Goal: Task Accomplishment & Management: Manage account settings

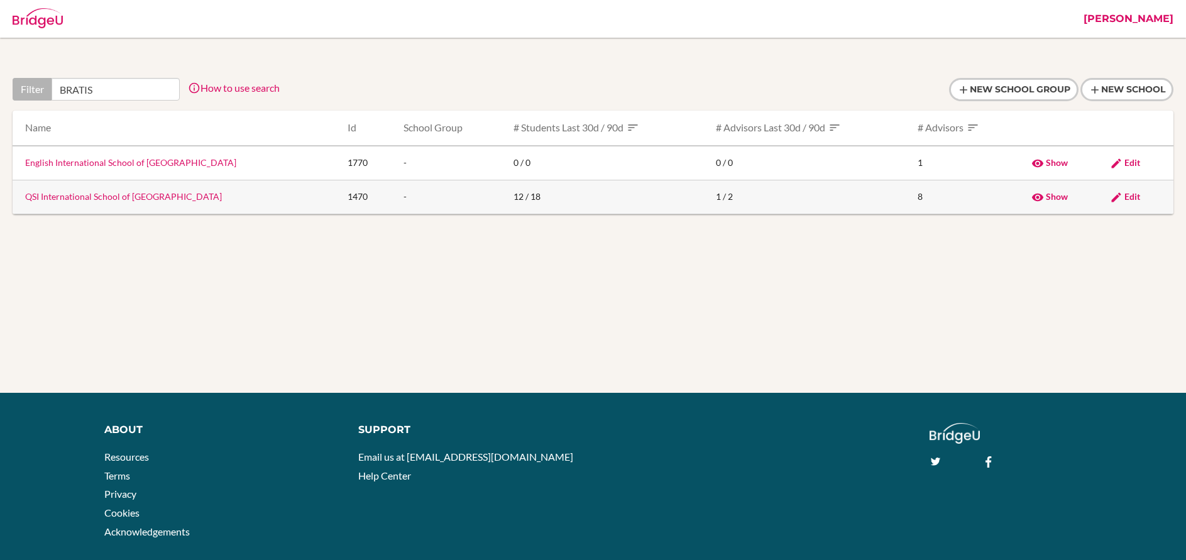
type input "BRATIS"
click at [89, 199] on link "QSI International School of Bratislava" at bounding box center [123, 196] width 197 height 11
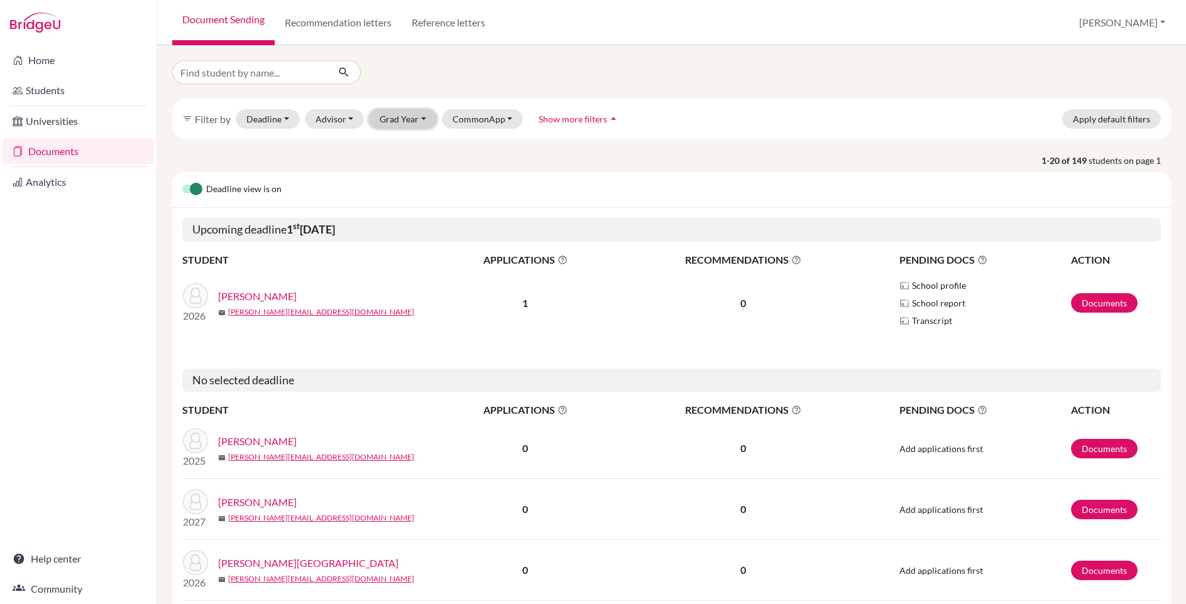
click at [406, 116] on button "Grad Year" at bounding box center [403, 118] width 68 height 19
click at [388, 187] on span "2026" at bounding box center [396, 185] width 23 height 15
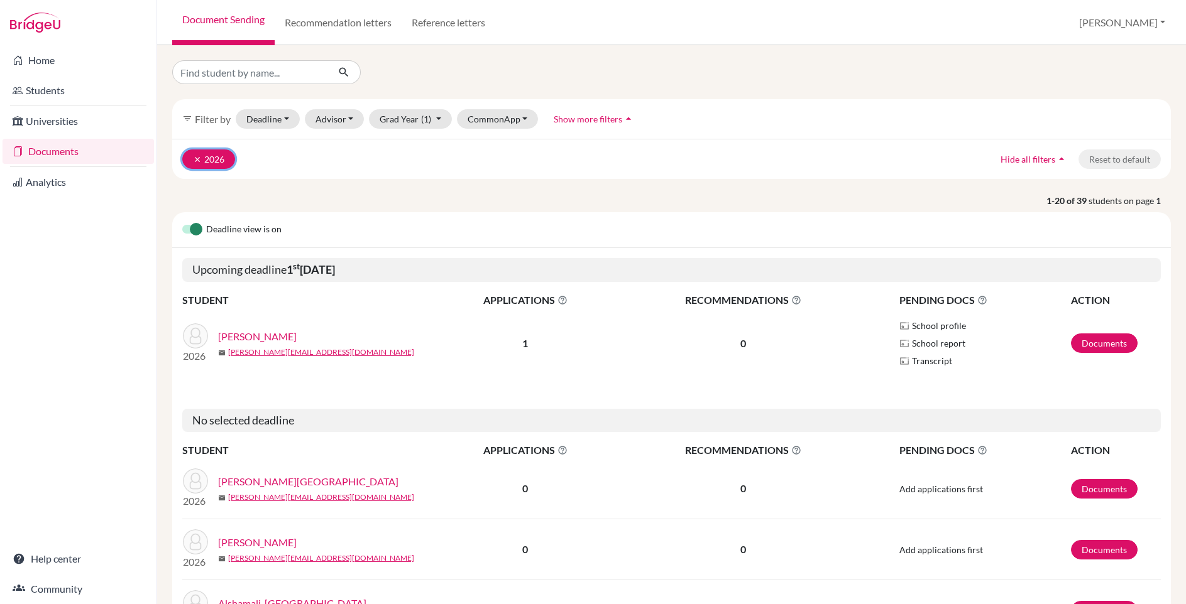
click at [195, 159] on icon "clear" at bounding box center [197, 159] width 9 height 9
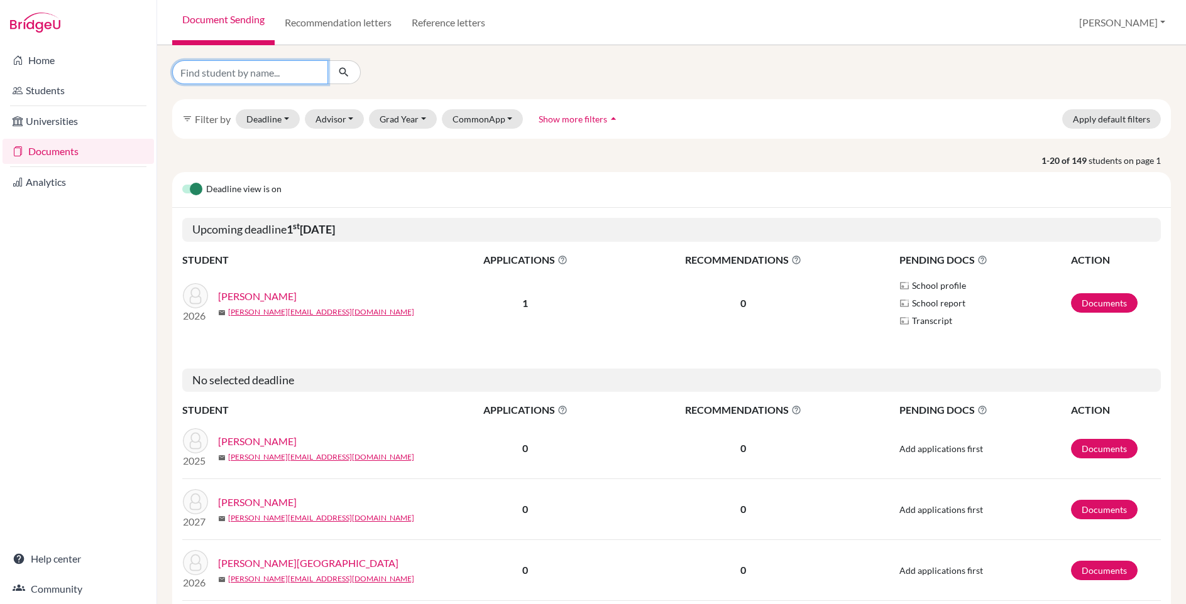
click at [251, 67] on input "Find student by name..." at bounding box center [250, 72] width 156 height 24
type input "NATA"
click button "submit" at bounding box center [343, 72] width 33 height 24
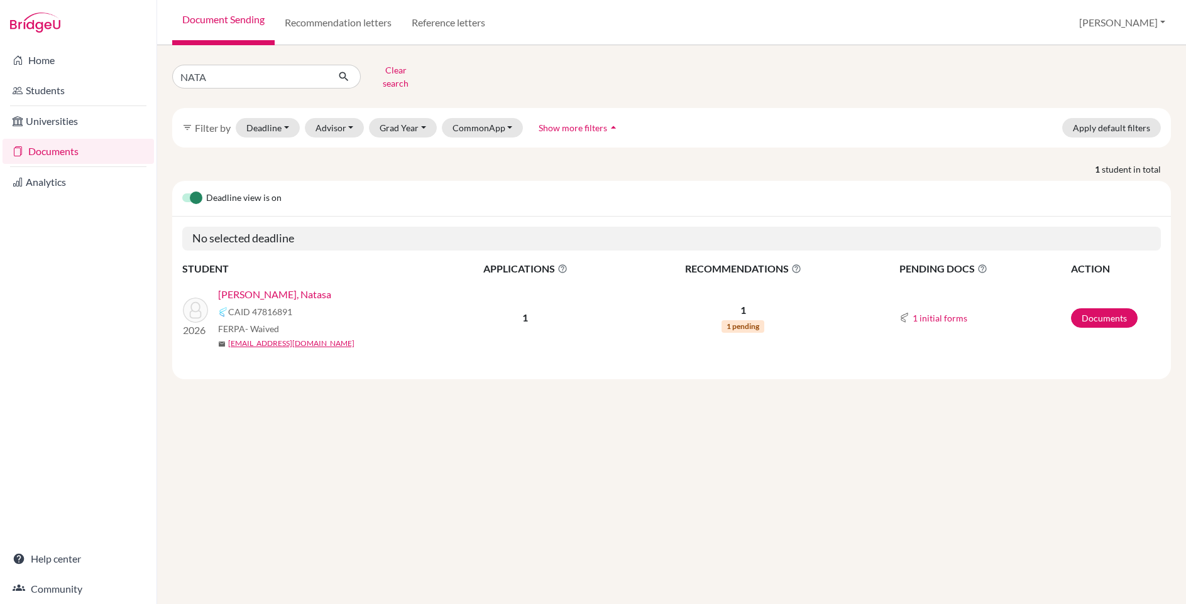
click at [287, 287] on link "[PERSON_NAME], Natasa" at bounding box center [274, 294] width 113 height 15
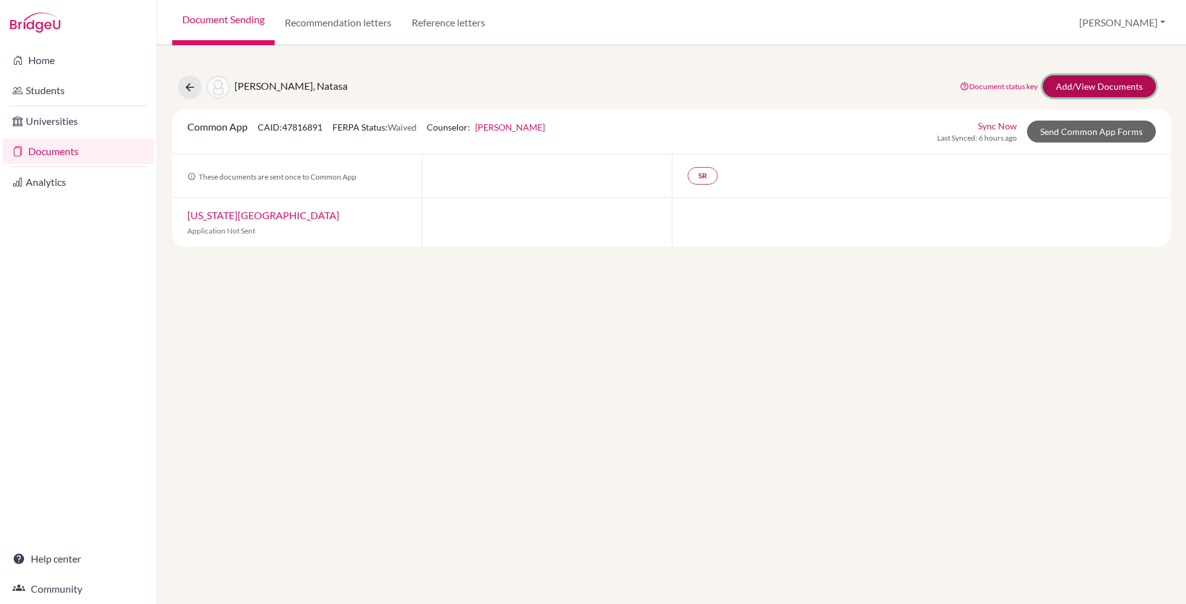
click at [1107, 87] on link "Add/View Documents" at bounding box center [1098, 86] width 113 height 22
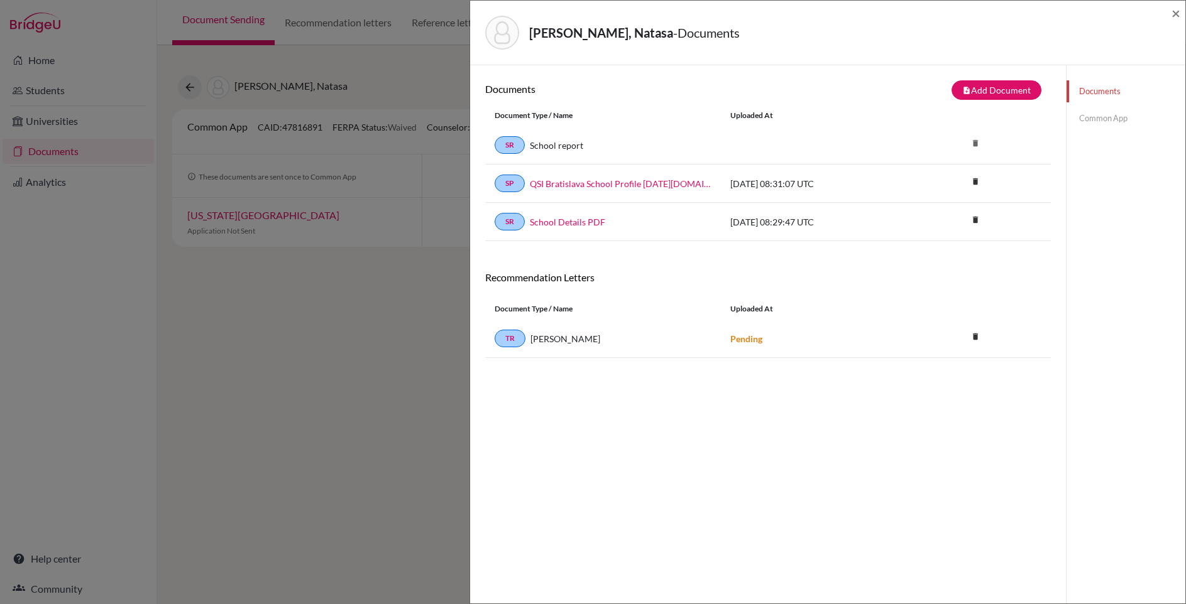
click at [1096, 119] on link "Common App" at bounding box center [1125, 118] width 119 height 22
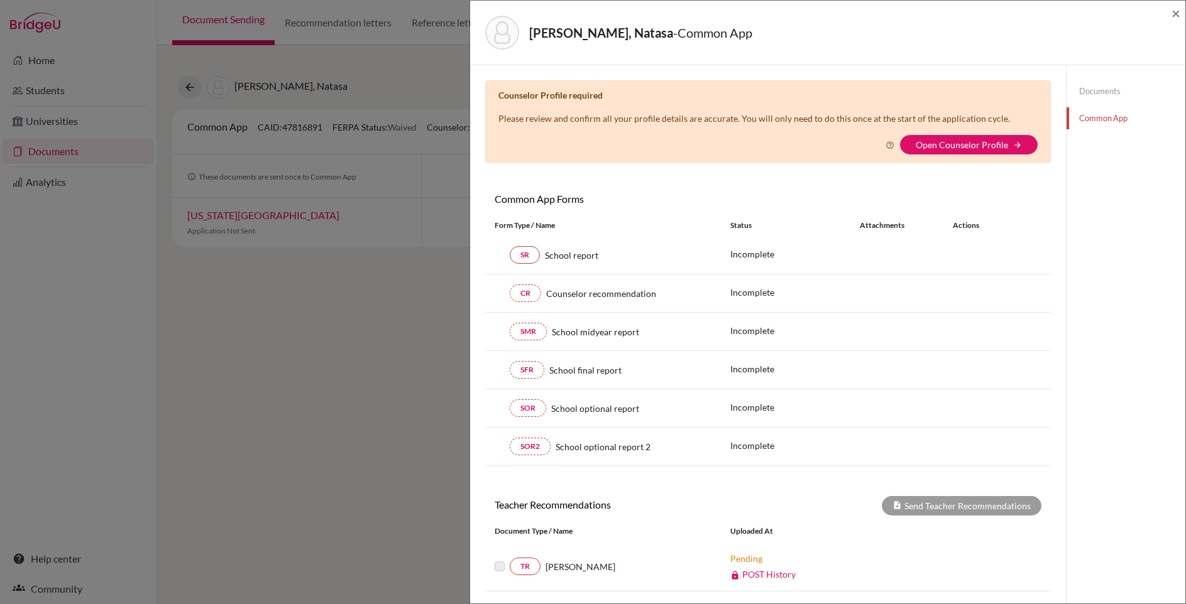
click at [1091, 94] on link "Documents" at bounding box center [1125, 91] width 119 height 22
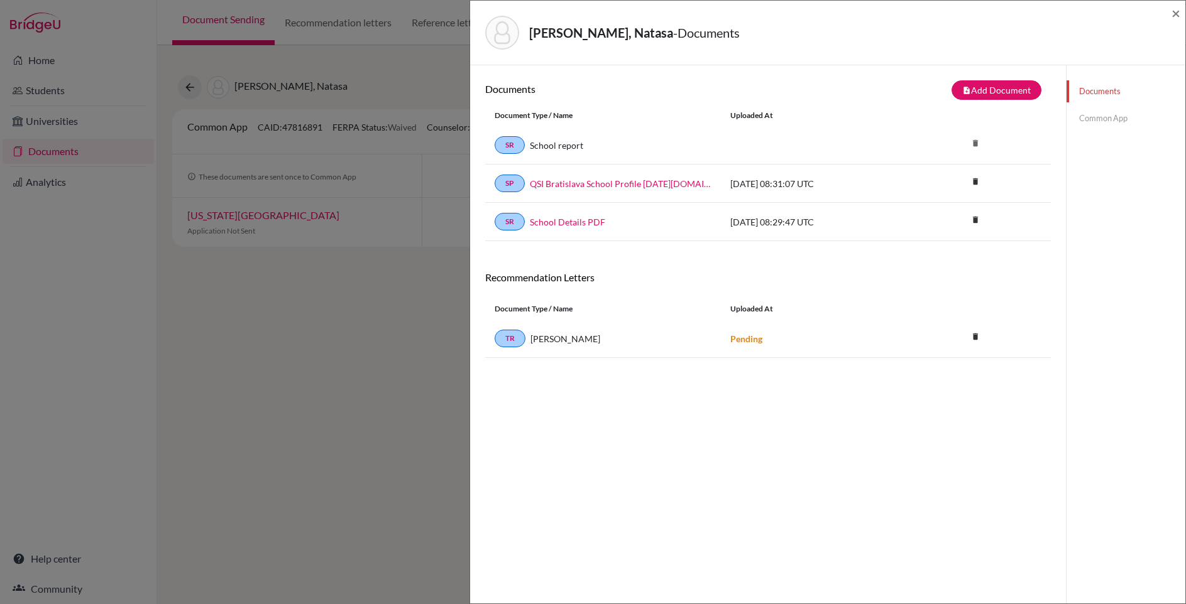
click at [1091, 119] on link "Common App" at bounding box center [1125, 118] width 119 height 22
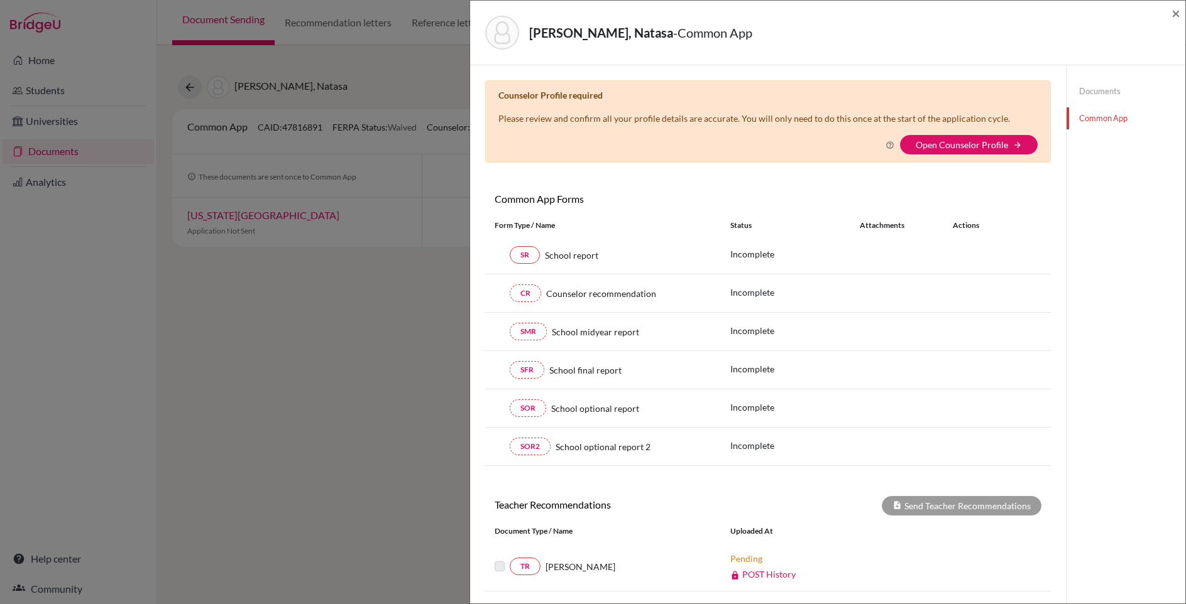
click at [1086, 87] on link "Documents" at bounding box center [1125, 91] width 119 height 22
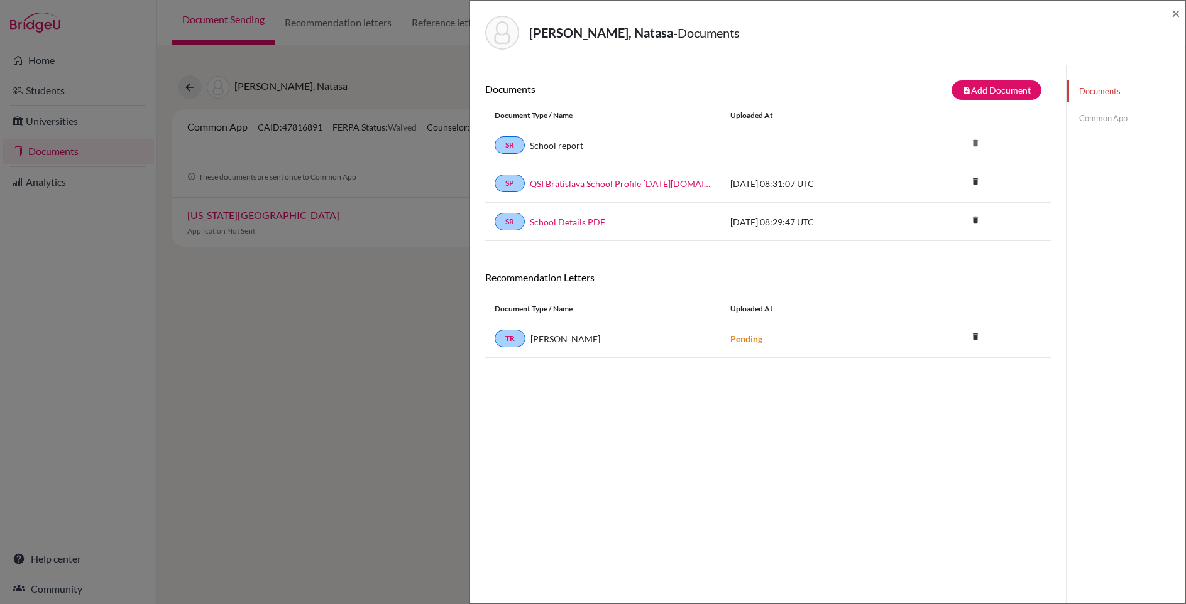
click at [1087, 117] on link "Common App" at bounding box center [1125, 118] width 119 height 22
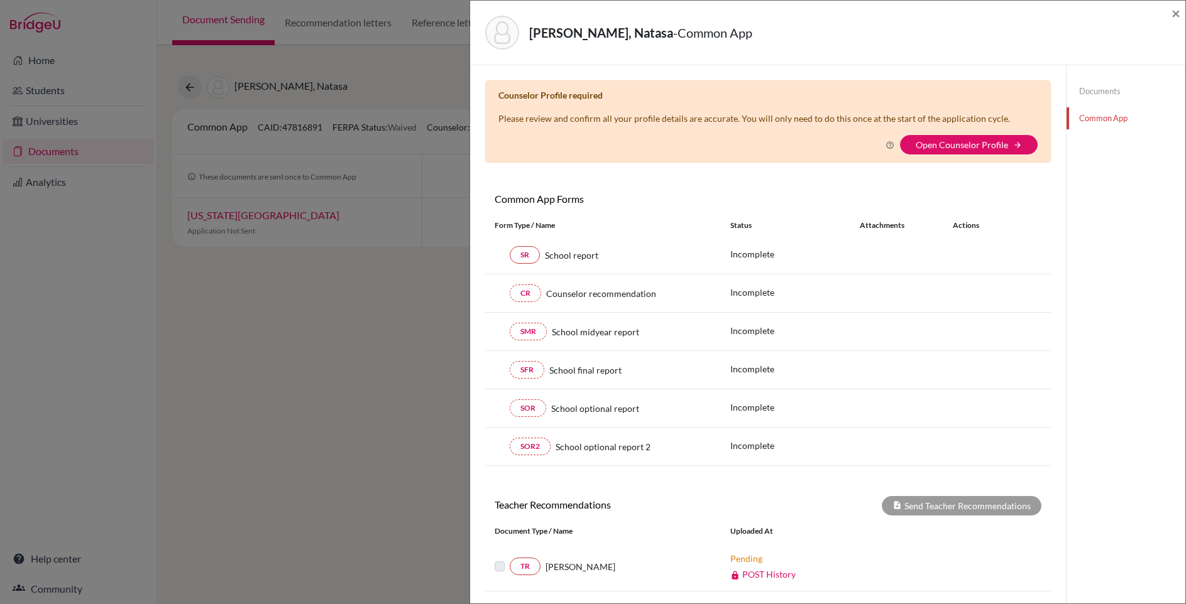
click at [1087, 92] on link "Documents" at bounding box center [1125, 91] width 119 height 22
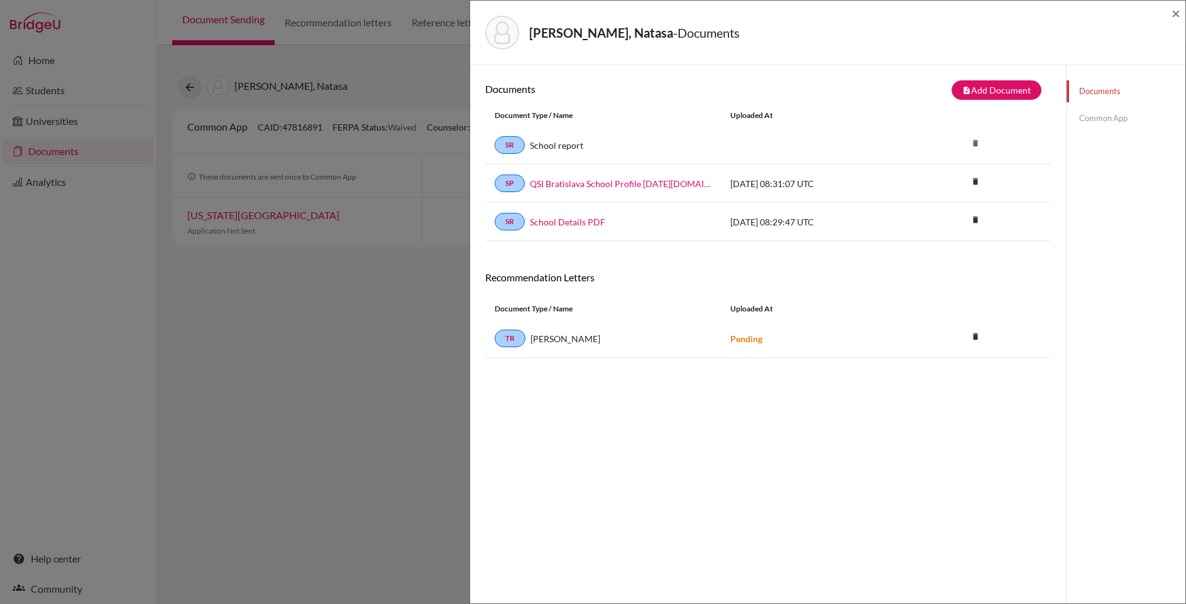
click at [1087, 118] on link "Common App" at bounding box center [1125, 118] width 119 height 22
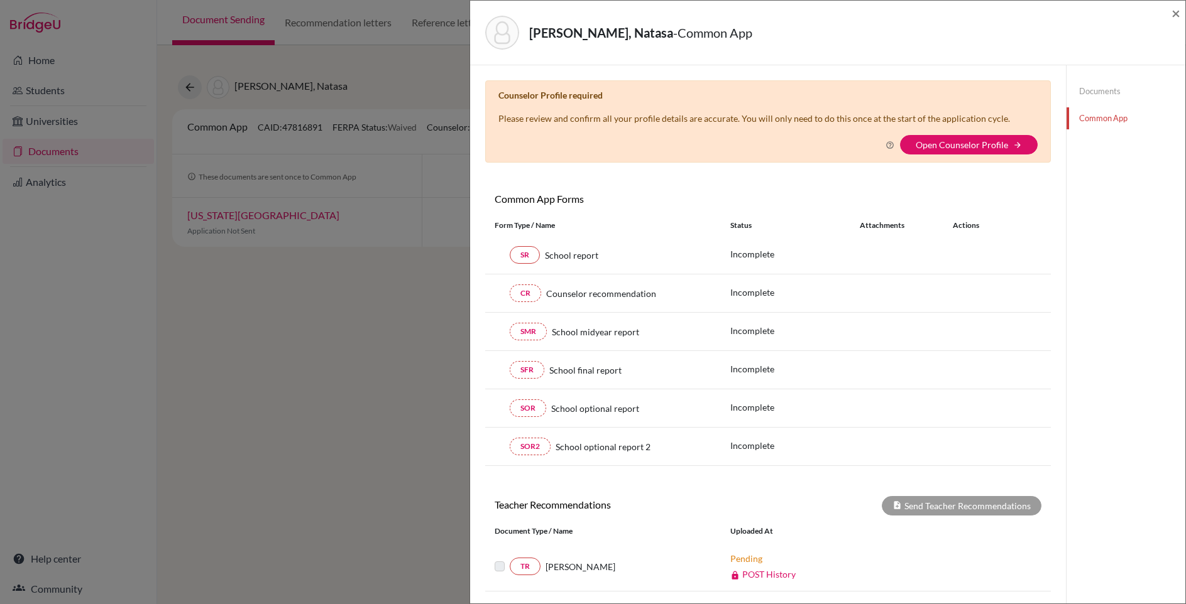
click at [1085, 91] on link "Documents" at bounding box center [1125, 91] width 119 height 22
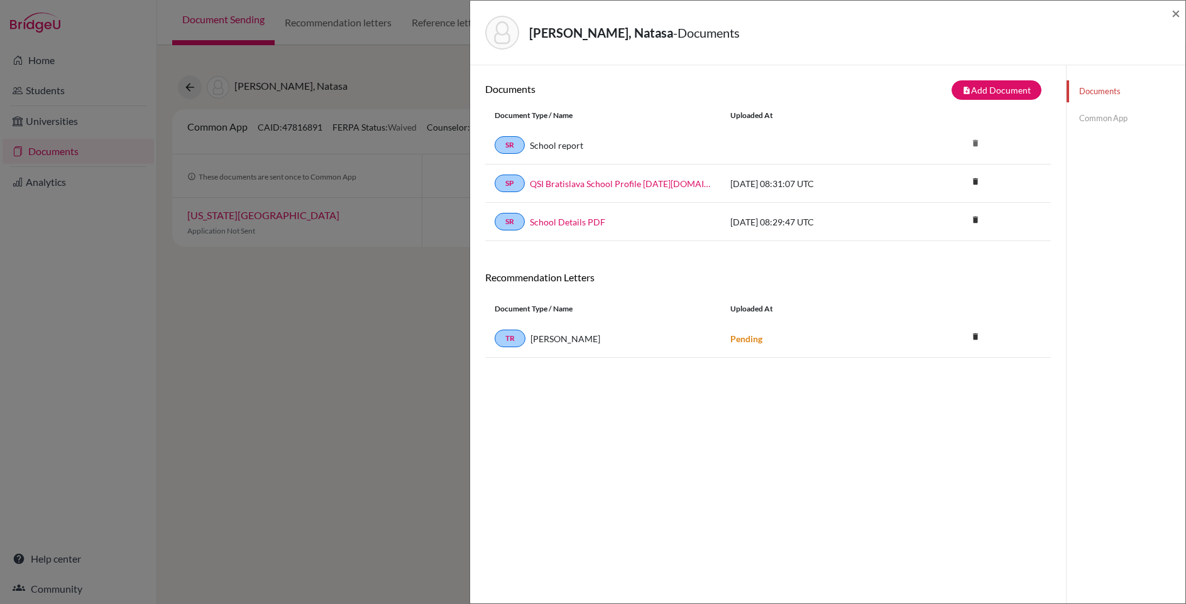
click at [1110, 116] on link "Common App" at bounding box center [1125, 118] width 119 height 22
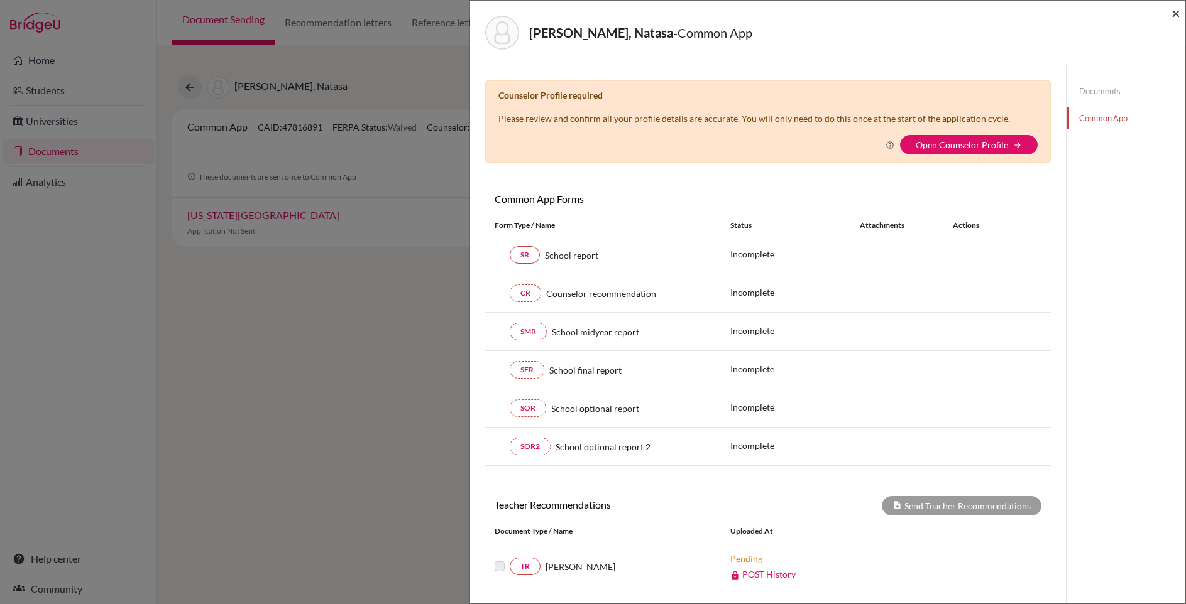
click at [1176, 15] on span "×" at bounding box center [1175, 13] width 9 height 18
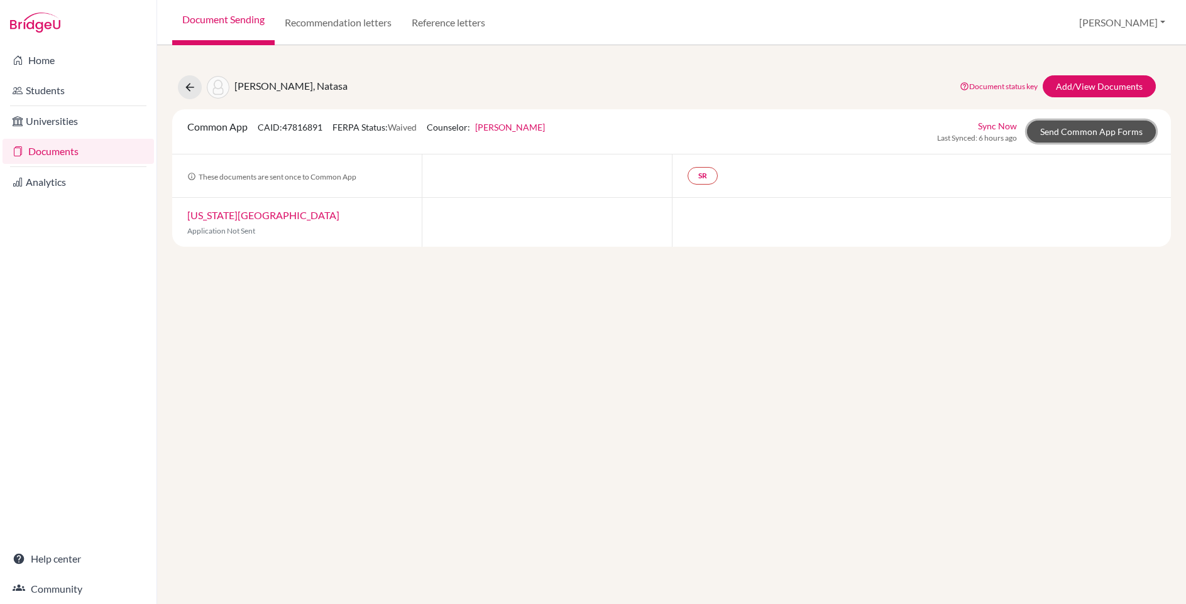
click at [1081, 131] on link "Send Common App Forms" at bounding box center [1091, 132] width 129 height 22
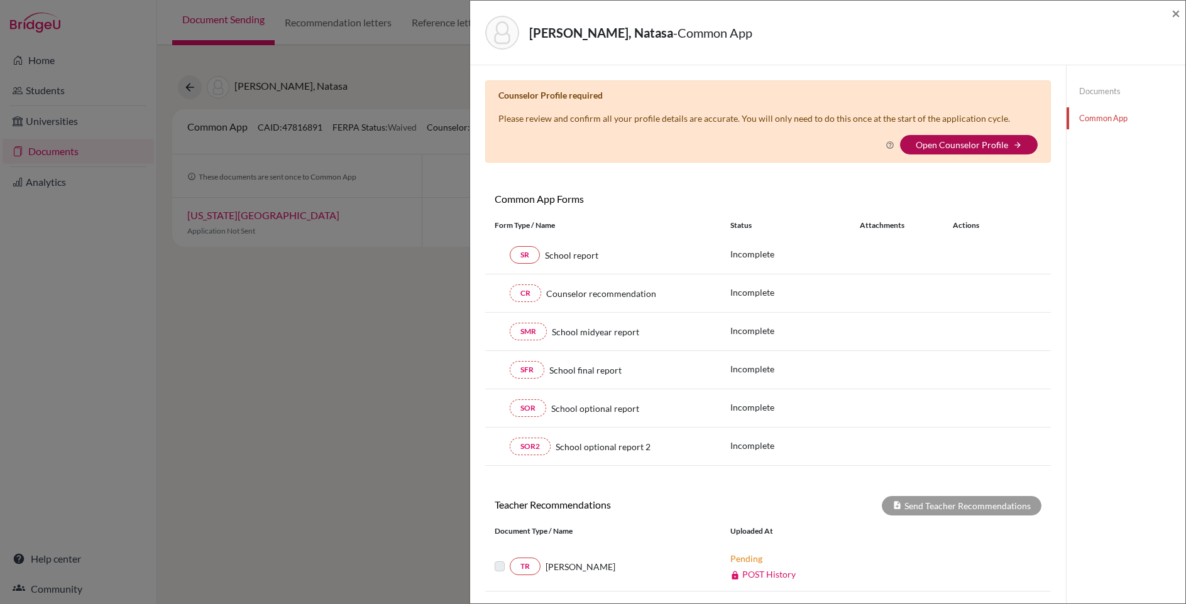
click at [934, 147] on link "Open Counselor Profile" at bounding box center [962, 144] width 92 height 11
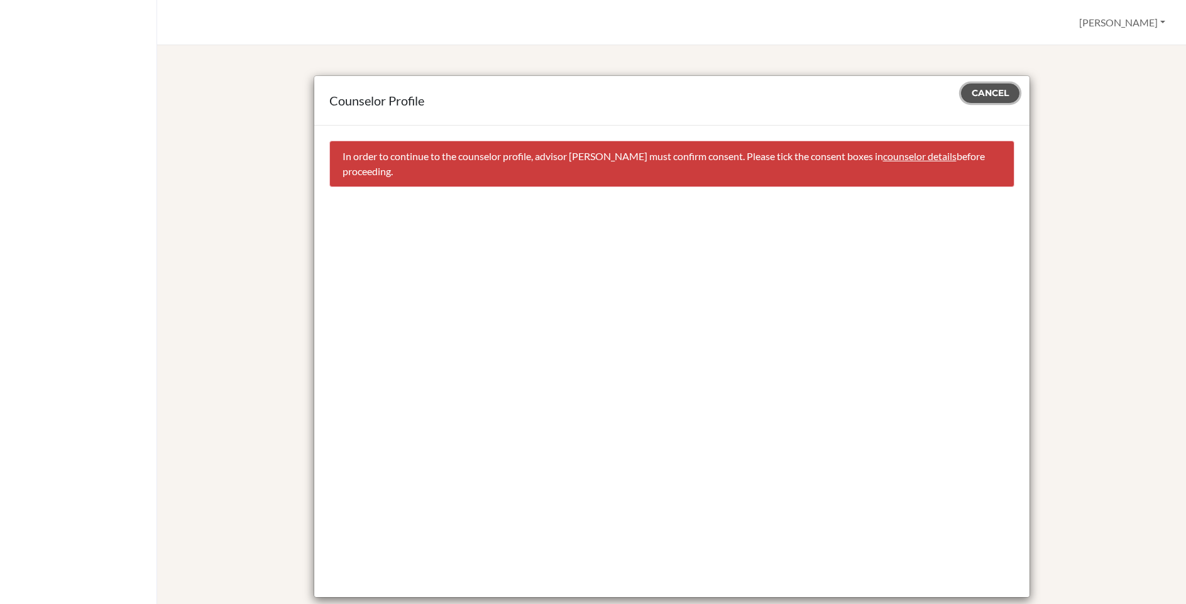
click at [992, 92] on span "Cancel" at bounding box center [989, 92] width 37 height 11
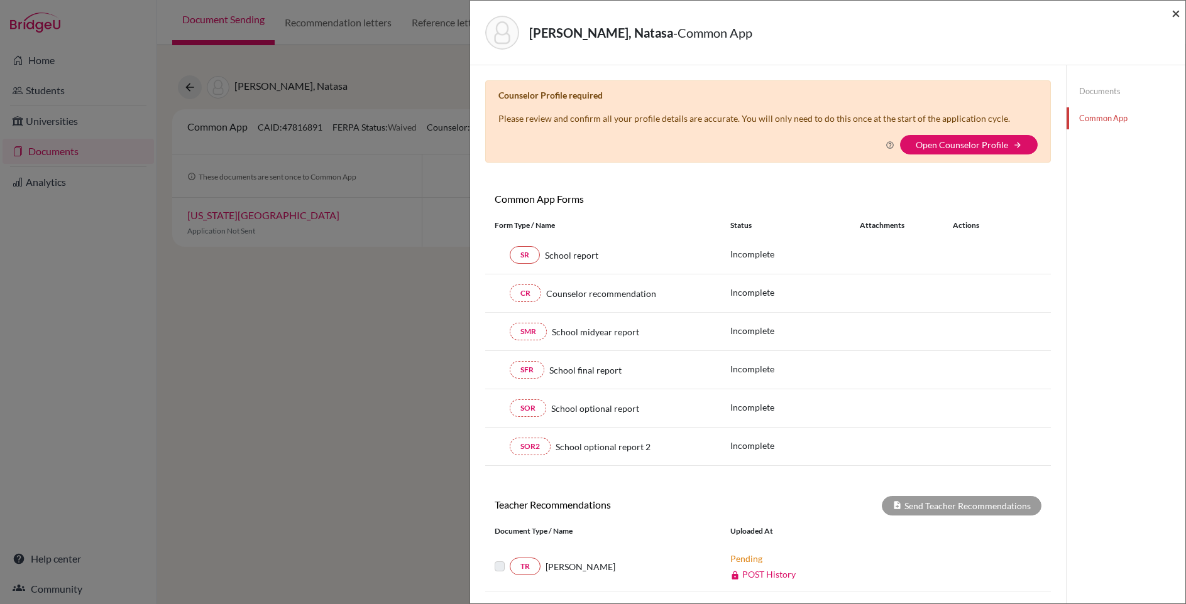
click at [1173, 13] on span "×" at bounding box center [1175, 13] width 9 height 18
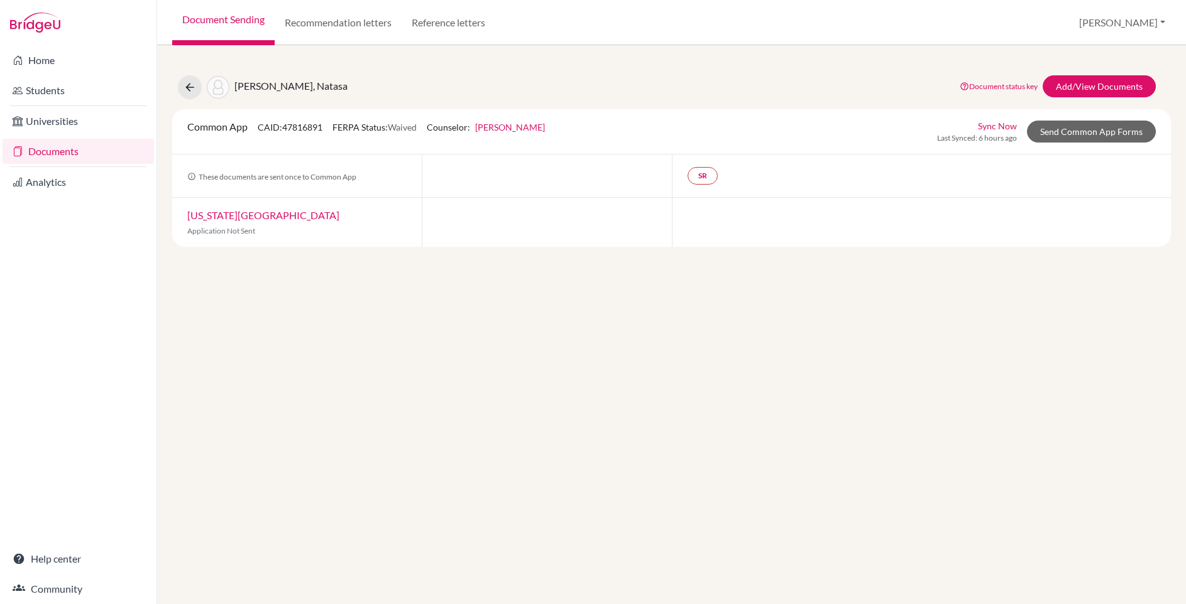
click at [510, 127] on link "Dylan Letellier" at bounding box center [510, 127] width 70 height 11
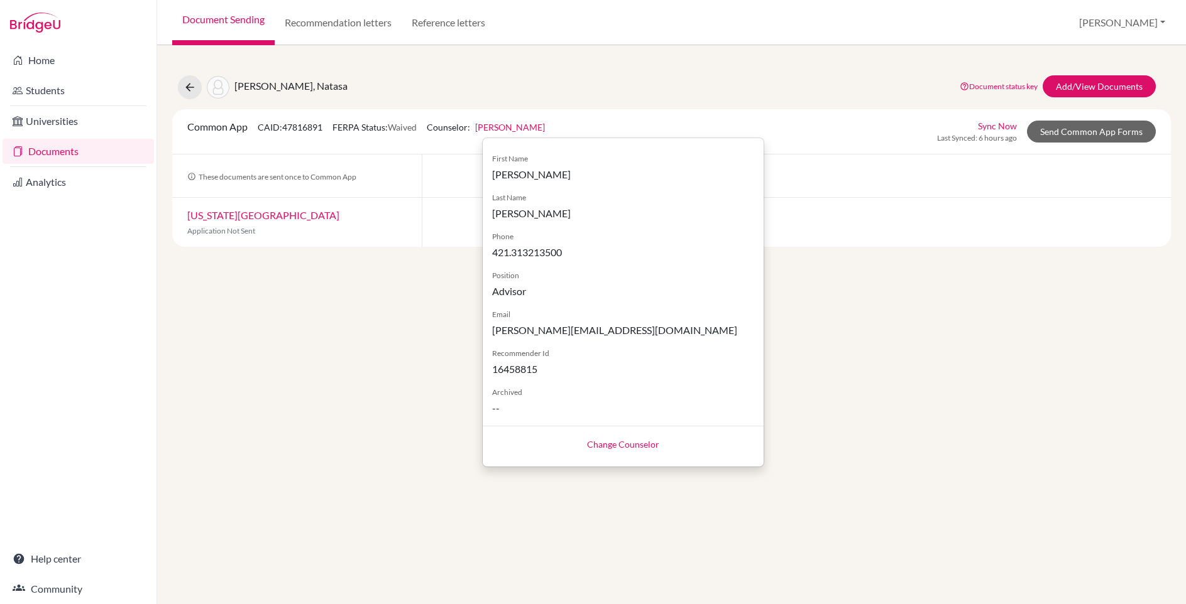
click at [625, 447] on link "Change Counselor" at bounding box center [623, 444] width 72 height 11
select select "432242"
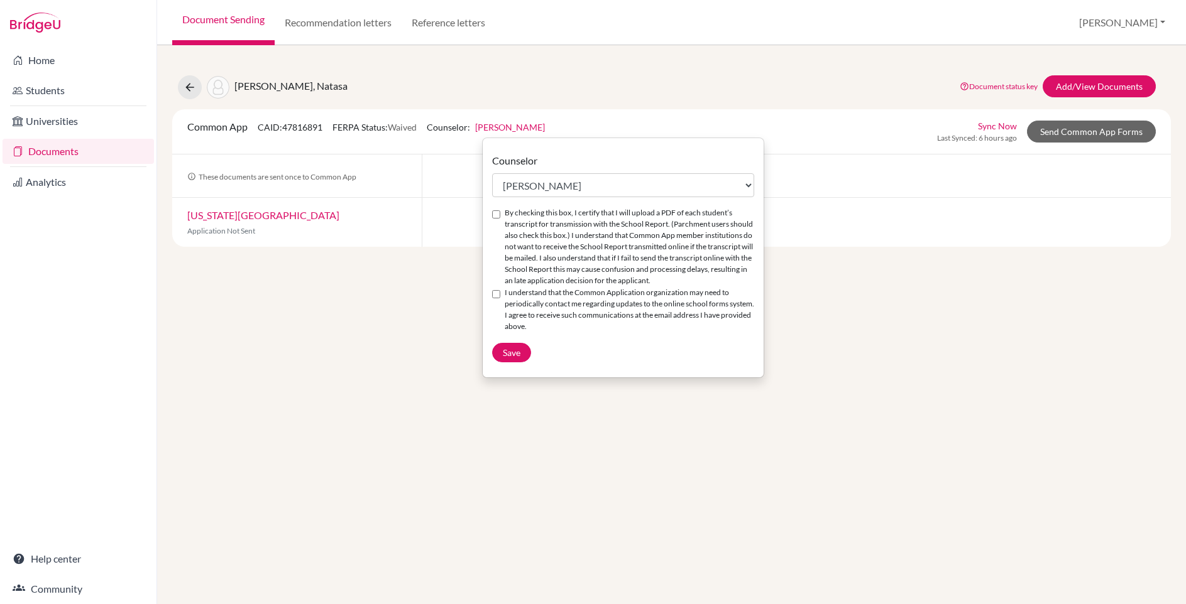
click at [493, 213] on input "By checking this box, I certify that I will upload a PDF of each student’s tran…" at bounding box center [496, 215] width 8 height 8
checkbox input "true"
click at [493, 298] on input "I understand that the Common Application organization may need to periodically …" at bounding box center [496, 294] width 8 height 8
checkbox input "true"
click at [530, 190] on select "Select counselor Carina Janura Julie Korenko Dylan Letellier Rozanne Visser Den…" at bounding box center [623, 185] width 262 height 24
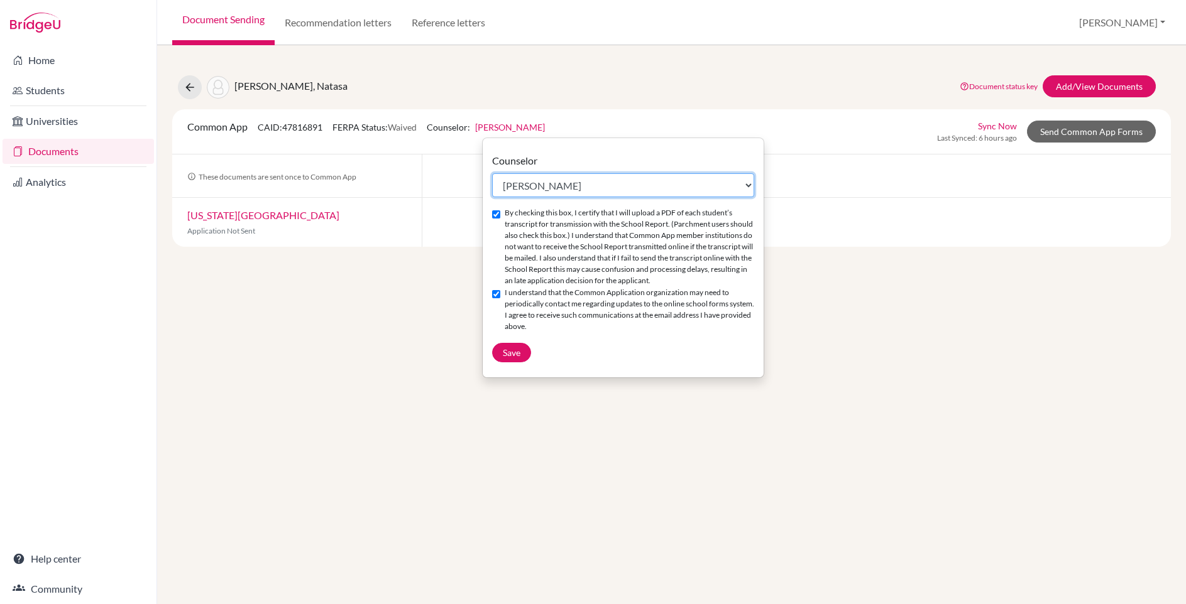
click at [492, 173] on select "Select counselor Carina Janura Julie Korenko Dylan Letellier Rozanne Visser Den…" at bounding box center [623, 185] width 262 height 24
click at [506, 358] on span "Save" at bounding box center [512, 352] width 18 height 11
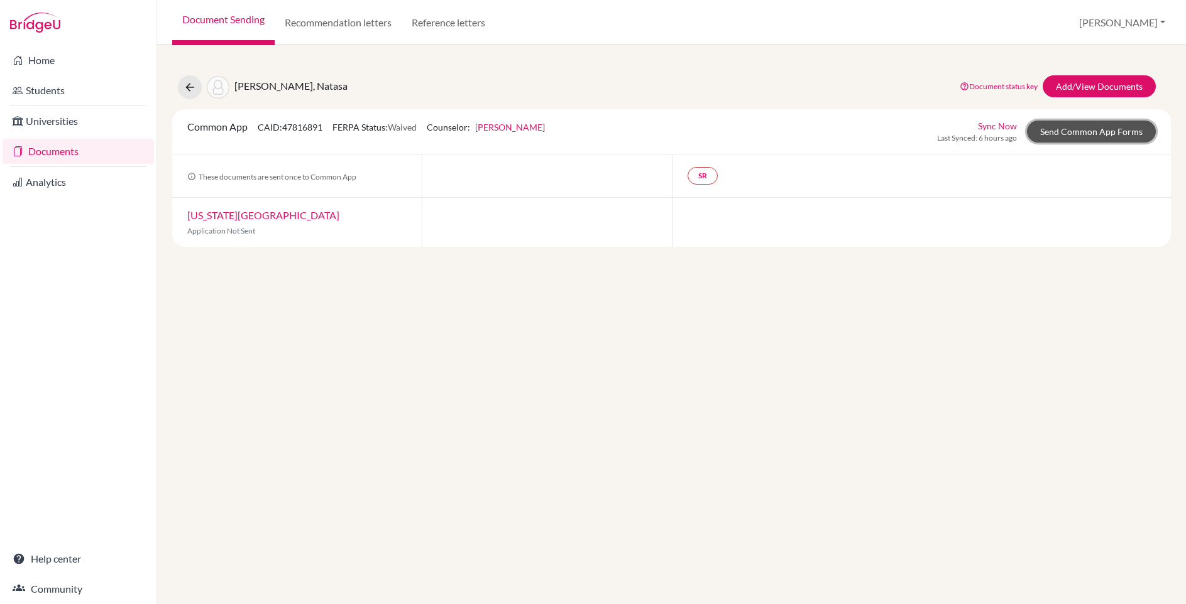
click at [1080, 135] on link "Send Common App Forms" at bounding box center [1091, 132] width 129 height 22
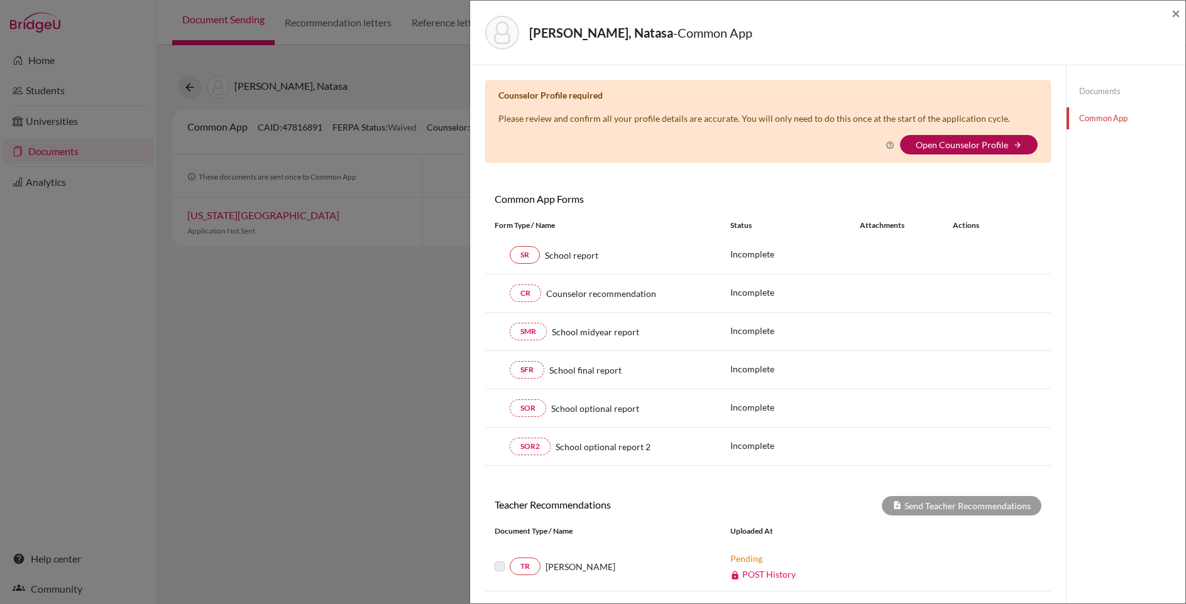
click at [939, 145] on link "Open Counselor Profile" at bounding box center [962, 144] width 92 height 11
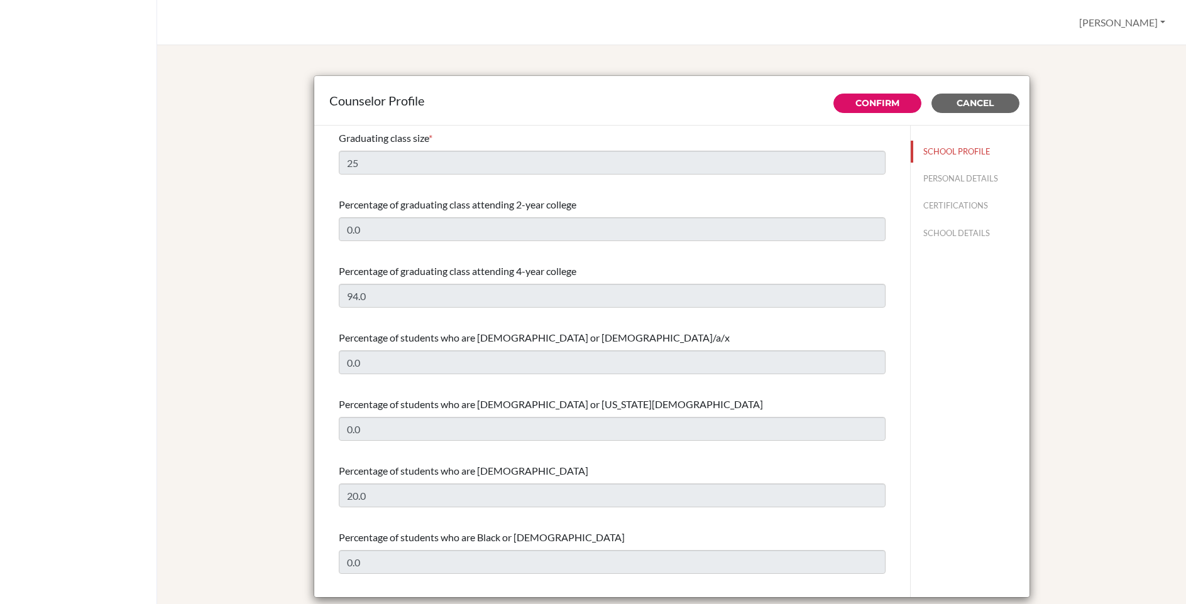
select select "1"
select select "351812"
click at [958, 181] on button "PERSONAL DETAILS" at bounding box center [970, 179] width 119 height 22
type input "[PERSON_NAME]"
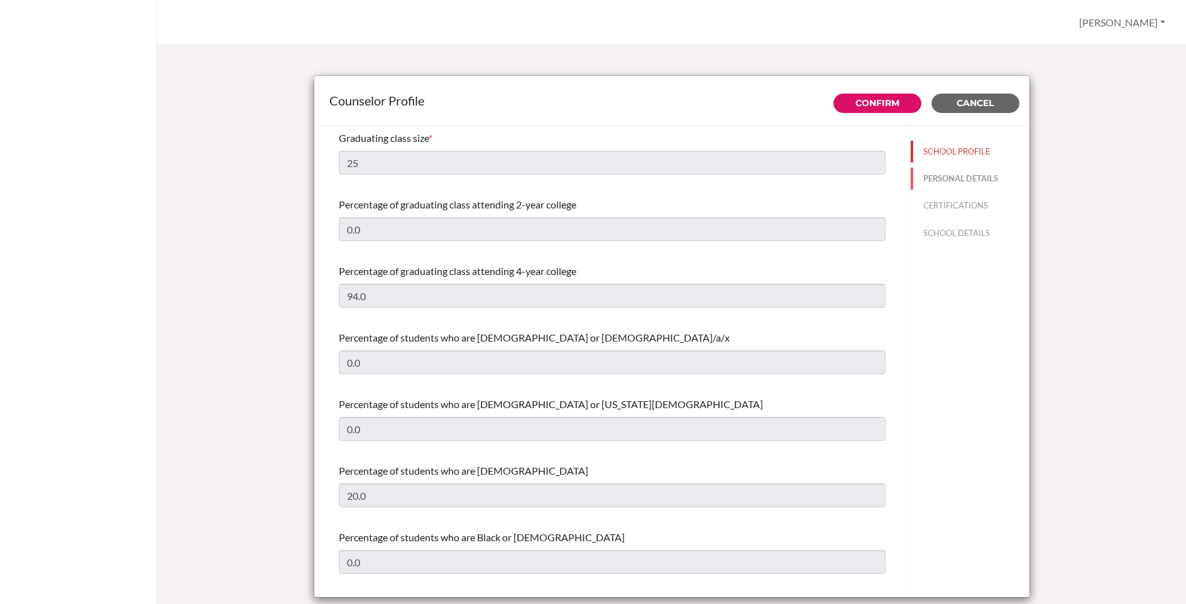
type input "Secondary English Literature Teacher"
type input "1.7033892457"
type input "[PERSON_NAME][EMAIL_ADDRESS][DOMAIN_NAME]"
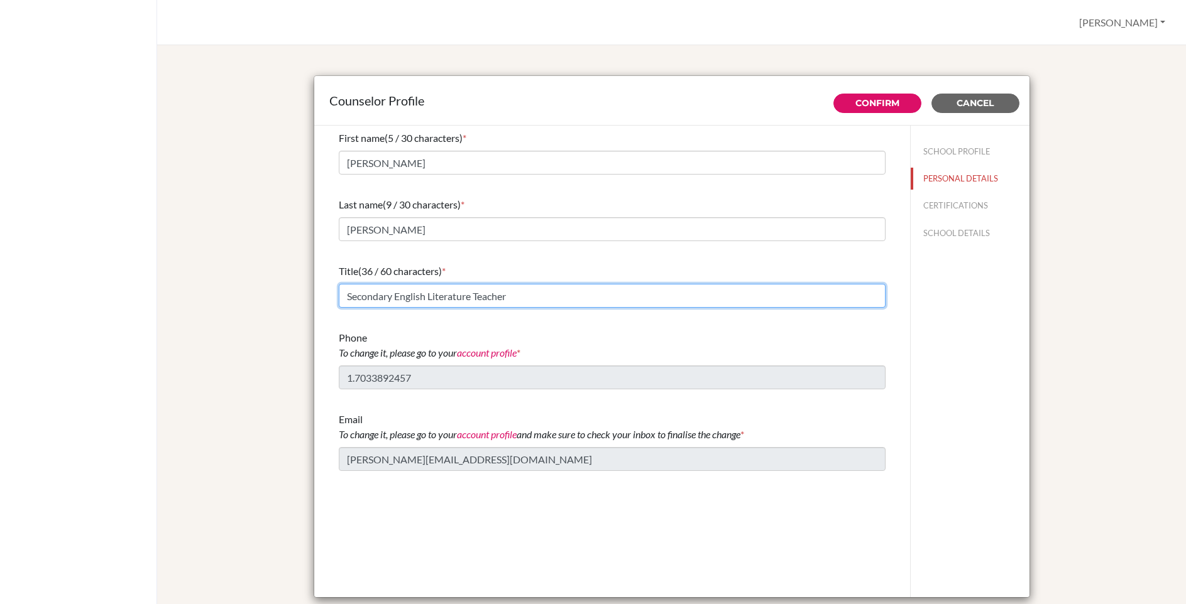
click at [523, 295] on input "Secondary English Literature Teacher" at bounding box center [612, 296] width 547 height 24
type input "Secondary English Literature Teacher and Counselor"
click at [943, 202] on button "CERTIFICATIONS" at bounding box center [970, 206] width 119 height 22
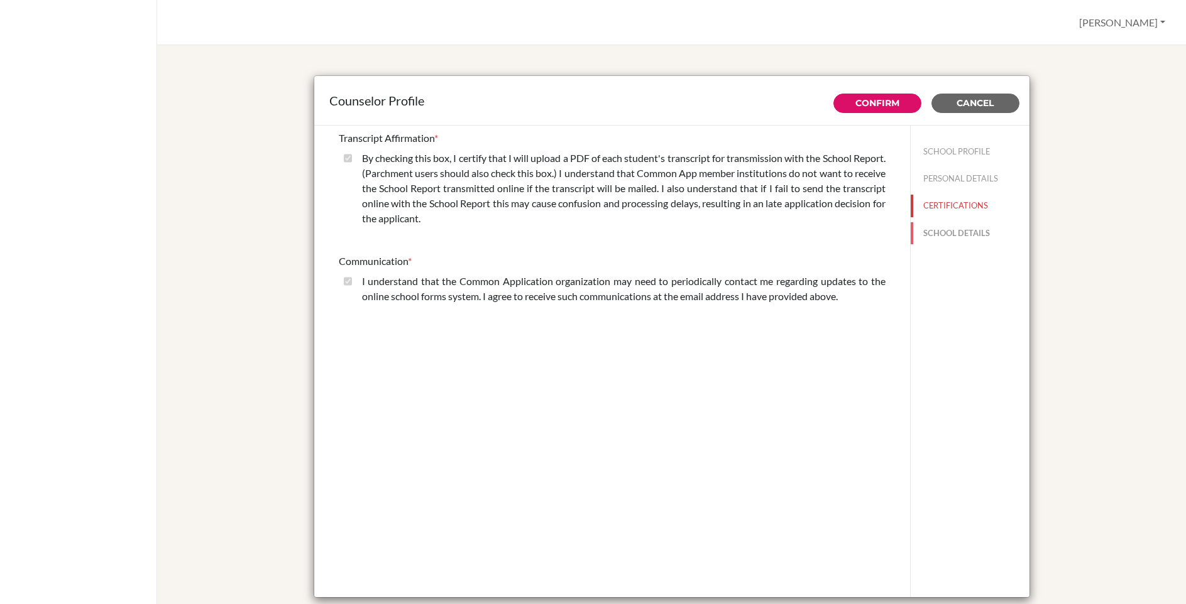
click at [960, 233] on button "SCHOOL DETAILS" at bounding box center [970, 233] width 119 height 22
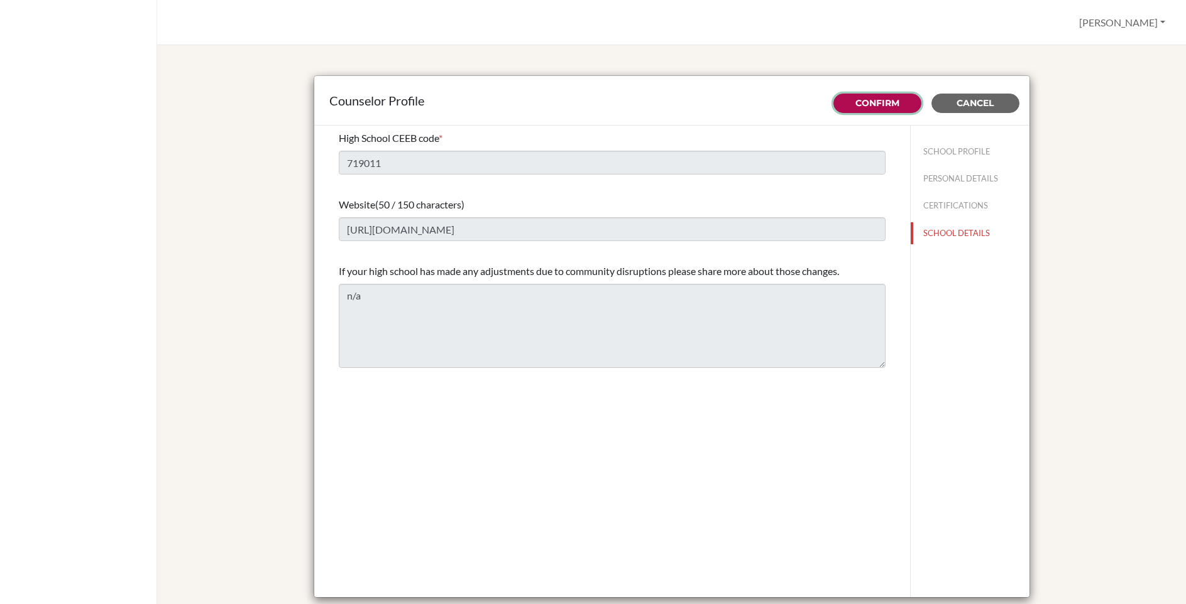
click at [853, 101] on button "Confirm" at bounding box center [877, 103] width 88 height 19
type input "[PERSON_NAME]"
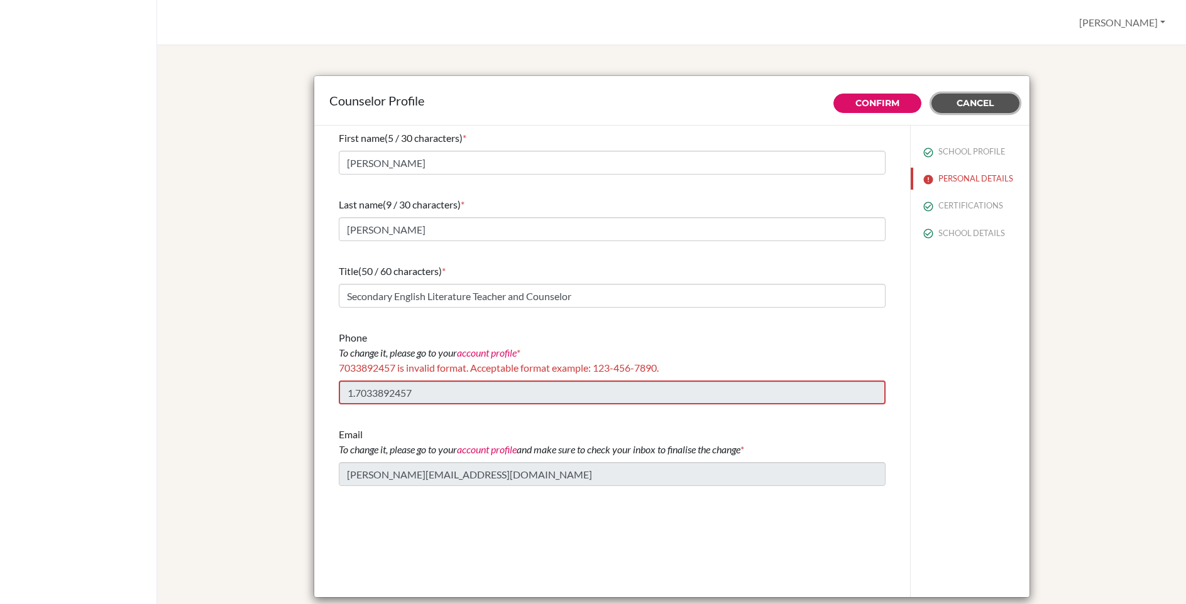
click at [958, 103] on span "Cancel" at bounding box center [974, 102] width 37 height 11
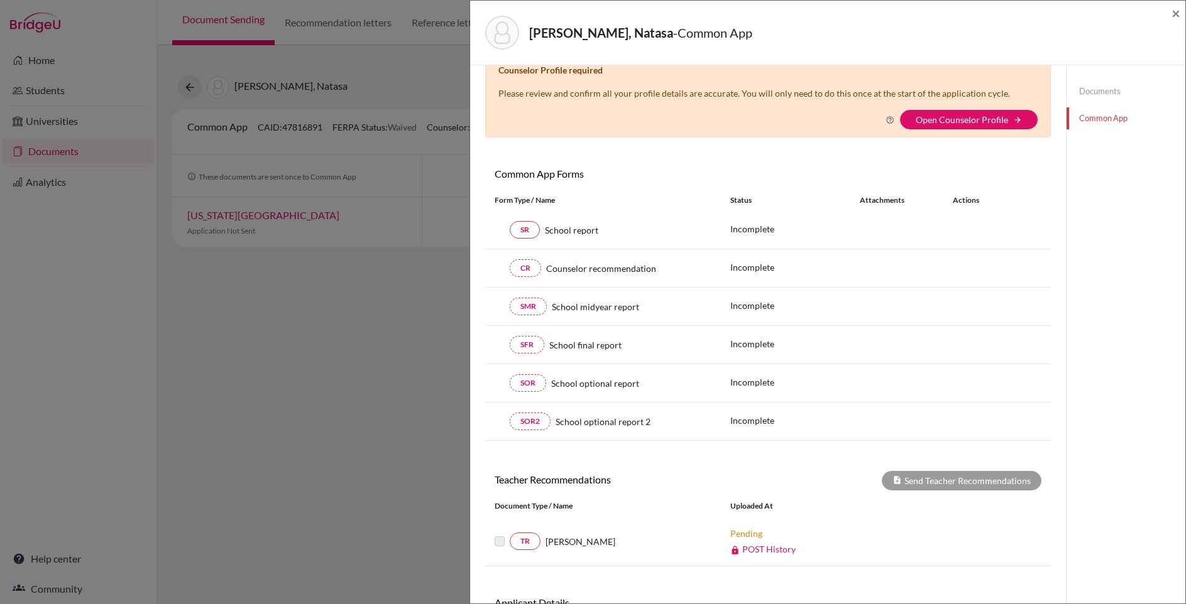
scroll to position [30, 0]
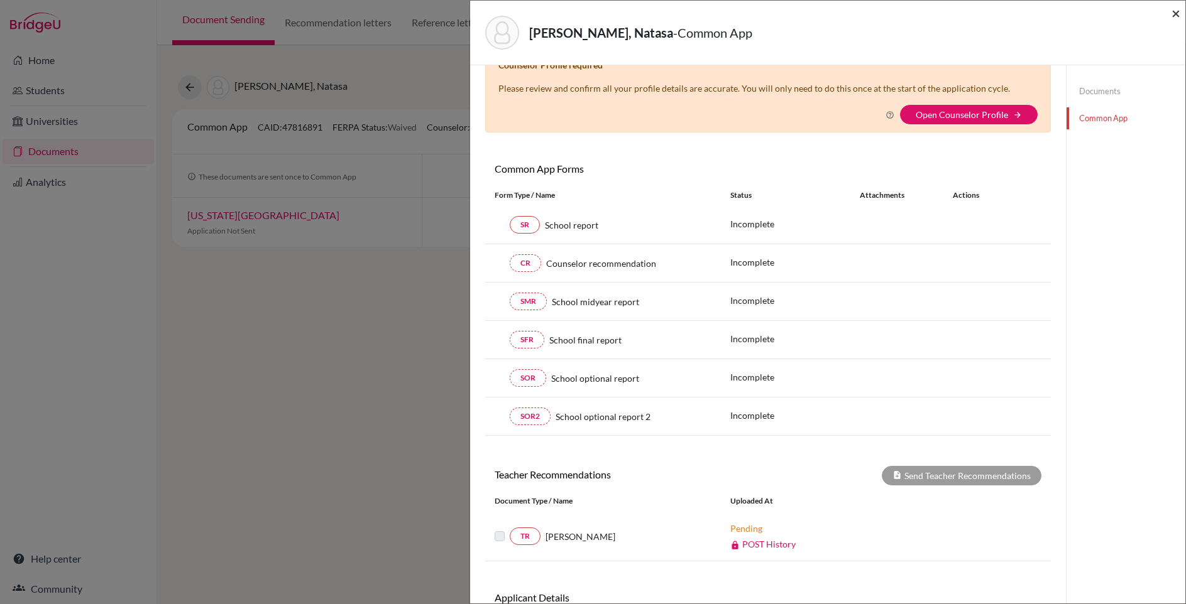
click at [1177, 15] on span "×" at bounding box center [1175, 13] width 9 height 18
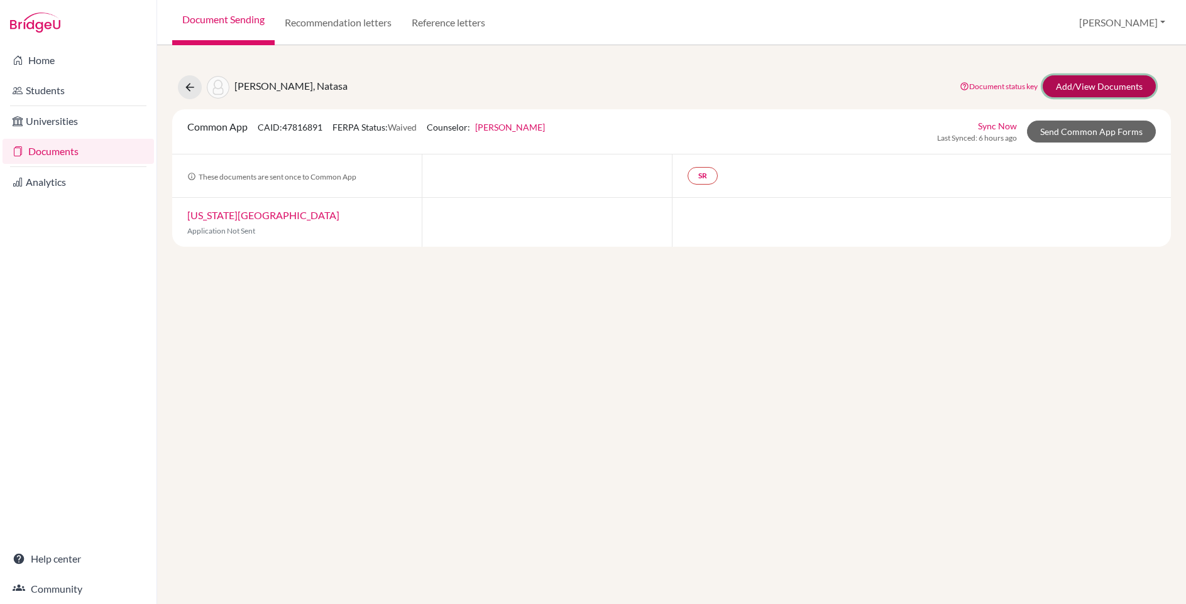
click at [1094, 89] on link "Add/View Documents" at bounding box center [1098, 86] width 113 height 22
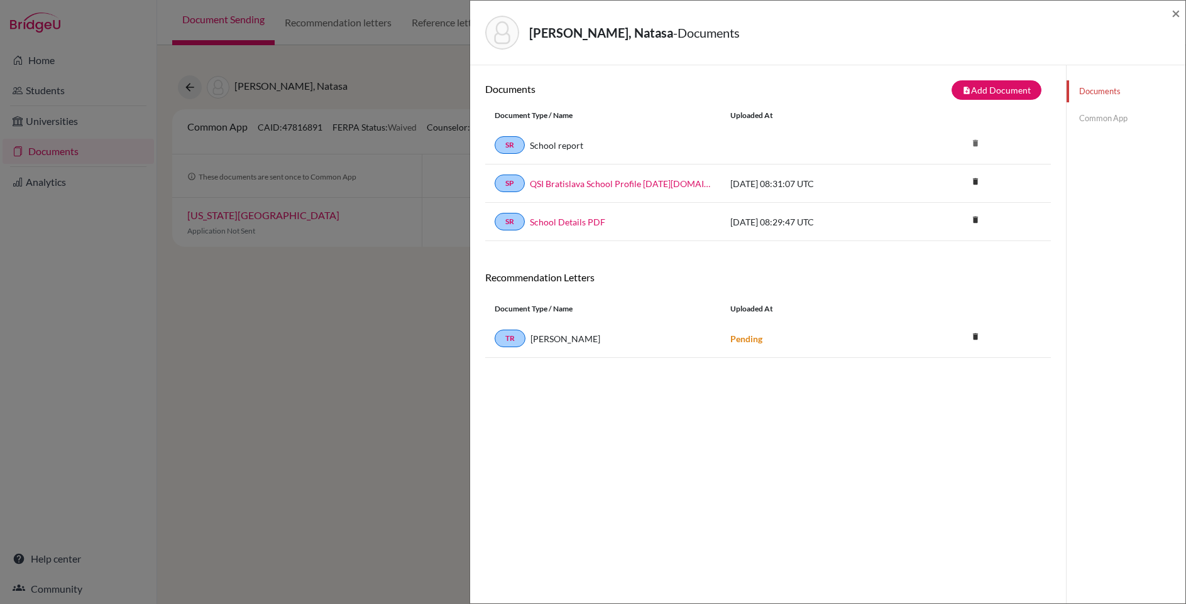
click at [1084, 116] on link "Common App" at bounding box center [1125, 118] width 119 height 22
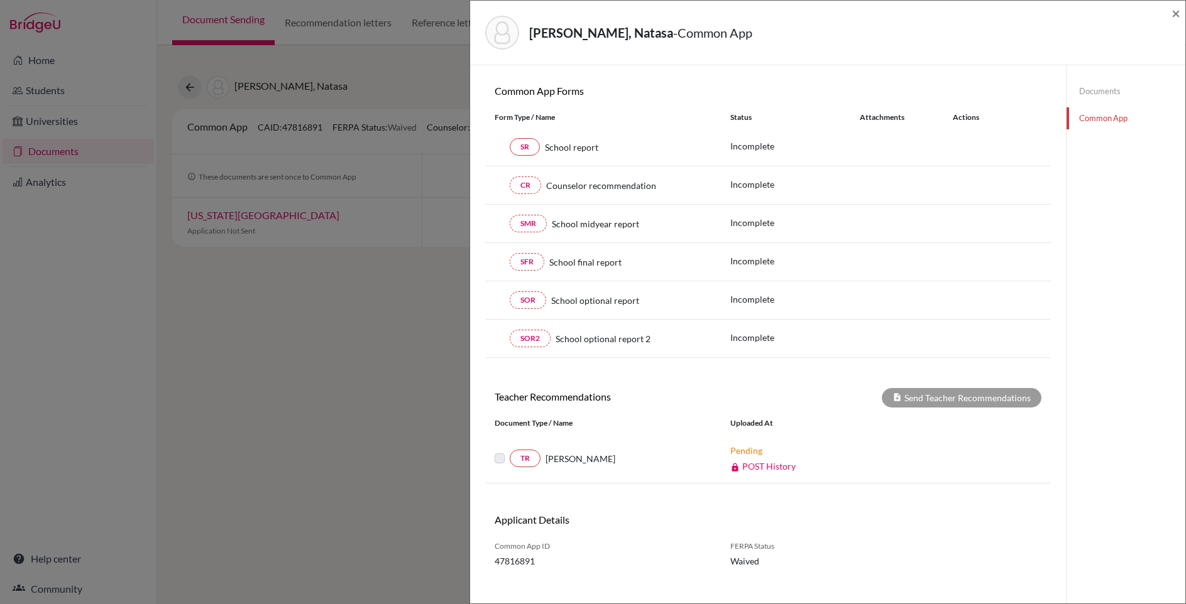
scroll to position [123, 0]
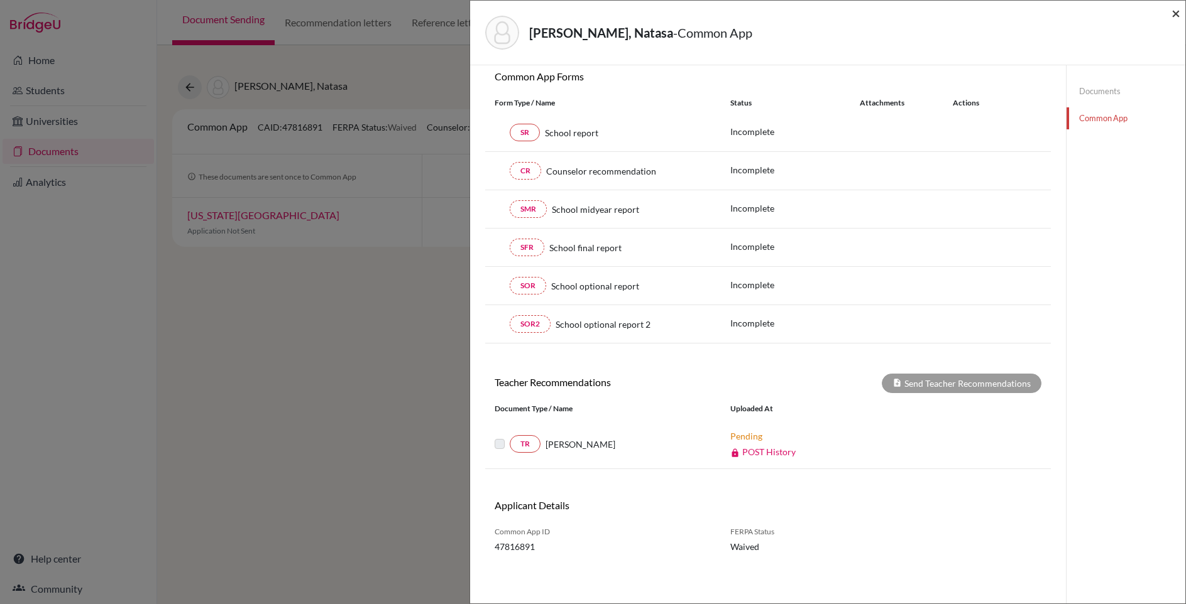
click at [1173, 14] on span "×" at bounding box center [1175, 13] width 9 height 18
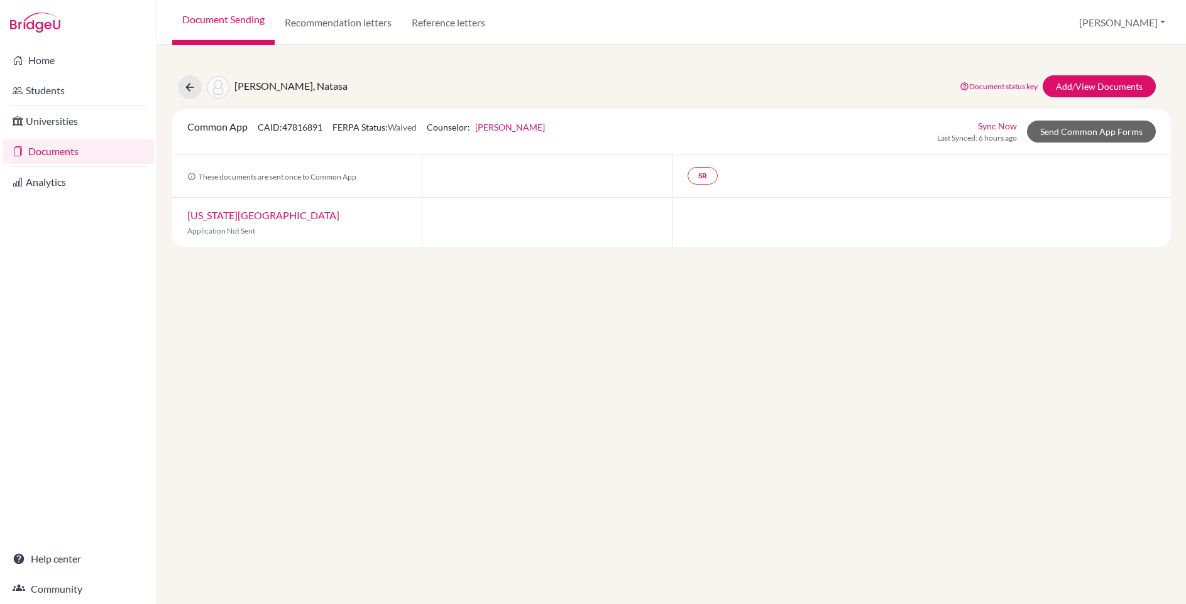
click at [227, 216] on link "[US_STATE][GEOGRAPHIC_DATA]" at bounding box center [263, 215] width 152 height 12
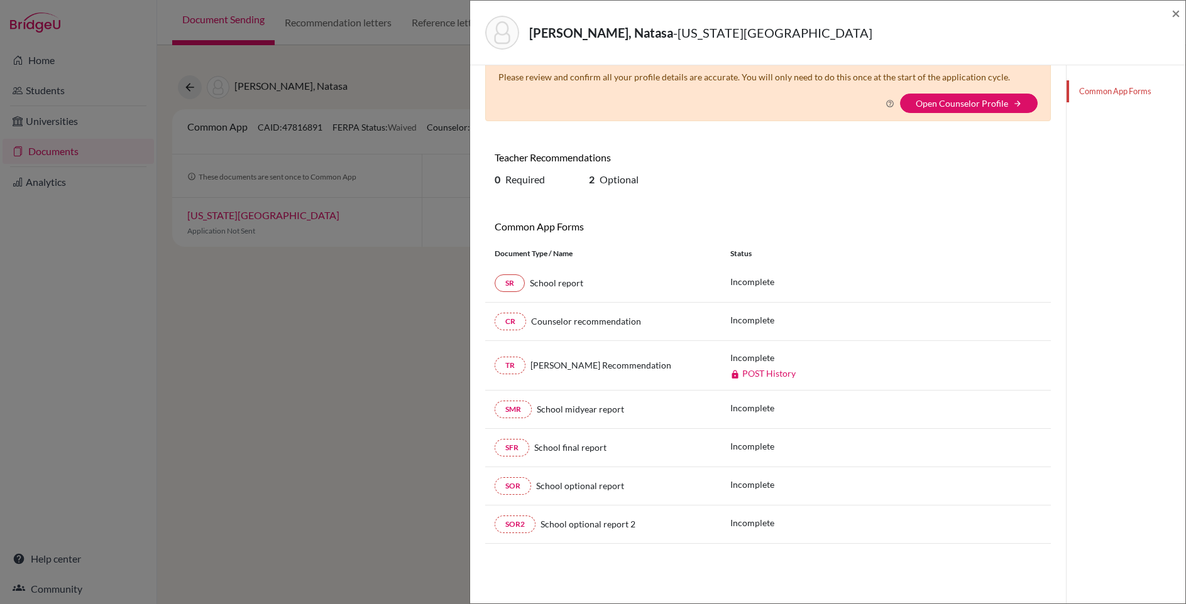
scroll to position [39, 0]
click at [1176, 13] on span "×" at bounding box center [1175, 13] width 9 height 18
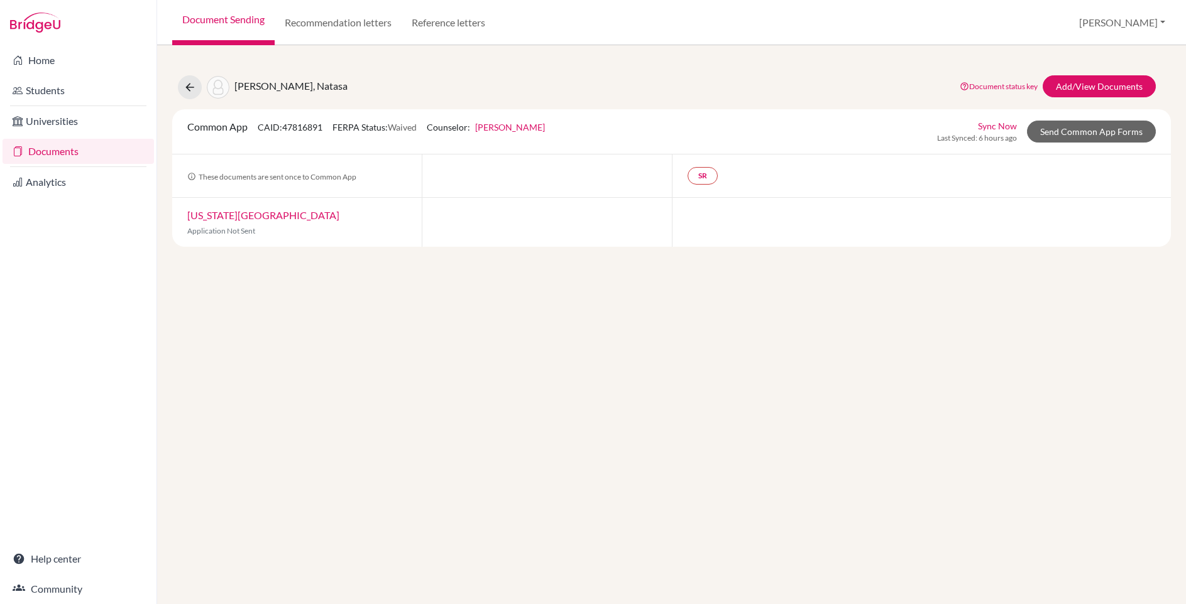
click at [232, 217] on link "New York University" at bounding box center [263, 215] width 152 height 12
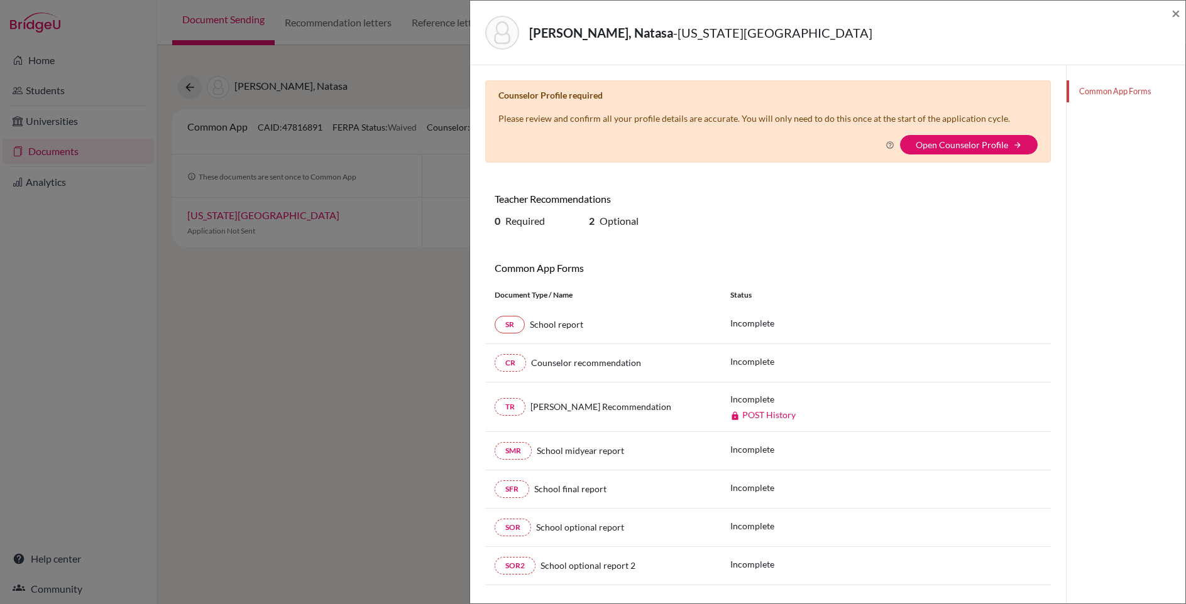
click at [422, 308] on div "Kostilnikova, Natasa - New York University × Counselor Profile required Please …" at bounding box center [593, 302] width 1186 height 604
click at [1174, 12] on span "×" at bounding box center [1175, 13] width 9 height 18
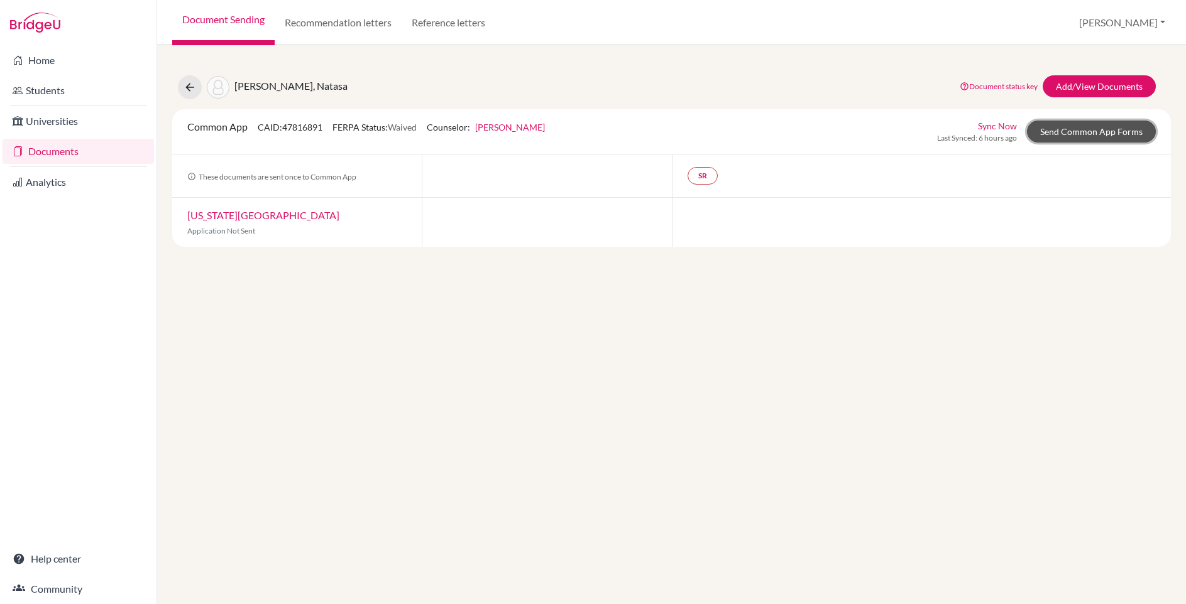
click at [1078, 136] on link "Send Common App Forms" at bounding box center [1091, 132] width 129 height 22
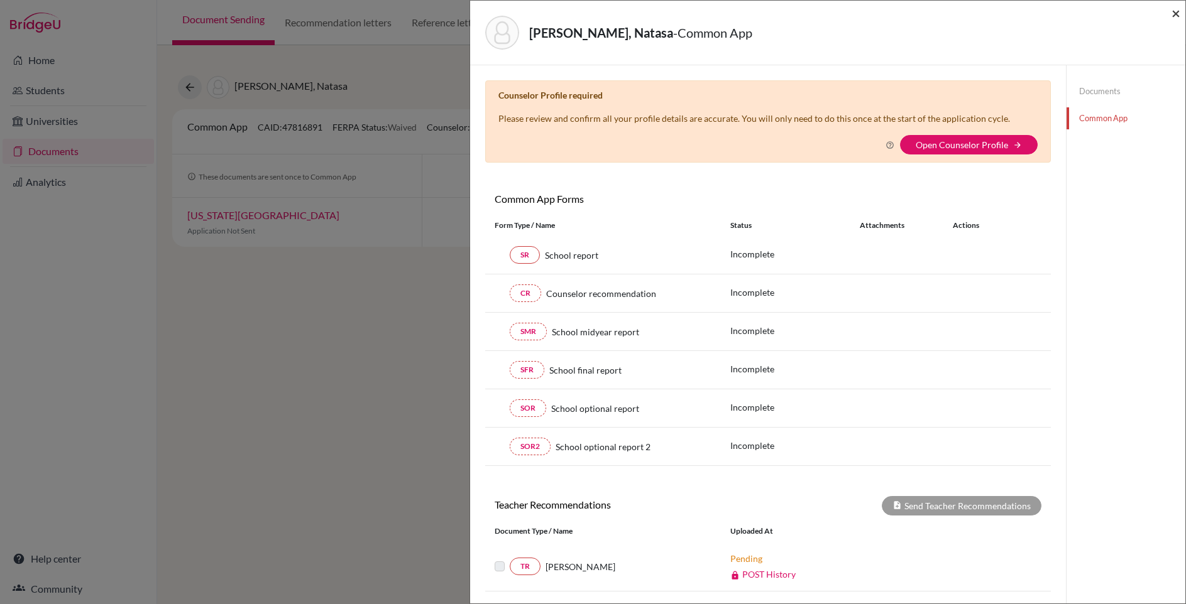
click at [1176, 11] on span "×" at bounding box center [1175, 13] width 9 height 18
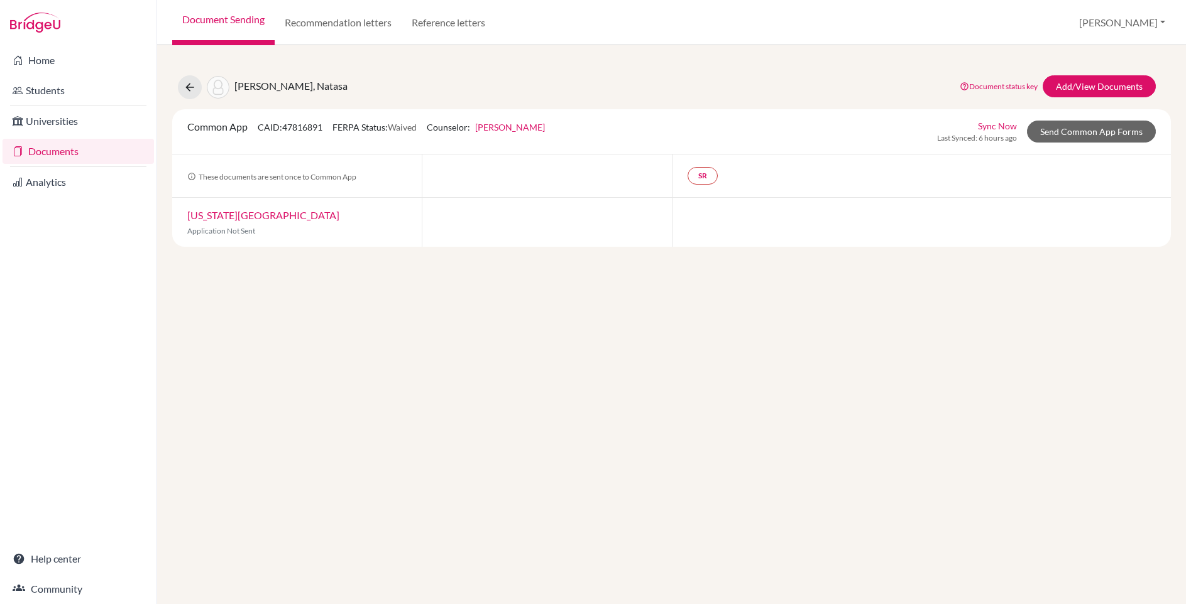
click at [242, 216] on link "New York University" at bounding box center [263, 215] width 152 height 12
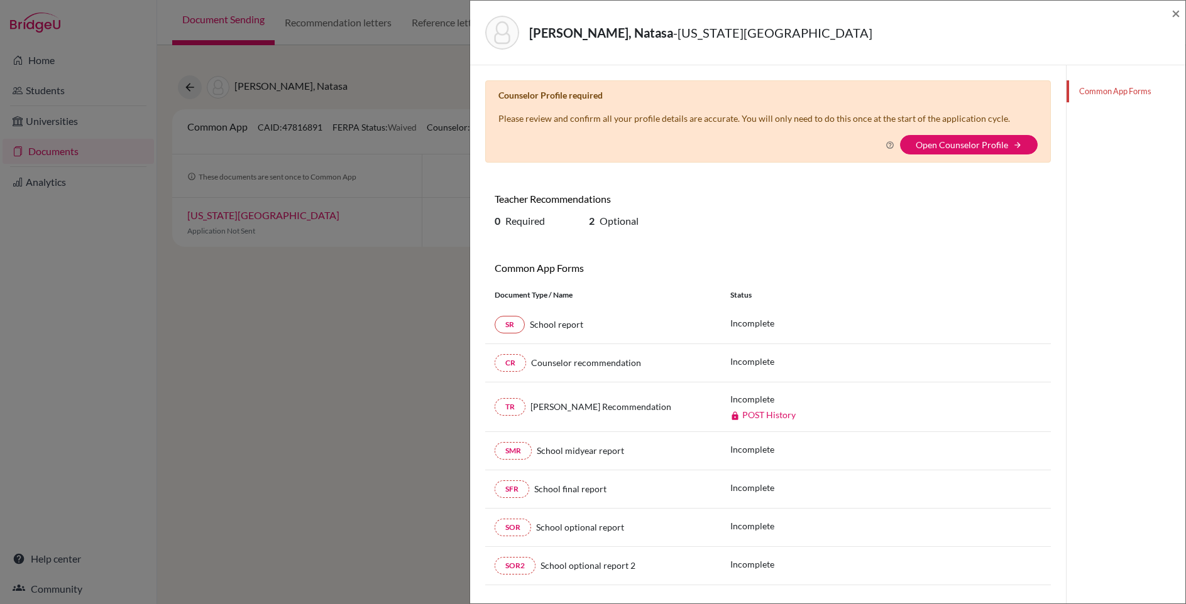
click at [395, 373] on div "Kostilnikova, Natasa - New York University × Counselor Profile required Please …" at bounding box center [593, 302] width 1186 height 604
click at [1178, 14] on span "×" at bounding box center [1175, 13] width 9 height 18
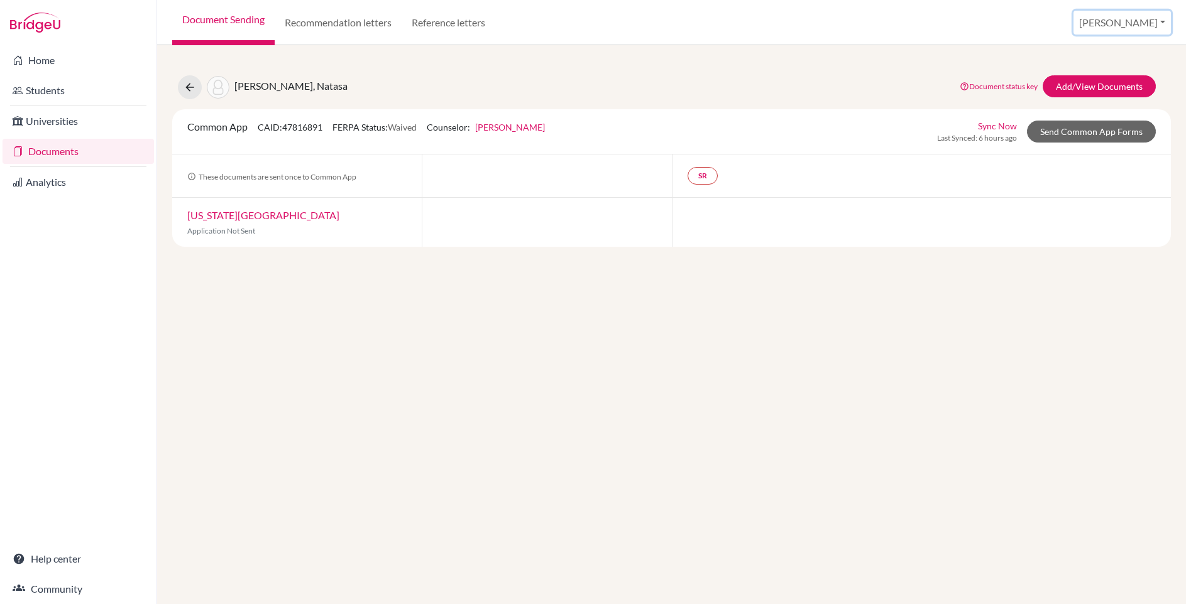
click at [1125, 23] on button "[PERSON_NAME]" at bounding box center [1121, 23] width 97 height 24
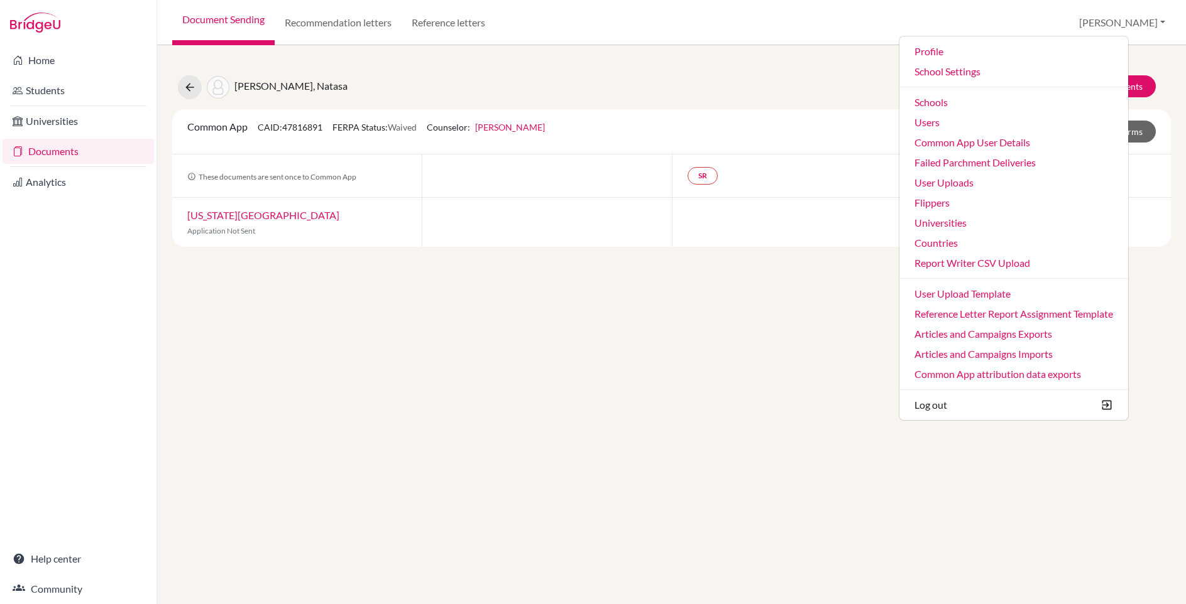
click at [371, 56] on div "Kostilnikova, Natasa Document status key TR Requirement. Document not uploaded …" at bounding box center [671, 324] width 1029 height 559
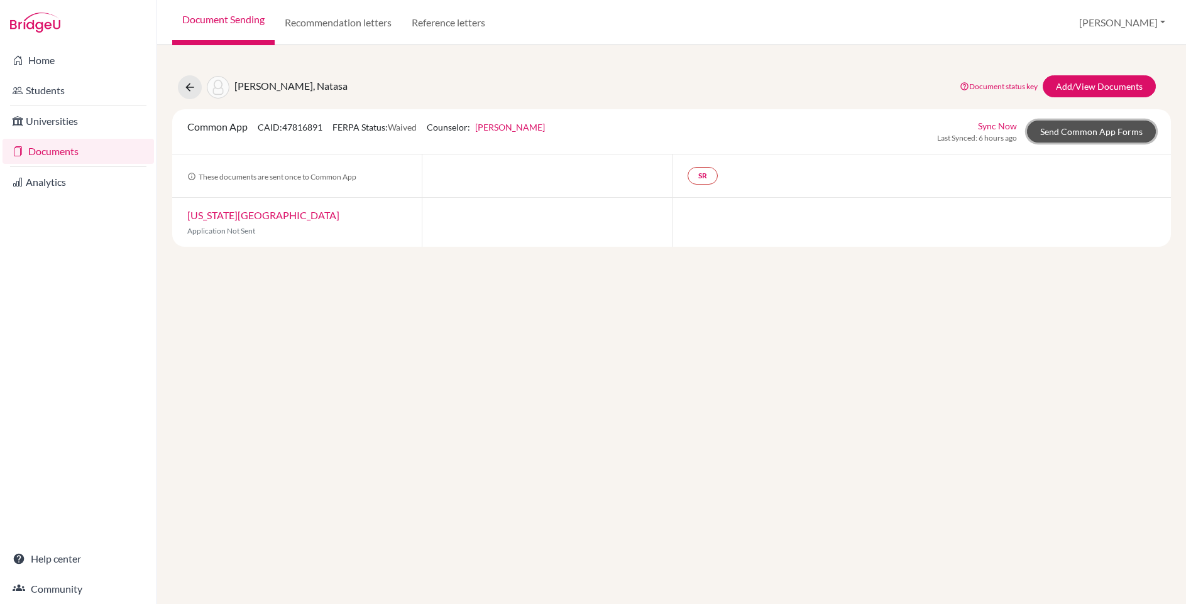
click at [1107, 133] on link "Send Common App Forms" at bounding box center [1091, 132] width 129 height 22
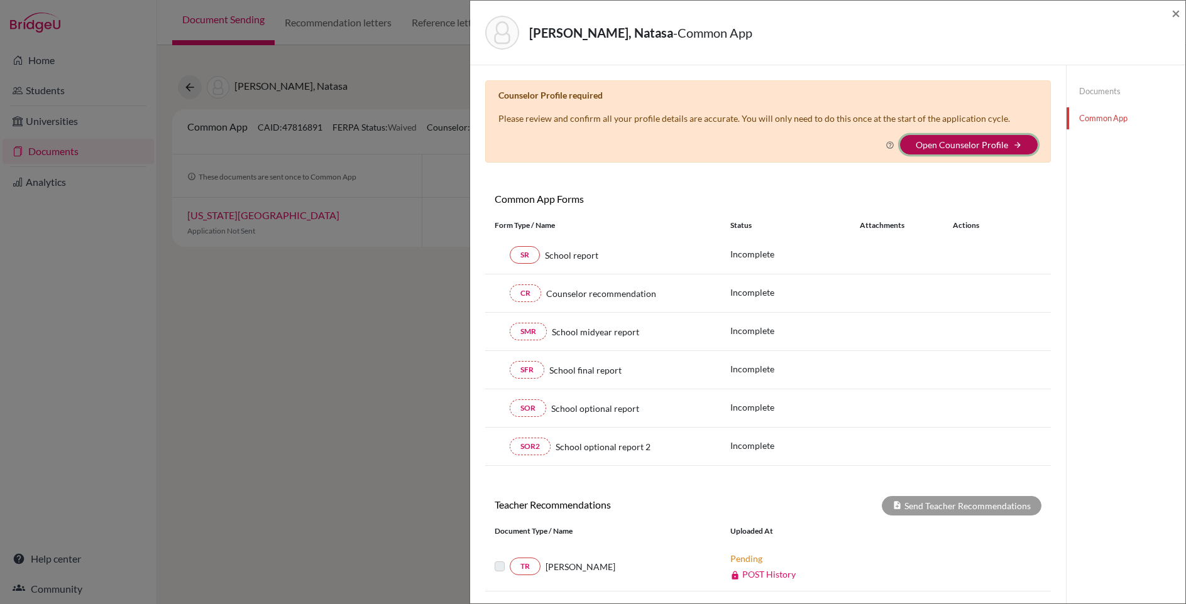
click at [953, 150] on button "Open Counselor Profile arrow_forward" at bounding box center [969, 144] width 138 height 19
click at [946, 151] on button "Open Counselor Profile arrow_forward" at bounding box center [969, 144] width 138 height 19
click at [934, 146] on link "Open Counselor Profile" at bounding box center [962, 144] width 92 height 11
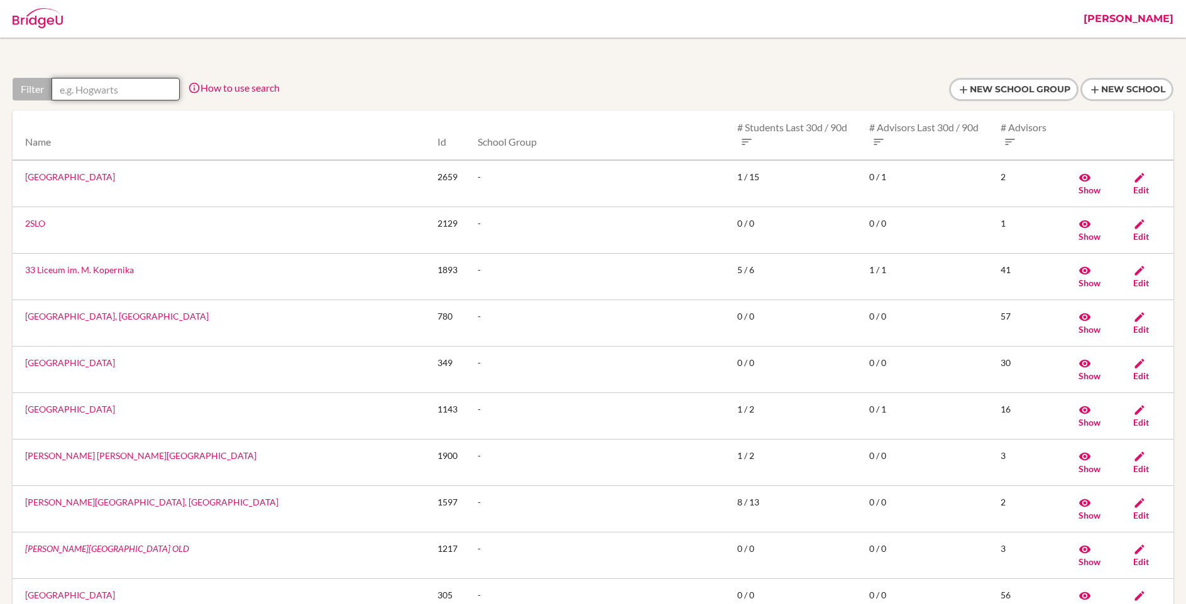
click at [148, 90] on input "text" at bounding box center [116, 89] width 128 height 23
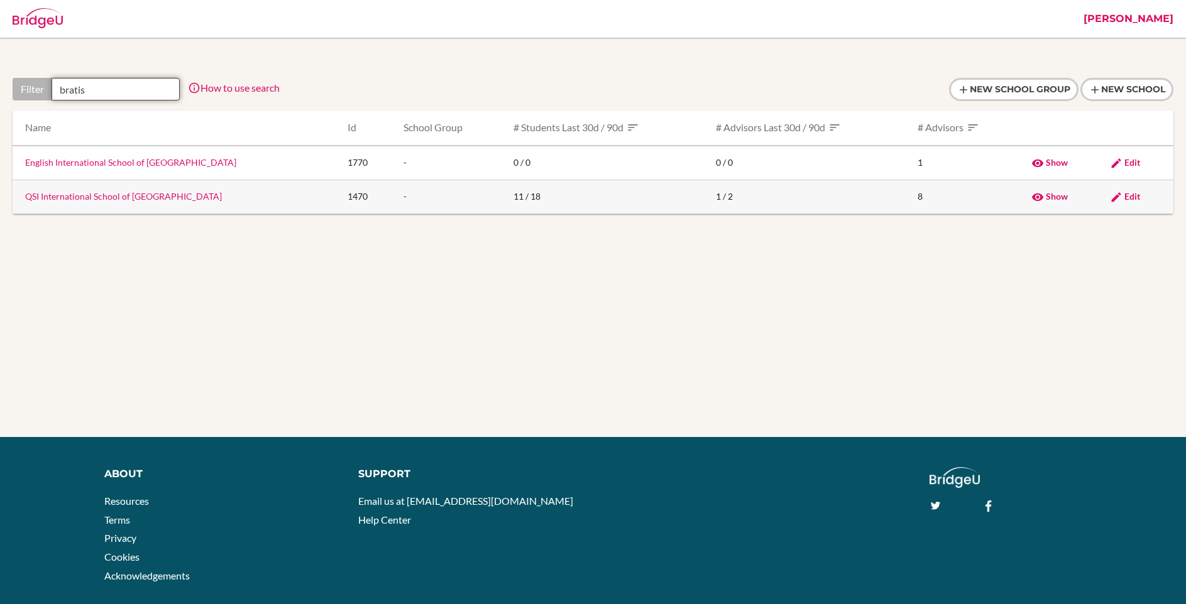
type input "bratis"
click at [108, 195] on link "QSI International School of [GEOGRAPHIC_DATA]" at bounding box center [123, 196] width 197 height 11
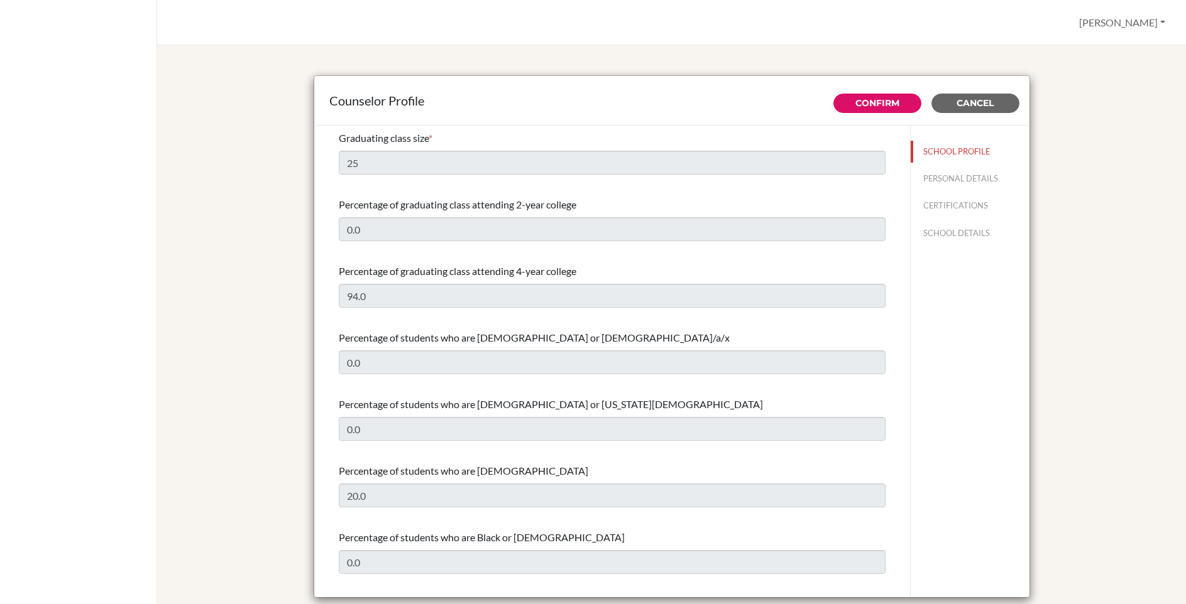
select select "1"
select select "351812"
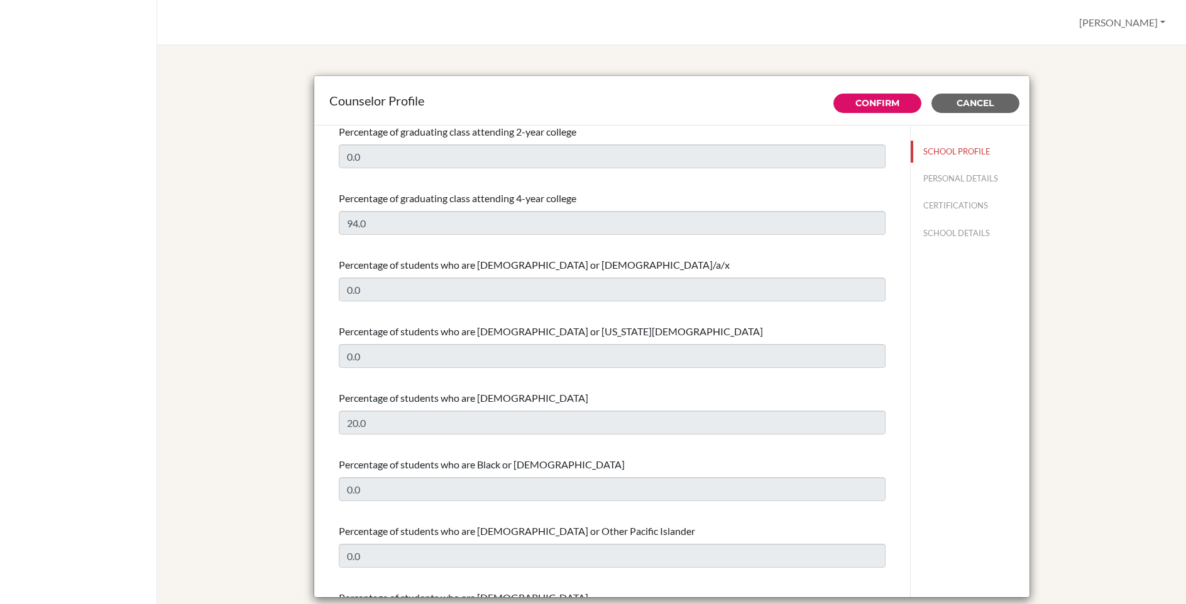
scroll to position [101, 0]
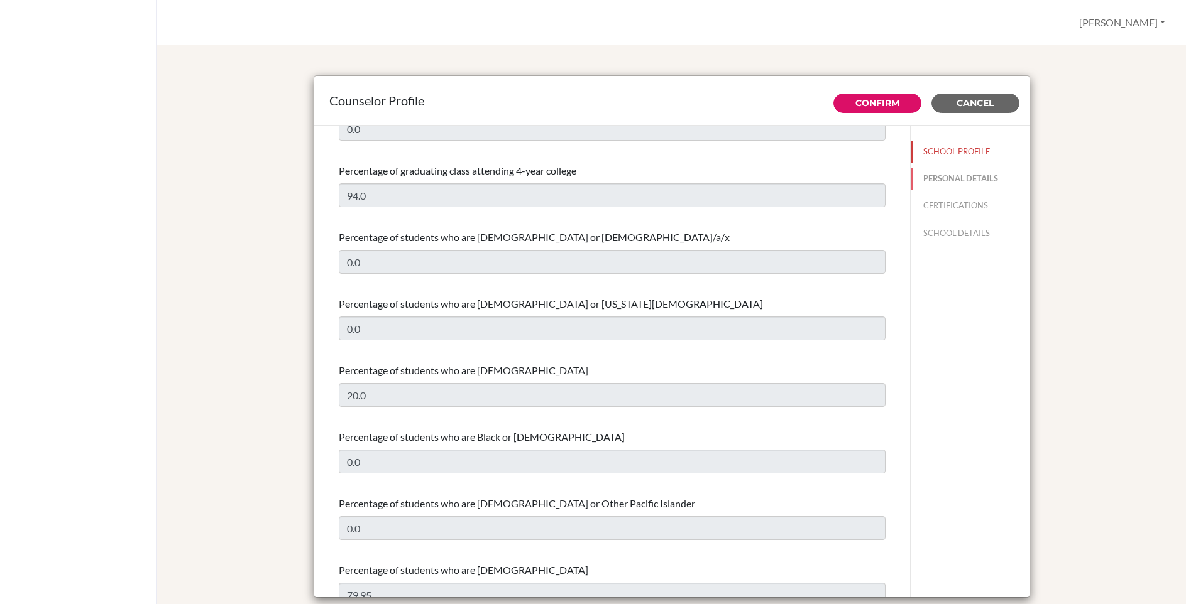
click at [946, 175] on button "PERSONAL DETAILS" at bounding box center [970, 179] width 119 height 22
type input "Dylan"
type input "Letellier"
type input "Secondary English Literature Teacher and Counselor"
type input "1.7033892457"
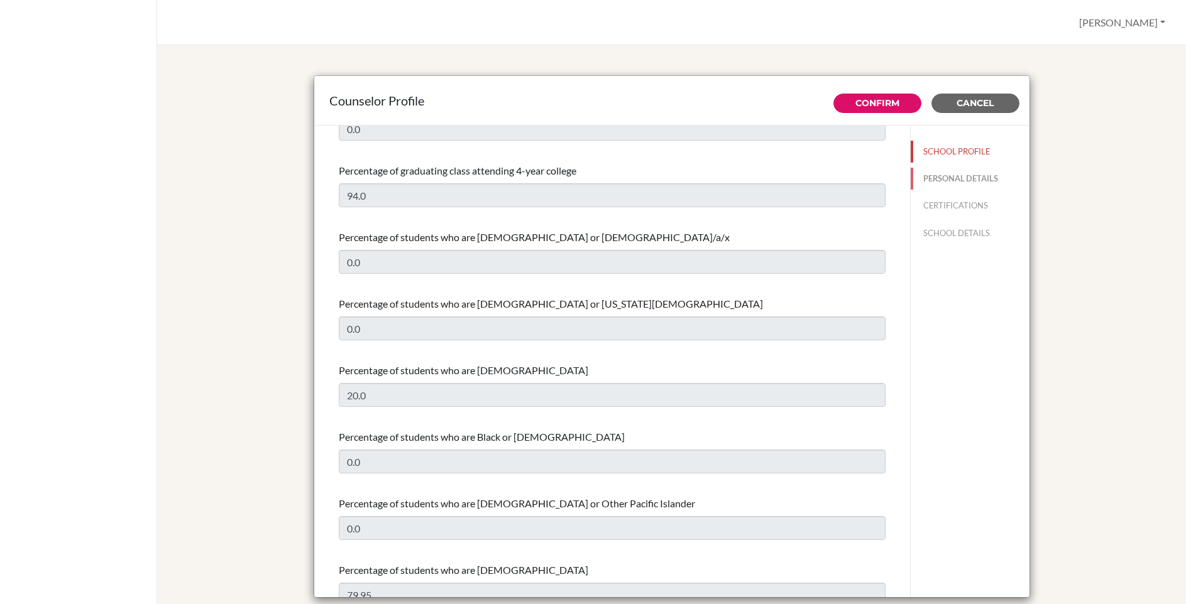
type input "dylan-letellier@bratislava.qsi.org"
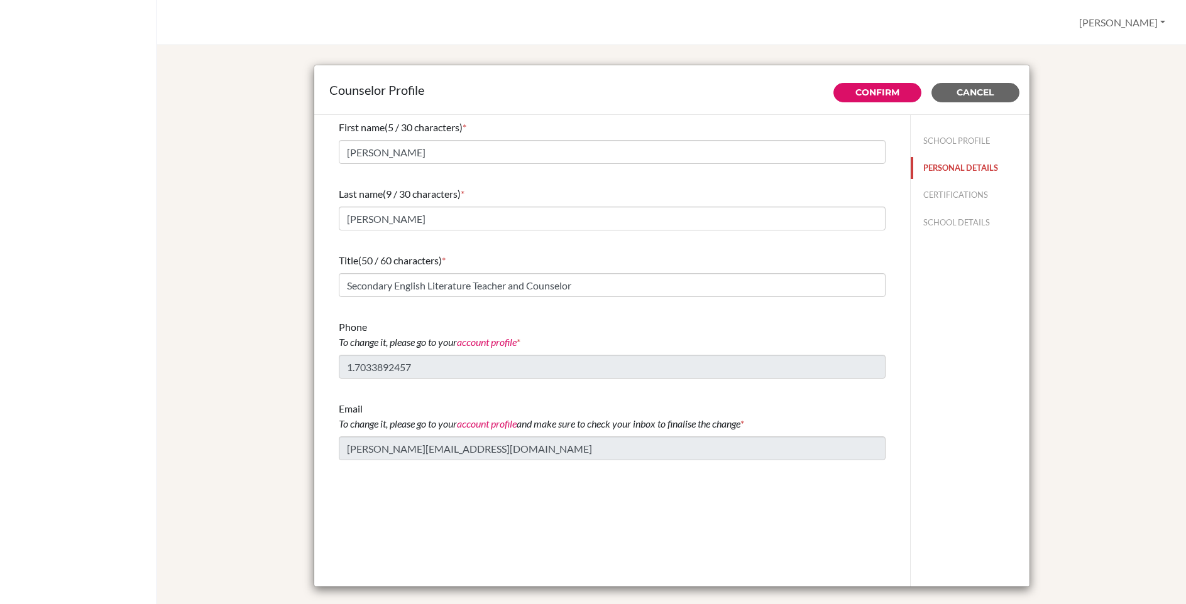
scroll to position [16, 0]
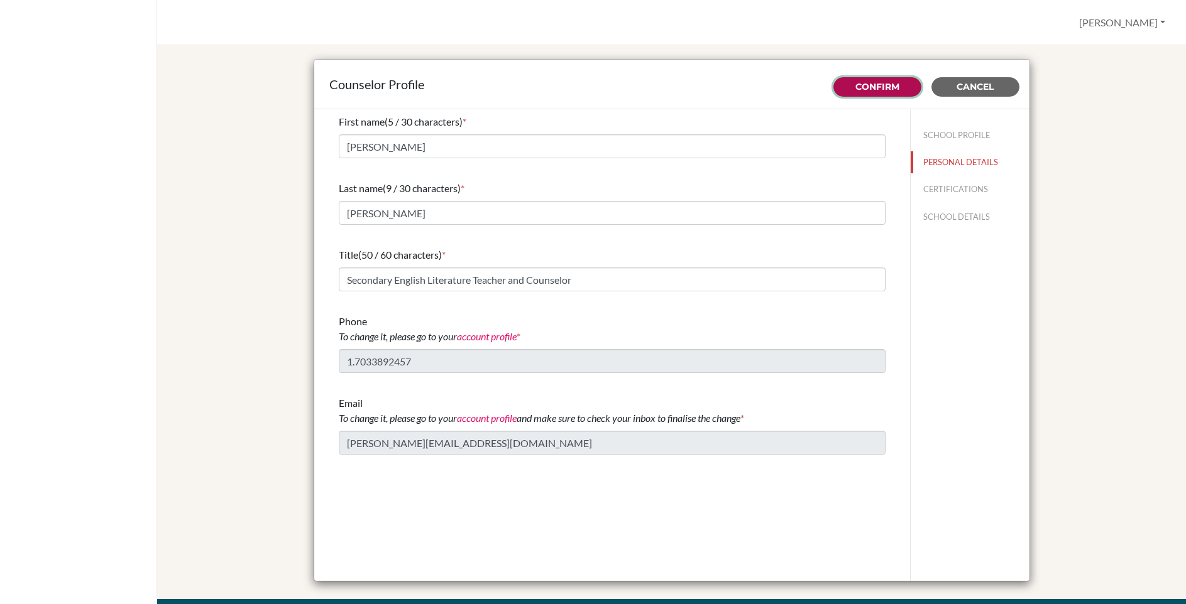
click at [890, 90] on link "Confirm" at bounding box center [877, 86] width 44 height 11
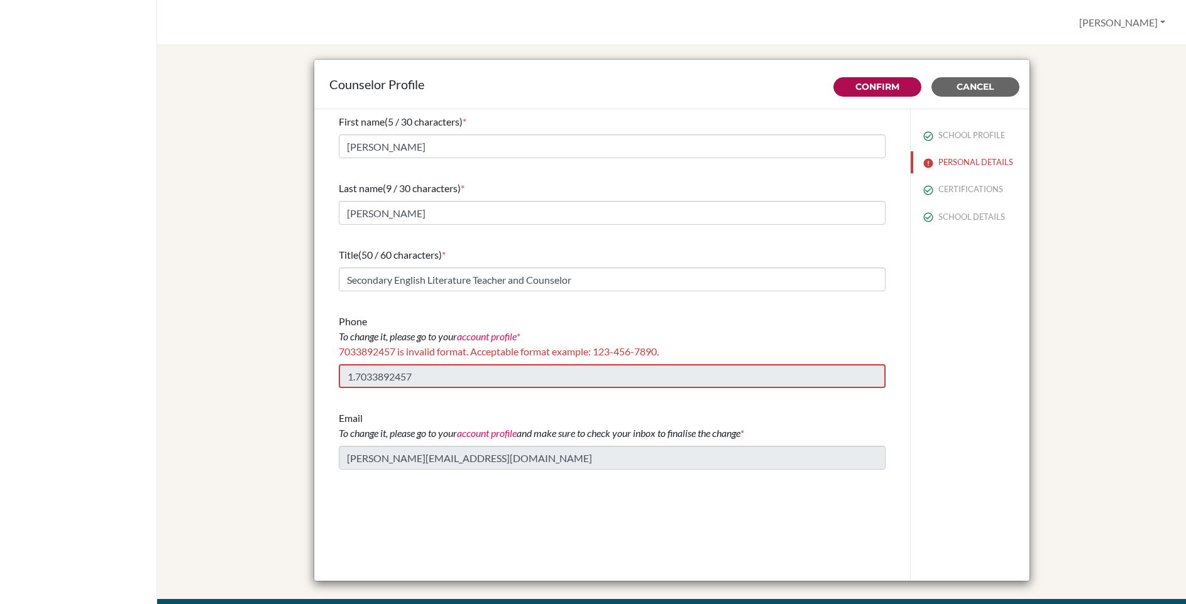
click at [278, 242] on div "Counselor Profile Confirm Cancel First name (5 / 30 characters) * Dylan Last na…" at bounding box center [671, 321] width 998 height 555
click at [329, 373] on div "First name (5 / 30 characters) * Dylan Last name (9 / 30 characters) * Letellie…" at bounding box center [612, 292] width 577 height 366
click at [807, 102] on div "Counselor Profile" at bounding box center [671, 85] width 715 height 50
click at [873, 94] on button "Confirm" at bounding box center [877, 86] width 88 height 19
click at [1009, 80] on button "Cancel" at bounding box center [975, 86] width 88 height 19
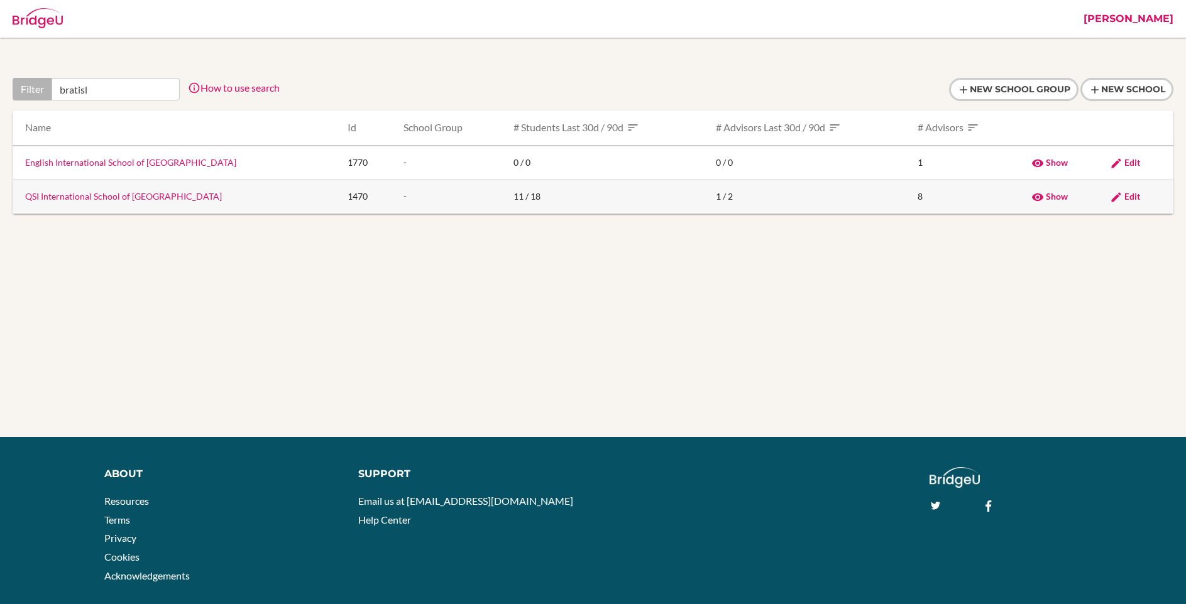
type input "bratisl"
click at [1128, 196] on span "Edit" at bounding box center [1132, 196] width 16 height 11
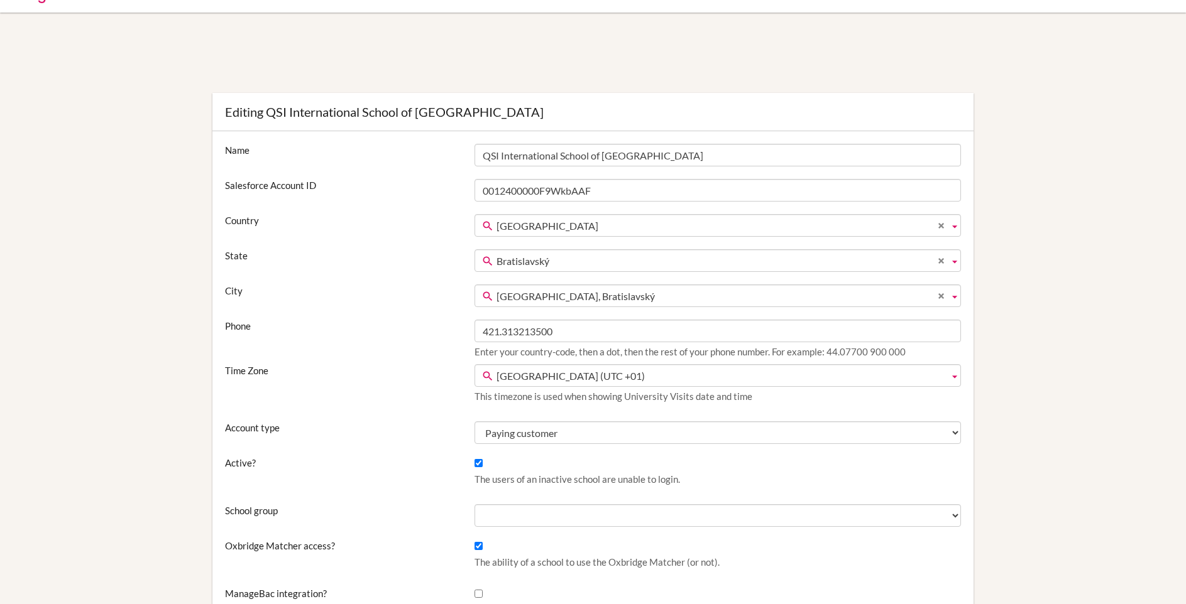
scroll to position [27, 0]
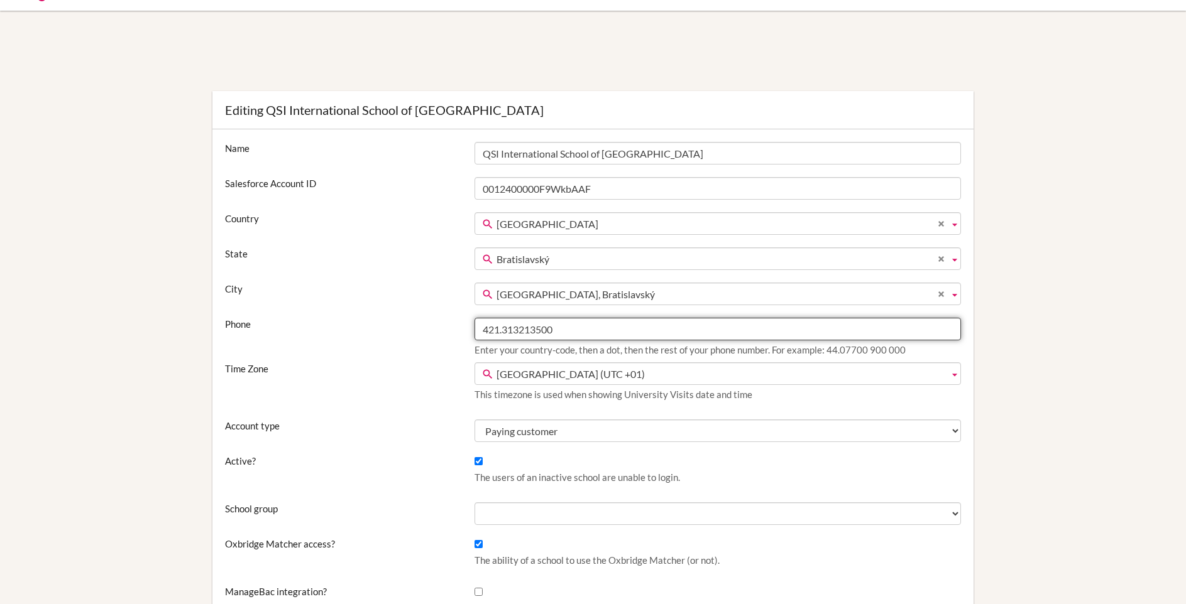
drag, startPoint x: 561, startPoint y: 331, endPoint x: 417, endPoint y: 329, distance: 144.5
click at [417, 329] on div "Phone 421.313213500 Enter your country-code, then a dot, then the rest of your …" at bounding box center [593, 340] width 748 height 45
paste input "1.7033892457"
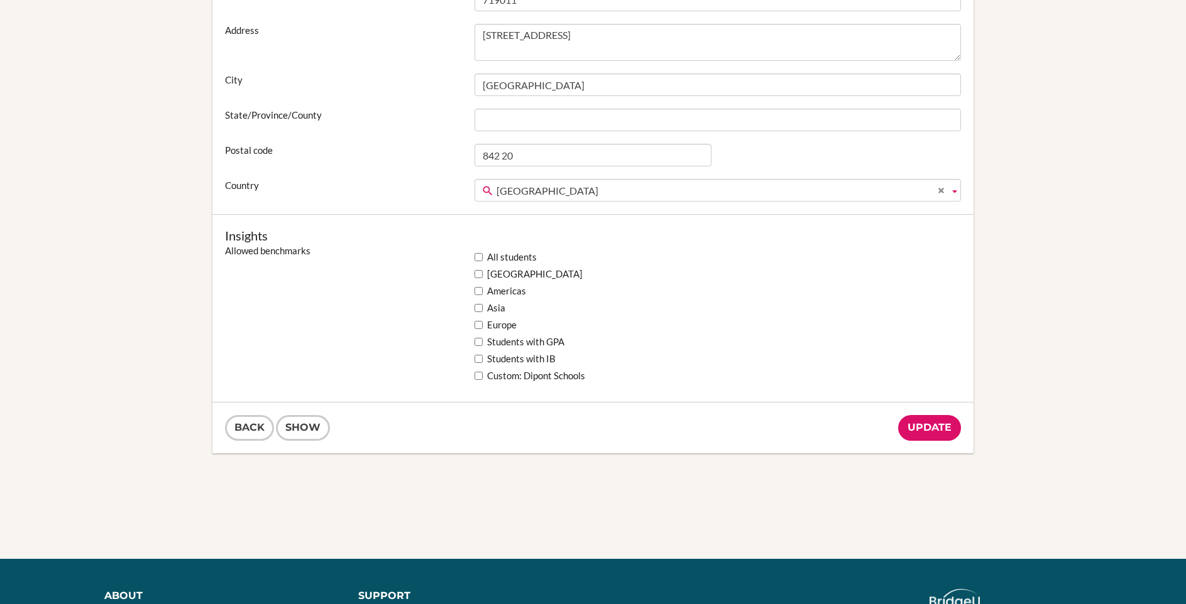
scroll to position [880, 0]
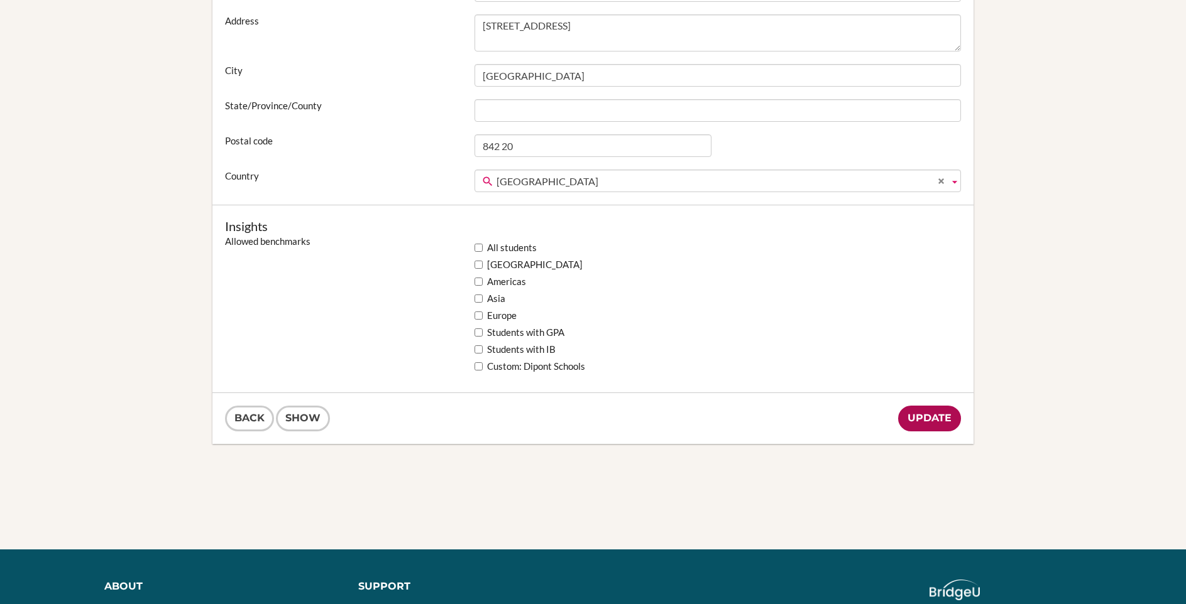
type input "1.7033892457"
click at [936, 417] on input "Update" at bounding box center [929, 419] width 63 height 26
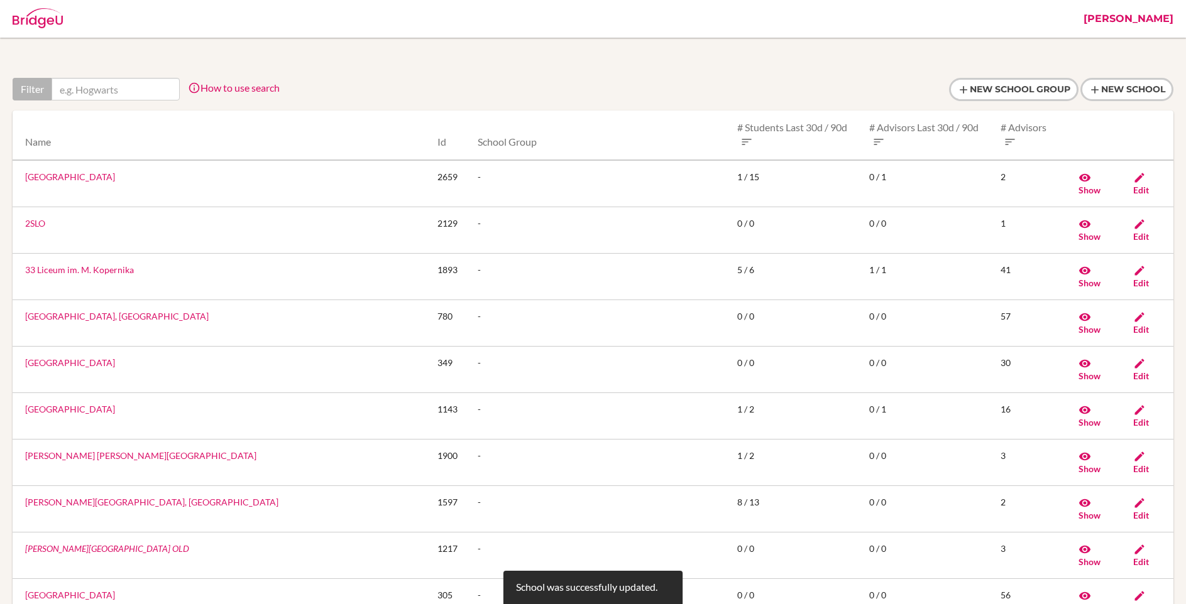
click at [136, 84] on input "text" at bounding box center [116, 89] width 128 height 23
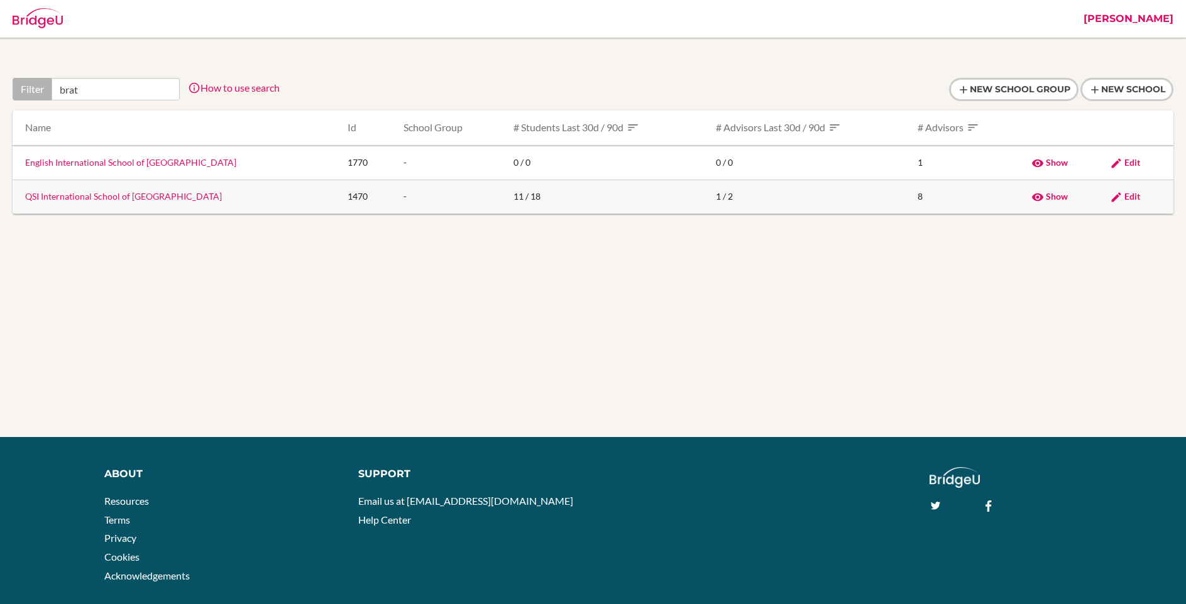
type input "brat"
click at [1132, 192] on span "Edit" at bounding box center [1132, 196] width 16 height 11
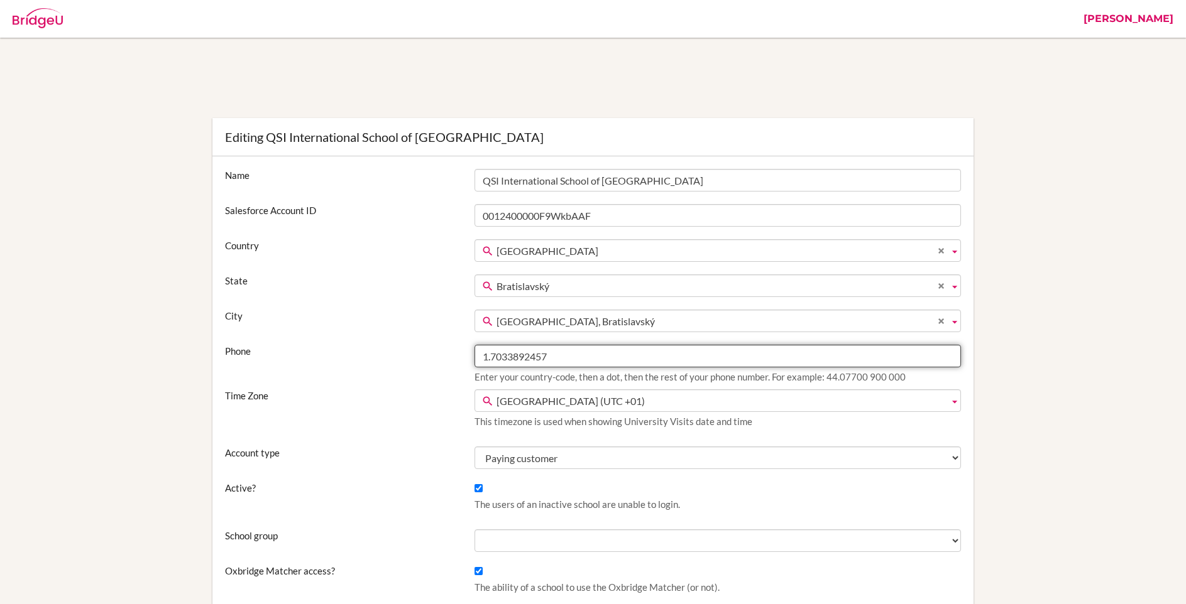
click at [507, 354] on input "1.7033892457" at bounding box center [717, 356] width 486 height 23
click at [527, 357] on input "1.703 3892457" at bounding box center [717, 356] width 486 height 23
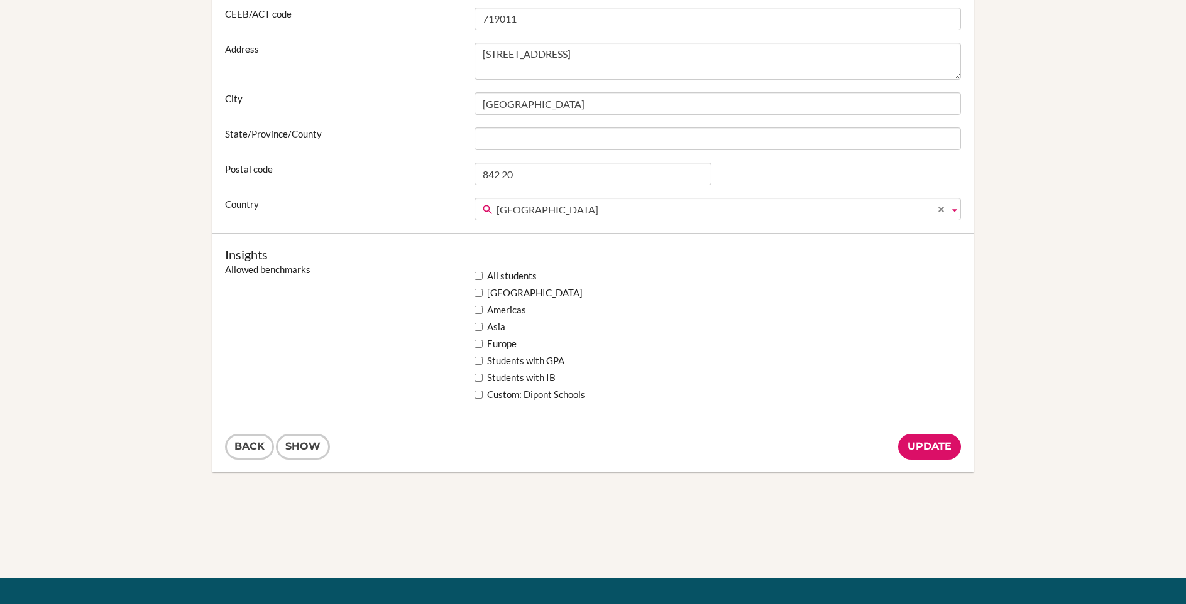
scroll to position [873, 0]
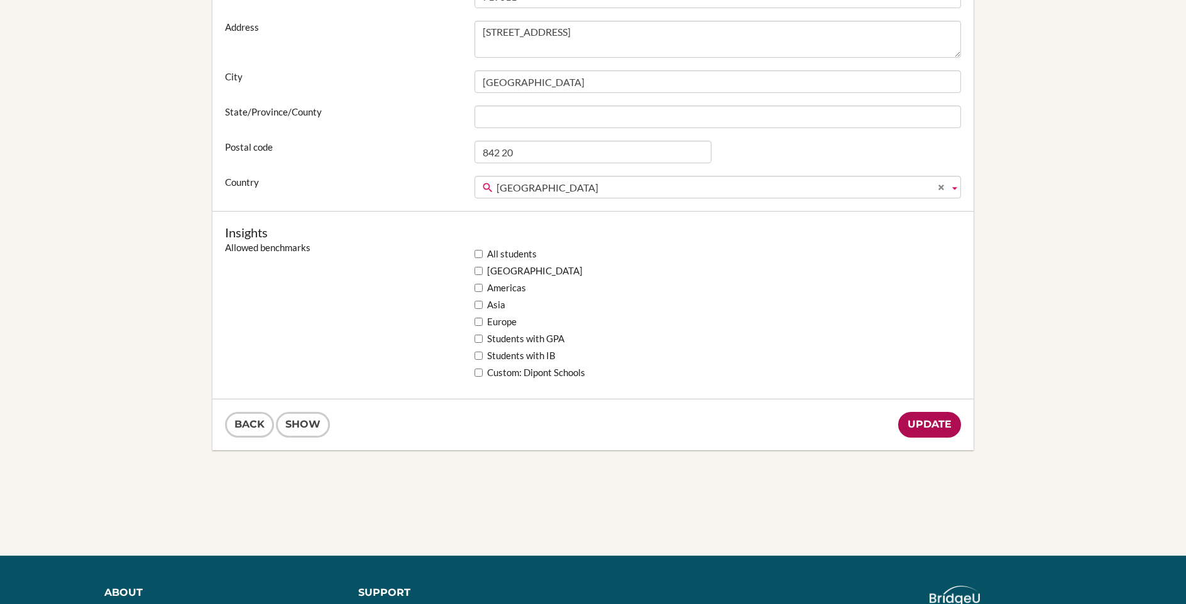
type input "1.703 389 2457"
click at [948, 424] on input "Update" at bounding box center [929, 425] width 63 height 26
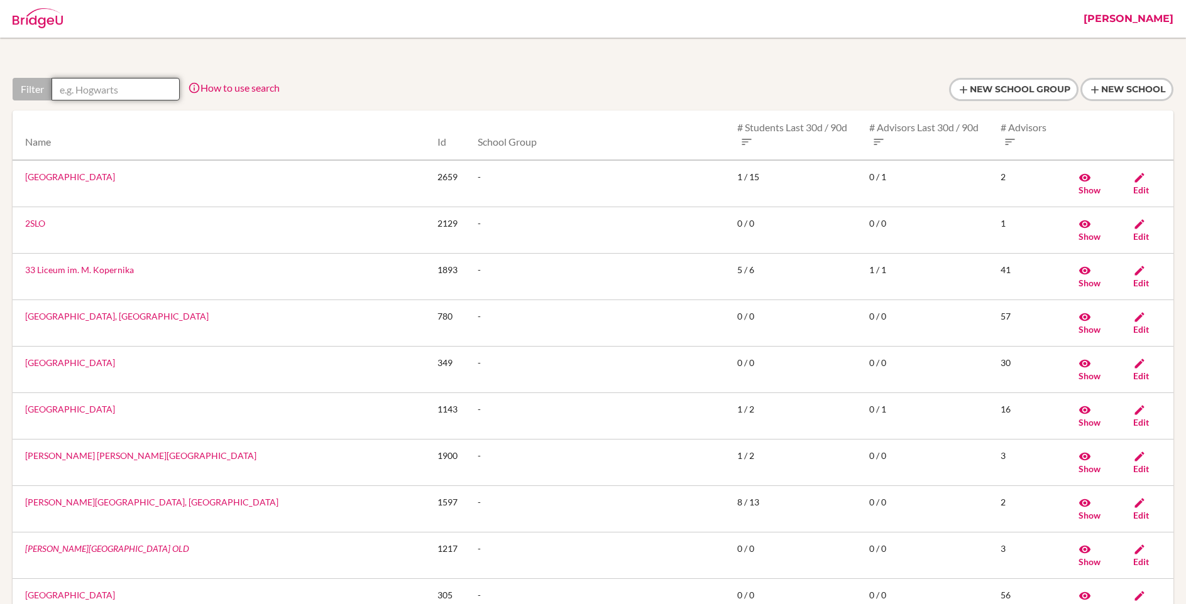
click at [153, 87] on input "text" at bounding box center [116, 89] width 128 height 23
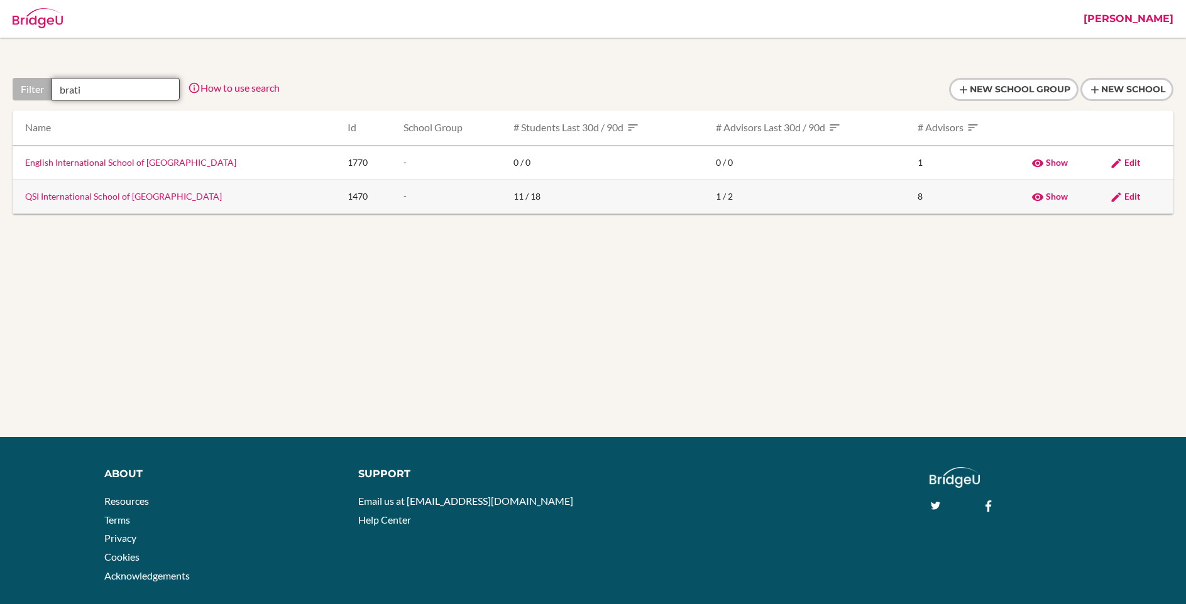
type input "brati"
click at [1130, 192] on span "Edit" at bounding box center [1132, 196] width 16 height 11
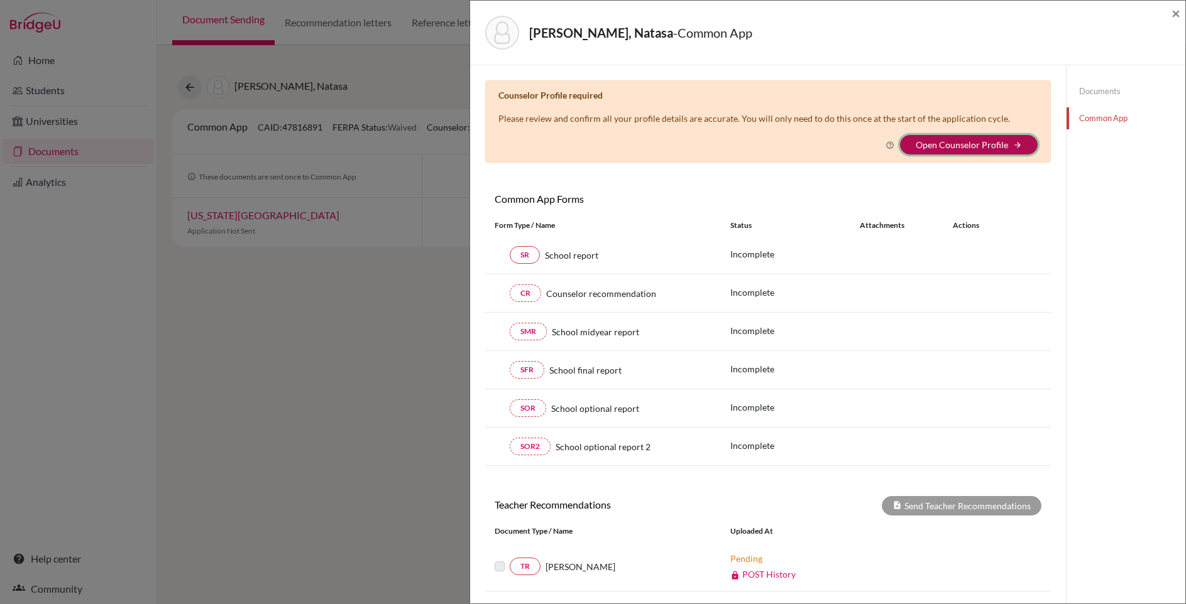
click at [1010, 143] on button "Open Counselor Profile arrow_forward" at bounding box center [969, 144] width 138 height 19
click at [1106, 95] on link "Documents" at bounding box center [1125, 91] width 119 height 22
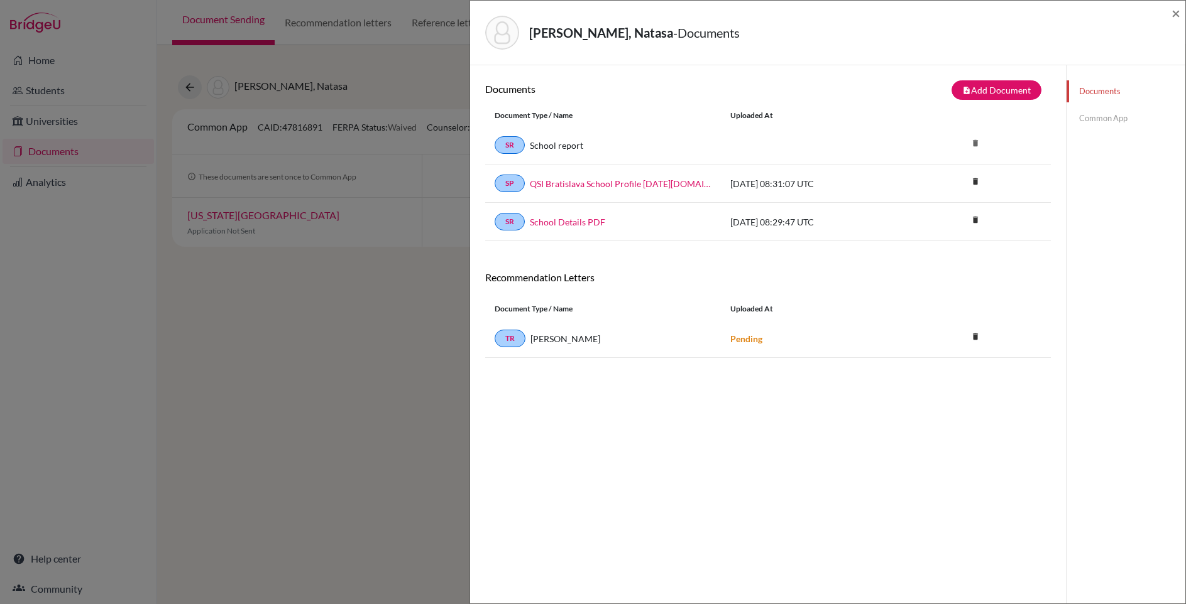
click at [1102, 116] on link "Common App" at bounding box center [1125, 118] width 119 height 22
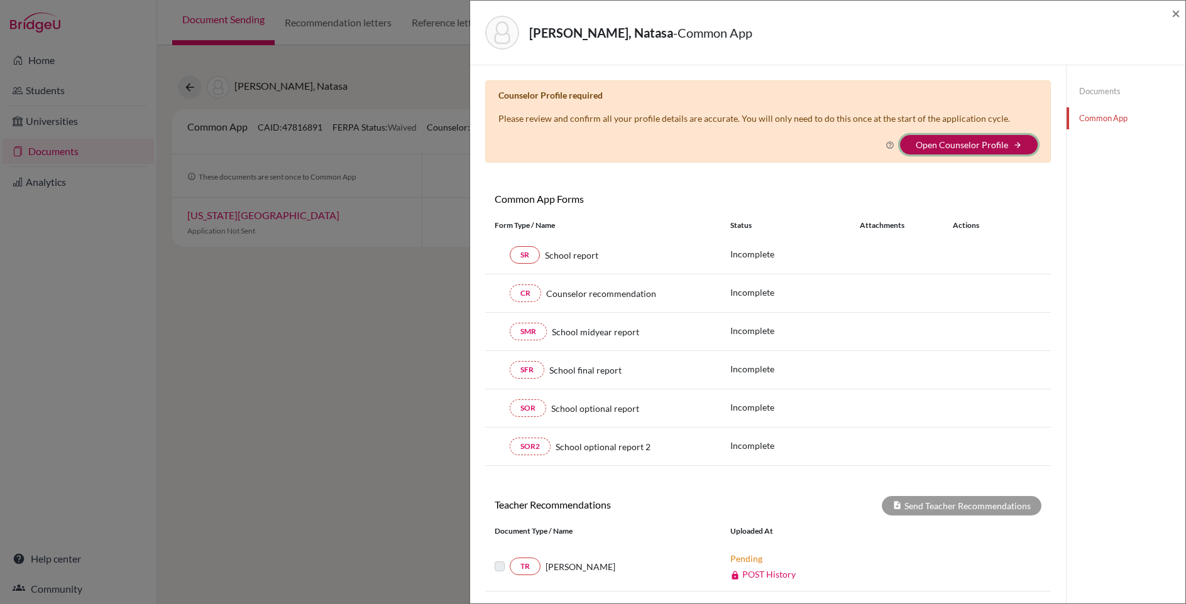
click at [980, 150] on button "Open Counselor Profile arrow_forward" at bounding box center [969, 144] width 138 height 19
click at [214, 288] on div "Kostilnikova, Natasa - Common App × × Counselor Profile required Please review …" at bounding box center [593, 302] width 1186 height 604
click at [1175, 13] on span "×" at bounding box center [1175, 13] width 9 height 18
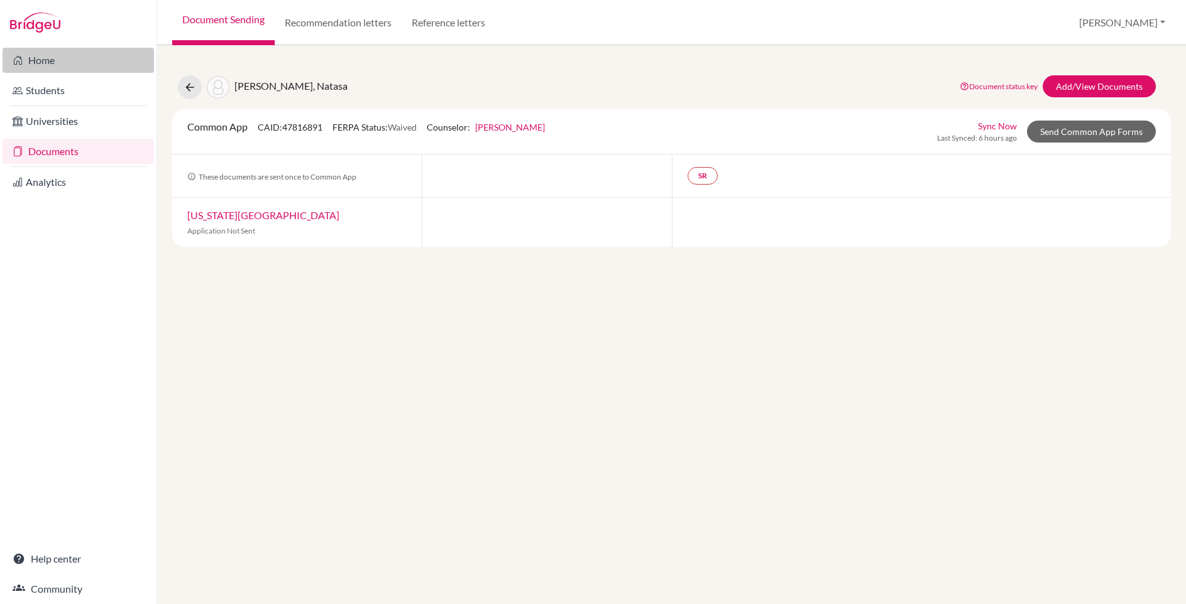
click at [43, 56] on link "Home" at bounding box center [78, 60] width 151 height 25
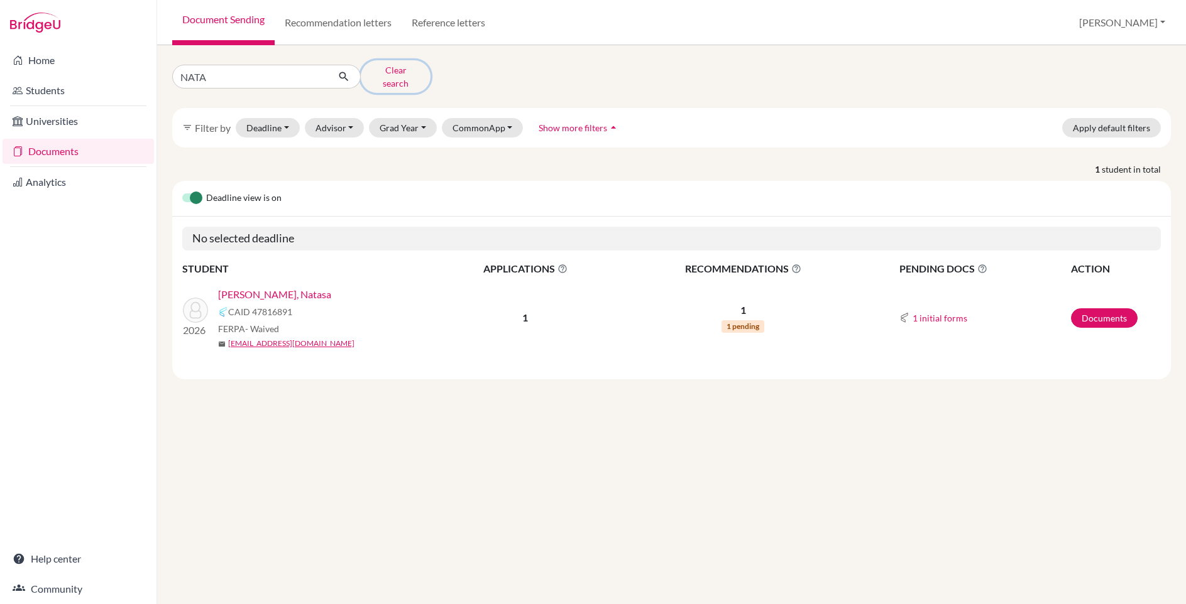
click at [410, 68] on button "Clear search" at bounding box center [396, 76] width 70 height 33
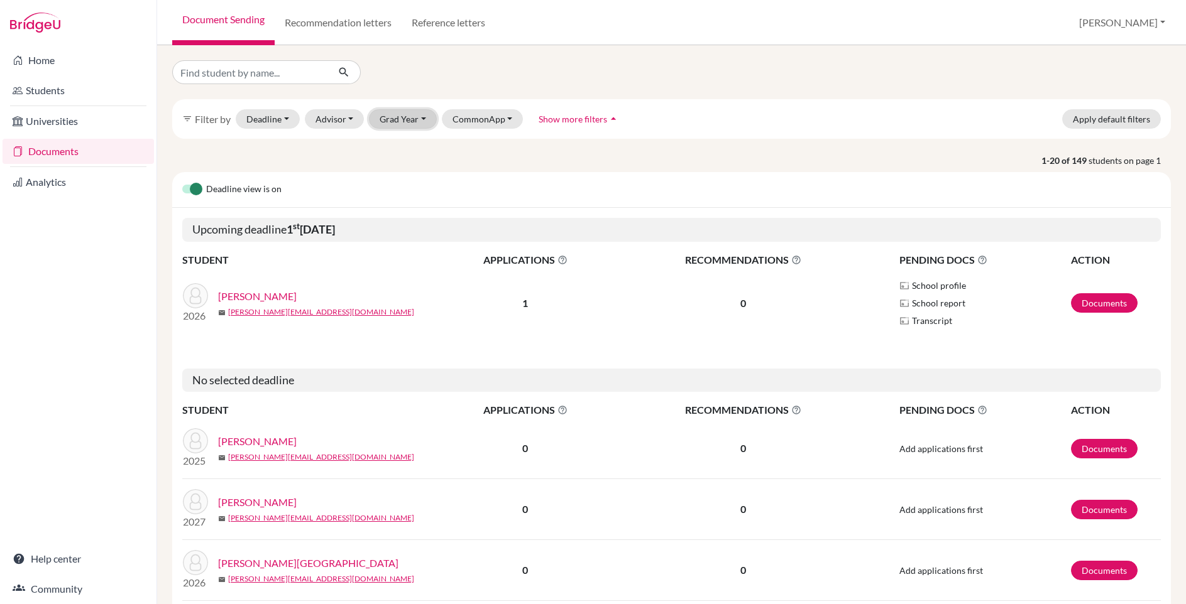
click at [406, 119] on button "Grad Year" at bounding box center [403, 118] width 68 height 19
click at [408, 187] on div "2026" at bounding box center [407, 185] width 44 height 15
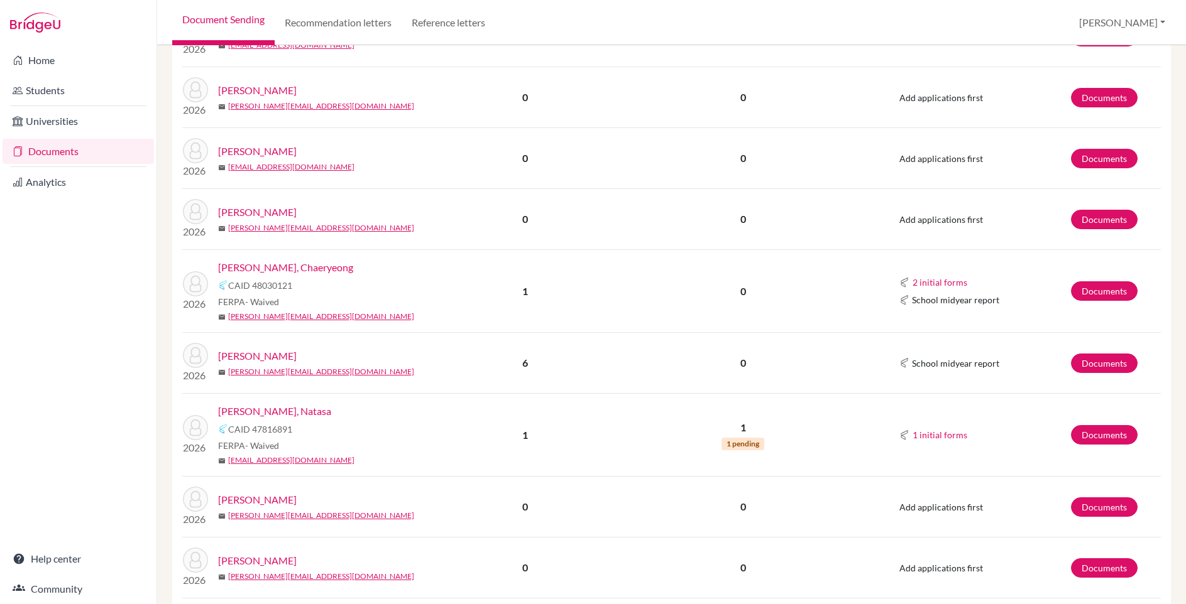
scroll to position [1155, 0]
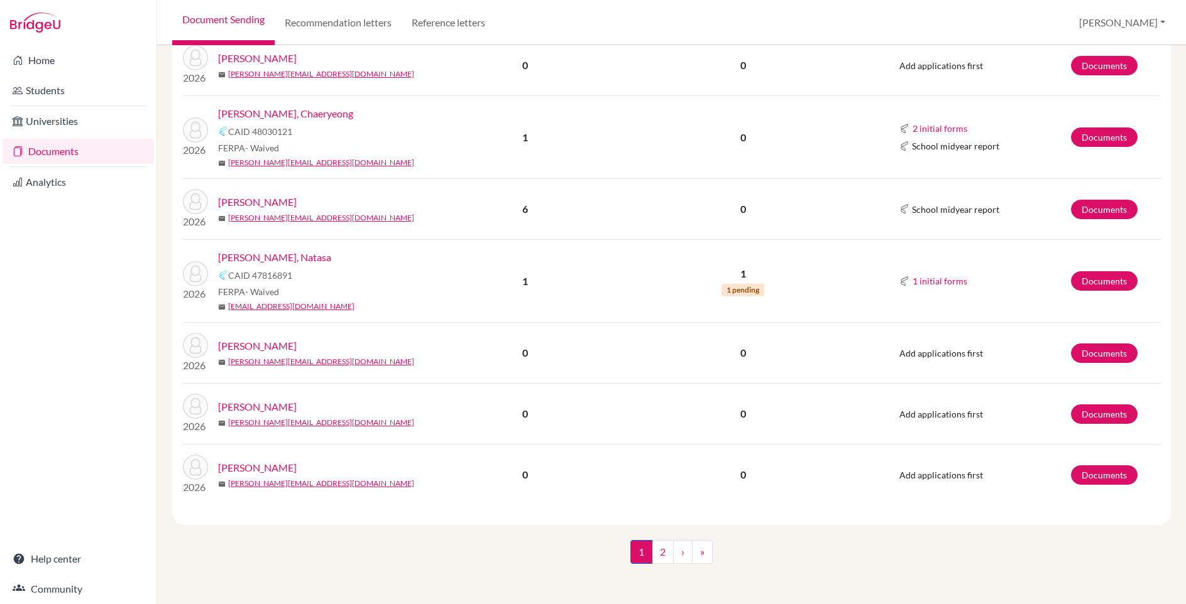
click at [292, 254] on link "[PERSON_NAME], Natasa" at bounding box center [274, 257] width 113 height 15
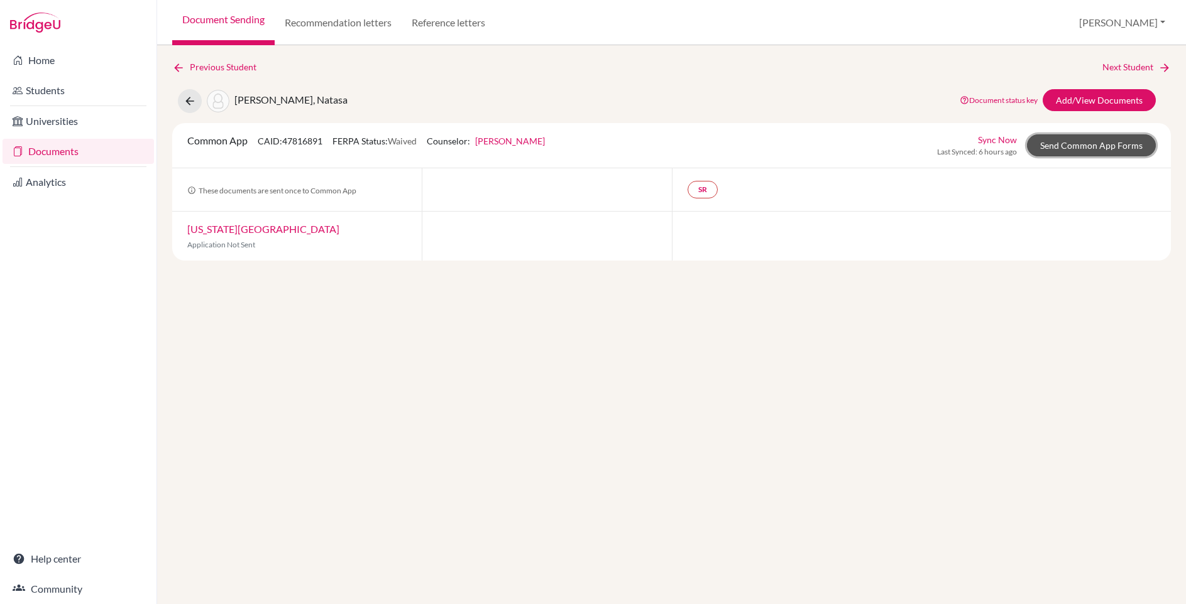
click at [1086, 144] on link "Send Common App Forms" at bounding box center [1091, 145] width 129 height 22
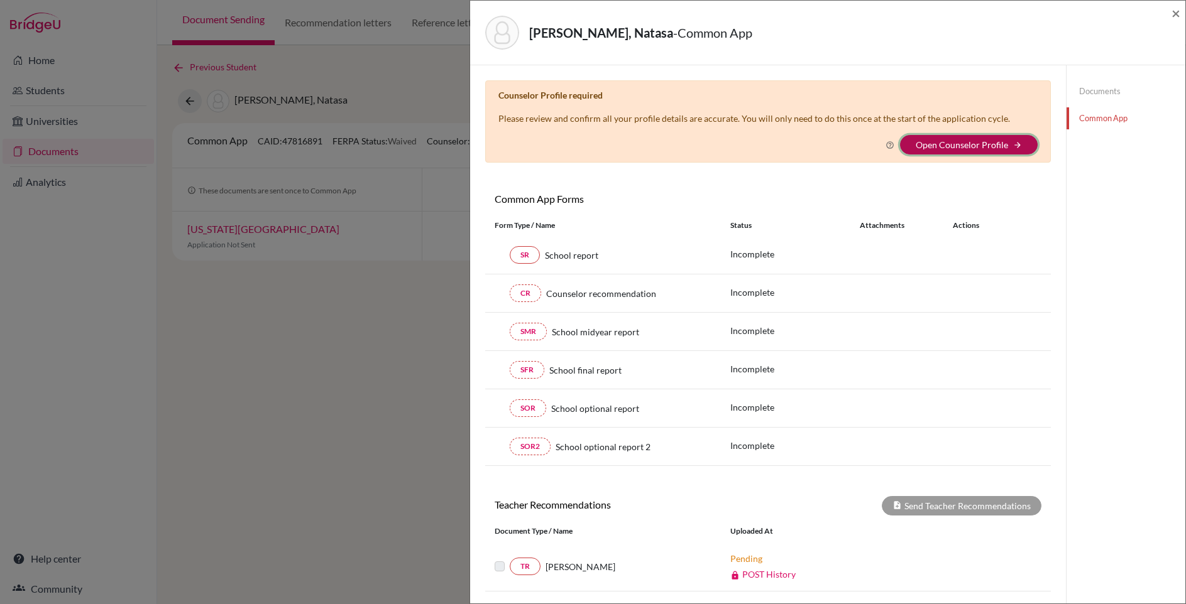
click at [953, 138] on button "Open Counselor Profile arrow_forward" at bounding box center [969, 144] width 138 height 19
click at [946, 148] on link "Open Counselor Profile" at bounding box center [962, 144] width 92 height 11
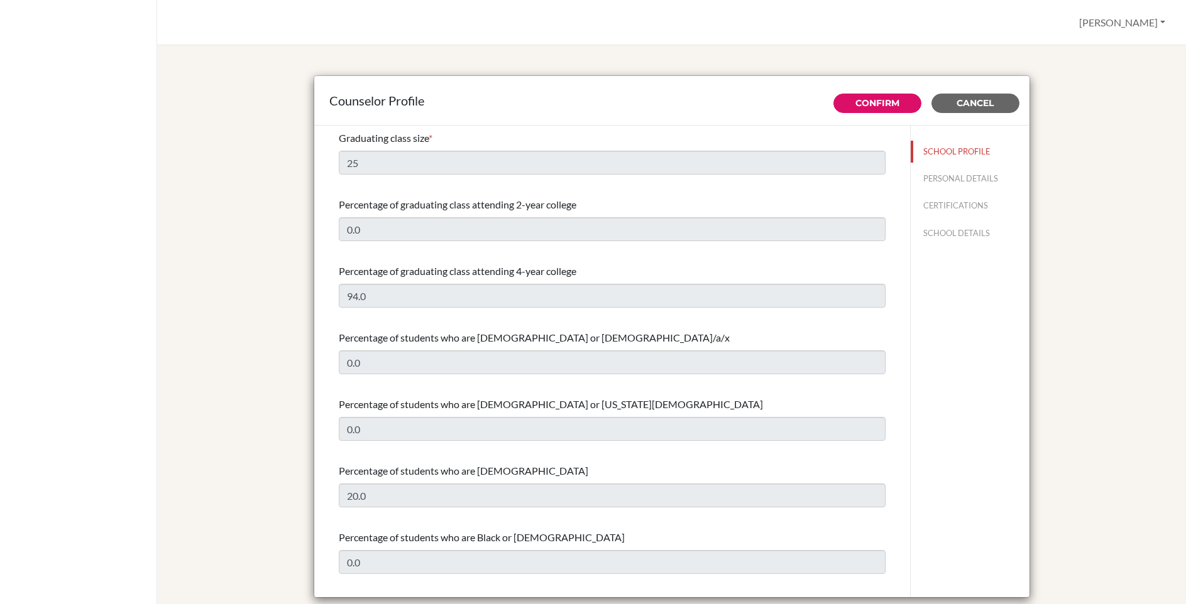
select select "1"
select select "351812"
click at [936, 176] on button "PERSONAL DETAILS" at bounding box center [970, 179] width 119 height 22
type input "[PERSON_NAME]"
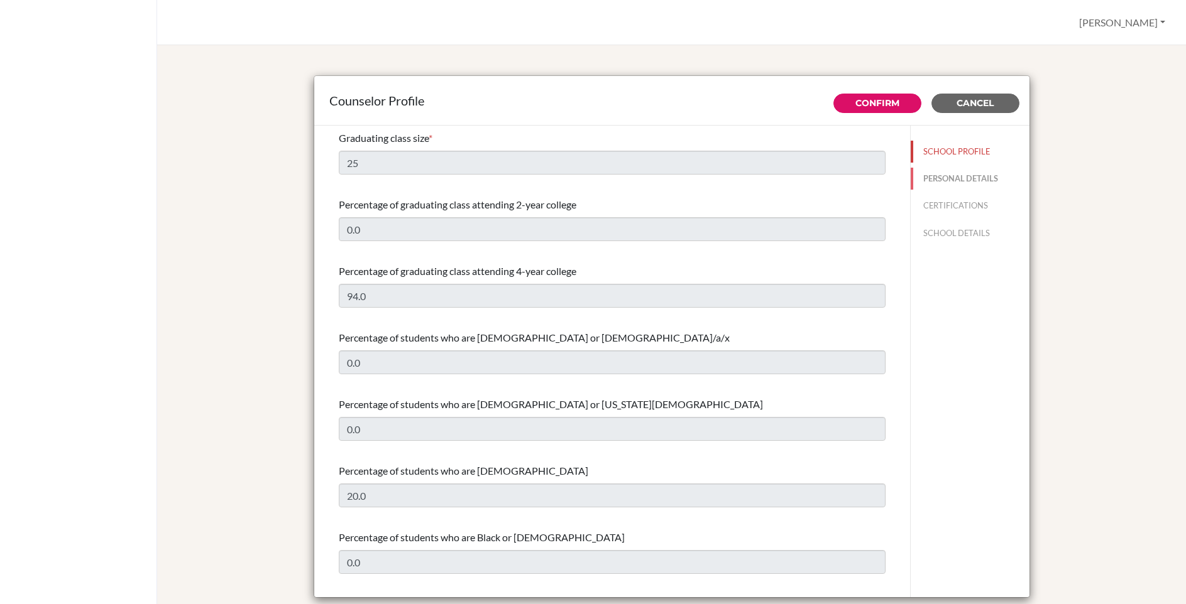
type input "Secondary English Literature Teacher and Counselor"
type input "1.7033892457"
type input "[PERSON_NAME][EMAIL_ADDRESS][DOMAIN_NAME]"
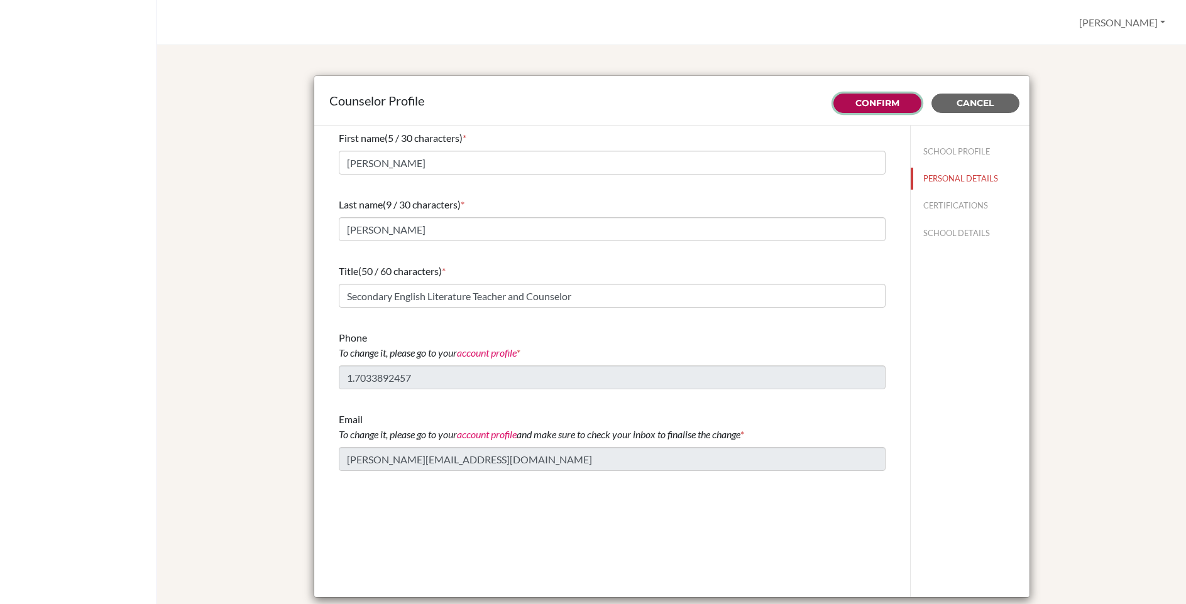
click at [879, 98] on link "Confirm" at bounding box center [877, 102] width 44 height 11
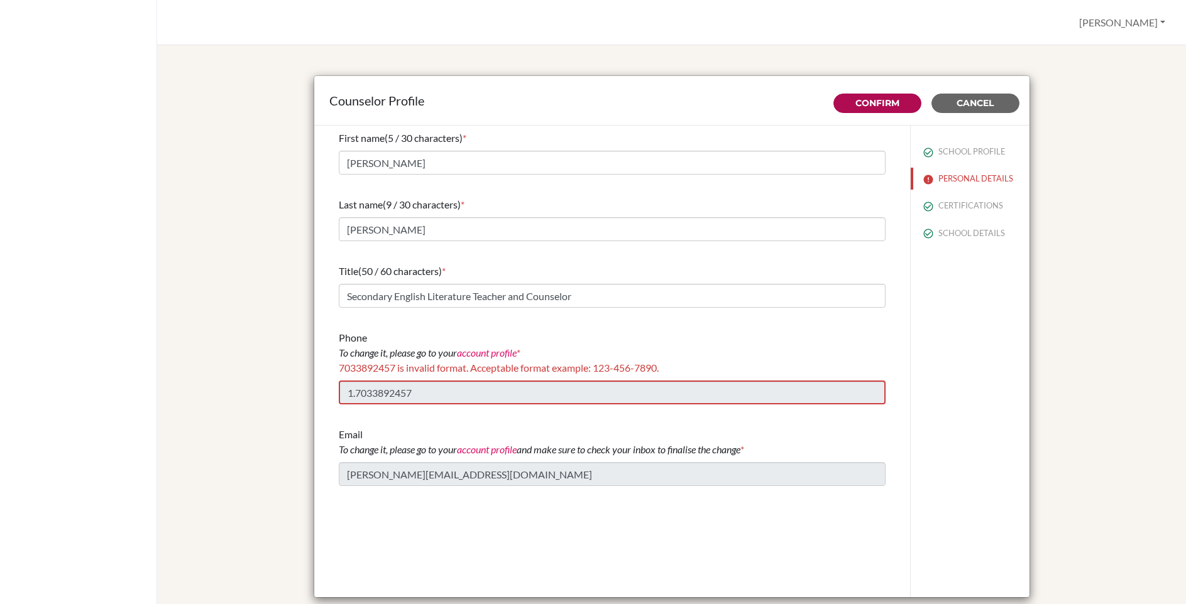
click at [317, 236] on div "First name (5 / 30 characters) * [PERSON_NAME] Last name (9 / 30 characters) * …" at bounding box center [612, 362] width 596 height 473
click at [982, 102] on span "Cancel" at bounding box center [974, 102] width 37 height 11
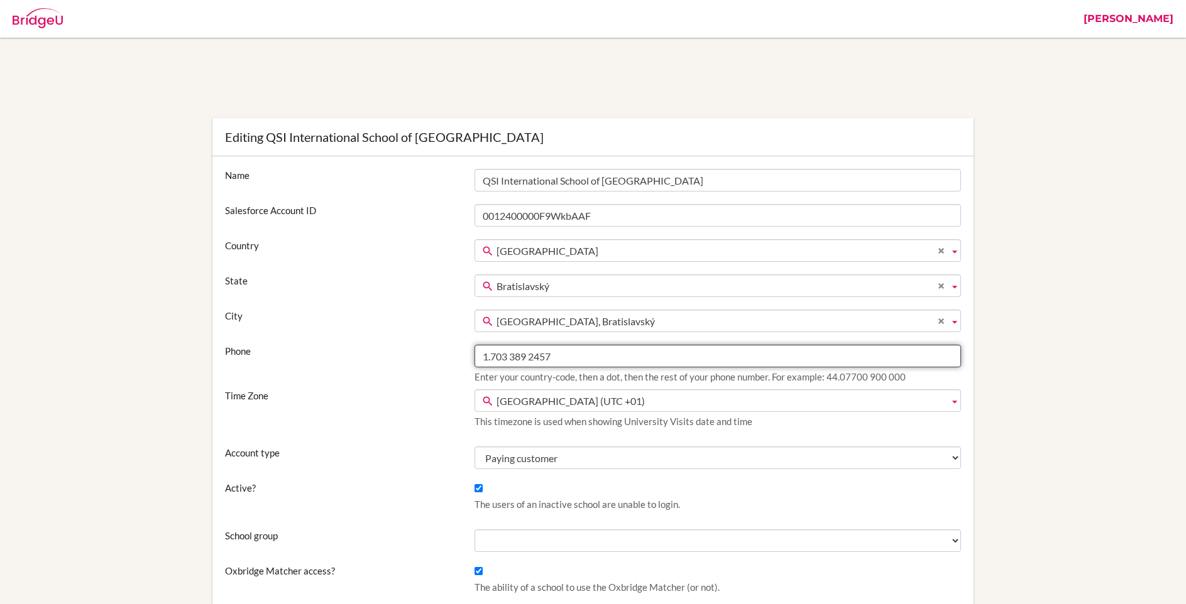
click at [511, 357] on input "1.703 389 2457" at bounding box center [717, 356] width 486 height 23
click at [532, 356] on input "1.703-389 2457" at bounding box center [717, 356] width 486 height 23
type input "1.703-389-2457"
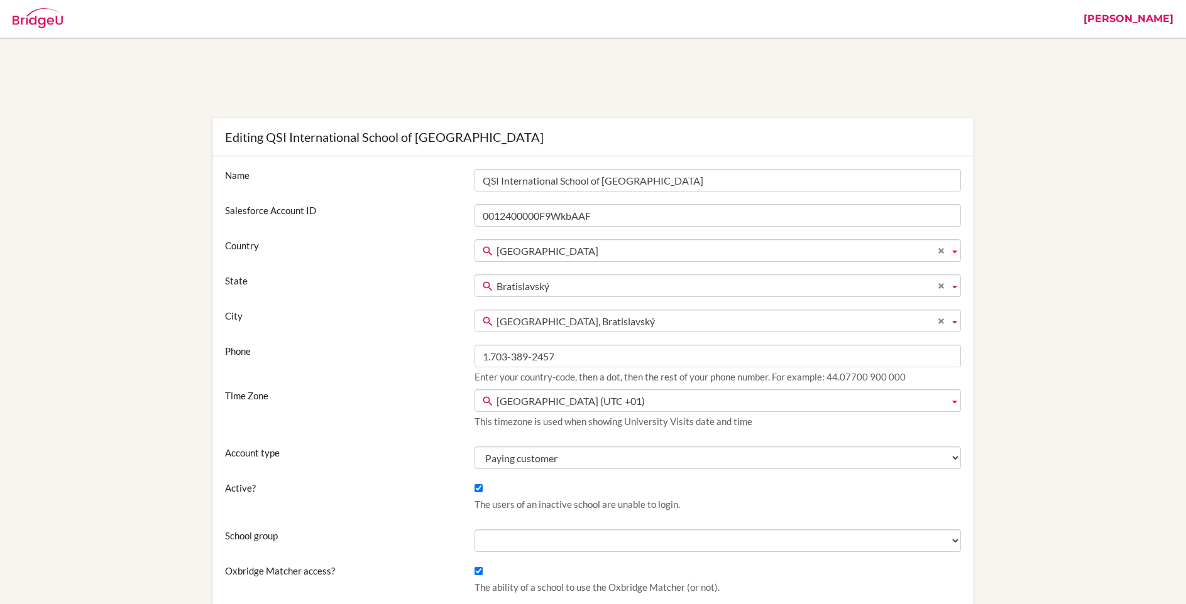
click at [442, 384] on div "Phone 1.703-389-2457 Enter your country-code, then a dot, then the rest of your…" at bounding box center [593, 367] width 748 height 45
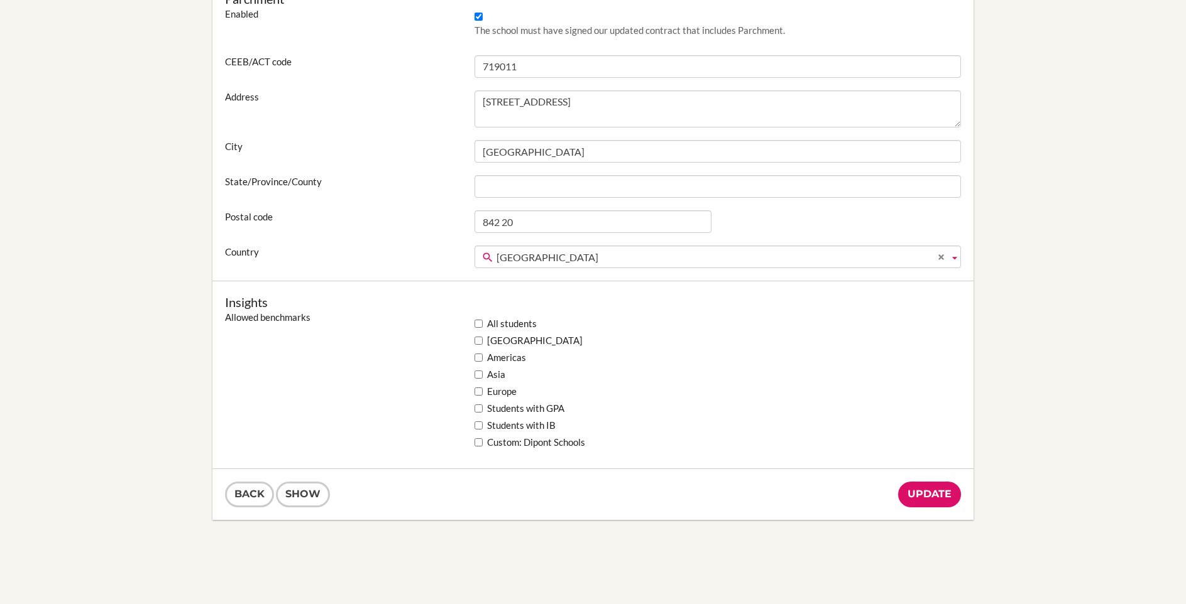
scroll to position [1031, 0]
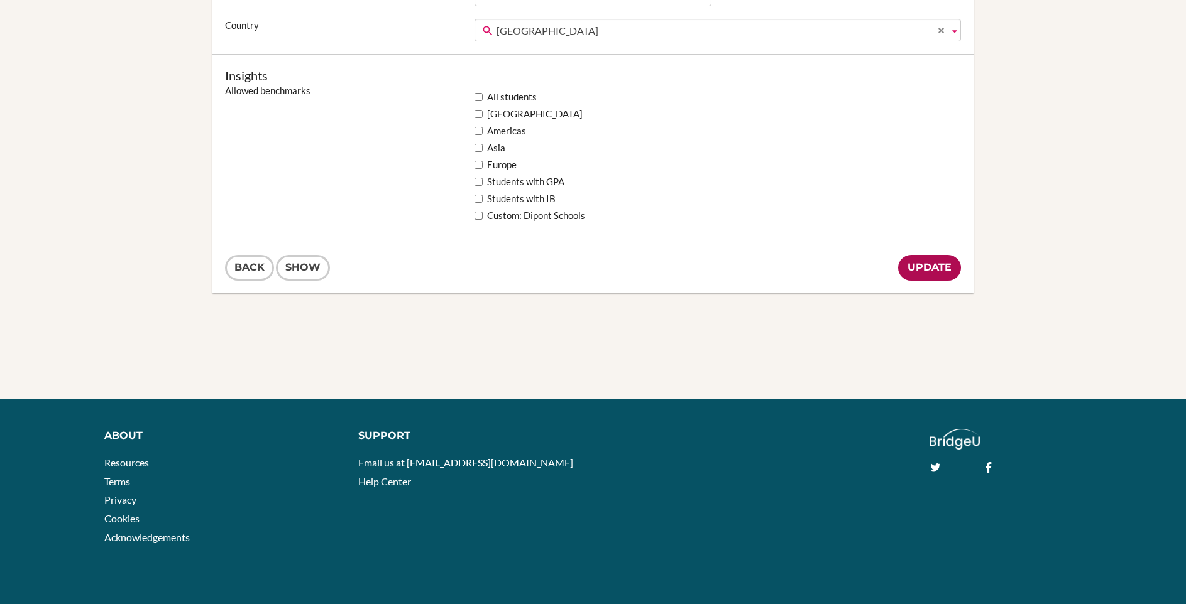
click at [928, 270] on input "Update" at bounding box center [929, 268] width 63 height 26
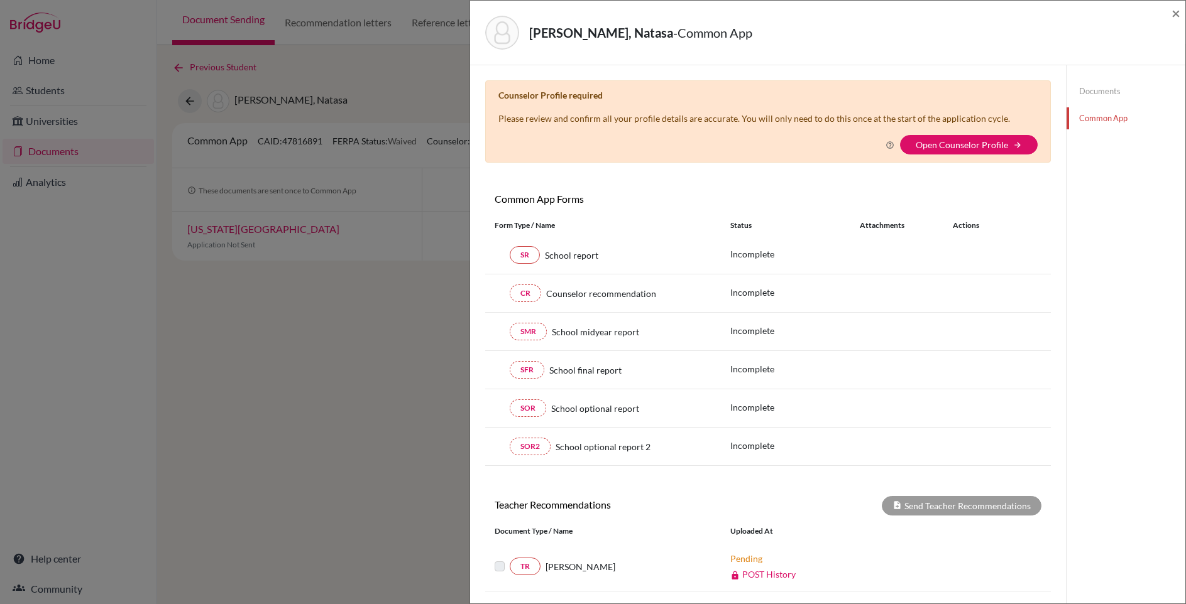
click at [476, 183] on div "× Counselor Profile required Please review and confirm all your profile details…" at bounding box center [768, 395] width 596 height 661
click at [1097, 87] on link "Documents" at bounding box center [1125, 91] width 119 height 22
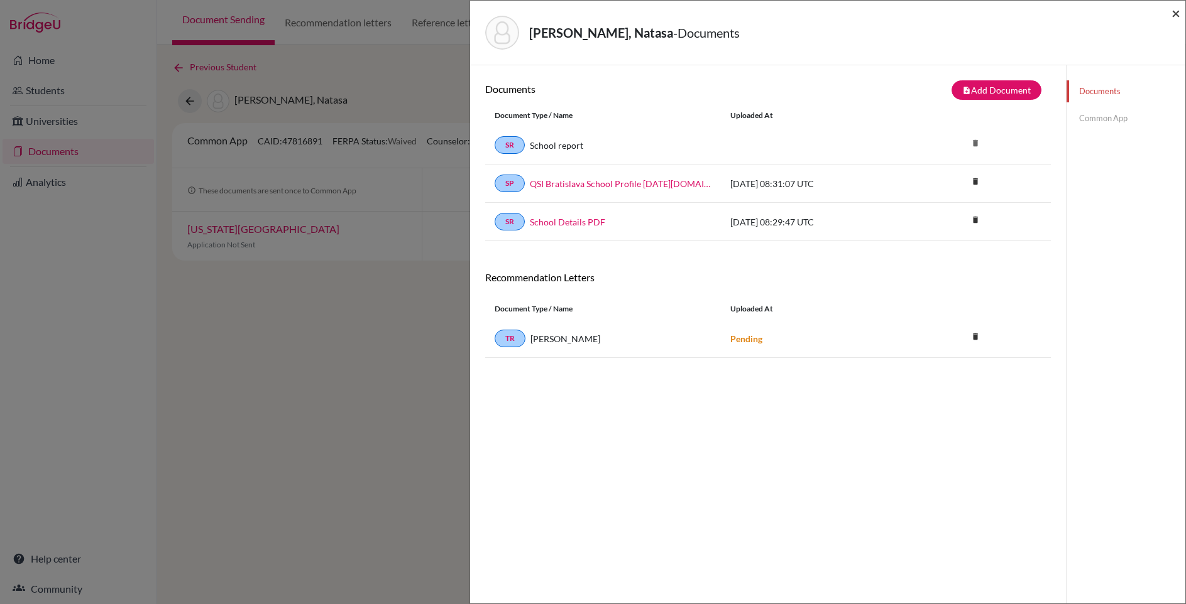
click at [1176, 13] on span "×" at bounding box center [1175, 13] width 9 height 18
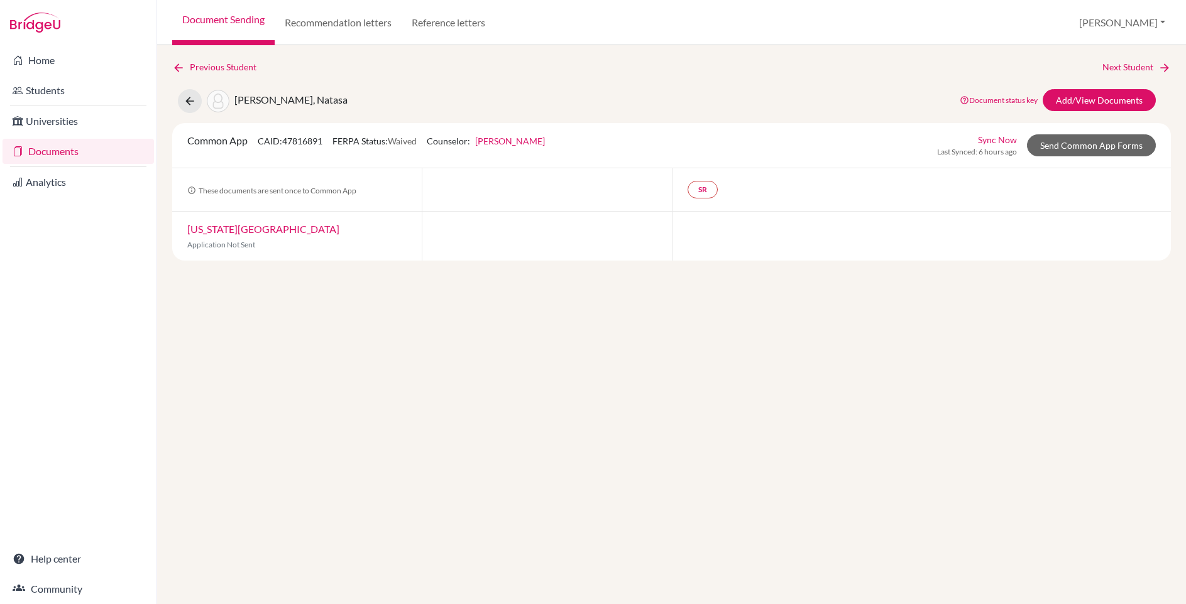
click at [243, 229] on link "[US_STATE][GEOGRAPHIC_DATA]" at bounding box center [263, 229] width 152 height 12
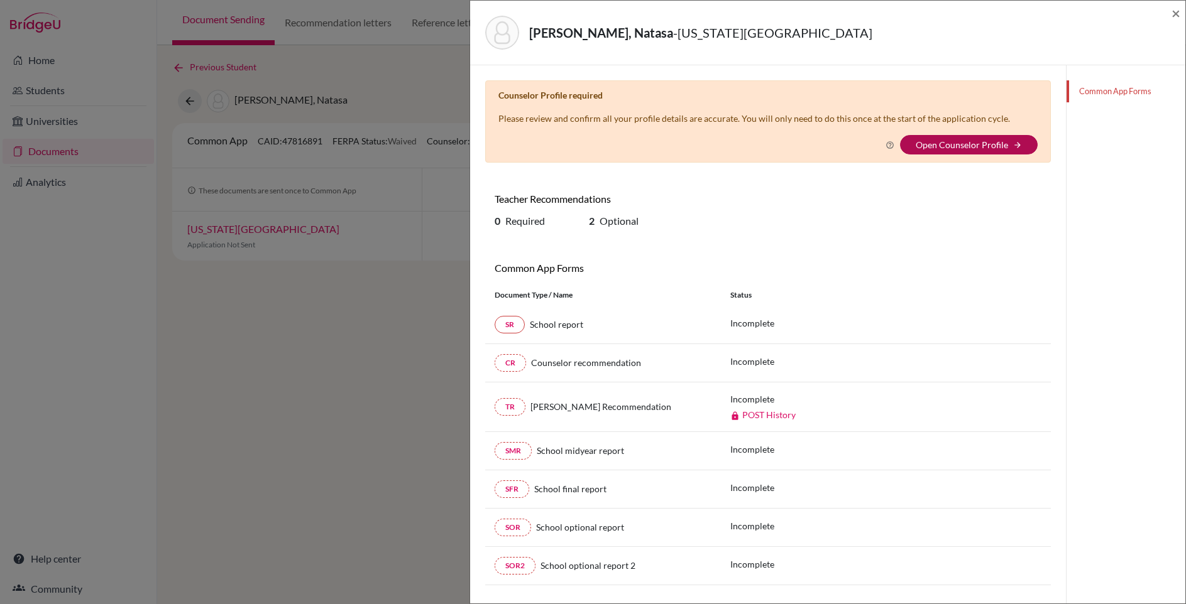
click at [961, 146] on link "Open Counselor Profile" at bounding box center [962, 144] width 92 height 11
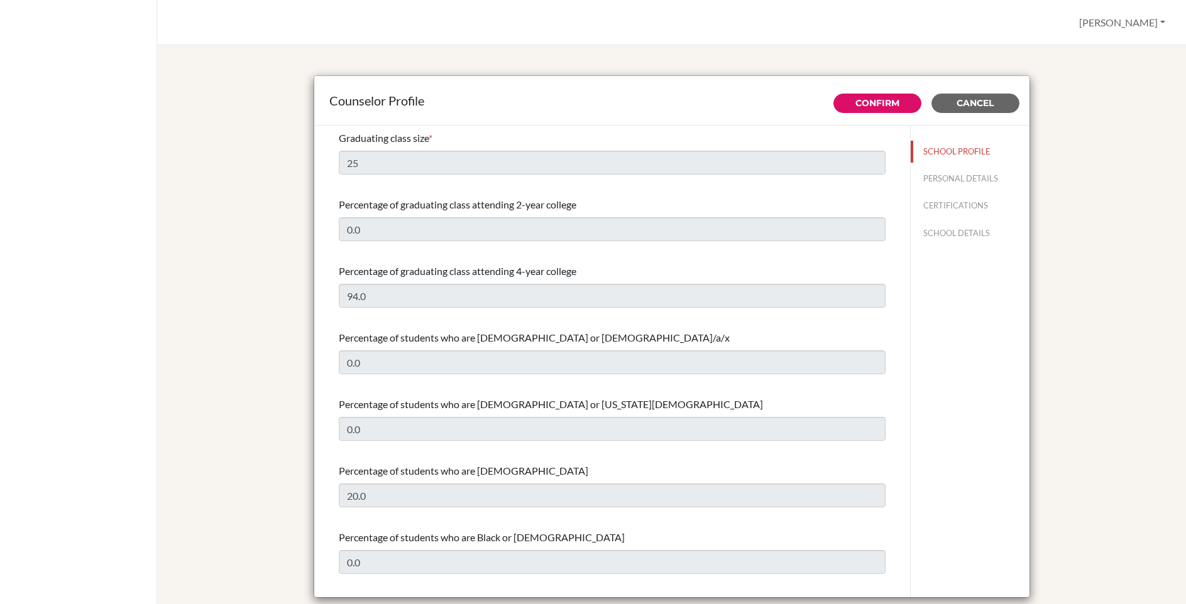
select select "1"
select select "351812"
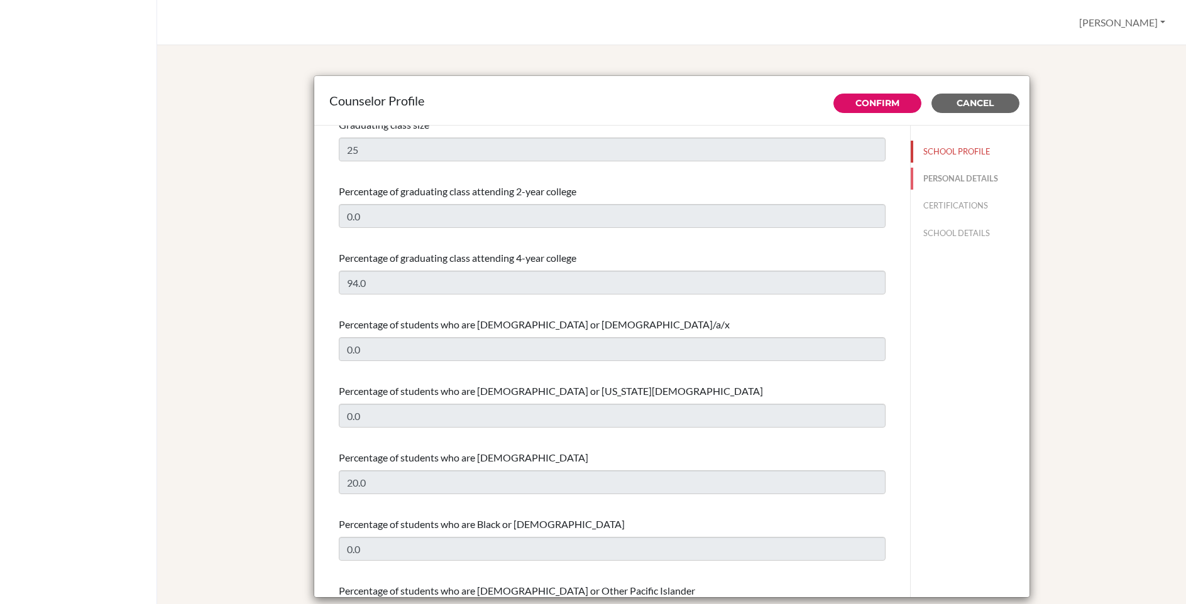
click at [956, 177] on button "PERSONAL DETAILS" at bounding box center [970, 179] width 119 height 22
type input "[PERSON_NAME]"
type input "Secondary English Literature Teacher and Counselor"
type input "1.7033892457"
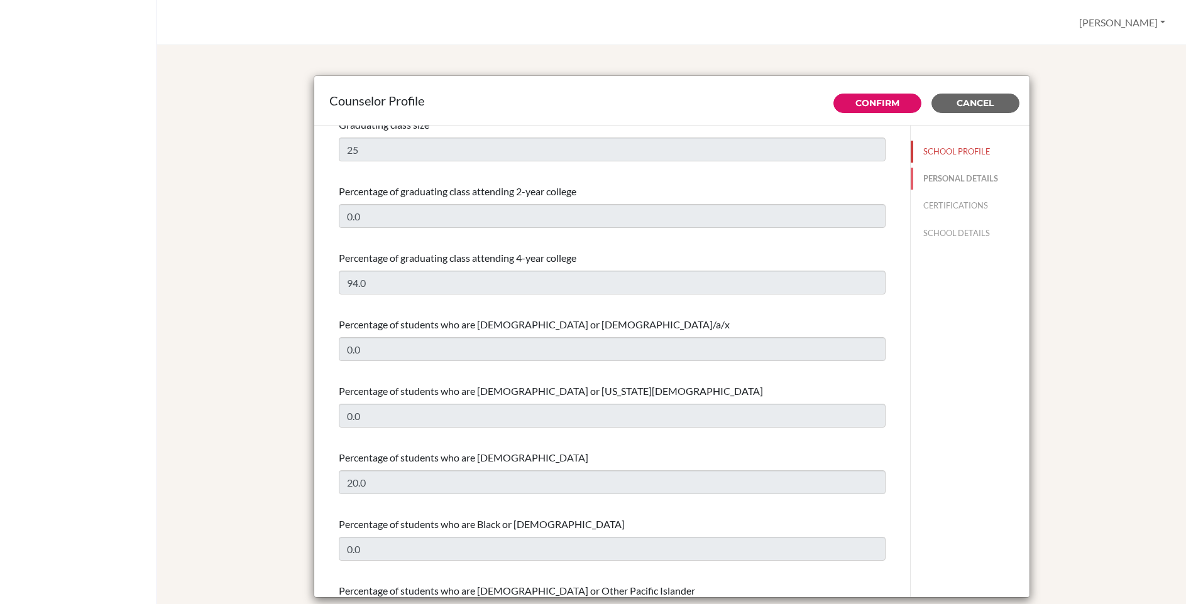
type input "[PERSON_NAME][EMAIL_ADDRESS][DOMAIN_NAME]"
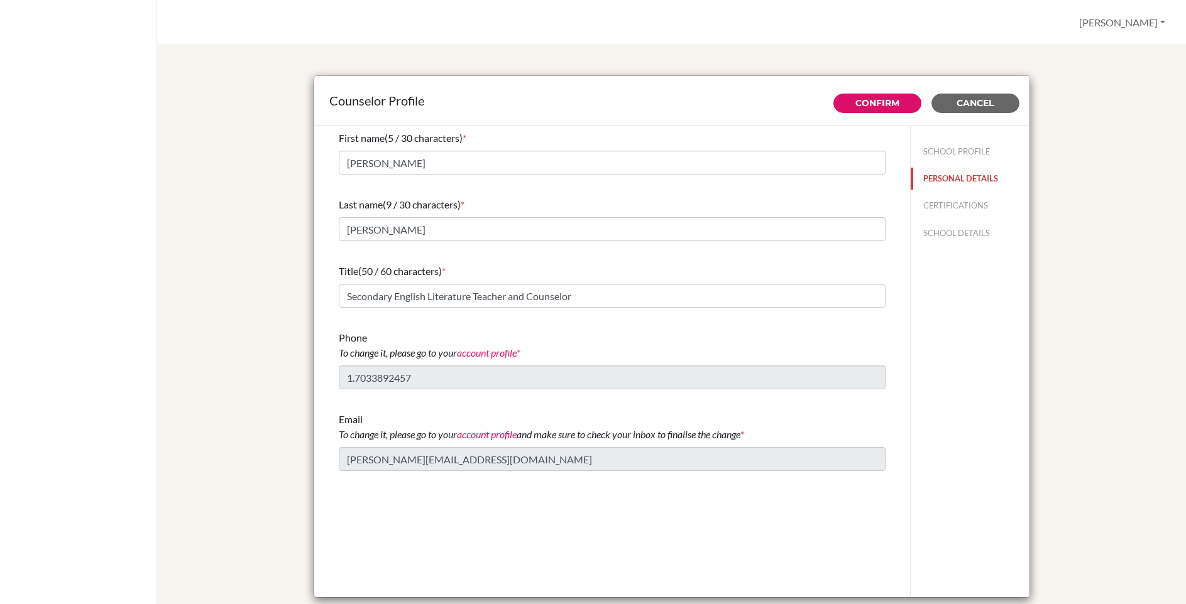
scroll to position [0, 0]
click at [478, 355] on link "account profile" at bounding box center [487, 353] width 60 height 12
click at [258, 216] on div "Counselor Profile Confirm Cancel First name (5 / 30 characters) * [PERSON_NAME]…" at bounding box center [671, 337] width 998 height 555
click at [884, 104] on link "Confirm" at bounding box center [877, 102] width 44 height 11
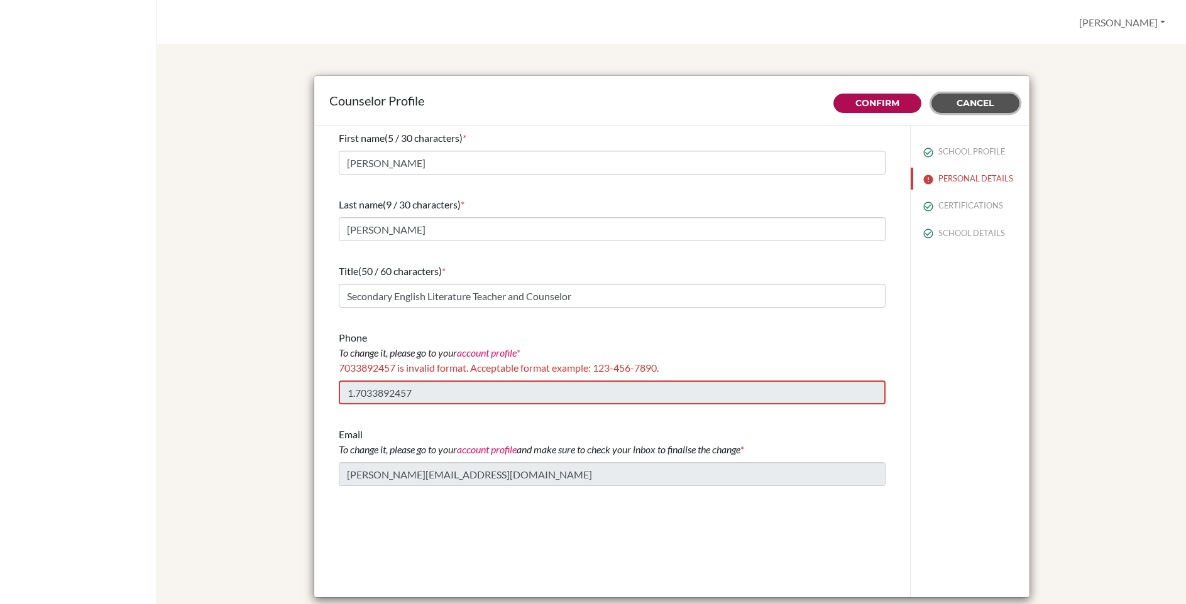
click at [1001, 103] on button "Cancel" at bounding box center [975, 103] width 88 height 19
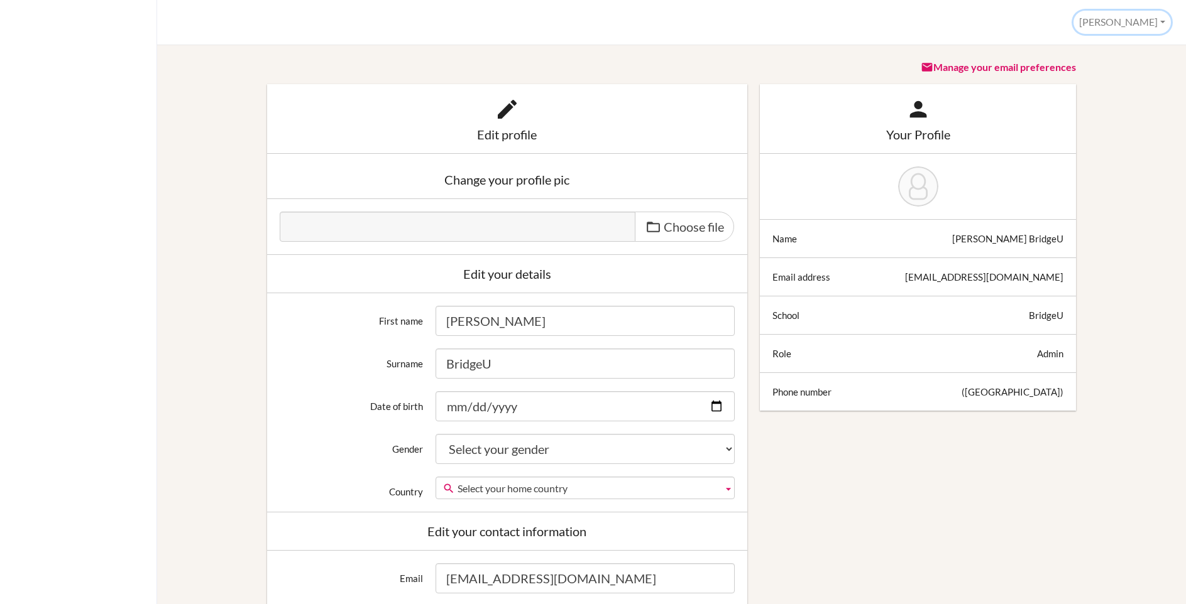
click at [1134, 23] on button "[PERSON_NAME]" at bounding box center [1121, 22] width 97 height 23
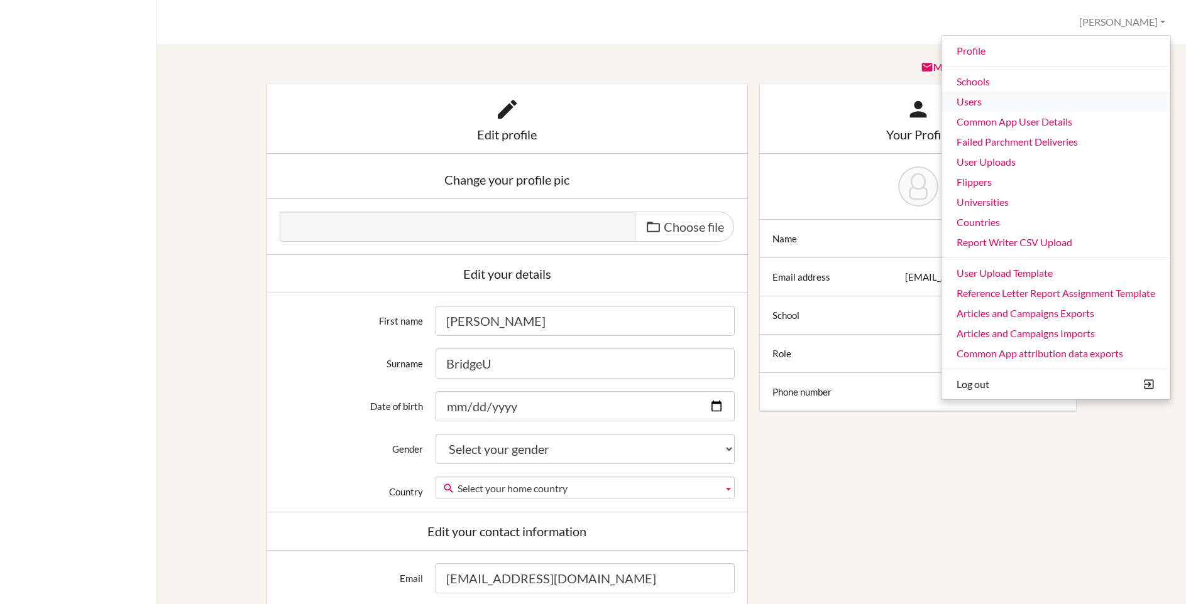
click at [976, 102] on link "Users" at bounding box center [1055, 102] width 229 height 20
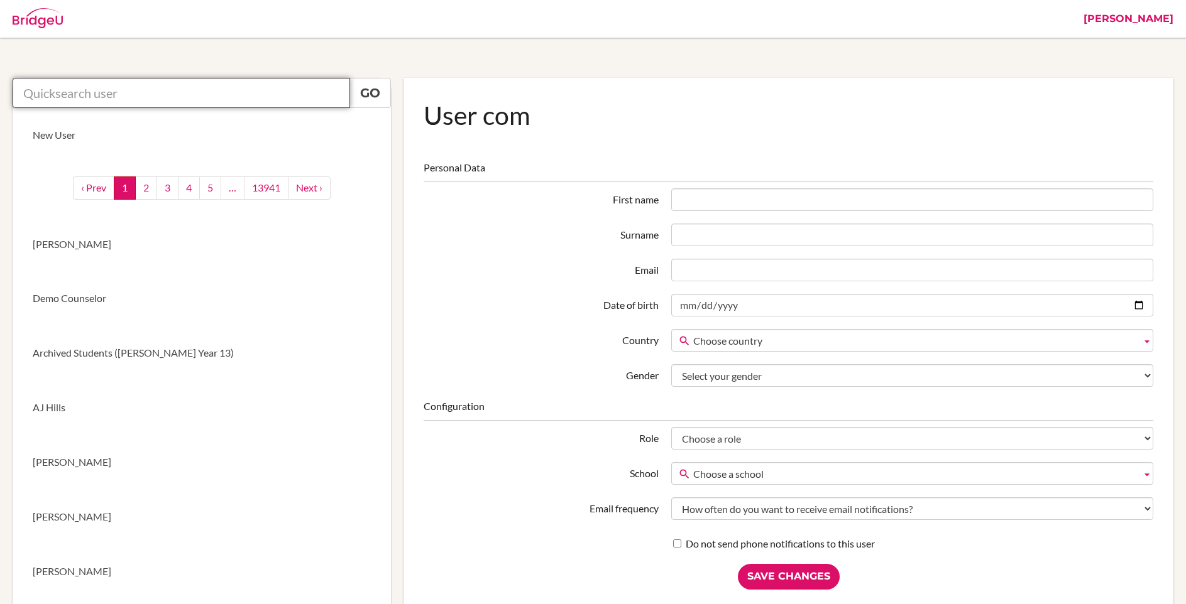
click at [251, 89] on input "text" at bounding box center [181, 93] width 337 height 30
click at [69, 95] on input "Dylan b" at bounding box center [181, 93] width 337 height 30
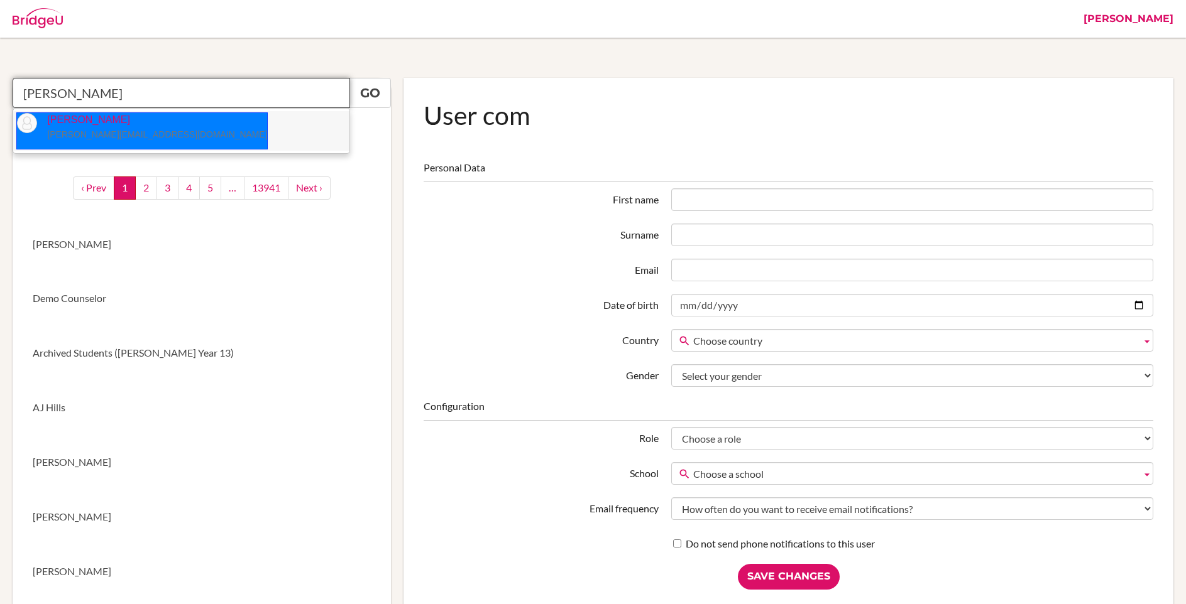
click at [98, 136] on small "[PERSON_NAME][EMAIL_ADDRESS][DOMAIN_NAME]" at bounding box center [157, 134] width 220 height 10
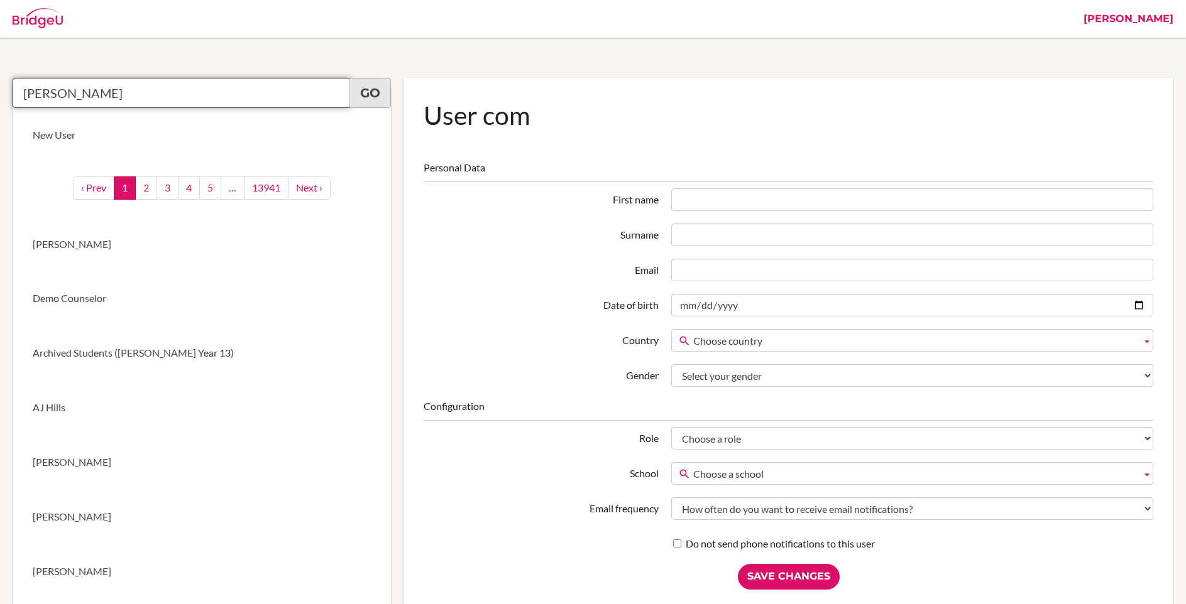
type input "Dylan Letellier"
click at [370, 94] on link "Go" at bounding box center [369, 93] width 41 height 30
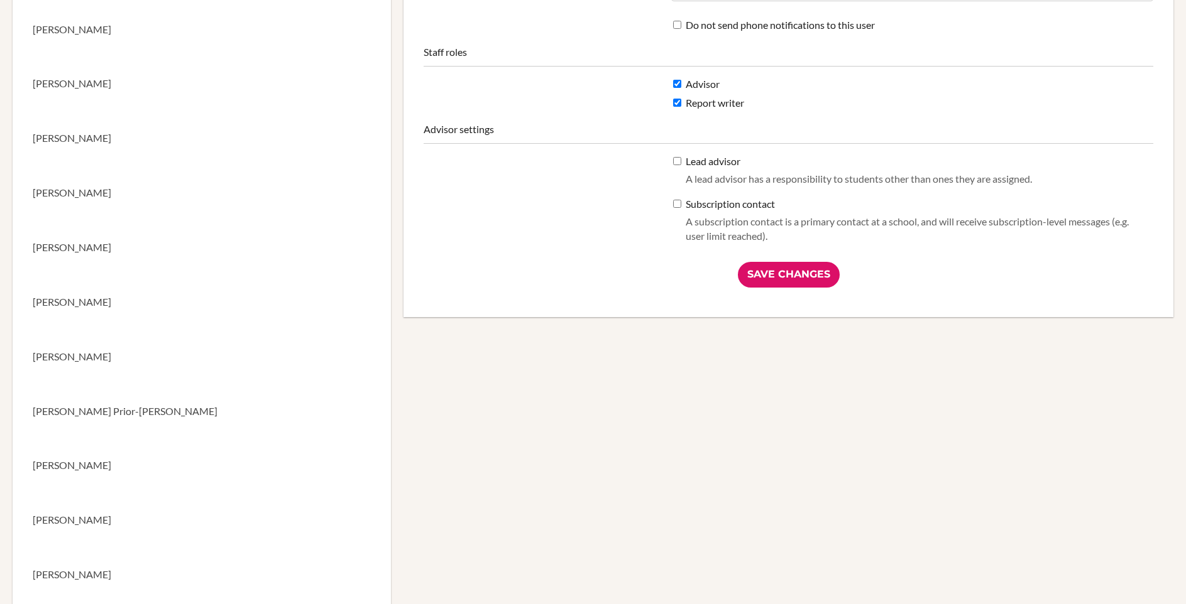
scroll to position [461, 0]
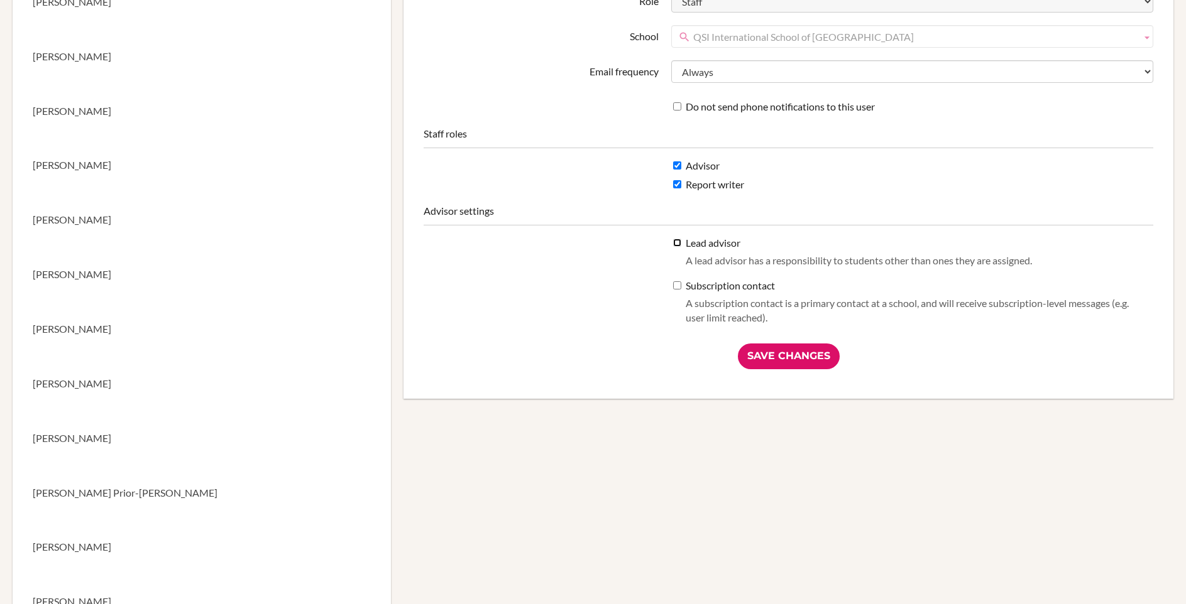
click at [675, 240] on input "Lead advisor A lead advisor has a responsibility to students other than ones th…" at bounding box center [677, 243] width 8 height 8
checkbox input "true"
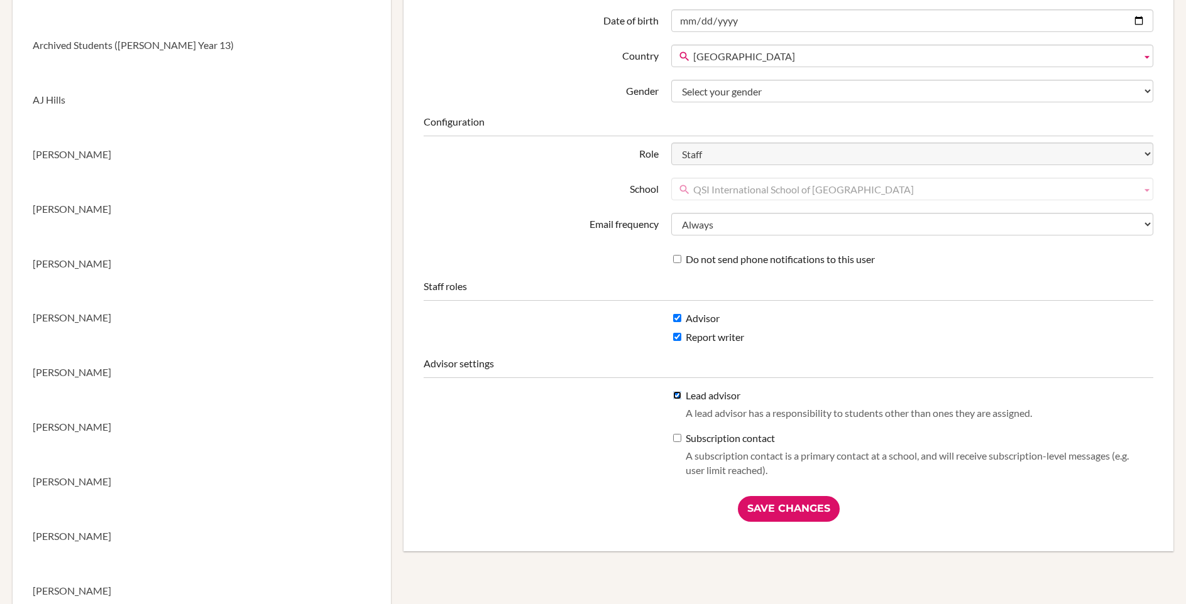
scroll to position [309, 0]
click at [768, 504] on input "Save Changes" at bounding box center [789, 508] width 102 height 26
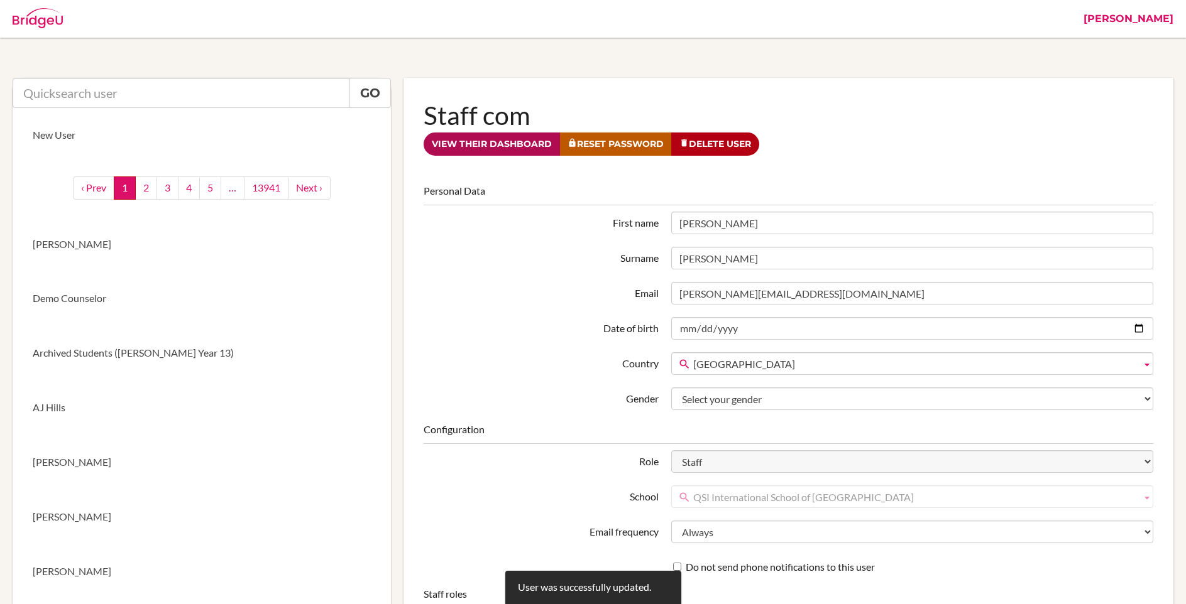
click at [503, 145] on link "View their dashboard" at bounding box center [492, 144] width 136 height 23
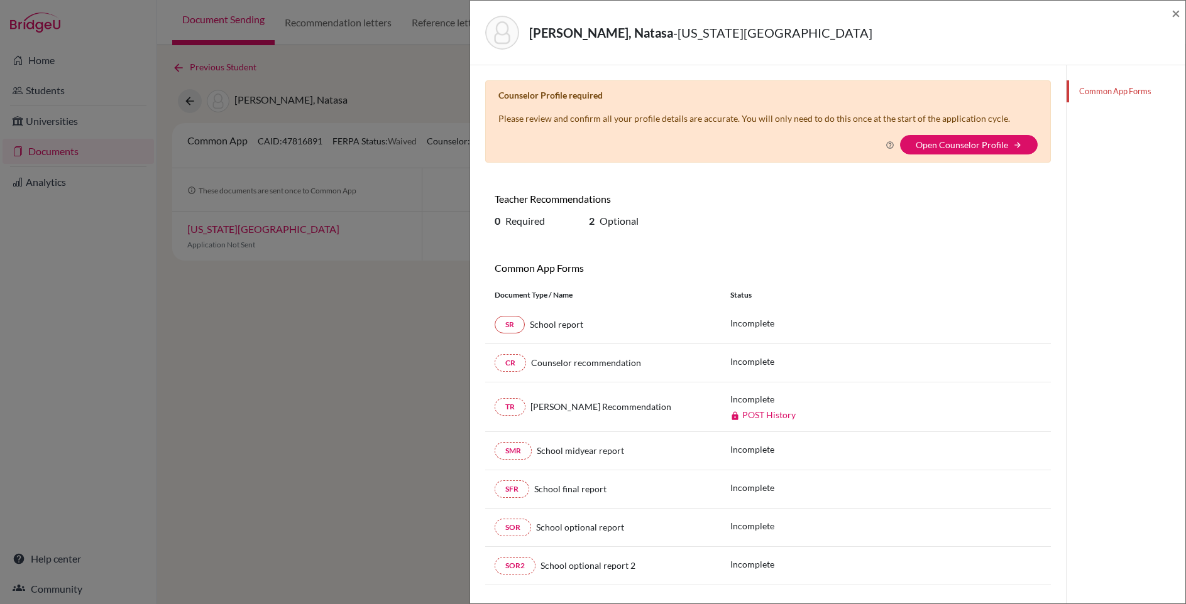
click at [478, 244] on div "Counselor Profile required Please review and confirm all your profile details a…" at bounding box center [768, 367] width 596 height 604
click at [1176, 11] on span "×" at bounding box center [1175, 13] width 9 height 18
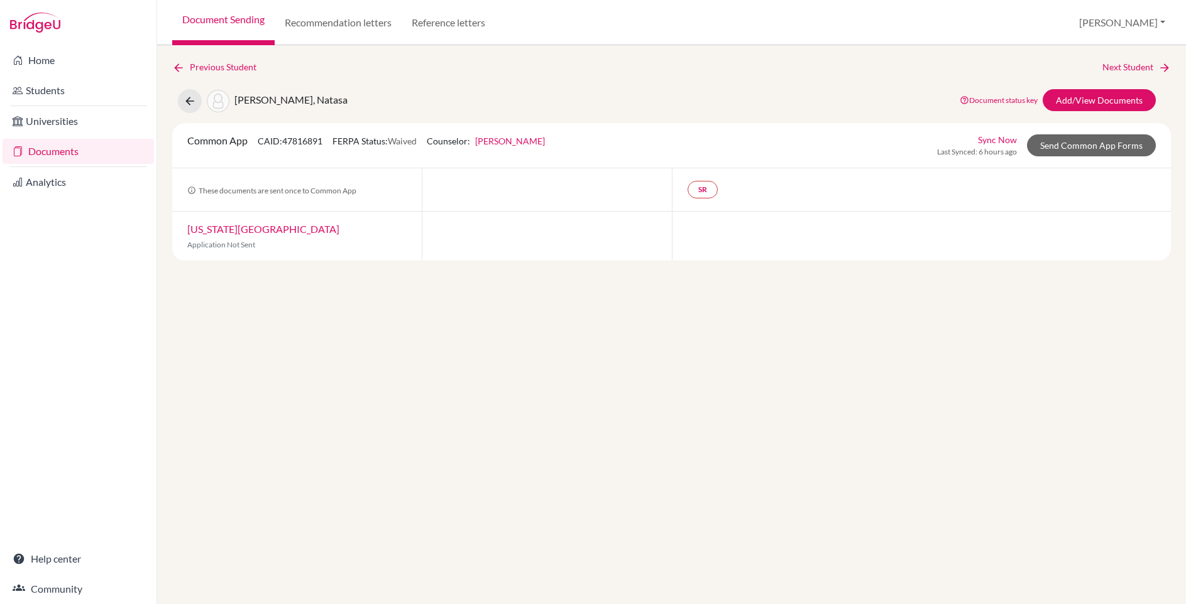
click at [363, 339] on div "Previous Student Next Student [PERSON_NAME], Natasa Document status key TR Requ…" at bounding box center [671, 324] width 1029 height 559
click at [30, 57] on link "Home" at bounding box center [78, 60] width 151 height 25
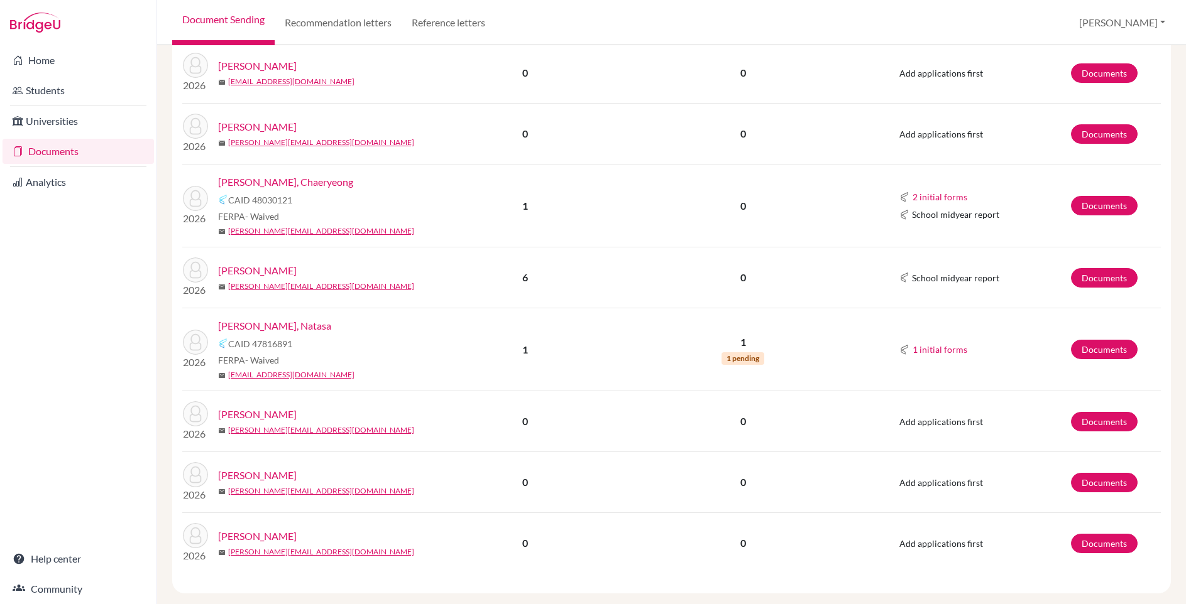
scroll to position [1155, 0]
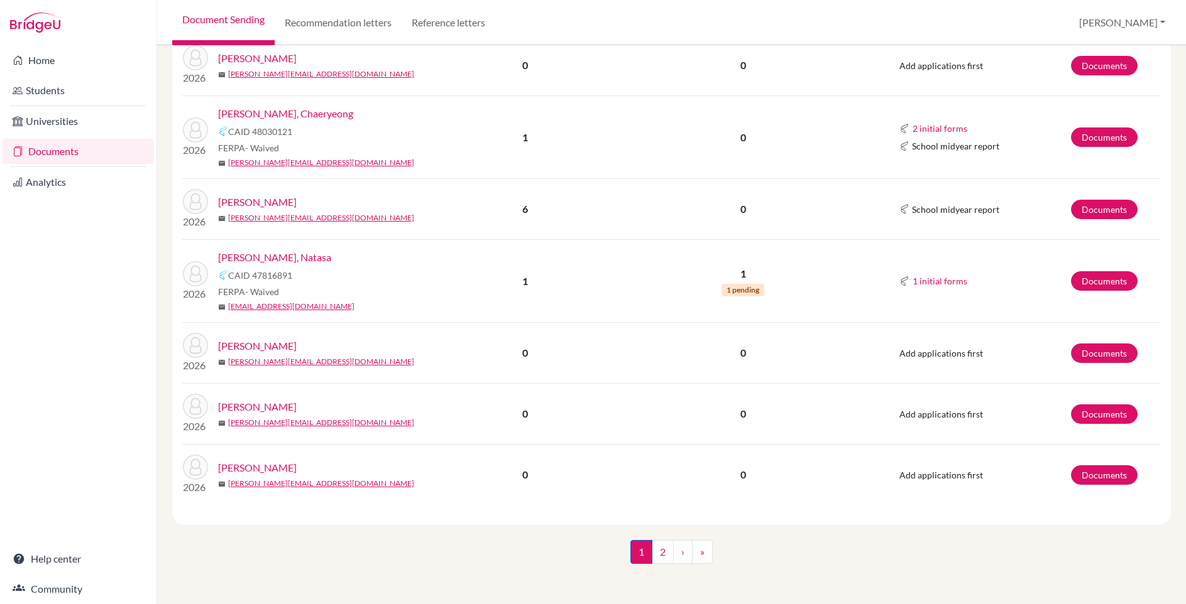
click at [292, 260] on link "[PERSON_NAME], Natasa" at bounding box center [274, 257] width 113 height 15
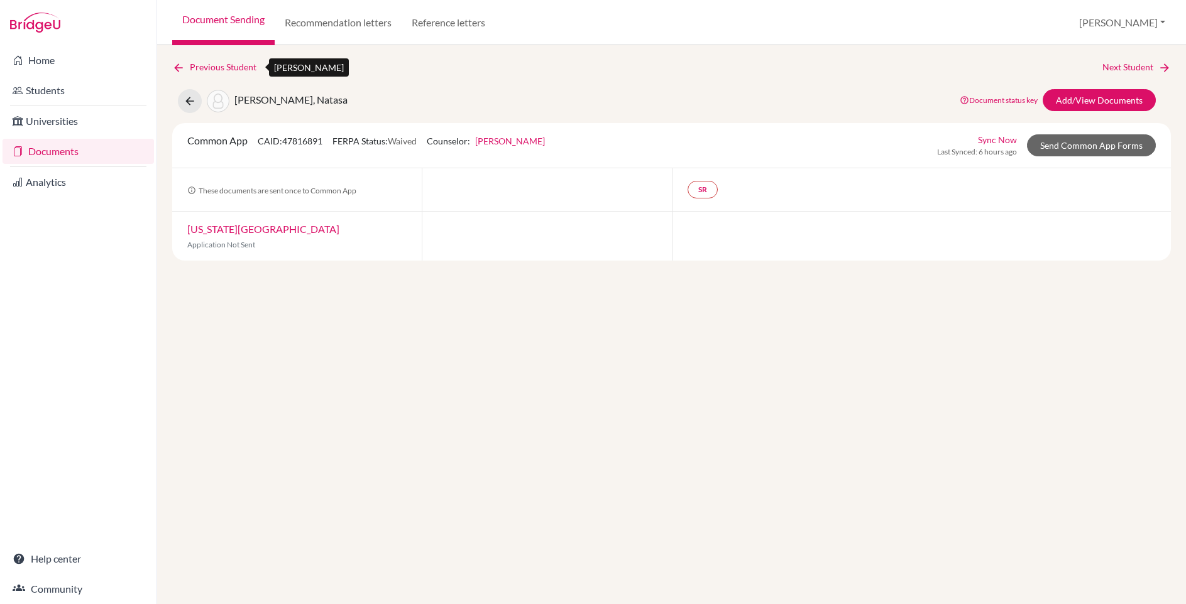
click at [177, 67] on icon at bounding box center [178, 68] width 13 height 13
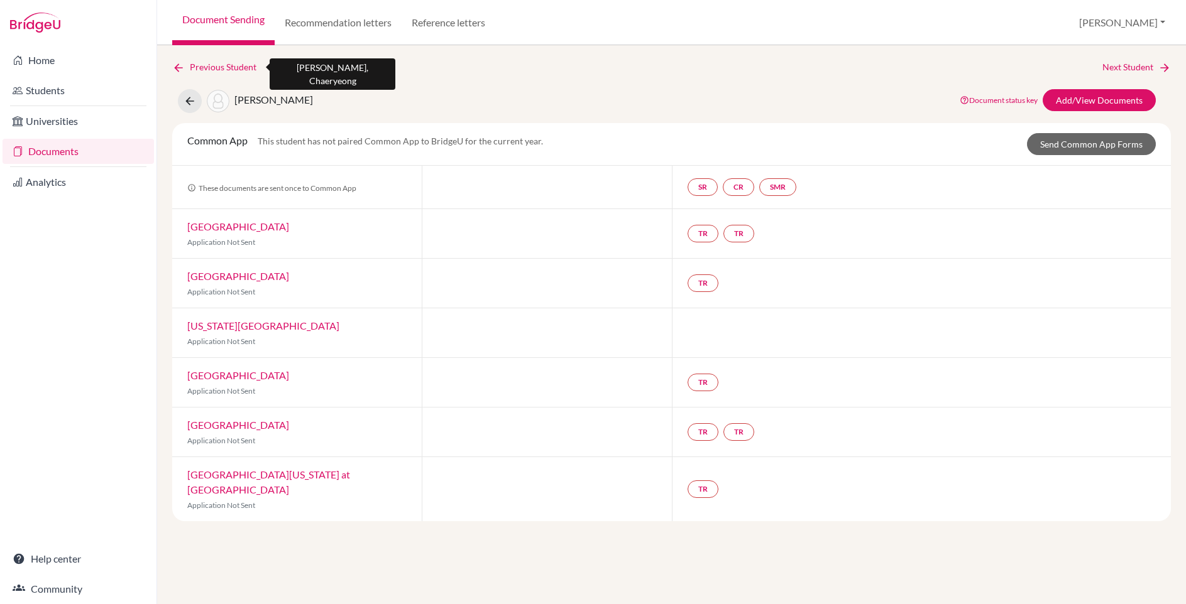
click at [175, 65] on icon at bounding box center [178, 68] width 13 height 13
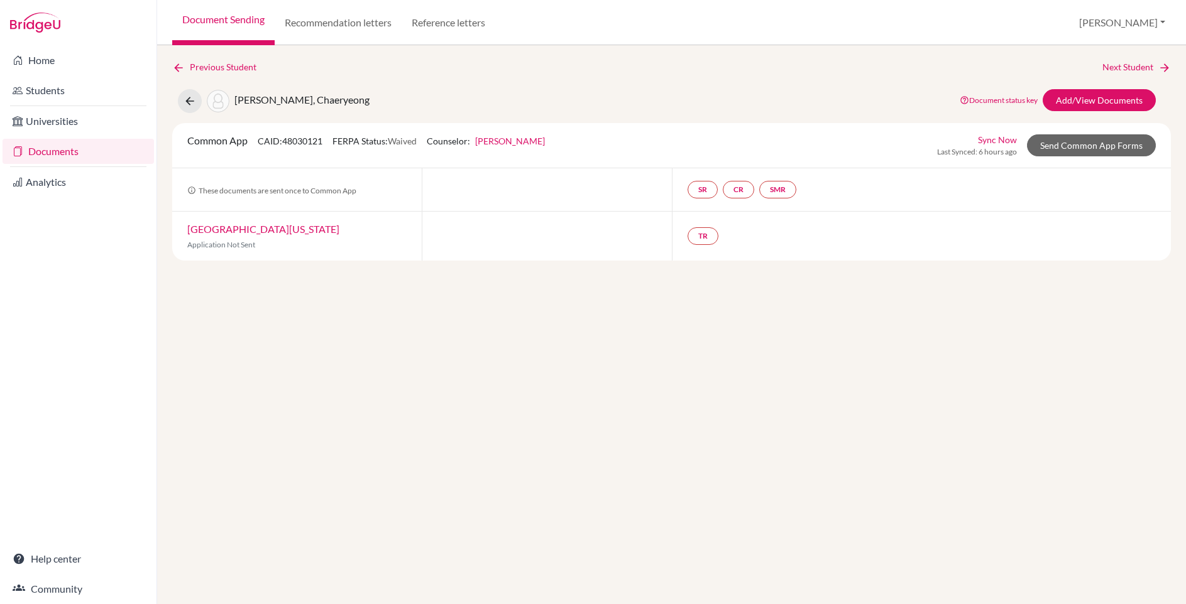
click at [520, 143] on link "[PERSON_NAME]" at bounding box center [510, 141] width 70 height 11
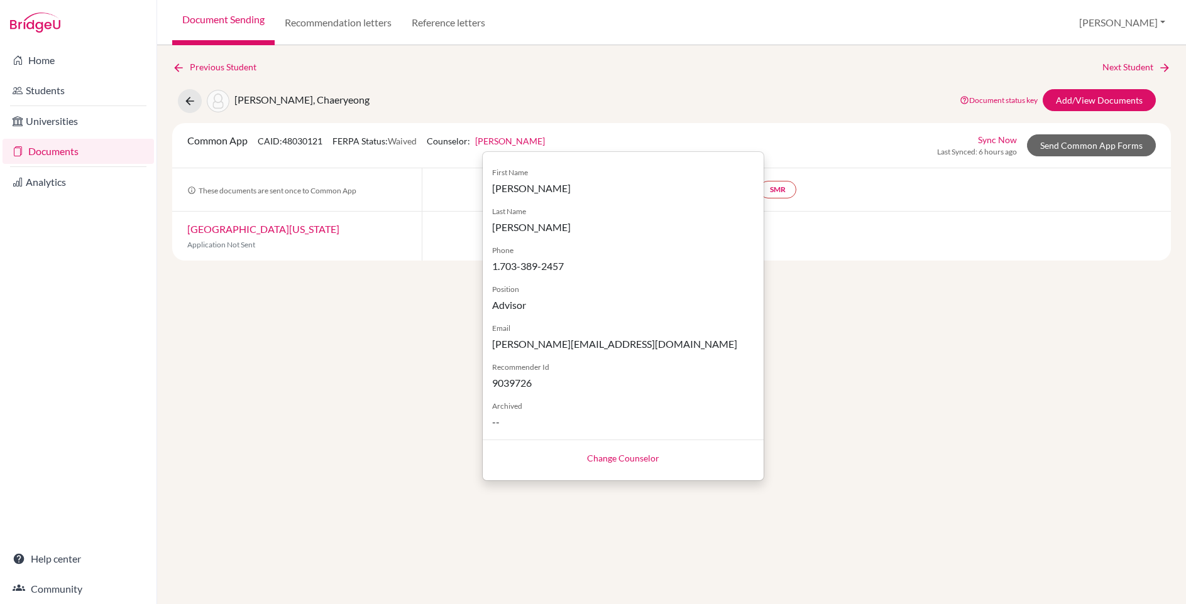
click at [358, 408] on div "Previous Student Next Student [PERSON_NAME], Chaeryeong Document status key TR …" at bounding box center [671, 324] width 1029 height 559
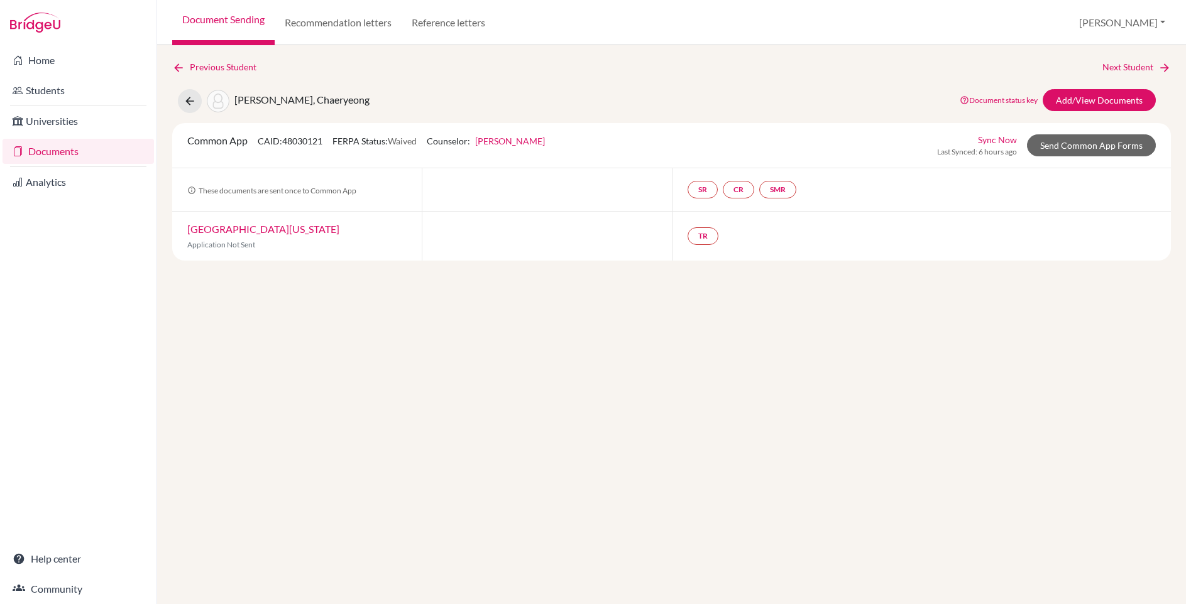
click at [202, 19] on link "Document Sending" at bounding box center [223, 22] width 102 height 45
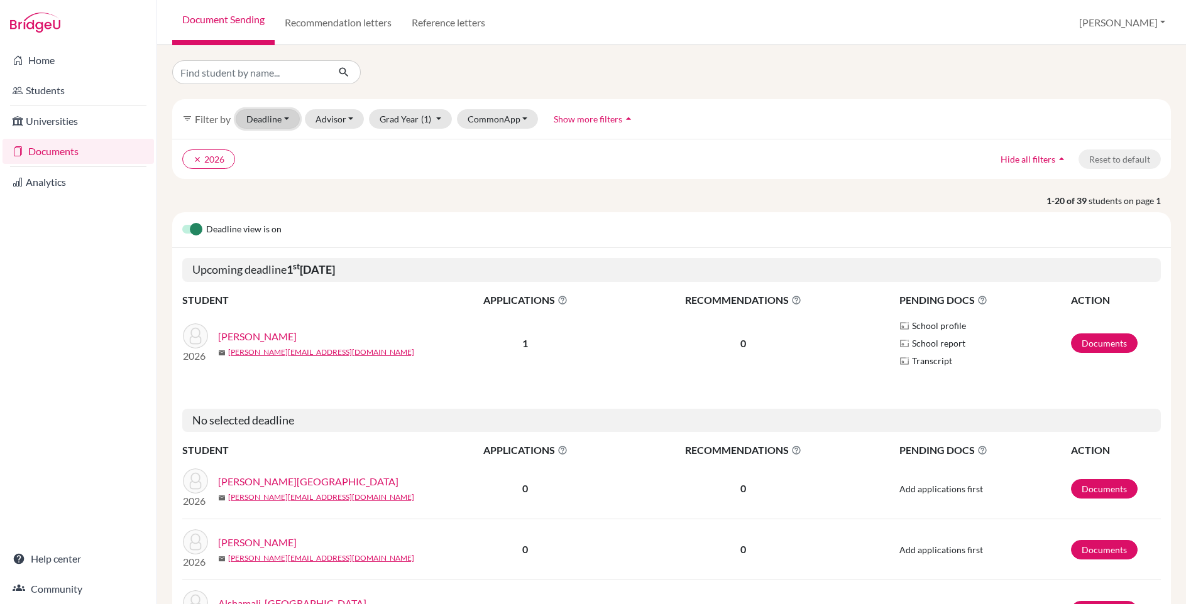
click at [279, 119] on button "Deadline - Select a date range Or double click for a single date selection Toda…" at bounding box center [268, 118] width 64 height 19
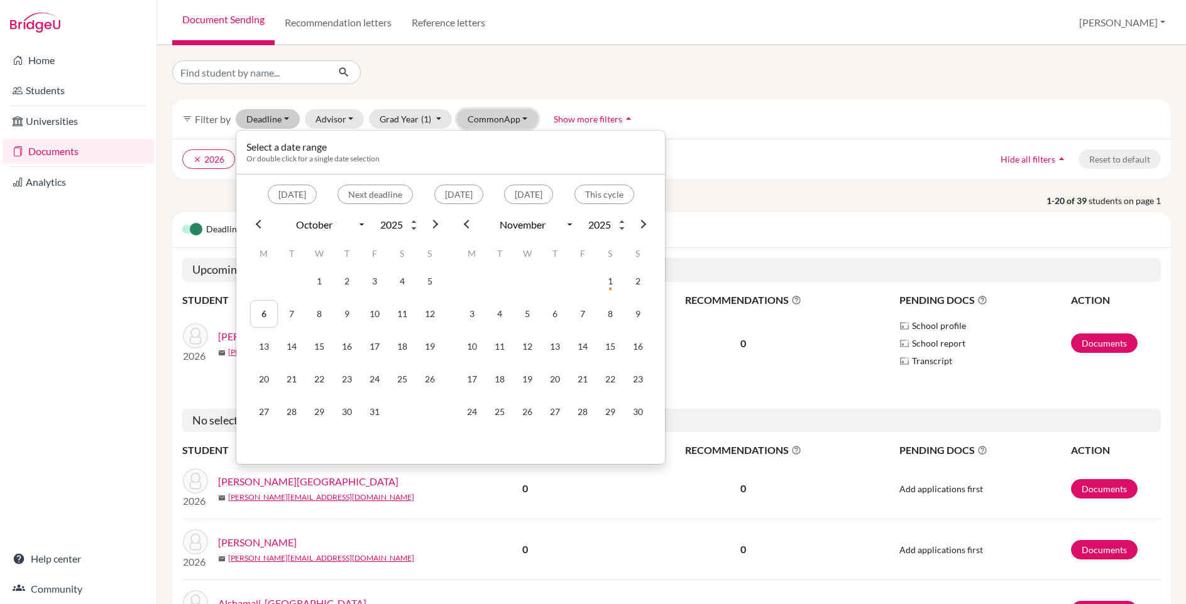
click at [508, 119] on button "CommonApp" at bounding box center [498, 118] width 82 height 19
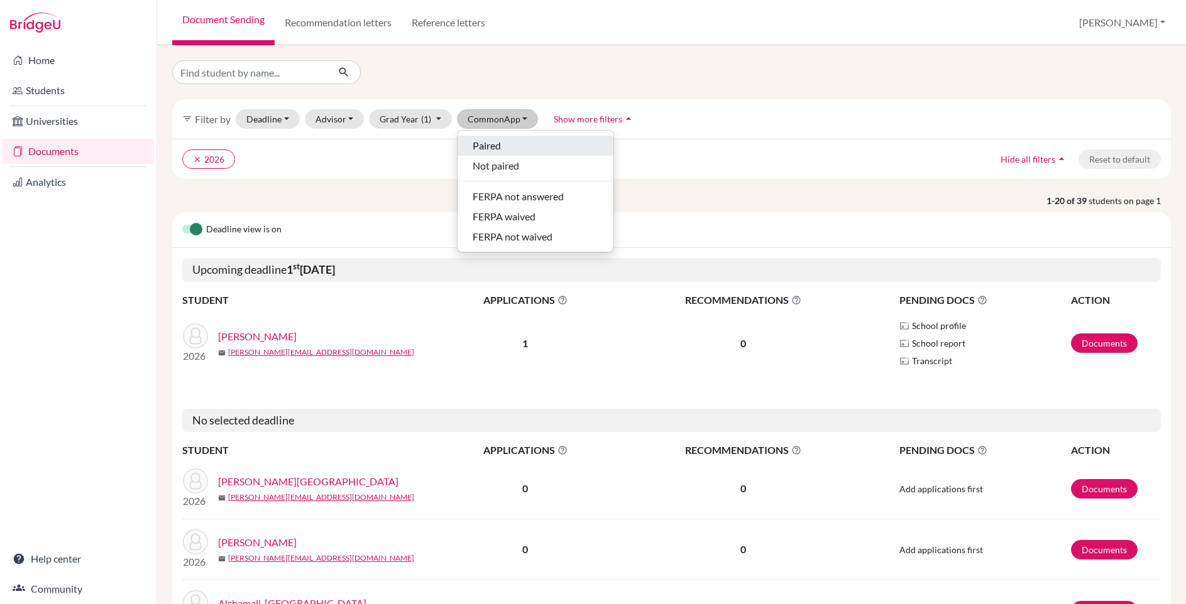
click at [495, 144] on span "Paired" at bounding box center [487, 145] width 28 height 15
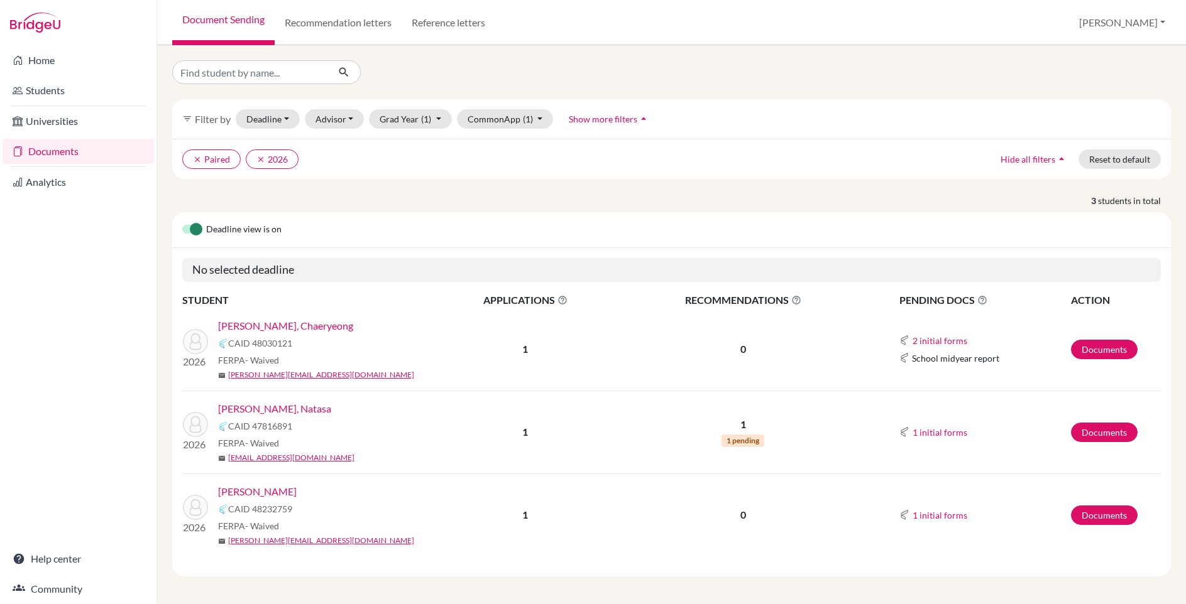
scroll to position [3, 0]
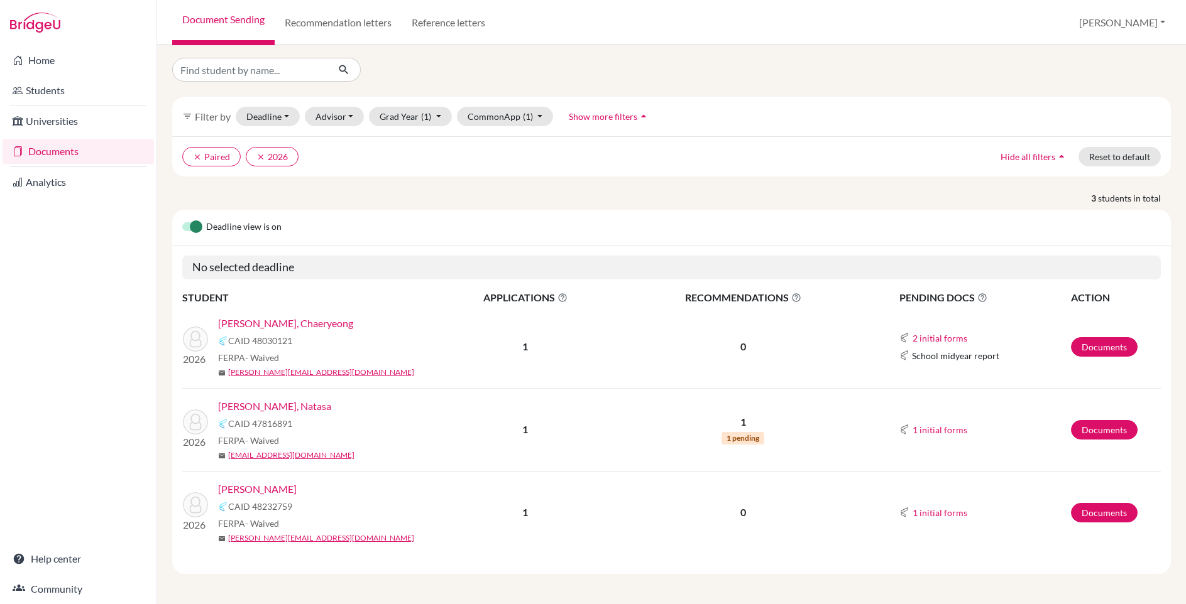
click at [256, 490] on link "Neamtu, Anna" at bounding box center [257, 489] width 79 height 15
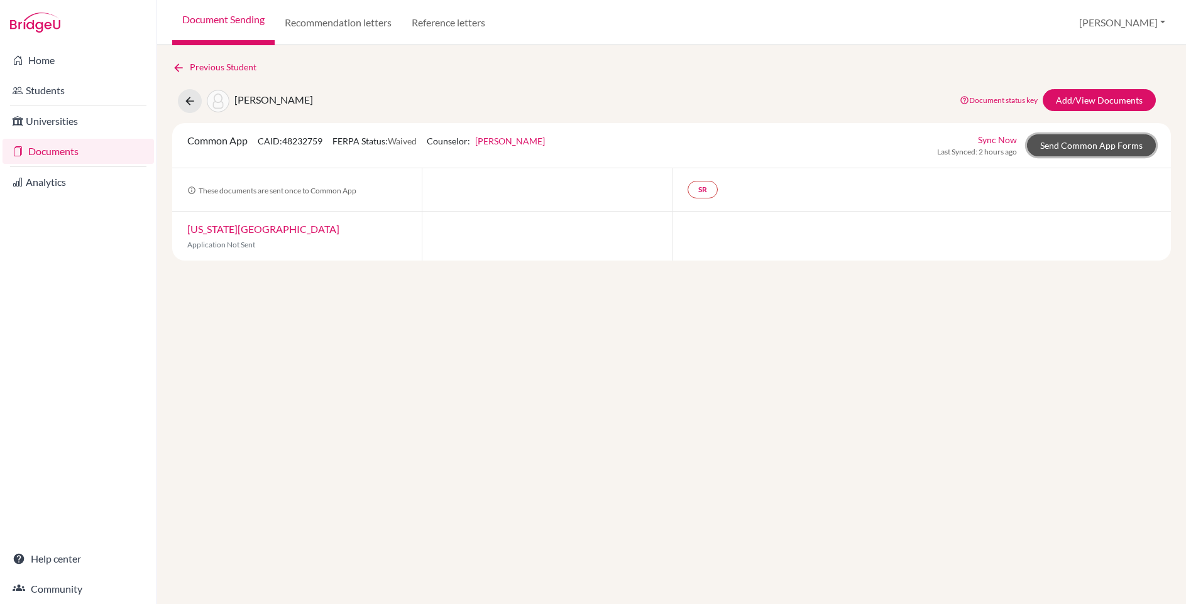
click at [1092, 148] on link "Send Common App Forms" at bounding box center [1091, 145] width 129 height 22
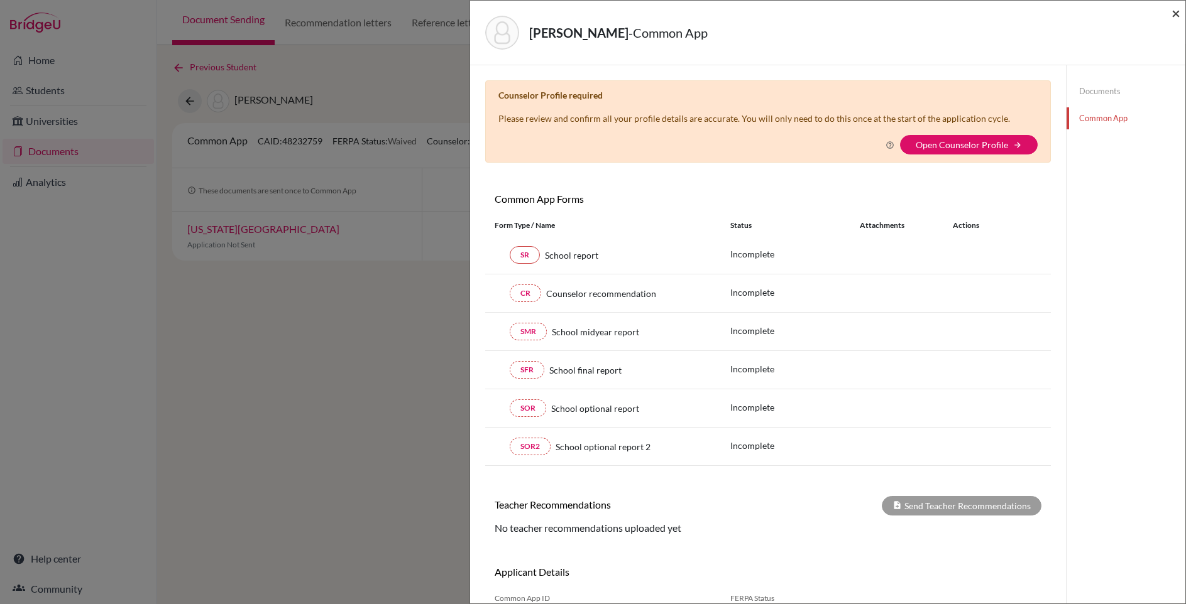
click at [1176, 16] on span "×" at bounding box center [1175, 13] width 9 height 18
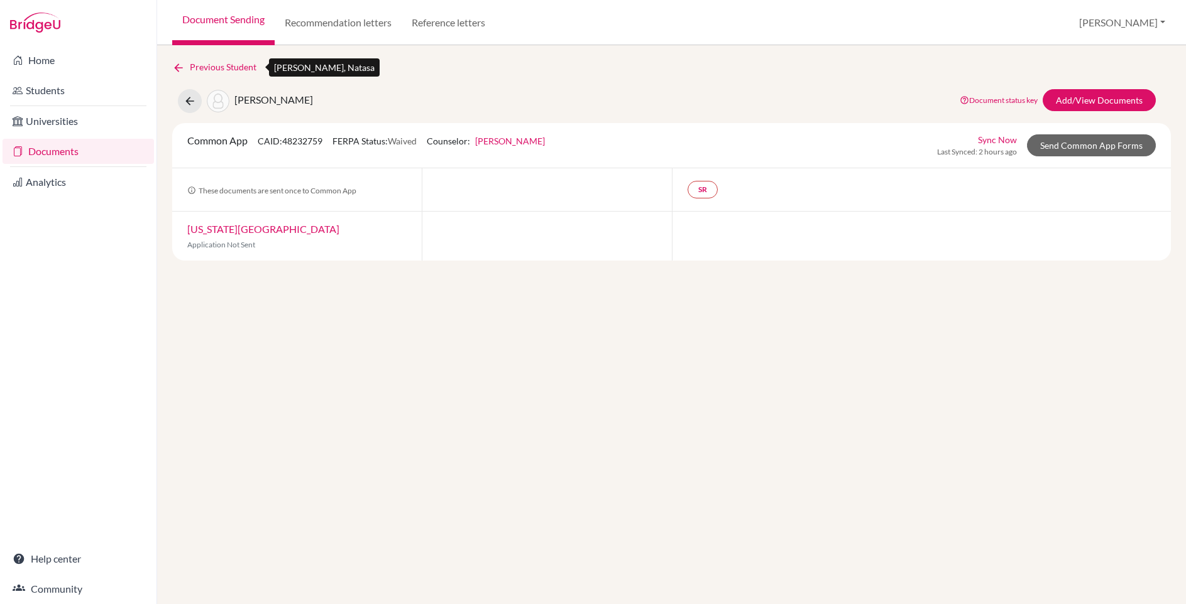
click at [177, 68] on icon at bounding box center [178, 68] width 13 height 13
click at [517, 144] on link "Julie Korenko" at bounding box center [510, 141] width 70 height 11
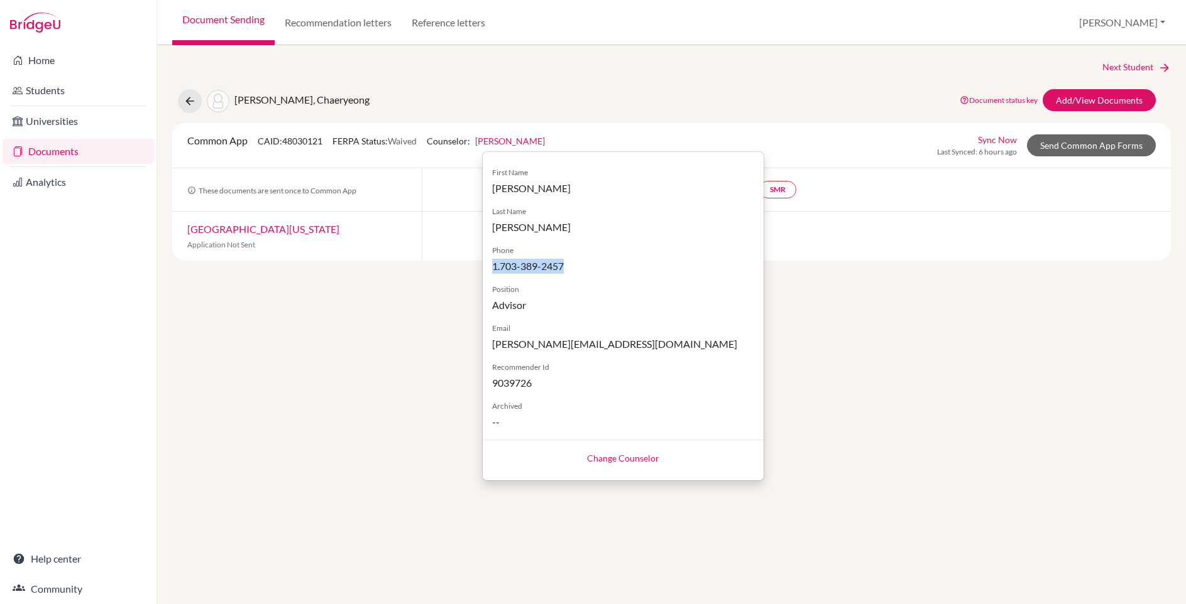
drag, startPoint x: 571, startPoint y: 266, endPoint x: 494, endPoint y: 266, distance: 76.7
click at [494, 266] on span "1.703-389-2457" at bounding box center [623, 266] width 262 height 15
copy span "1.703-389-2457"
click at [385, 330] on div "Next Student Kim, Chaeryeong Document status key TR Requirement. Document not u…" at bounding box center [671, 324] width 1029 height 559
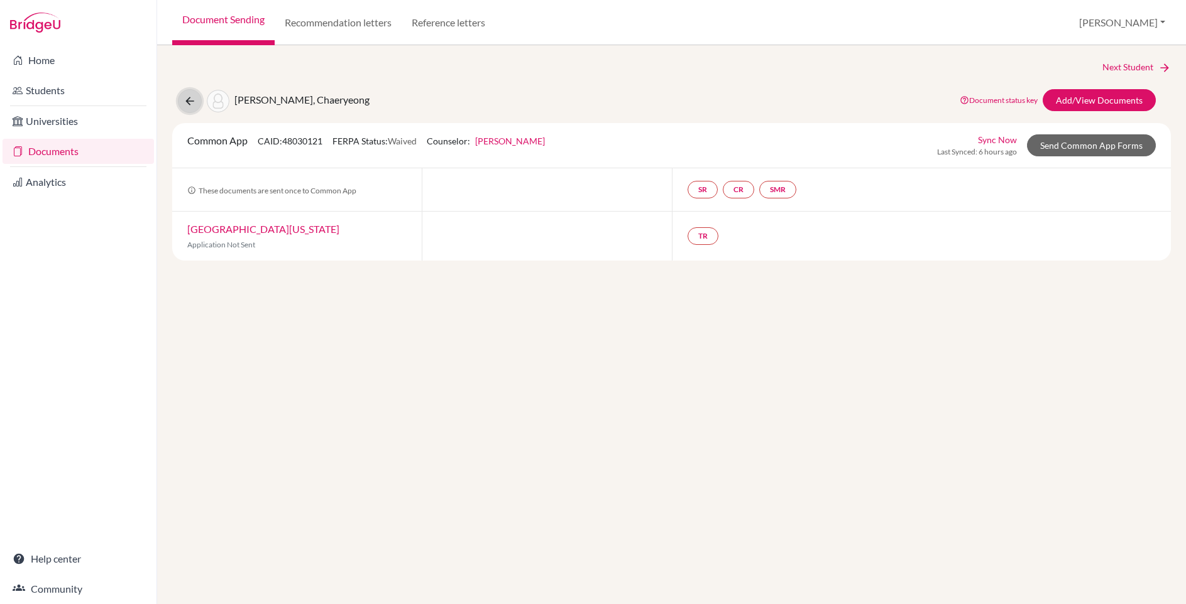
click at [189, 102] on icon at bounding box center [189, 101] width 13 height 13
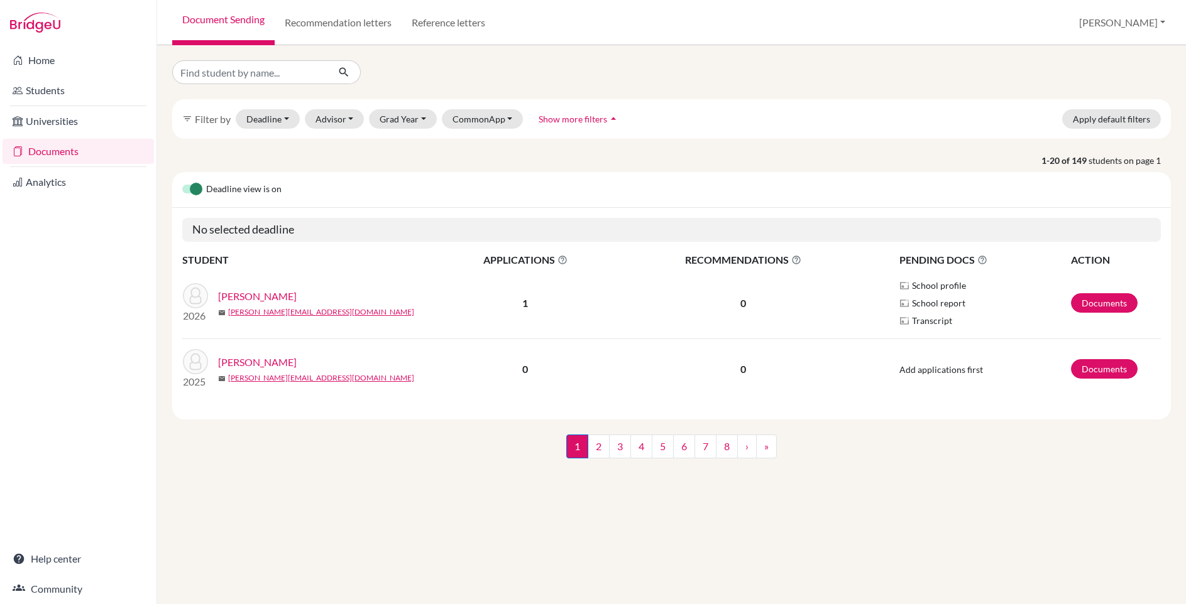
click at [225, 21] on link "Document Sending" at bounding box center [223, 22] width 102 height 45
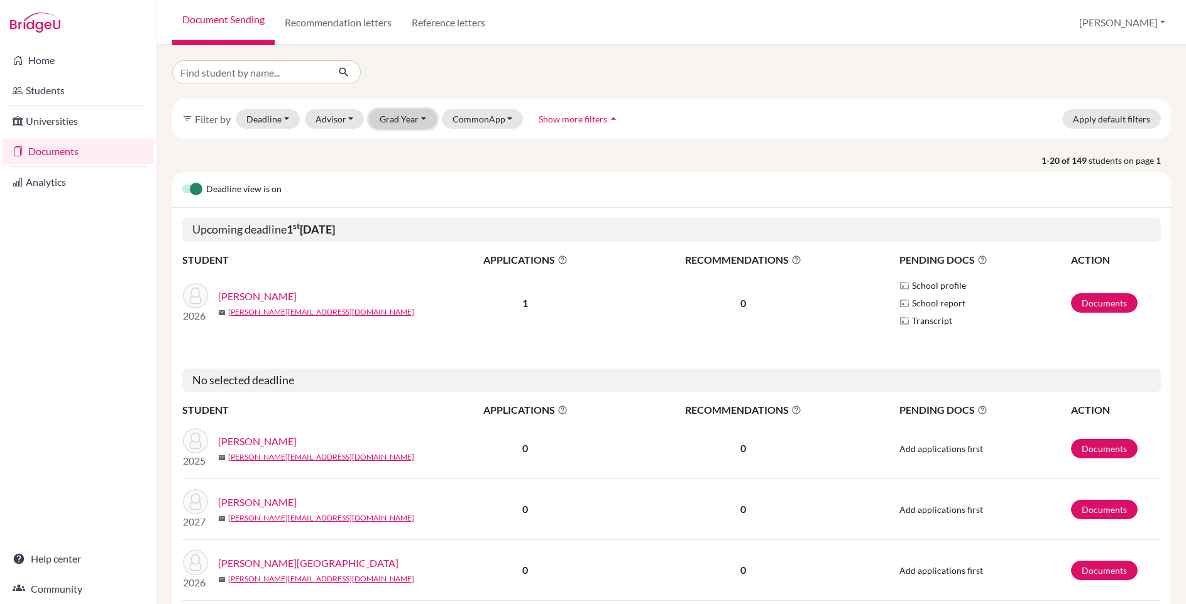
click at [397, 121] on button "Grad Year" at bounding box center [403, 118] width 68 height 19
click at [400, 179] on span "2026" at bounding box center [396, 185] width 23 height 15
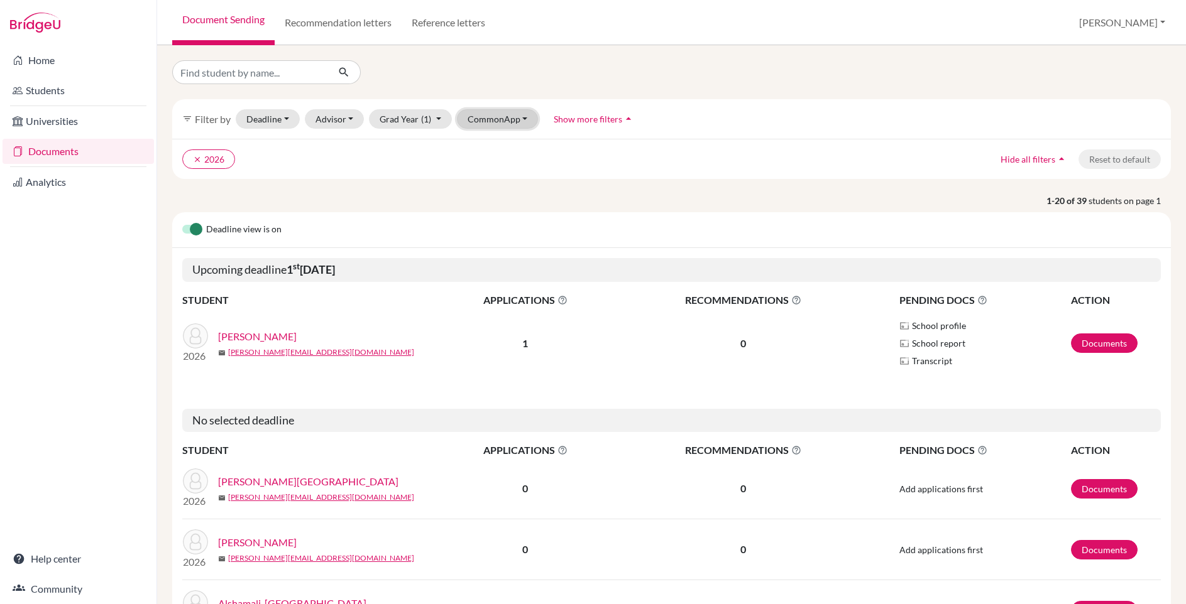
click at [491, 119] on button "CommonApp" at bounding box center [498, 118] width 82 height 19
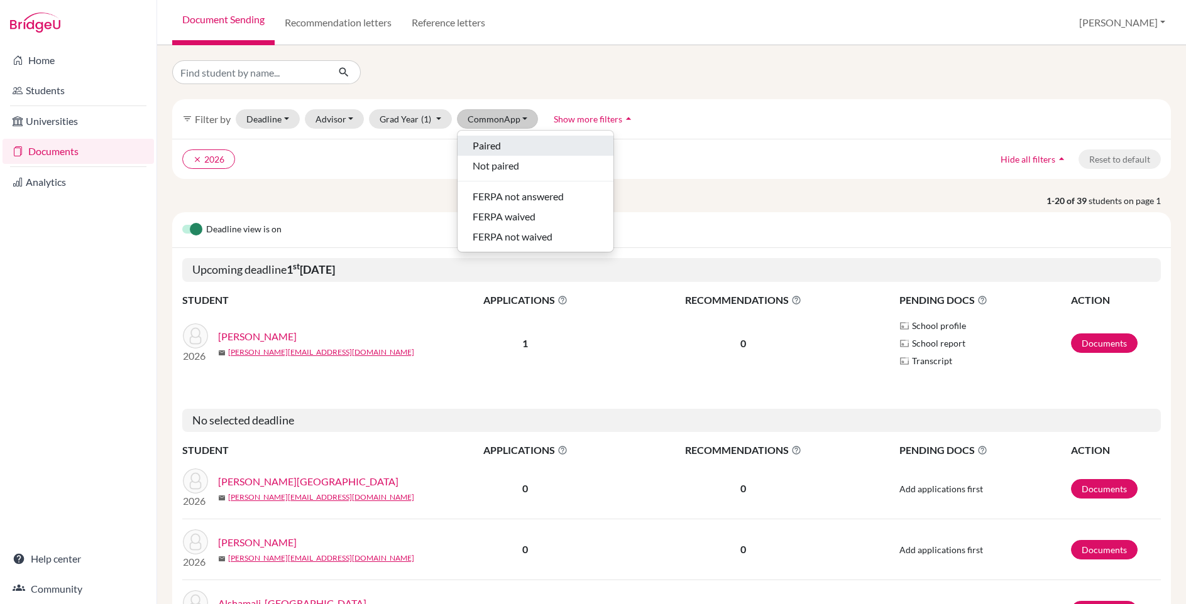
click at [481, 147] on span "Paired" at bounding box center [487, 145] width 28 height 15
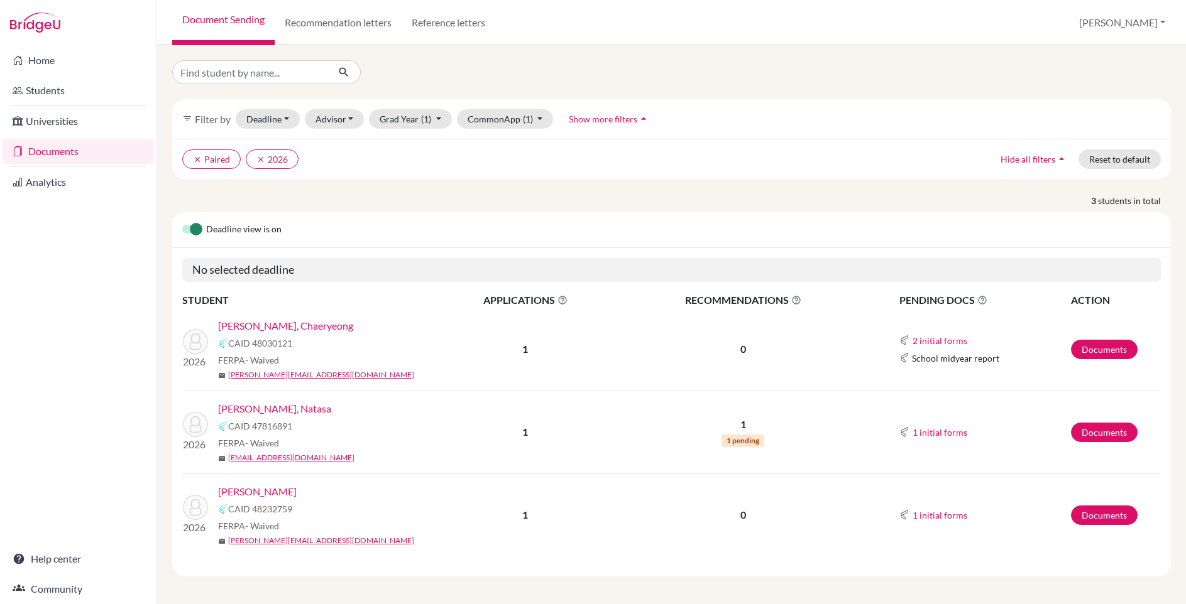
click at [282, 412] on link "Kostilnikova, Natasa" at bounding box center [274, 409] width 113 height 15
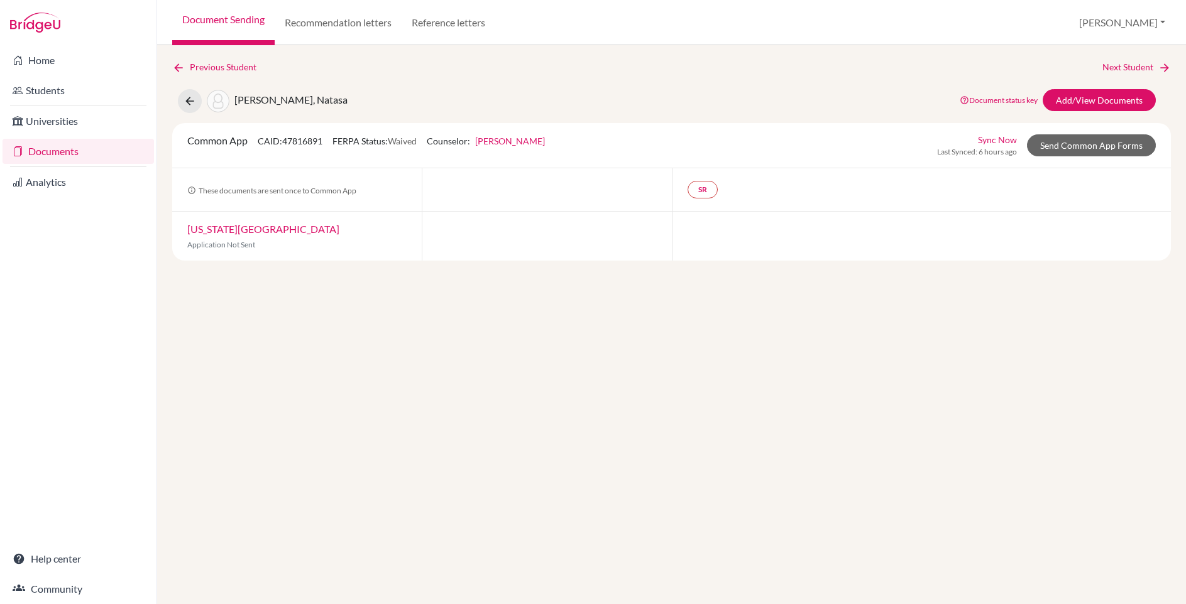
click at [525, 145] on link "Dylan Letellier" at bounding box center [510, 141] width 70 height 11
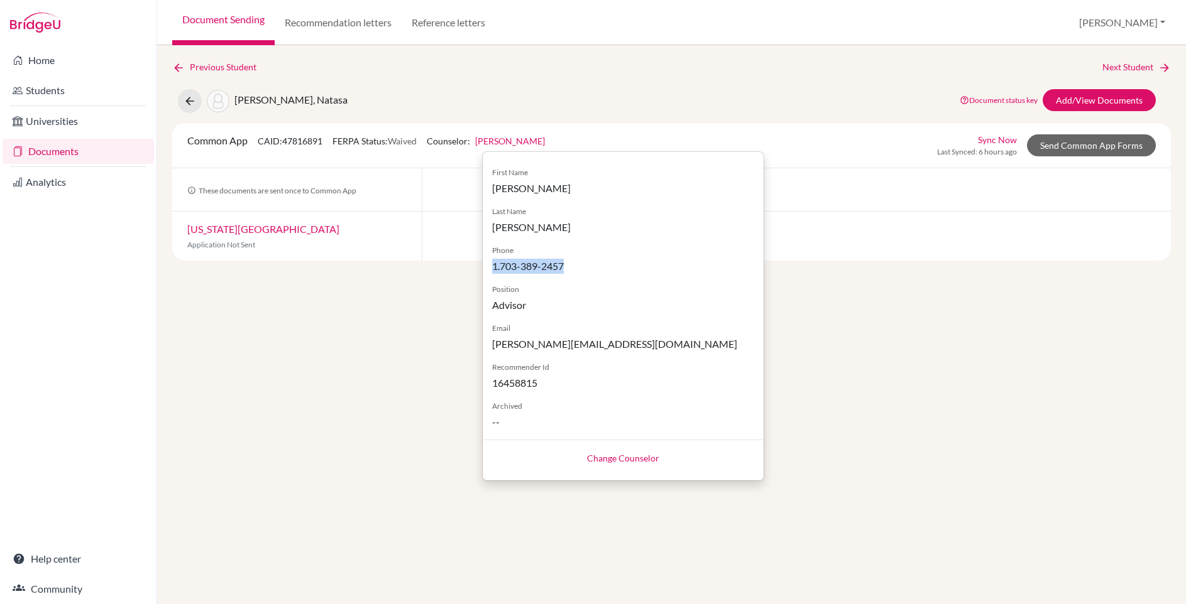
drag, startPoint x: 574, startPoint y: 266, endPoint x: 490, endPoint y: 266, distance: 84.2
click at [490, 266] on div "First Name Dylan Last Name Letellier Phone 1.703-389-2457 Position Advisor Emai…" at bounding box center [623, 293] width 281 height 273
copy span "1.703-389-2457"
click at [633, 461] on link "Change Counselor" at bounding box center [623, 458] width 72 height 11
select select "432242"
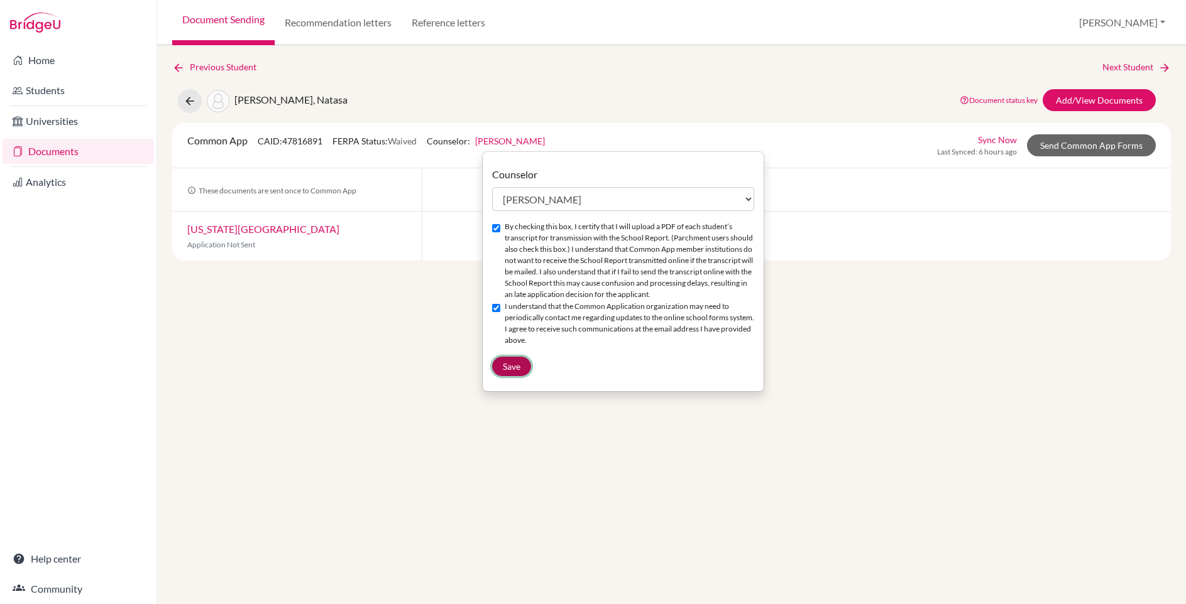
click at [500, 376] on button "Save" at bounding box center [511, 366] width 39 height 19
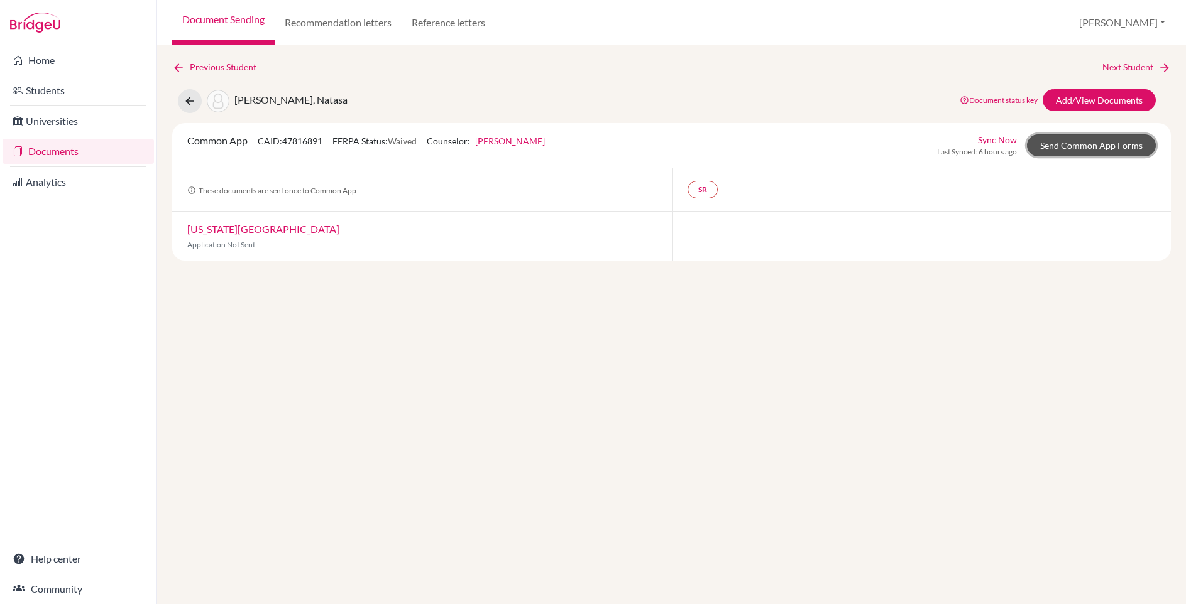
click at [1067, 144] on link "Send Common App Forms" at bounding box center [1091, 145] width 129 height 22
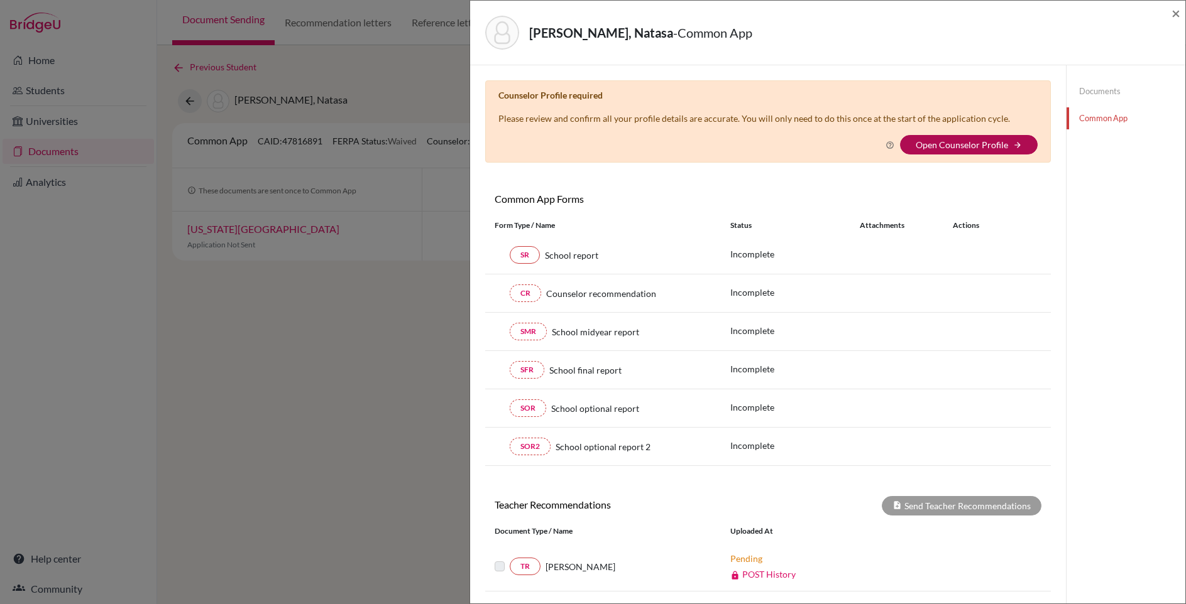
click at [993, 143] on link "Open Counselor Profile" at bounding box center [962, 144] width 92 height 11
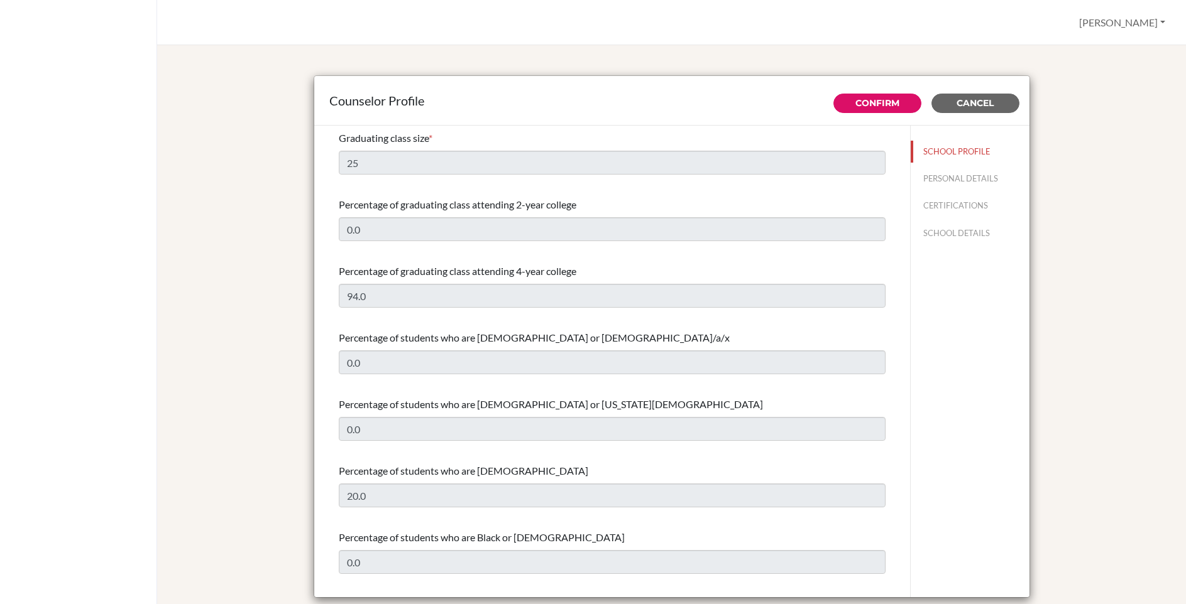
select select "1"
select select "351812"
click at [944, 183] on button "PERSONAL DETAILS" at bounding box center [970, 179] width 119 height 22
type input "Dylan"
type input "Letellier"
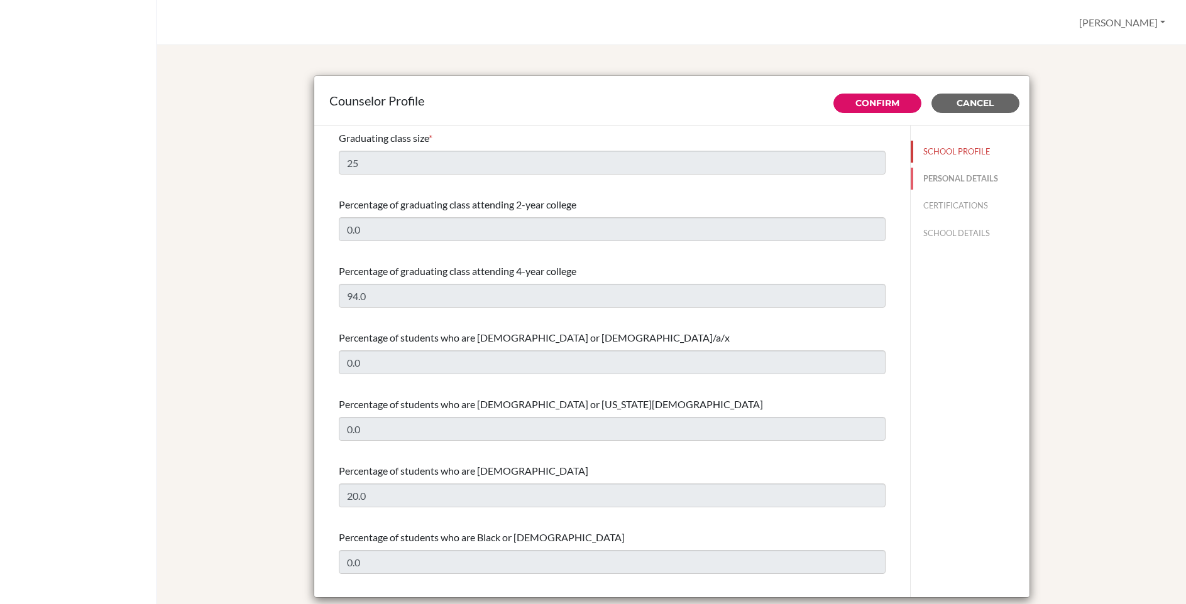
type input "Secondary English Literature Teacher and Counselor"
type input "1.7033892457"
type input "dylan-letellier@bratislava.qsi.org"
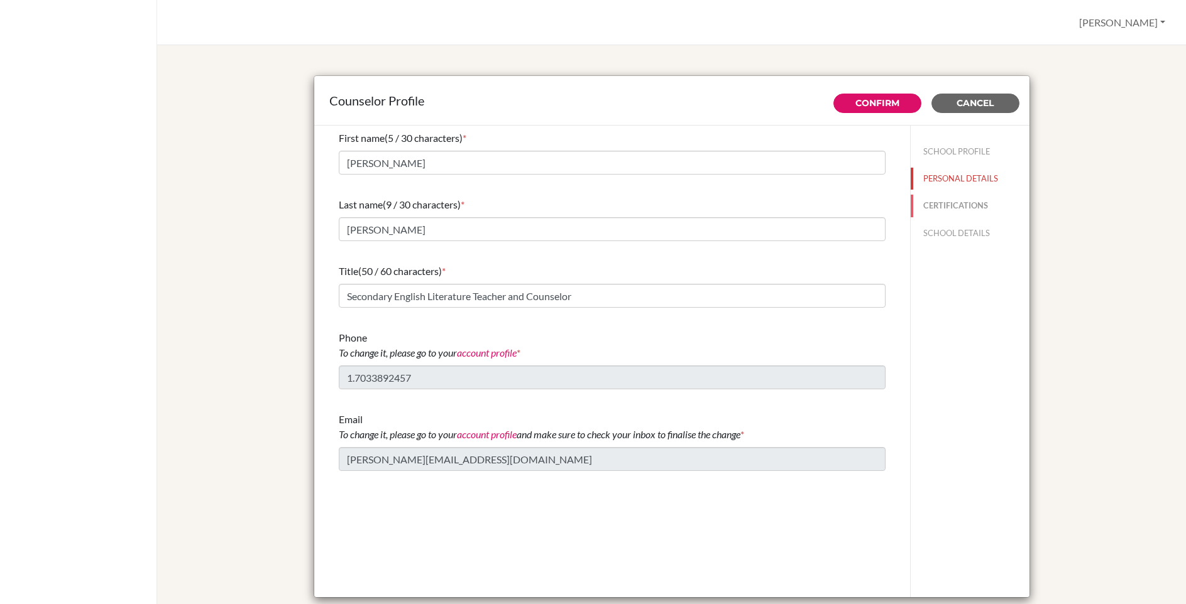
click at [939, 205] on button "CERTIFICATIONS" at bounding box center [970, 206] width 119 height 22
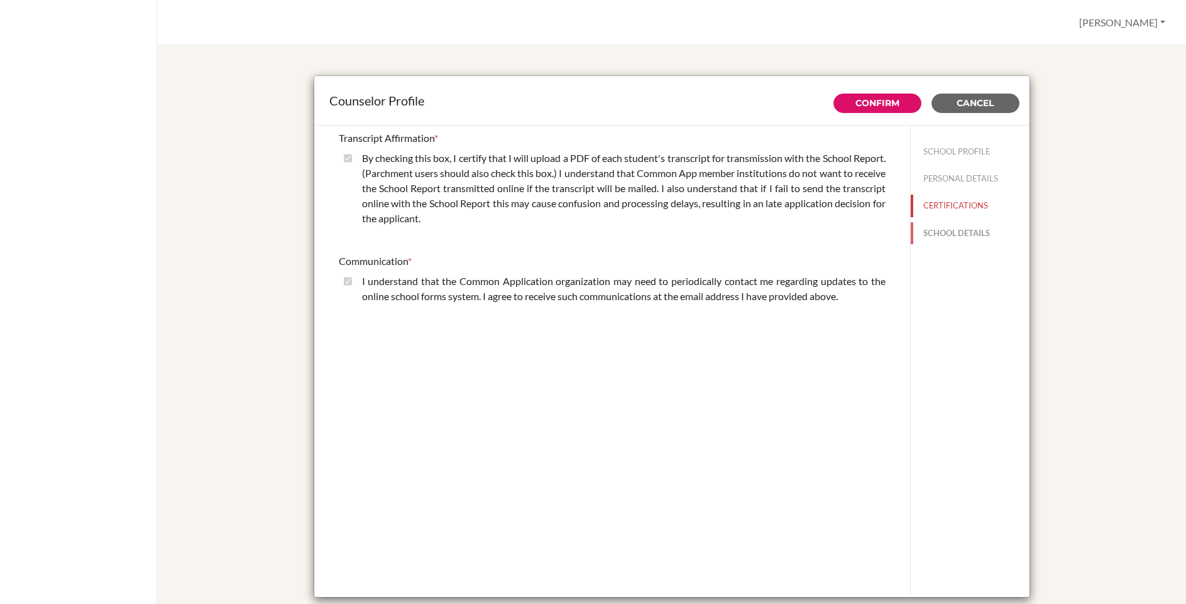
click at [927, 237] on button "SCHOOL DETAILS" at bounding box center [970, 233] width 119 height 22
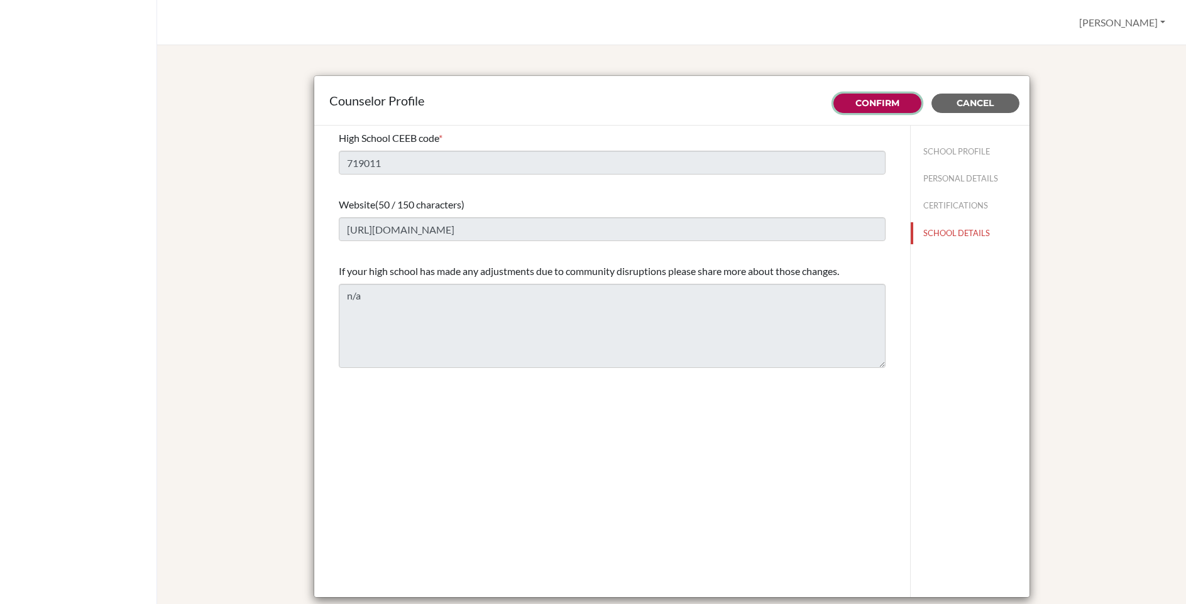
click at [899, 102] on button "Confirm" at bounding box center [877, 103] width 88 height 19
type input "Dylan"
type input "Letellier"
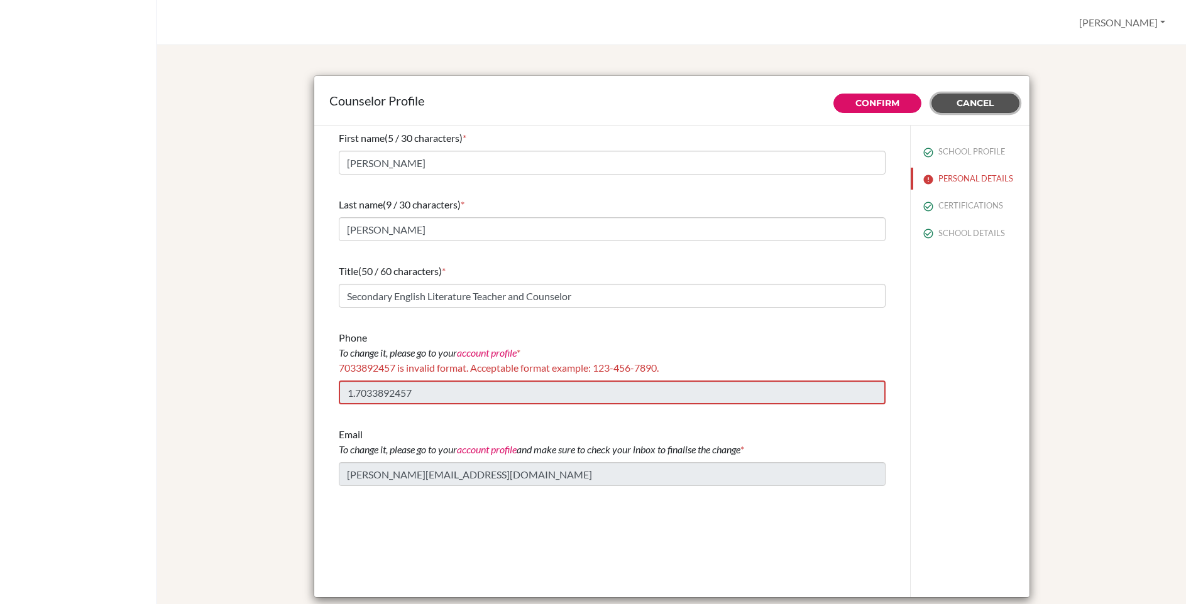
click at [992, 105] on span "Cancel" at bounding box center [974, 102] width 37 height 11
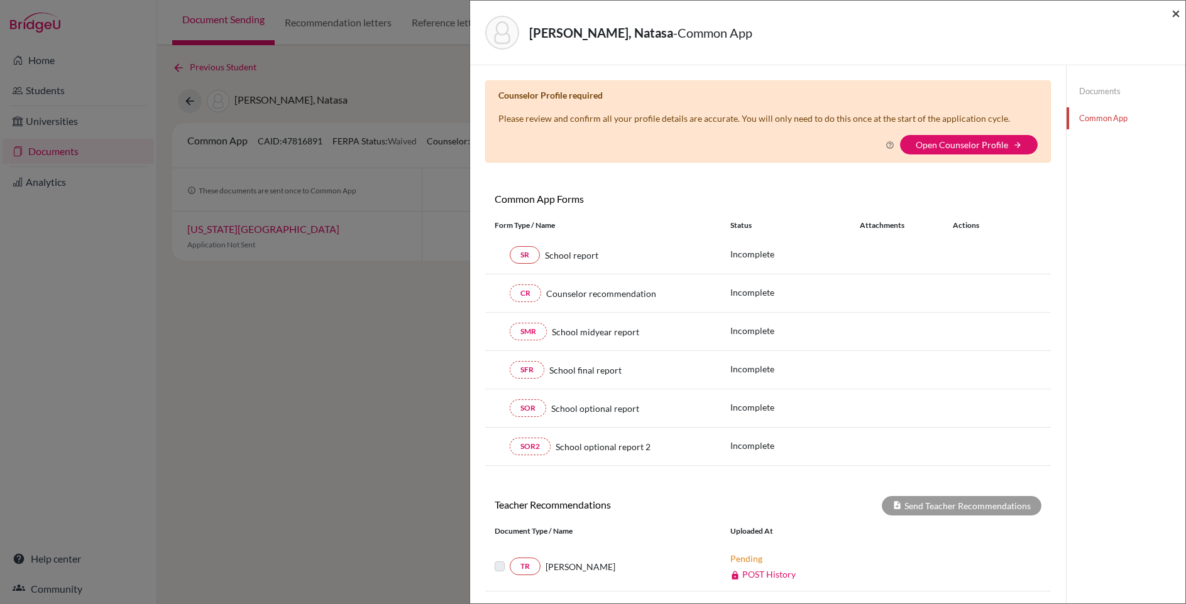
click at [1176, 14] on span "×" at bounding box center [1175, 13] width 9 height 18
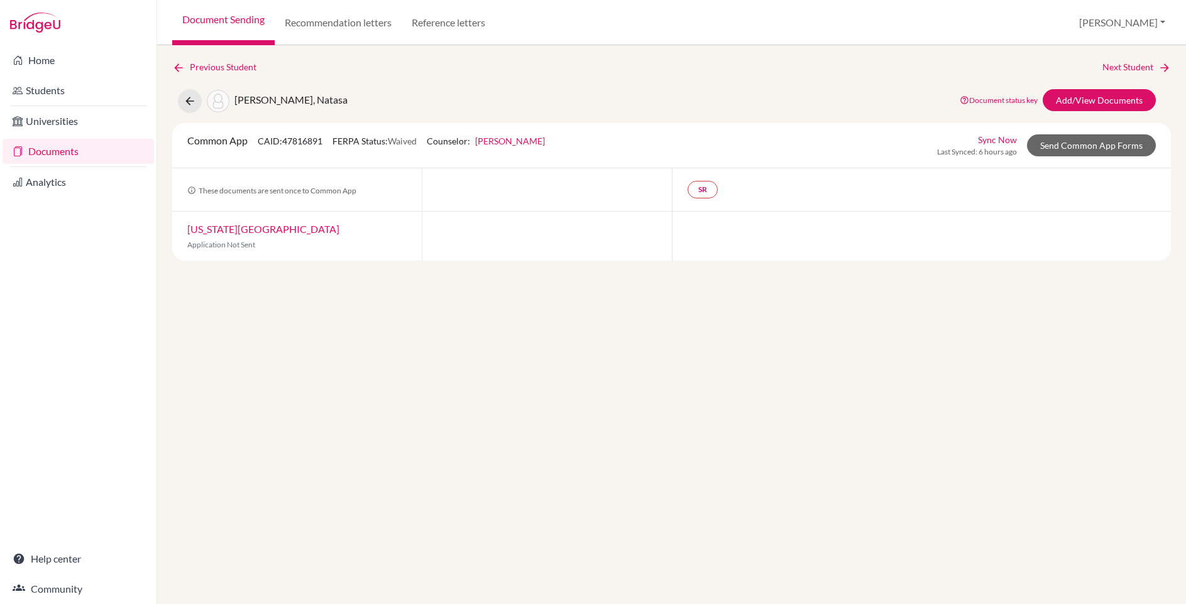
click at [934, 261] on div "Previous Student Next Student Kostilnikova, Natasa Document status key TR Requi…" at bounding box center [671, 324] width 1029 height 559
click at [988, 141] on link "Sync Now" at bounding box center [997, 139] width 39 height 13
click at [774, 84] on div "Previous Student Next Student [PERSON_NAME], Natasa Document status key TR Requ…" at bounding box center [671, 160] width 998 height 200
click at [1071, 139] on link "Send Common App Forms" at bounding box center [1091, 145] width 129 height 22
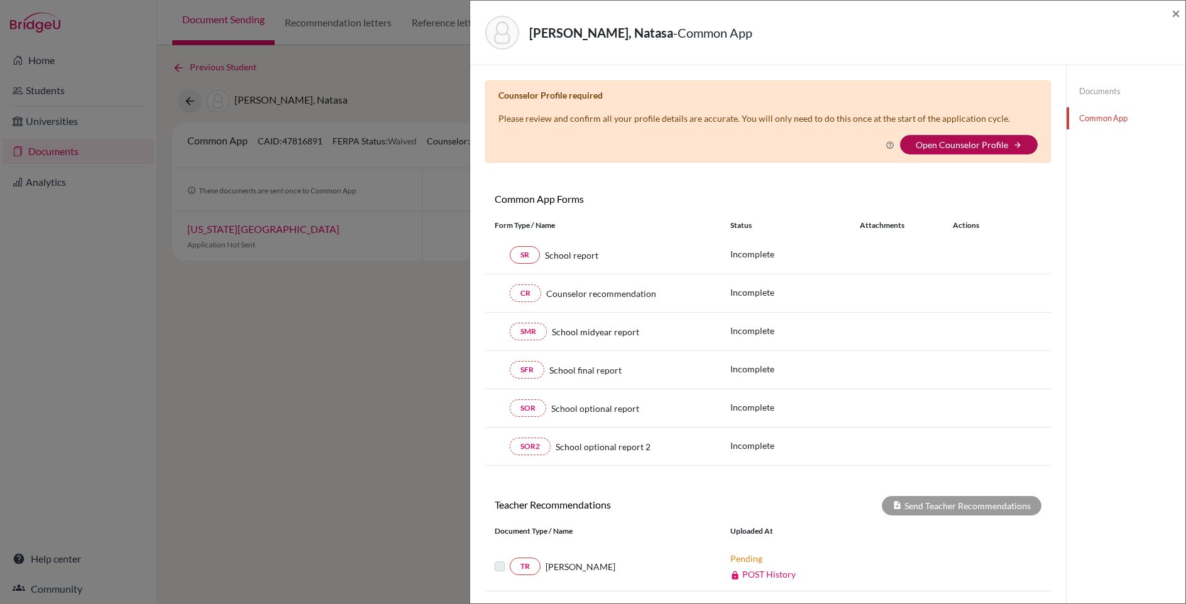
click at [982, 149] on link "Open Counselor Profile" at bounding box center [962, 144] width 92 height 11
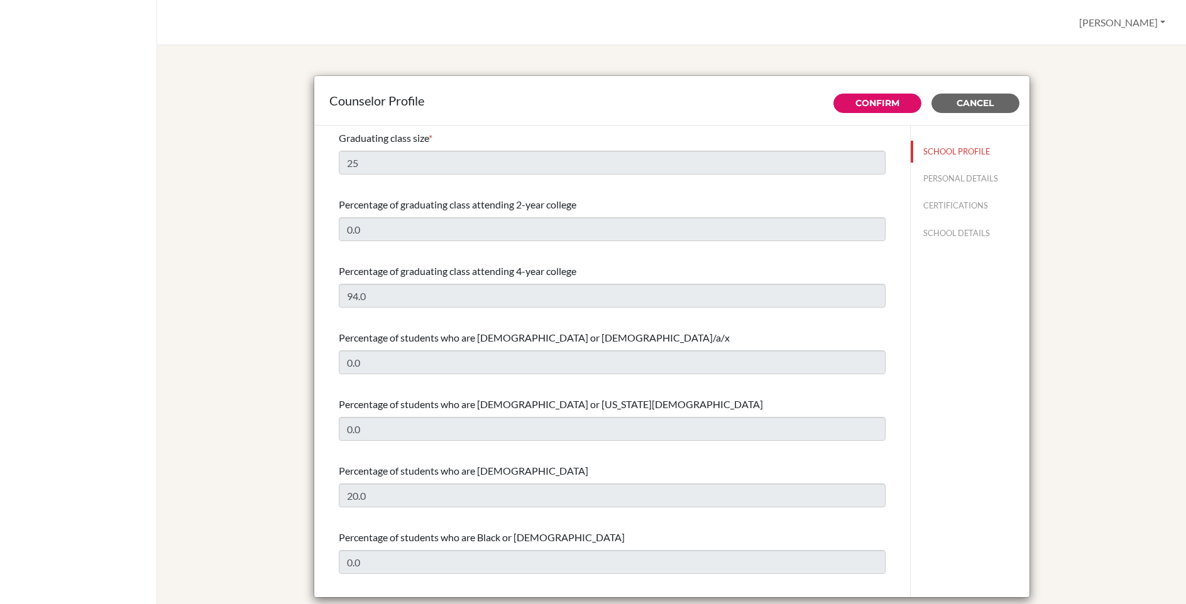
select select "1"
select select "351812"
click at [973, 178] on button "PERSONAL DETAILS" at bounding box center [970, 179] width 119 height 22
type input "[PERSON_NAME]"
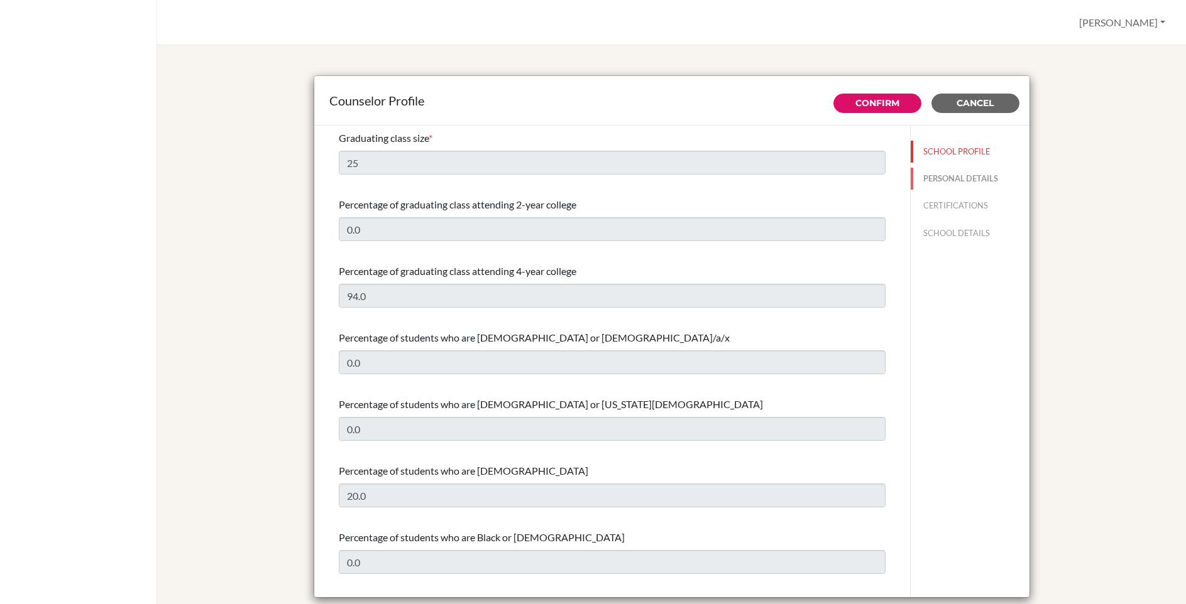
type input "Secondary English Literature Teacher and Counselor"
type input "1.7033892457"
type input "[PERSON_NAME][EMAIL_ADDRESS][DOMAIN_NAME]"
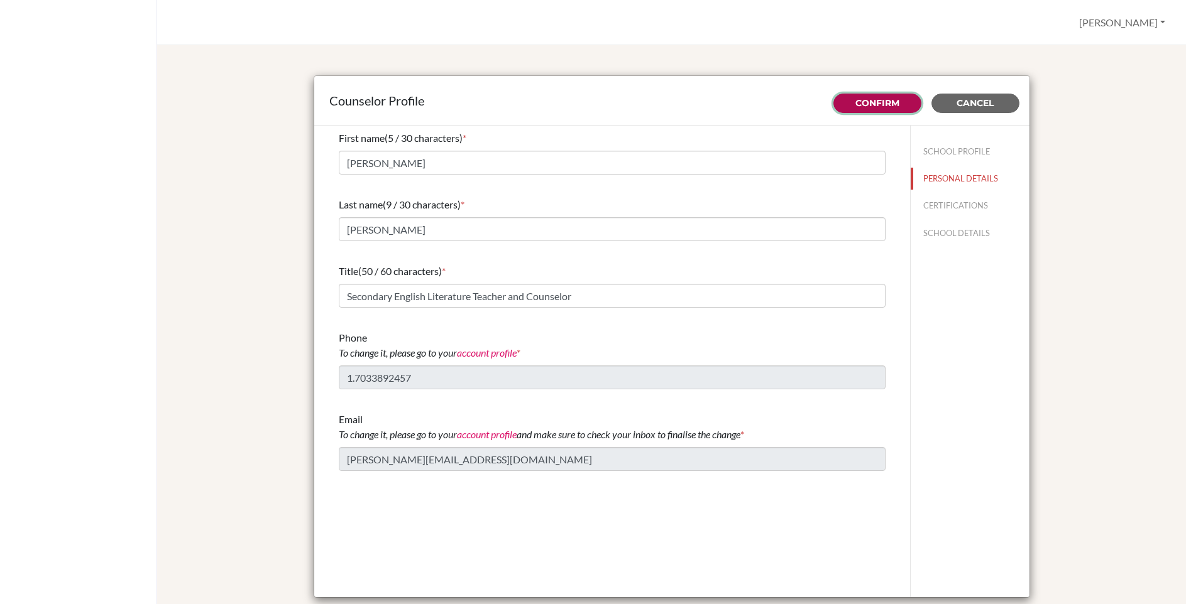
click at [895, 106] on link "Confirm" at bounding box center [877, 102] width 44 height 11
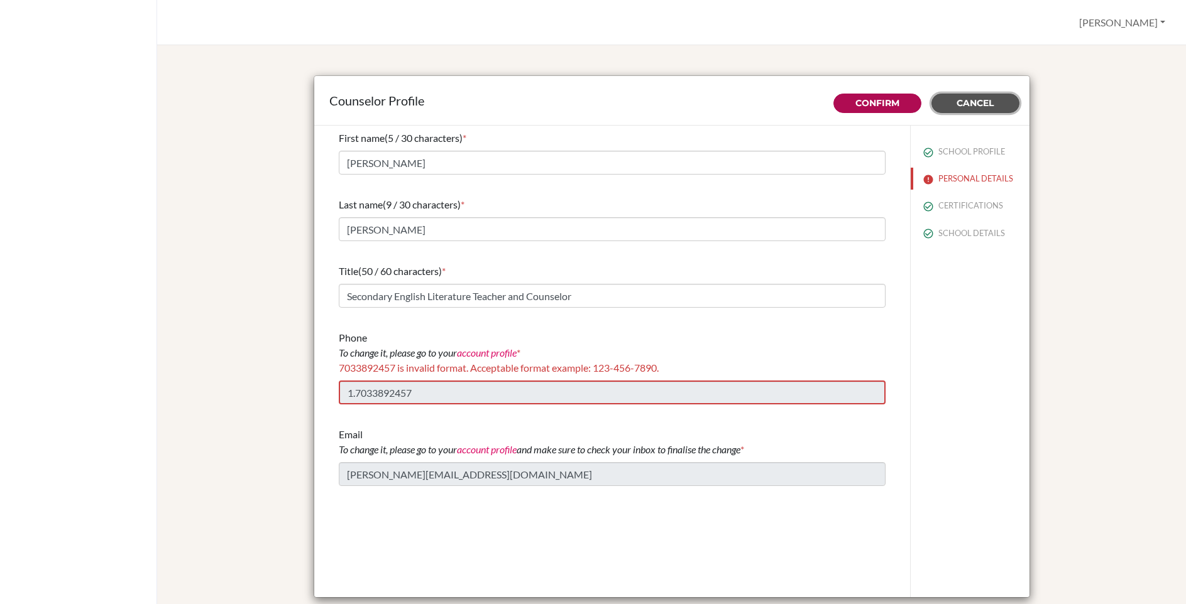
click at [985, 99] on span "Cancel" at bounding box center [974, 102] width 37 height 11
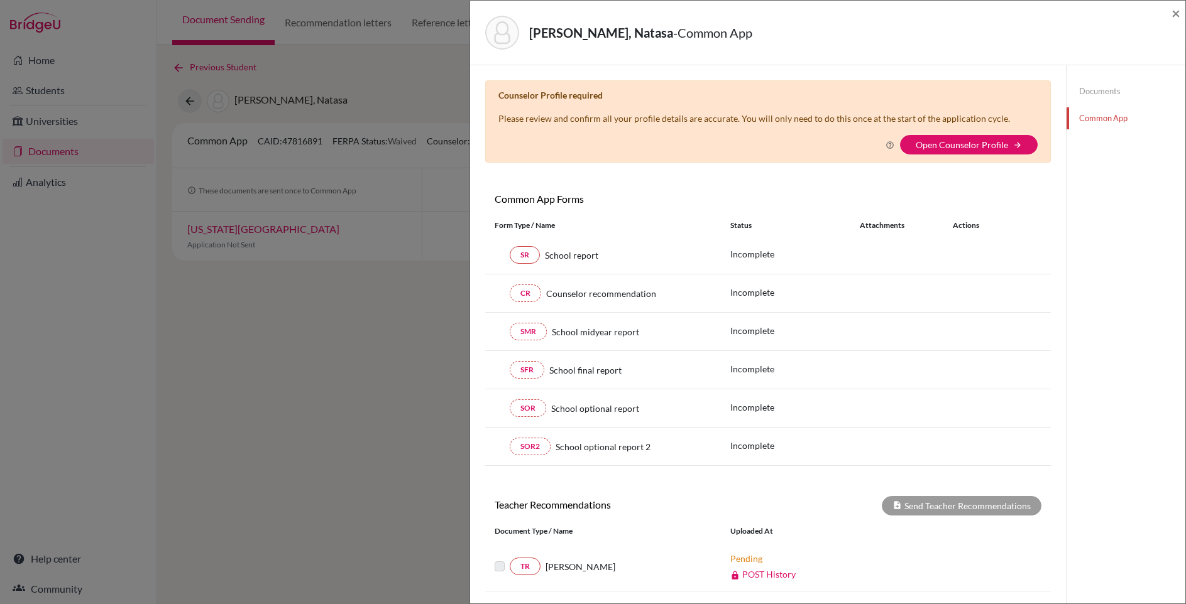
click at [177, 334] on div "[PERSON_NAME], Natasa - Common App × × Counselor Profile required Please review…" at bounding box center [593, 302] width 1186 height 604
click at [1174, 16] on span "×" at bounding box center [1175, 13] width 9 height 18
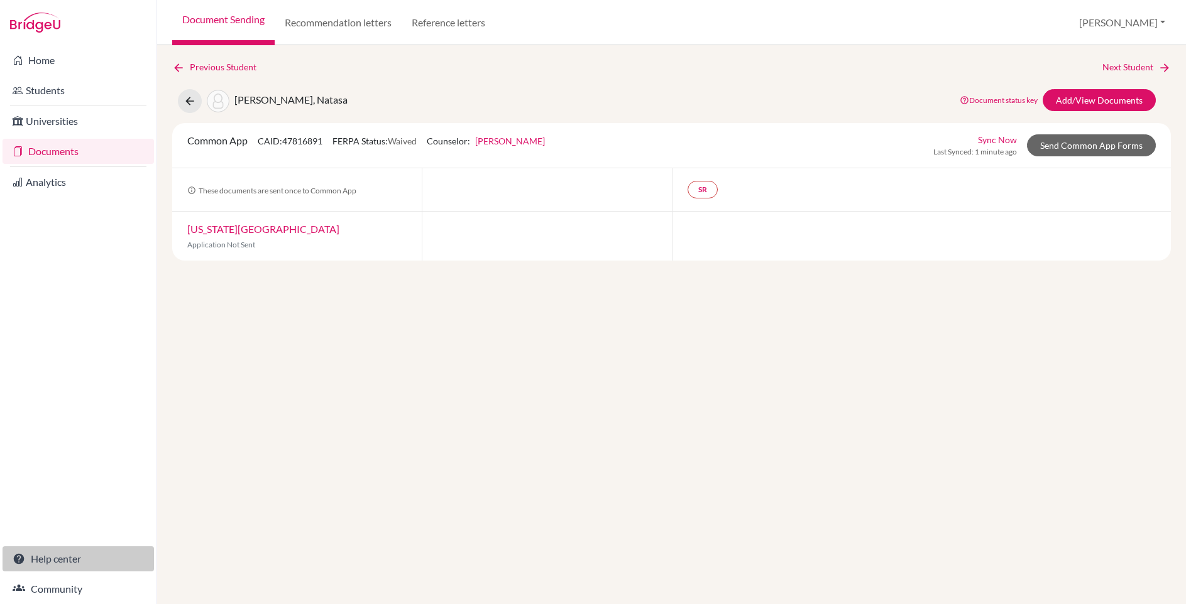
click at [60, 557] on link "Help center" at bounding box center [78, 559] width 151 height 25
click at [1136, 27] on button "[PERSON_NAME]" at bounding box center [1121, 23] width 97 height 24
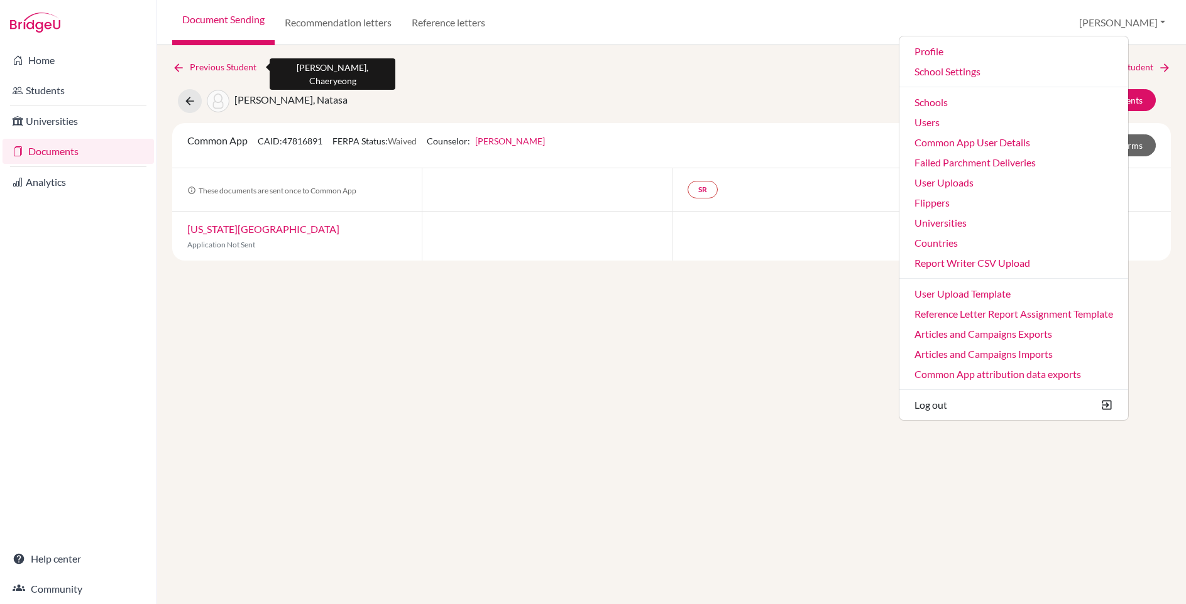
click at [217, 67] on link "Previous Student" at bounding box center [219, 67] width 94 height 14
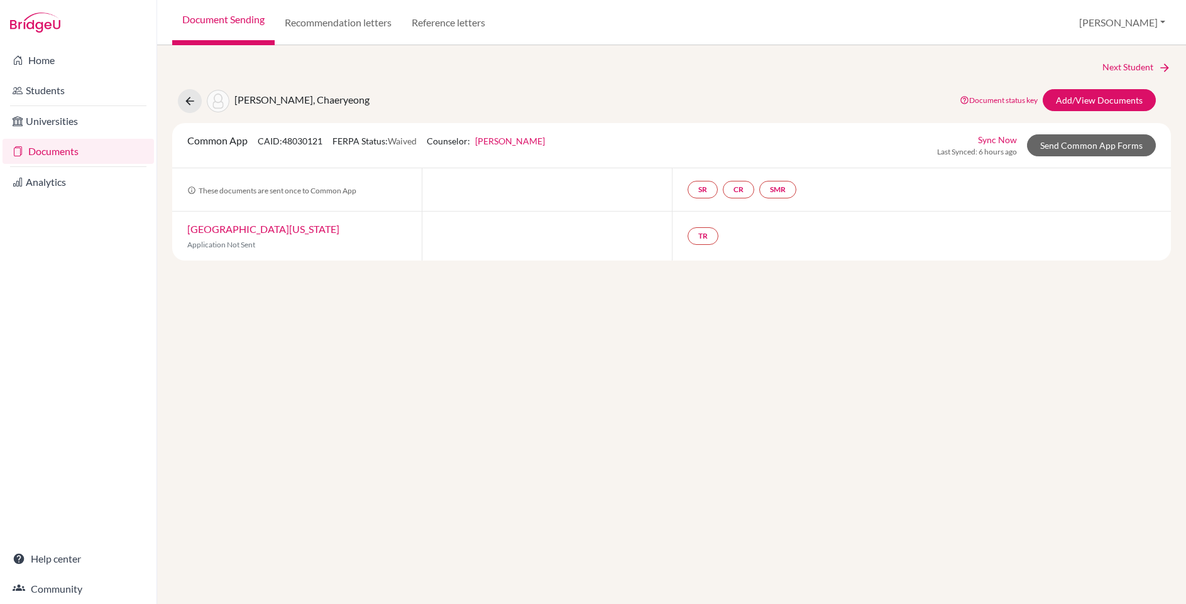
click at [222, 12] on link "Document Sending" at bounding box center [223, 22] width 102 height 45
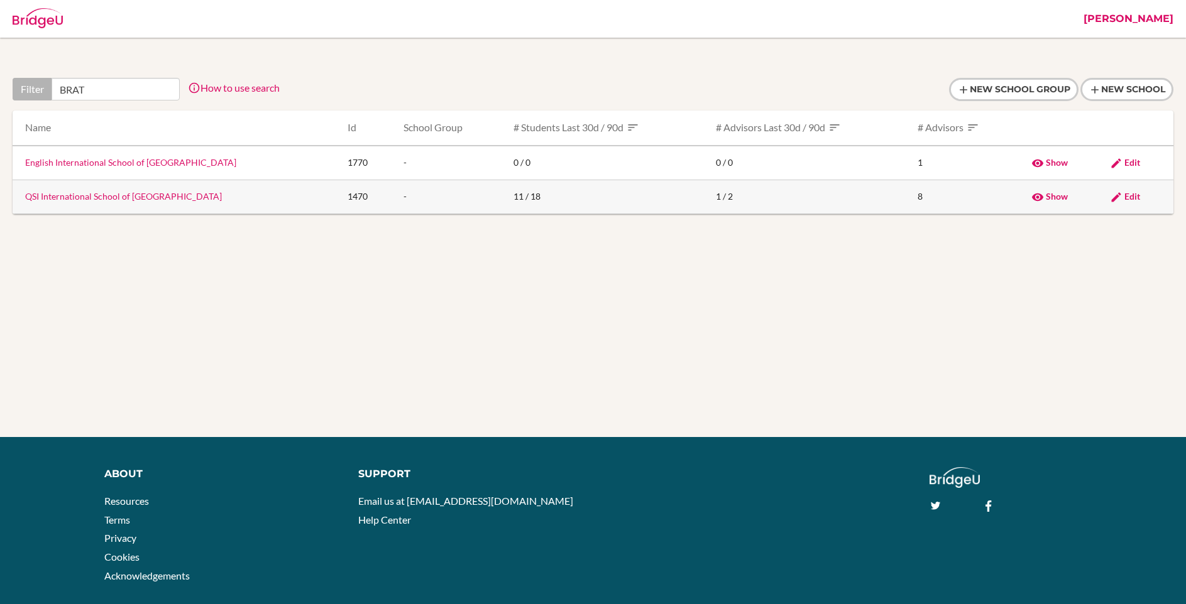
type input "BRAT"
click at [1128, 197] on span "Edit" at bounding box center [1132, 196] width 16 height 11
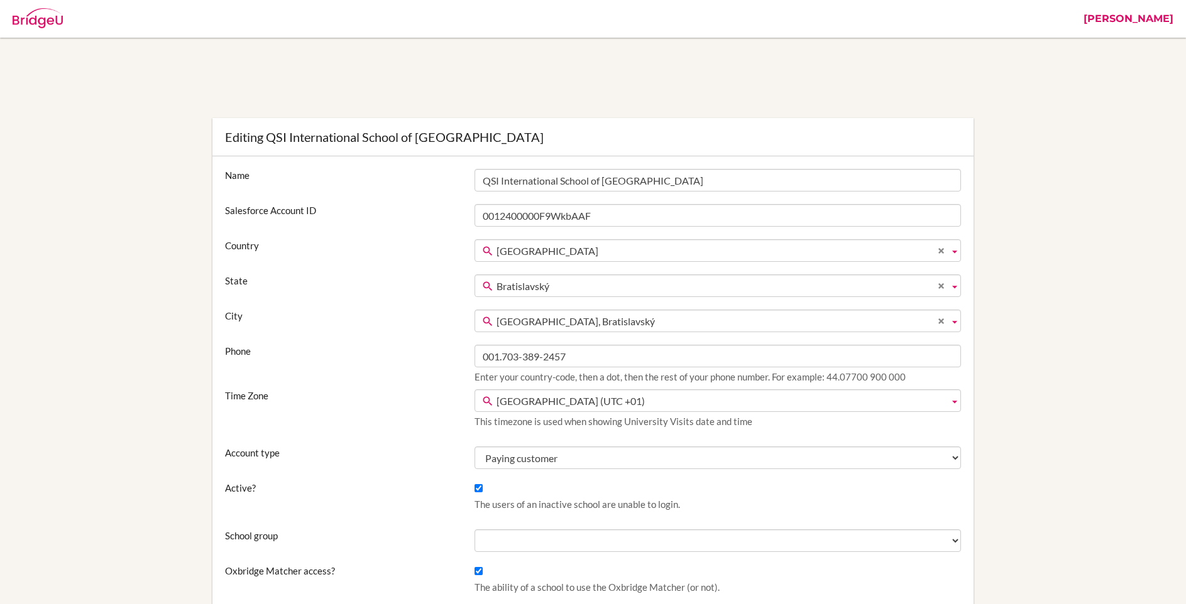
type input "001.703-389-2457"
click at [454, 383] on div "Phone 001.703-389-2457 Enter your country-code, then a dot, then the rest of yo…" at bounding box center [593, 367] width 748 height 45
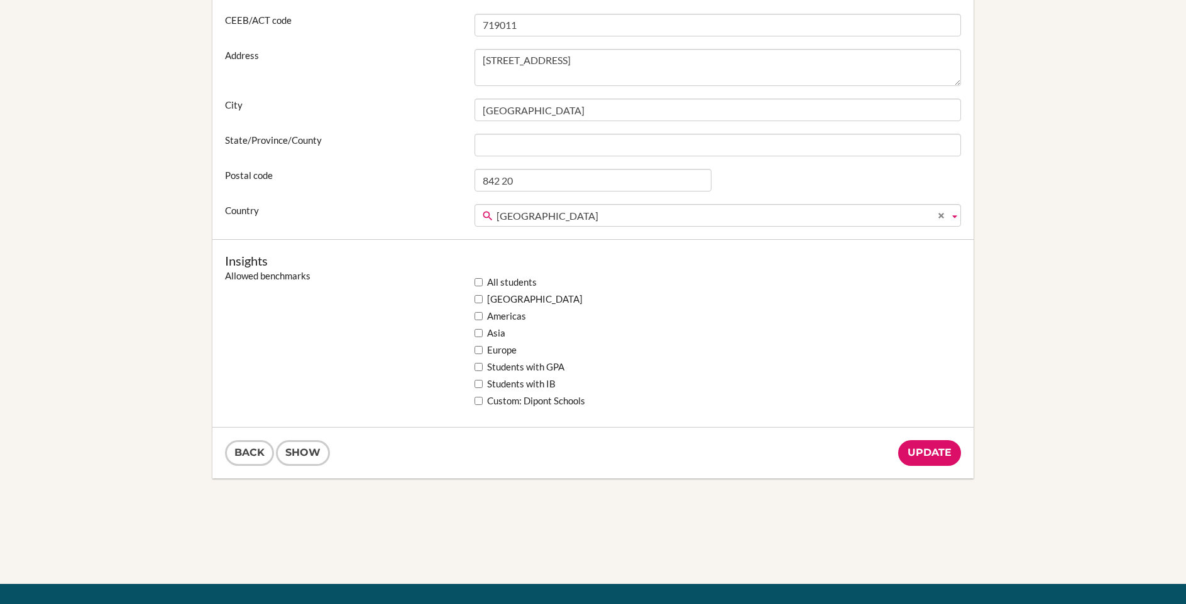
scroll to position [847, 0]
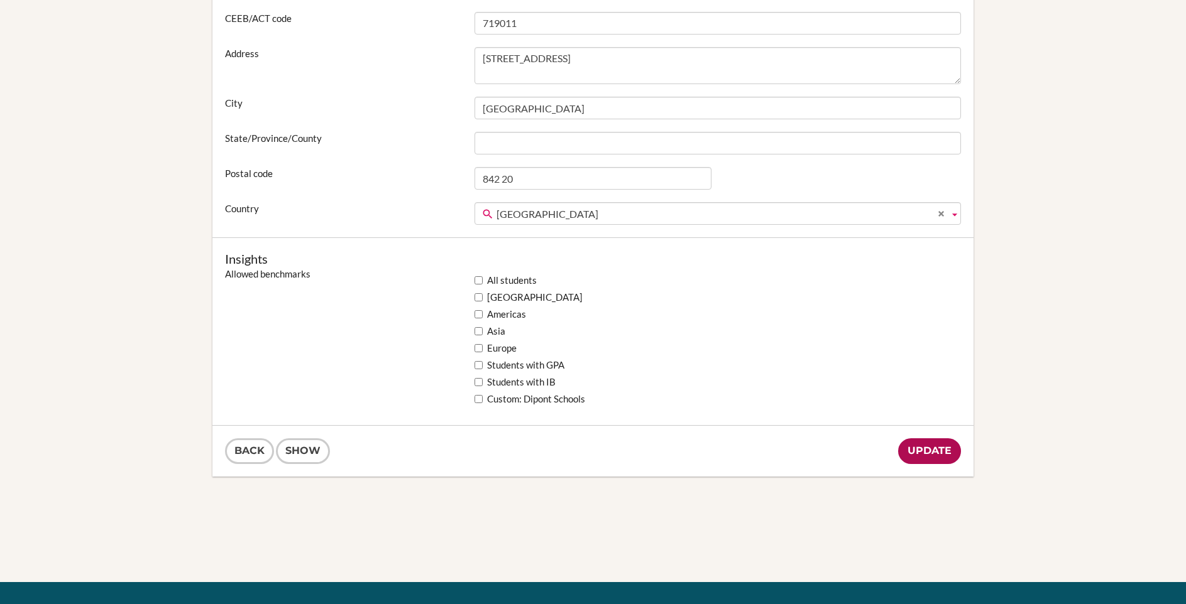
click at [908, 449] on input "Update" at bounding box center [929, 452] width 63 height 26
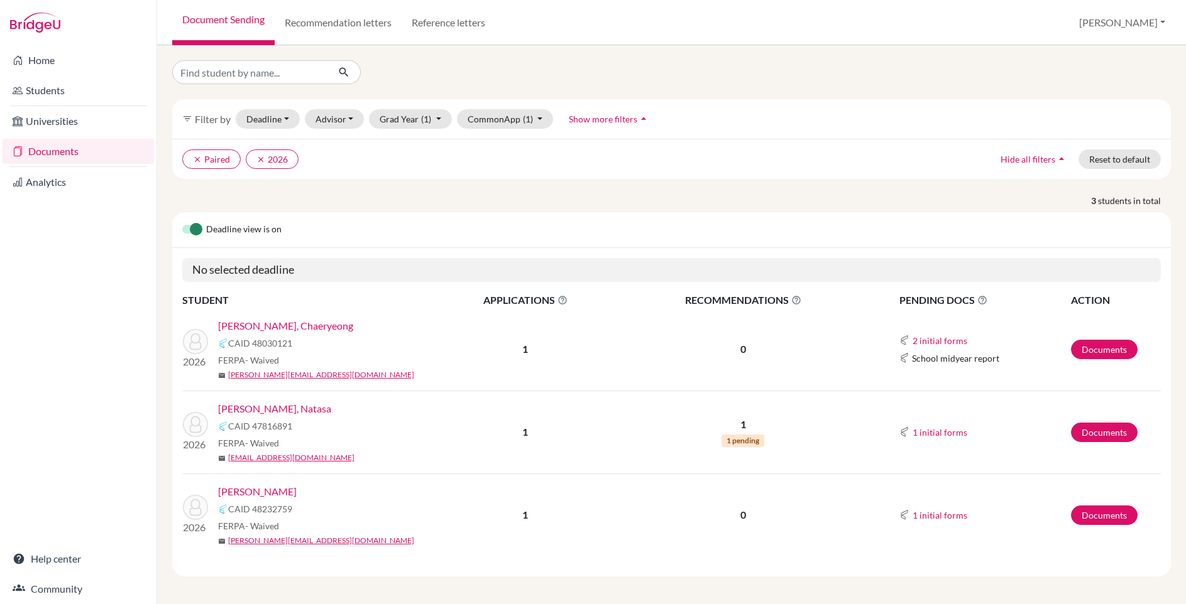
click at [273, 407] on link "[PERSON_NAME], Natasa" at bounding box center [274, 409] width 113 height 15
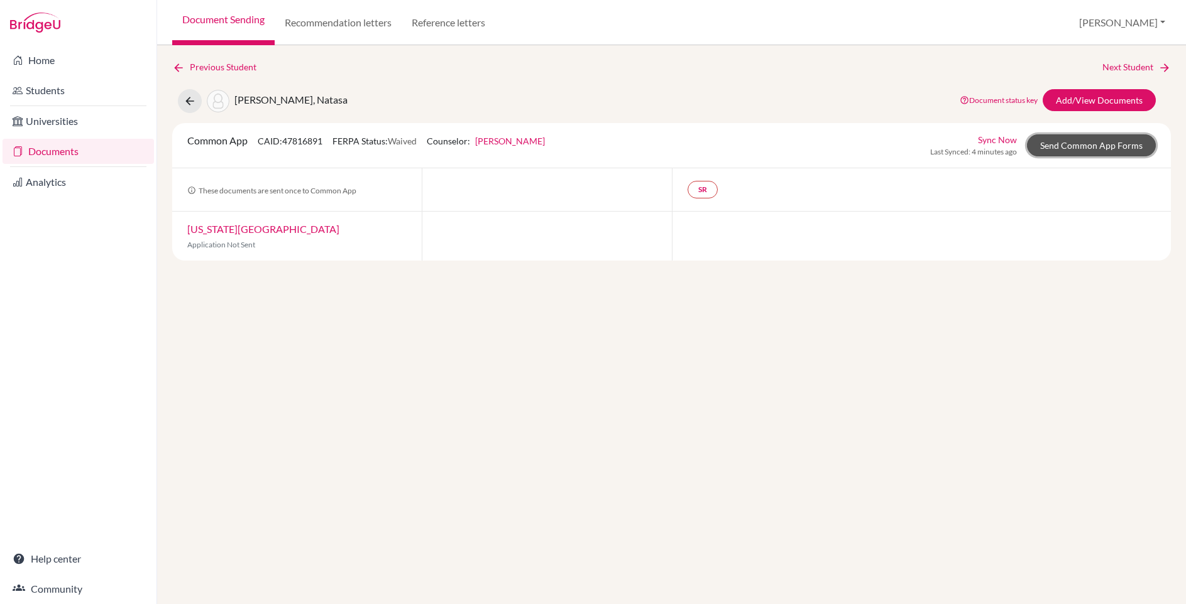
click at [1065, 150] on link "Send Common App Forms" at bounding box center [1091, 145] width 129 height 22
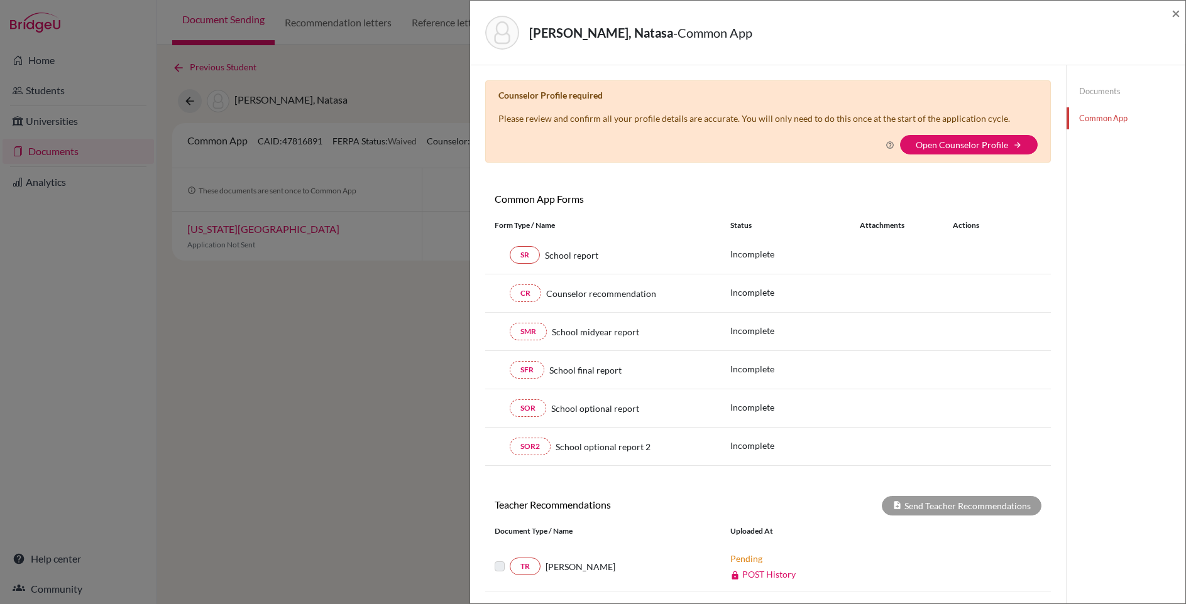
click at [992, 133] on div "Counselor Profile required Please review and confirm all your profile details a…" at bounding box center [768, 121] width 566 height 82
click at [982, 145] on link "Open Counselor Profile" at bounding box center [962, 144] width 92 height 11
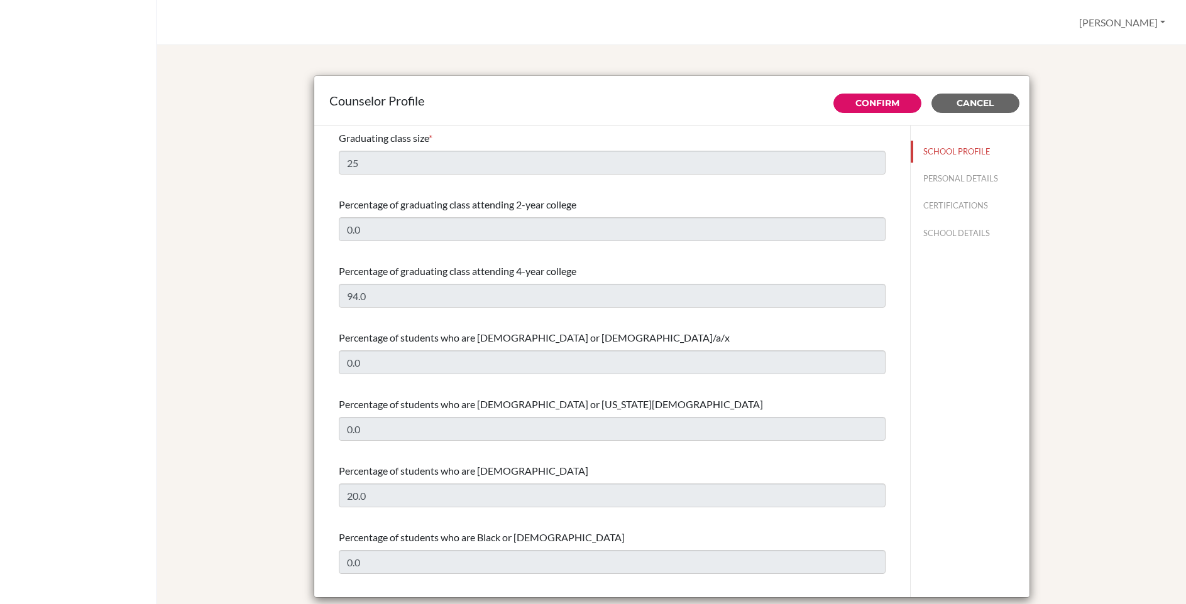
select select "1"
select select "351812"
click at [939, 205] on button "CERTIFICATIONS" at bounding box center [970, 206] width 119 height 22
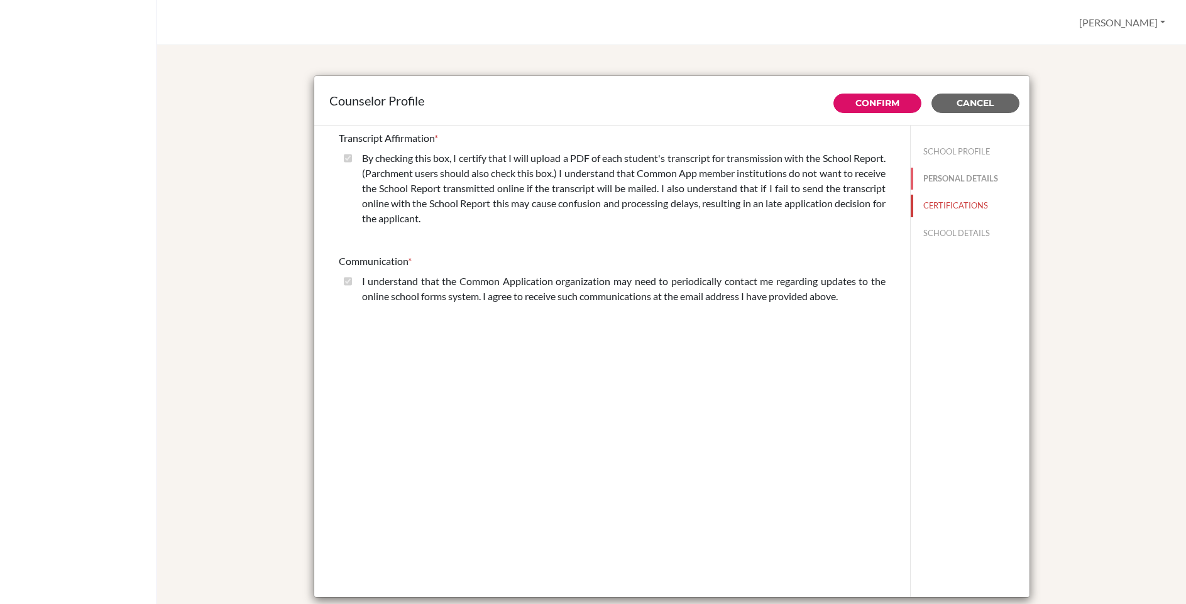
click at [937, 180] on button "PERSONAL DETAILS" at bounding box center [970, 179] width 119 height 22
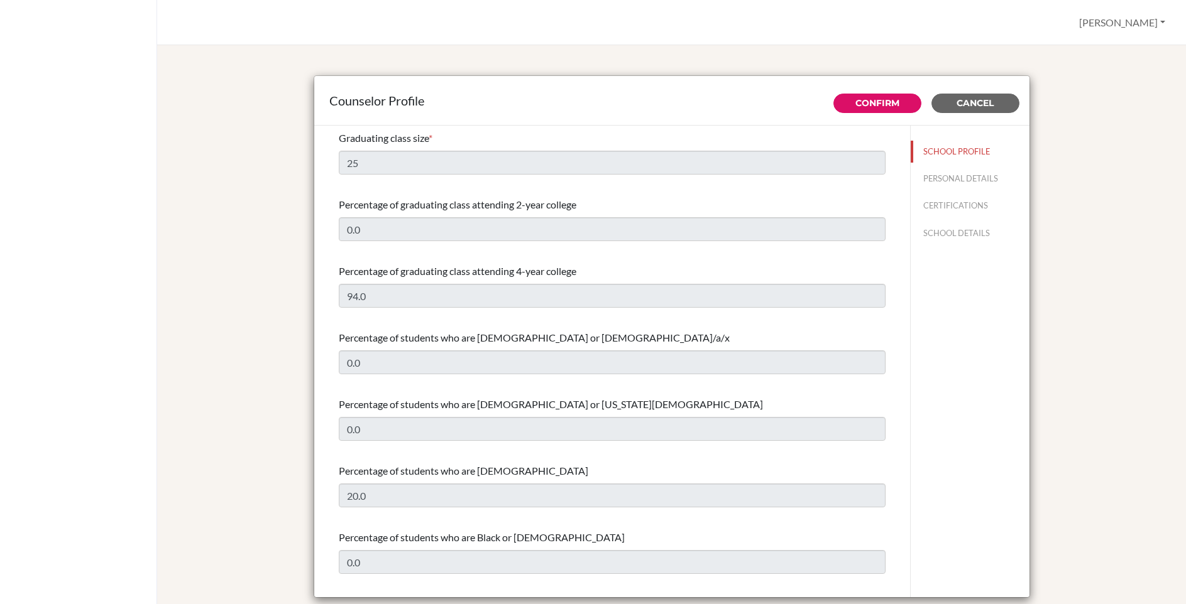
select select "1"
select select "351812"
click at [958, 177] on button "PERSONAL DETAILS" at bounding box center [970, 179] width 119 height 22
type input "[PERSON_NAME]"
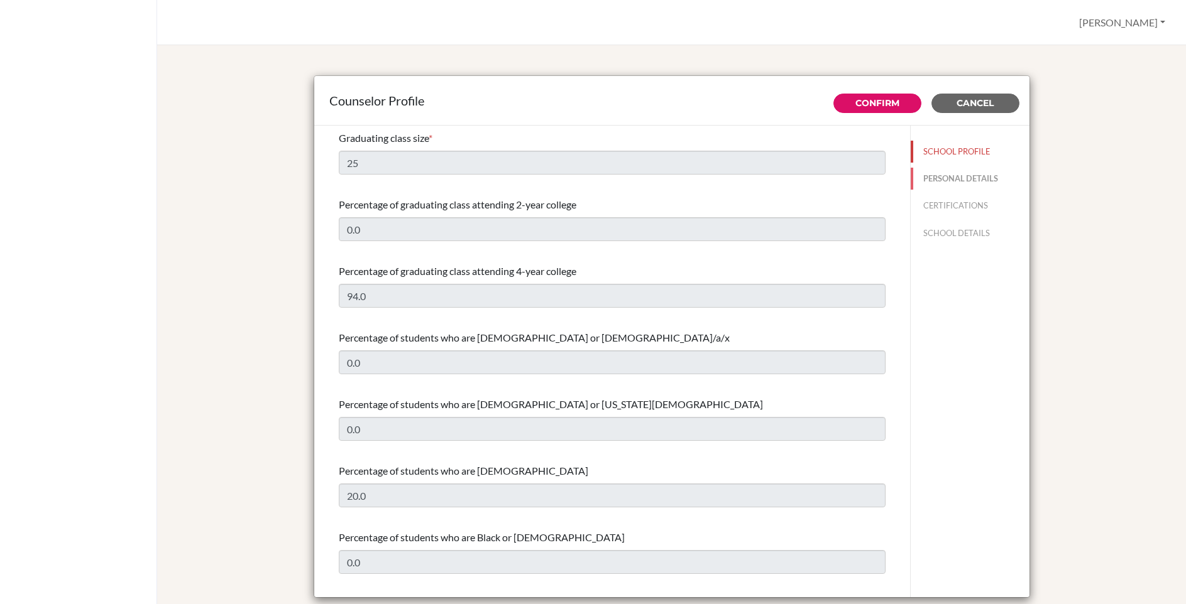
type input "Secondary English Literature Teacher and Counselor"
type input "1.7033892457"
type input "[PERSON_NAME][EMAIL_ADDRESS][DOMAIN_NAME]"
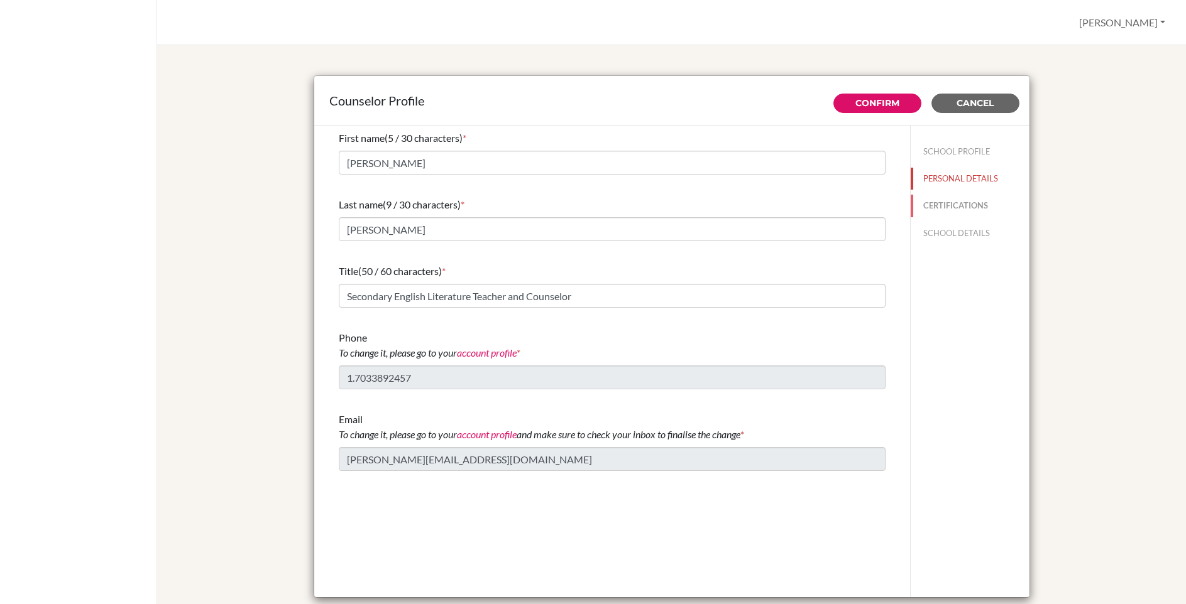
click at [950, 201] on button "CERTIFICATIONS" at bounding box center [970, 206] width 119 height 22
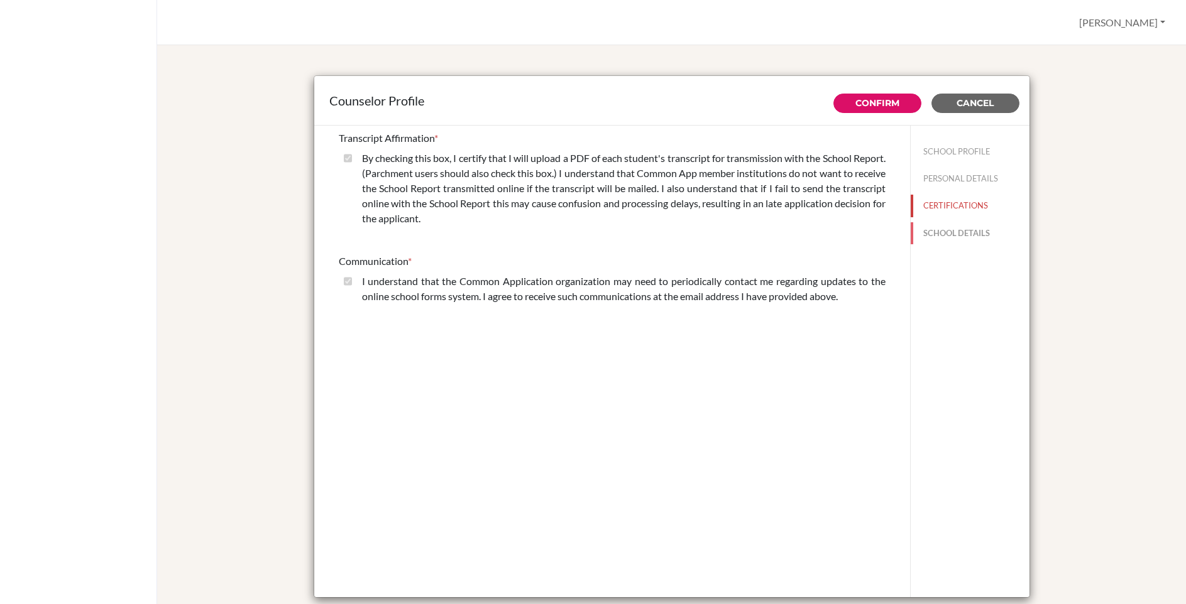
click at [944, 232] on button "SCHOOL DETAILS" at bounding box center [970, 233] width 119 height 22
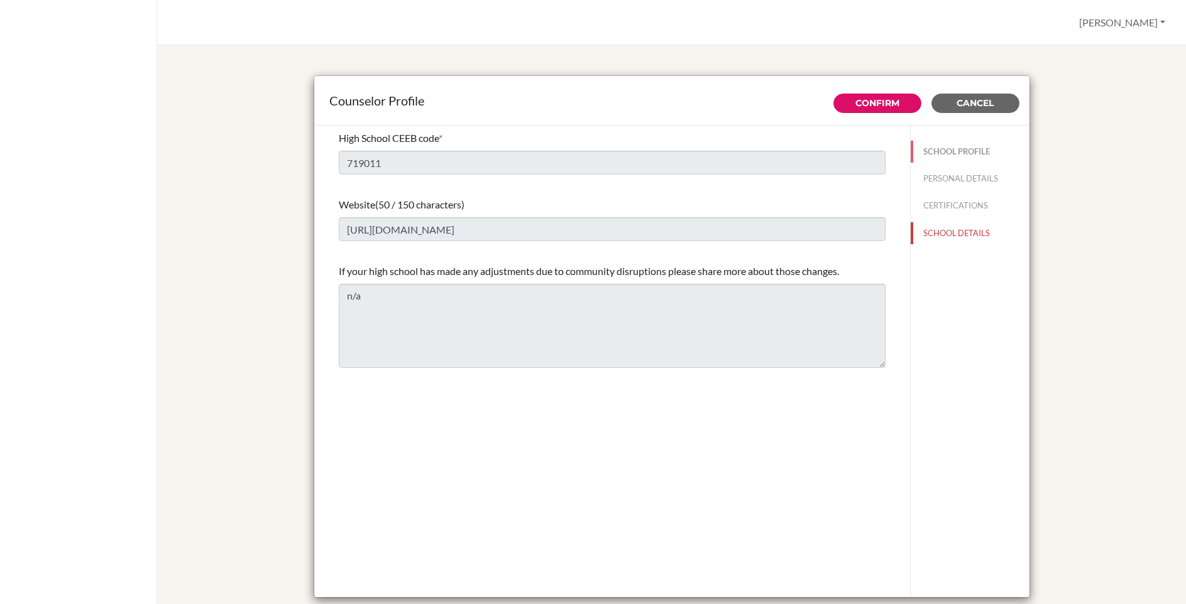
click at [937, 150] on button "SCHOOL PROFILE" at bounding box center [970, 152] width 119 height 22
type input "25"
type input "0.0"
select select "1"
select select "351812"
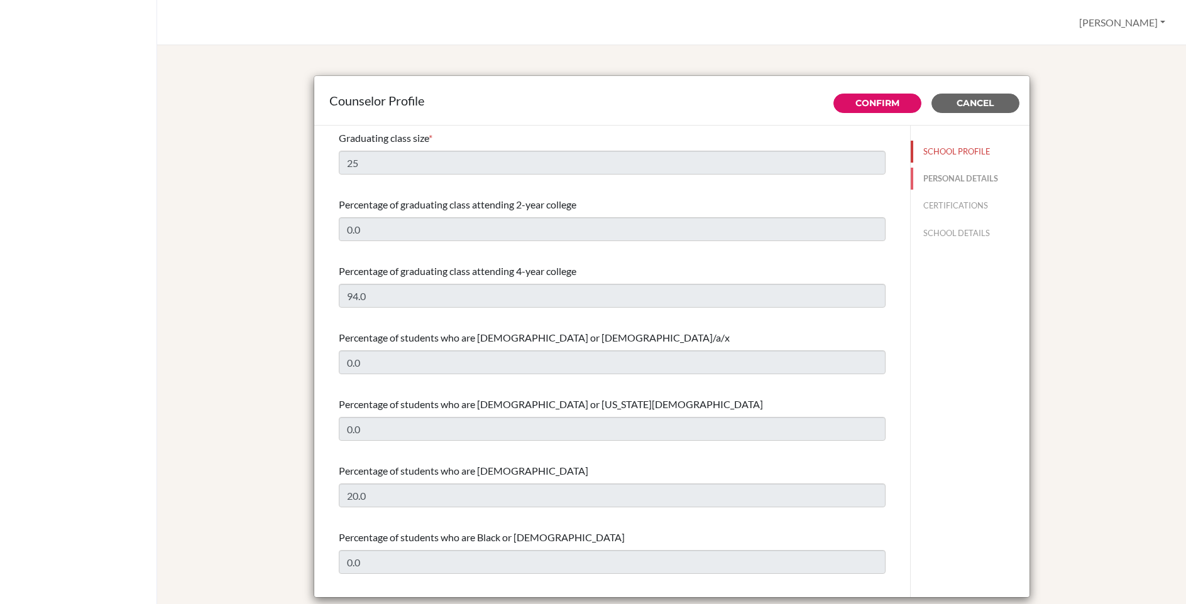
click at [934, 174] on button "PERSONAL DETAILS" at bounding box center [970, 179] width 119 height 22
type input "[PERSON_NAME]"
type input "1.7033892457"
type input "[PERSON_NAME][EMAIL_ADDRESS][DOMAIN_NAME]"
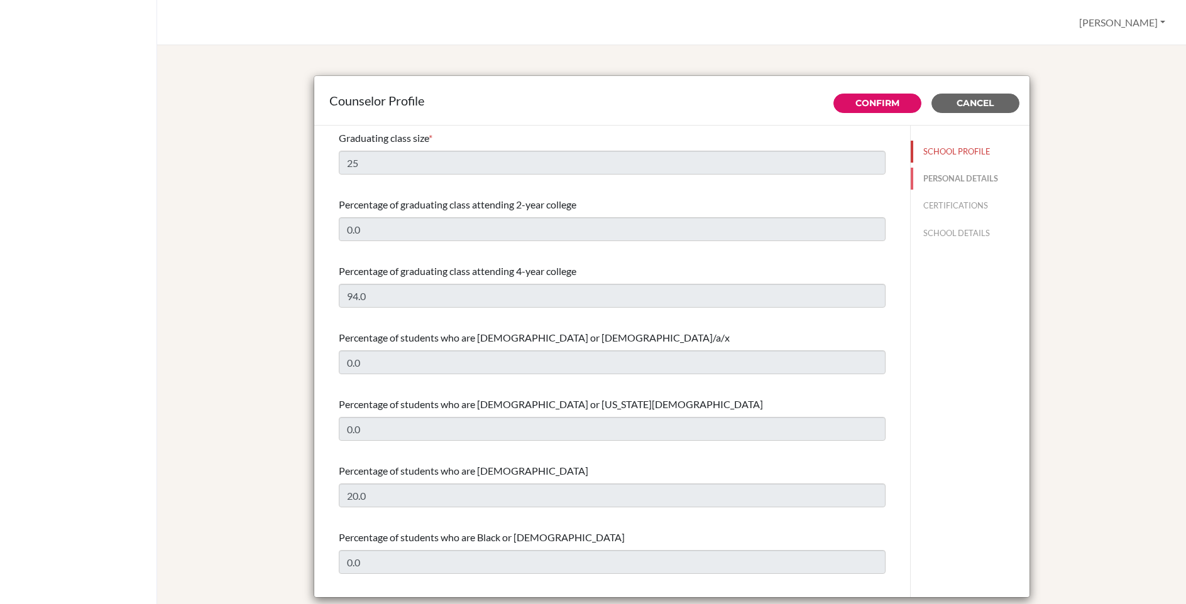
type input "Secondary English Literature Teacher and Counselor"
select select "1"
select select "351812"
click at [984, 178] on button "PERSONAL DETAILS" at bounding box center [970, 179] width 119 height 22
type input "[PERSON_NAME]"
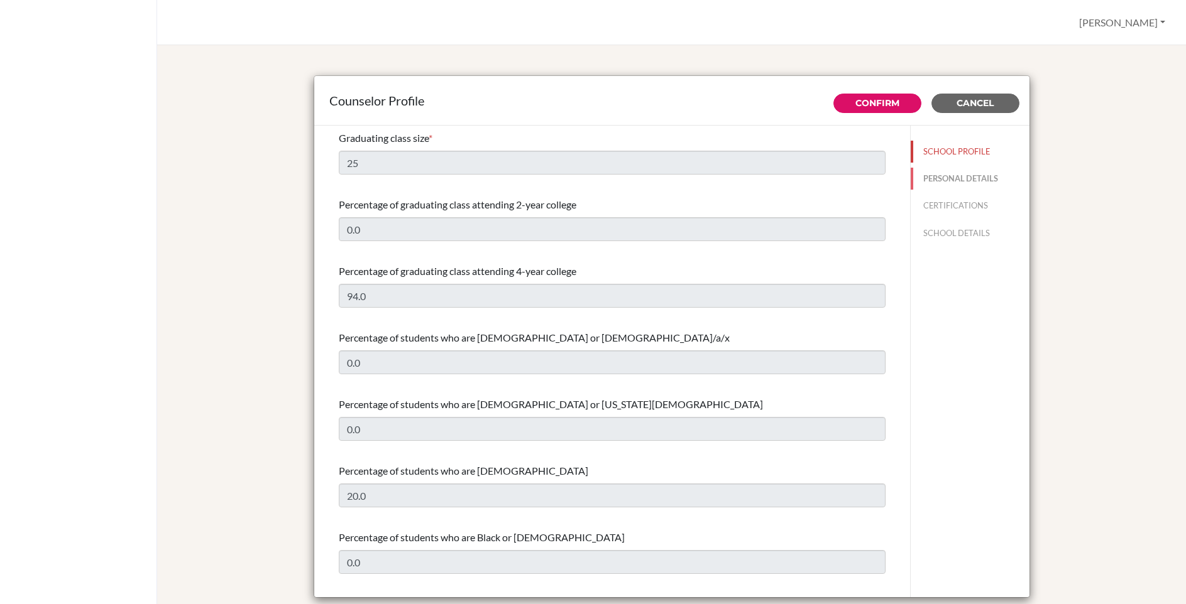
type input "[PERSON_NAME]"
type input "Secondary English Literature Teacher and Counselor"
type input "1.7033892457"
type input "[PERSON_NAME][EMAIL_ADDRESS][DOMAIN_NAME]"
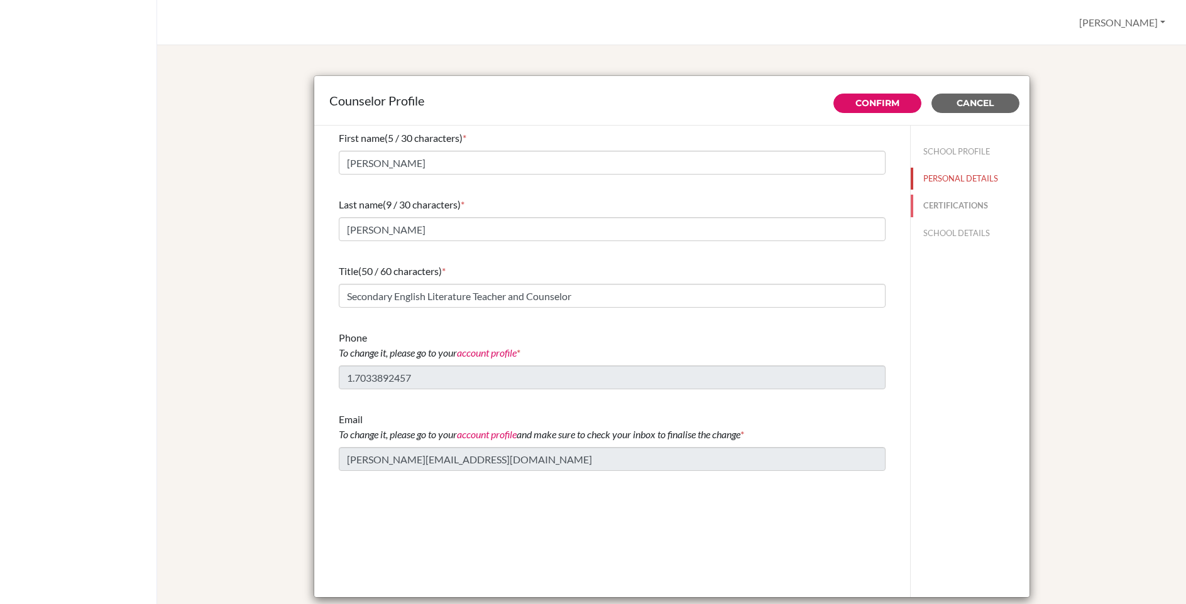
click at [962, 202] on button "CERTIFICATIONS" at bounding box center [970, 206] width 119 height 22
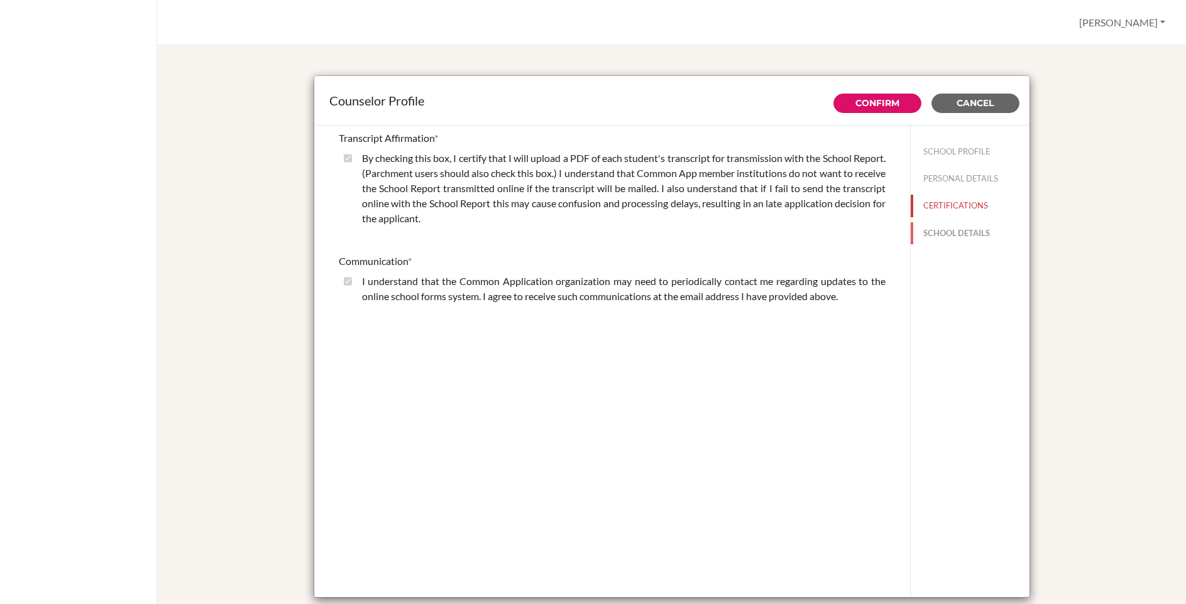
click at [954, 230] on button "SCHOOL DETAILS" at bounding box center [970, 233] width 119 height 22
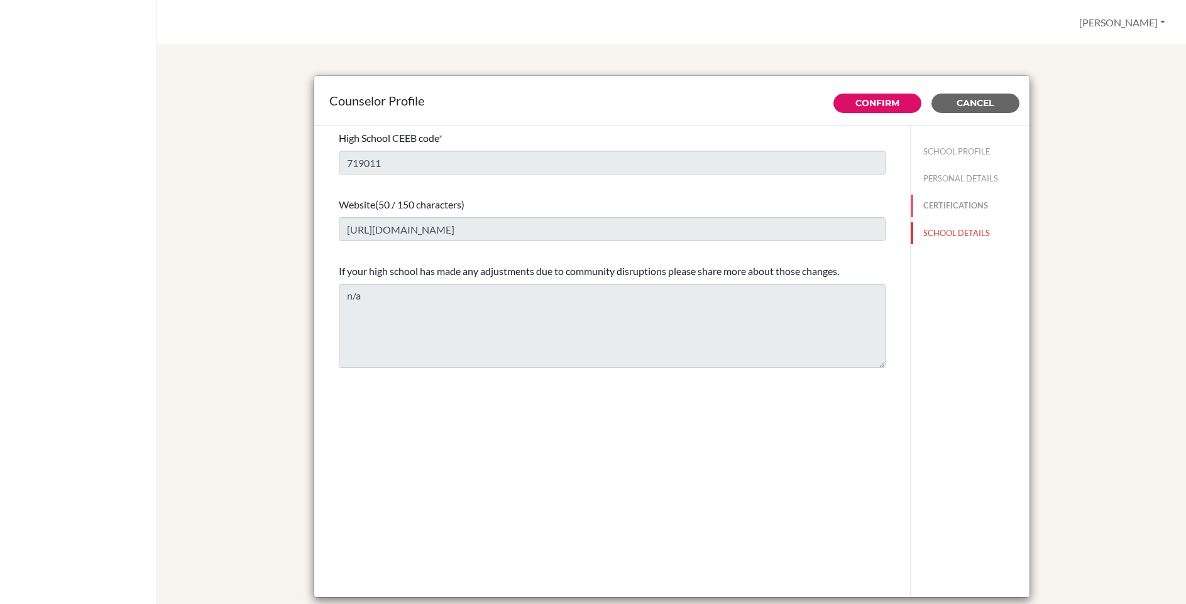
click at [943, 201] on button "CERTIFICATIONS" at bounding box center [970, 206] width 119 height 22
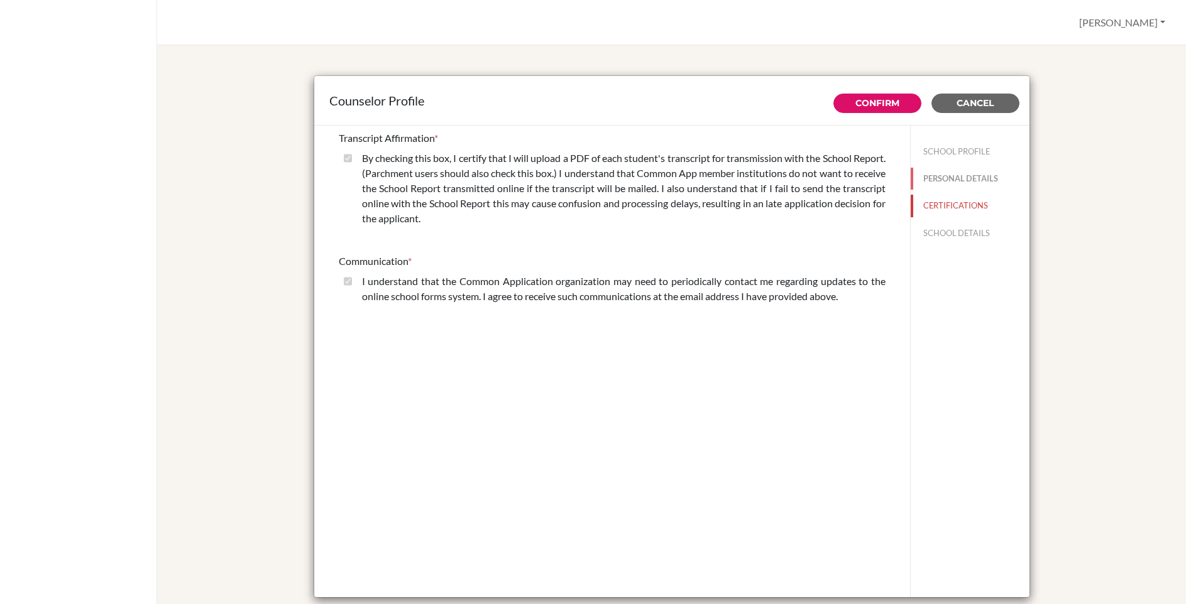
click at [934, 175] on button "PERSONAL DETAILS" at bounding box center [970, 179] width 119 height 22
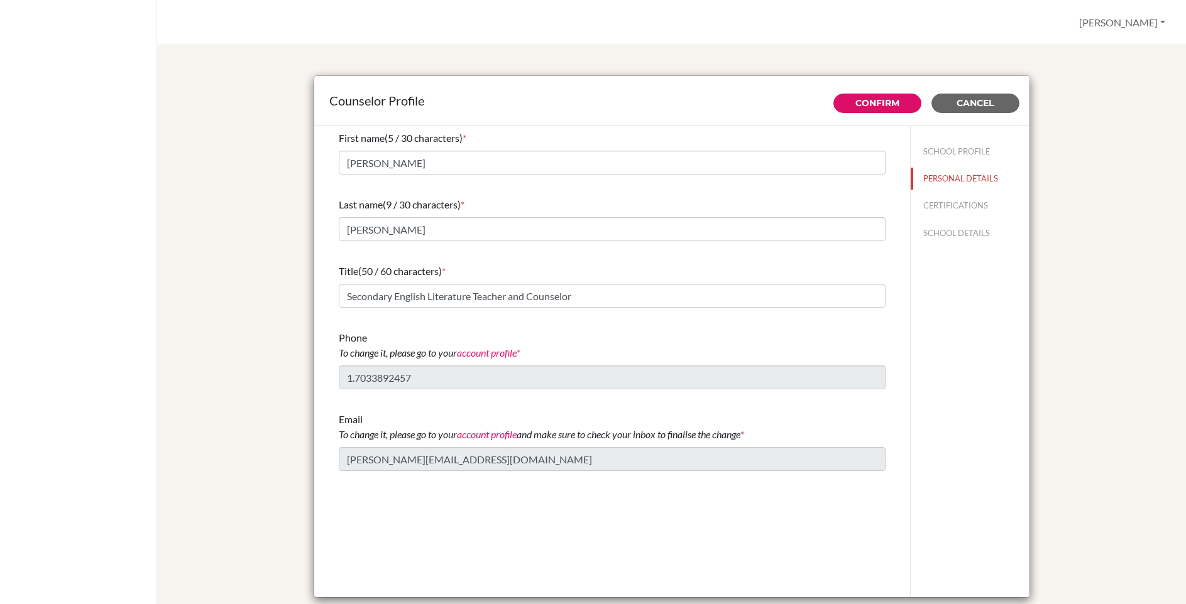
click at [275, 171] on div "Counselor Profile Confirm Cancel First name (5 / 30 characters) * Dylan Last na…" at bounding box center [671, 337] width 998 height 555
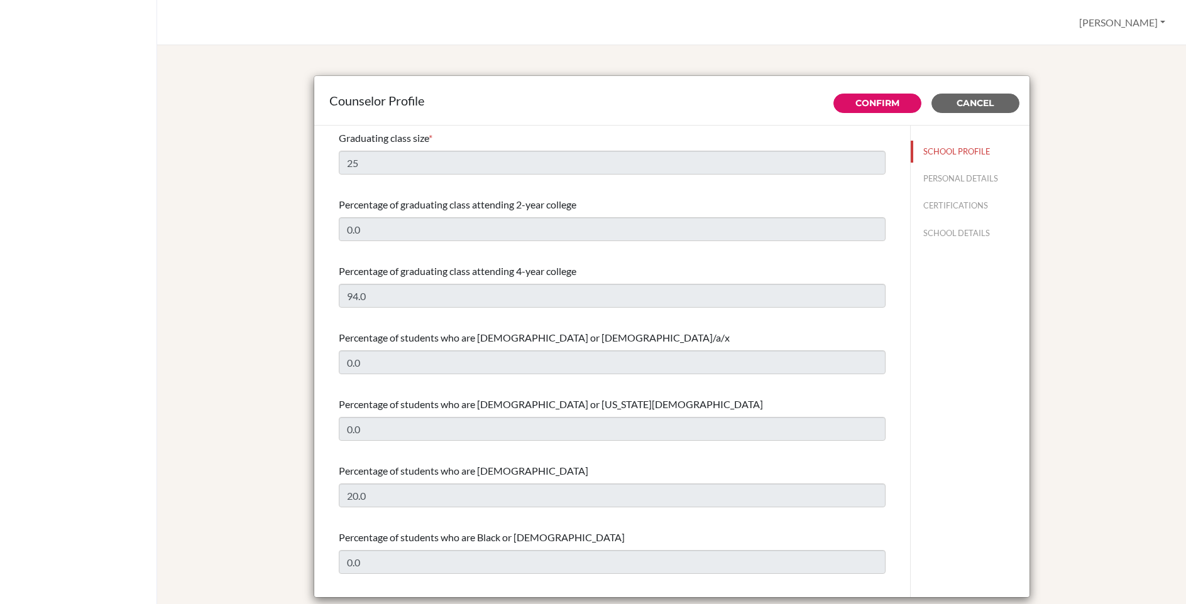
select select "1"
select select "351812"
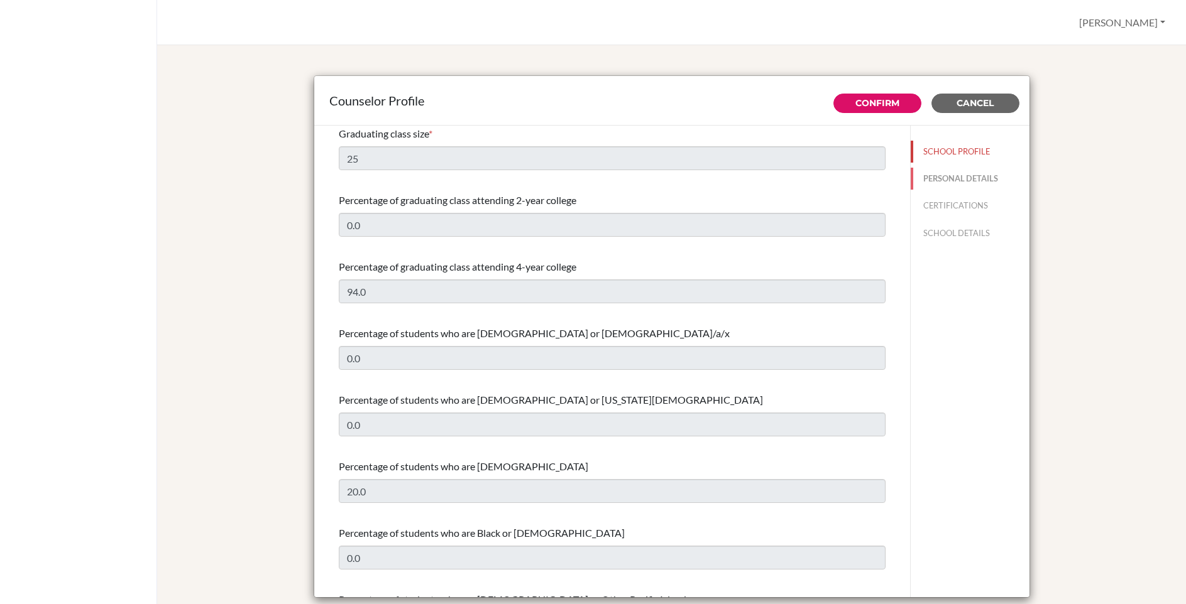
click at [934, 177] on button "PERSONAL DETAILS" at bounding box center [970, 179] width 119 height 22
type input "Dylan"
type input "Letellier"
type input "Secondary English Literature Teacher and Counselor"
type input "1.7033892457"
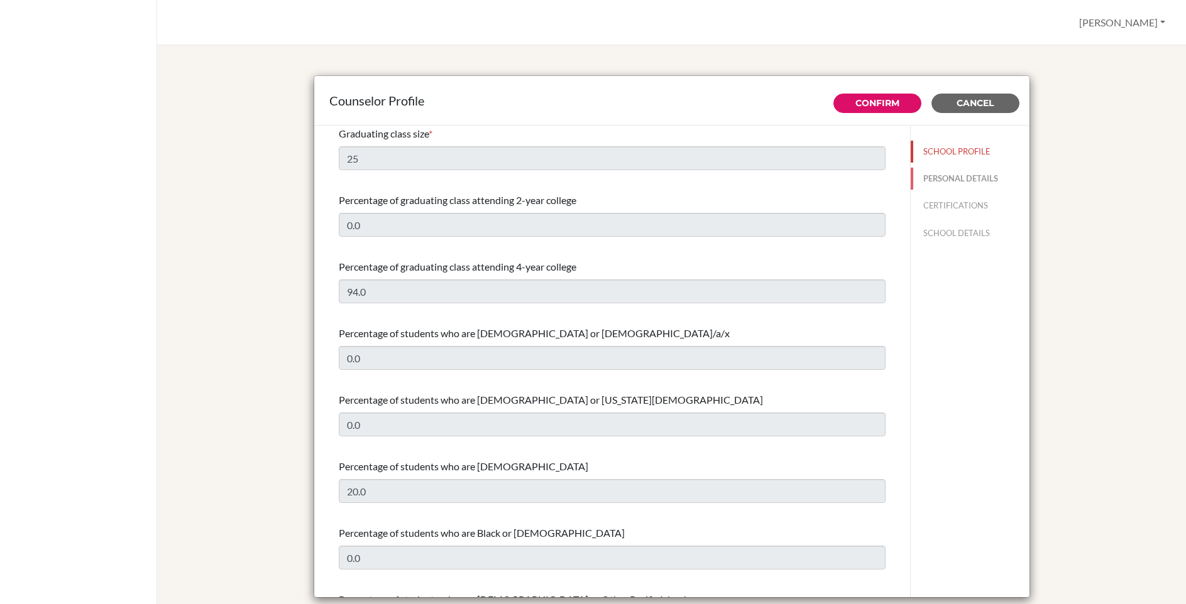
type input "dylan-letellier@bratislava.qsi.org"
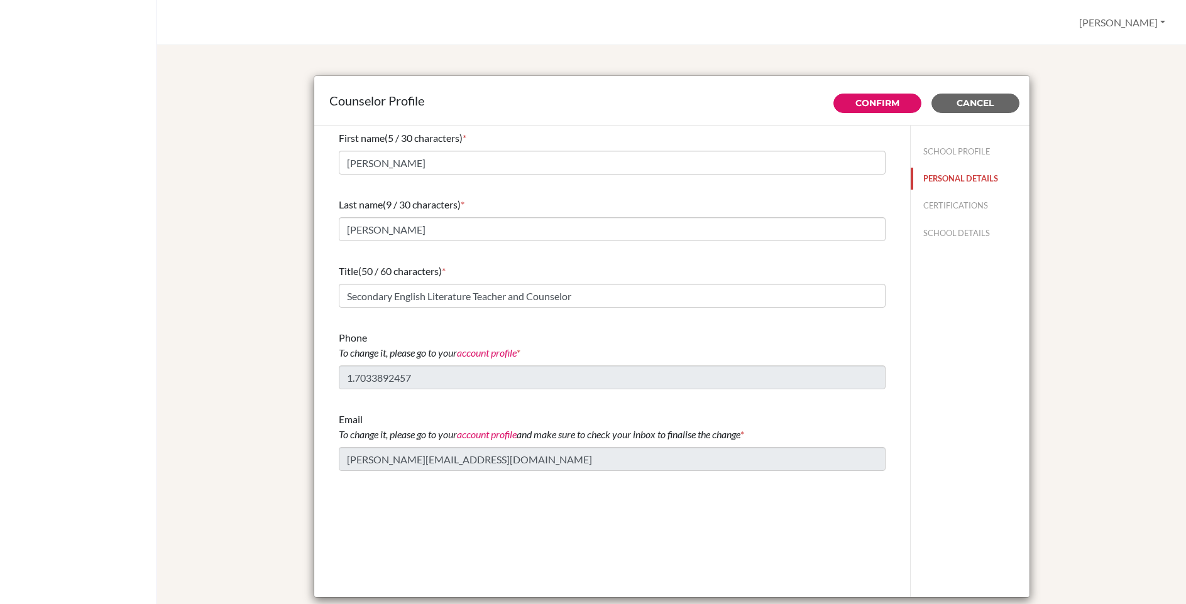
scroll to position [0, 0]
click at [334, 376] on div "First name (5 / 30 characters) * Dylan Last name (9 / 30 characters) * Letellie…" at bounding box center [612, 301] width 577 height 351
click at [1137, 23] on button "[PERSON_NAME]" at bounding box center [1121, 23] width 97 height 24
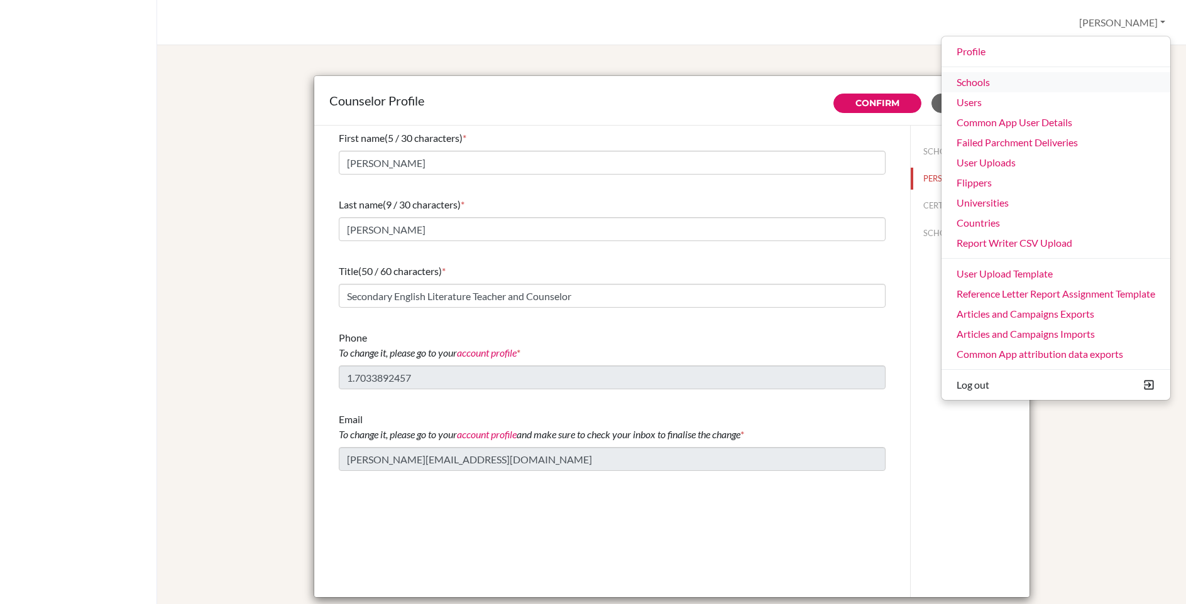
click at [972, 82] on link "Schools" at bounding box center [1055, 82] width 229 height 20
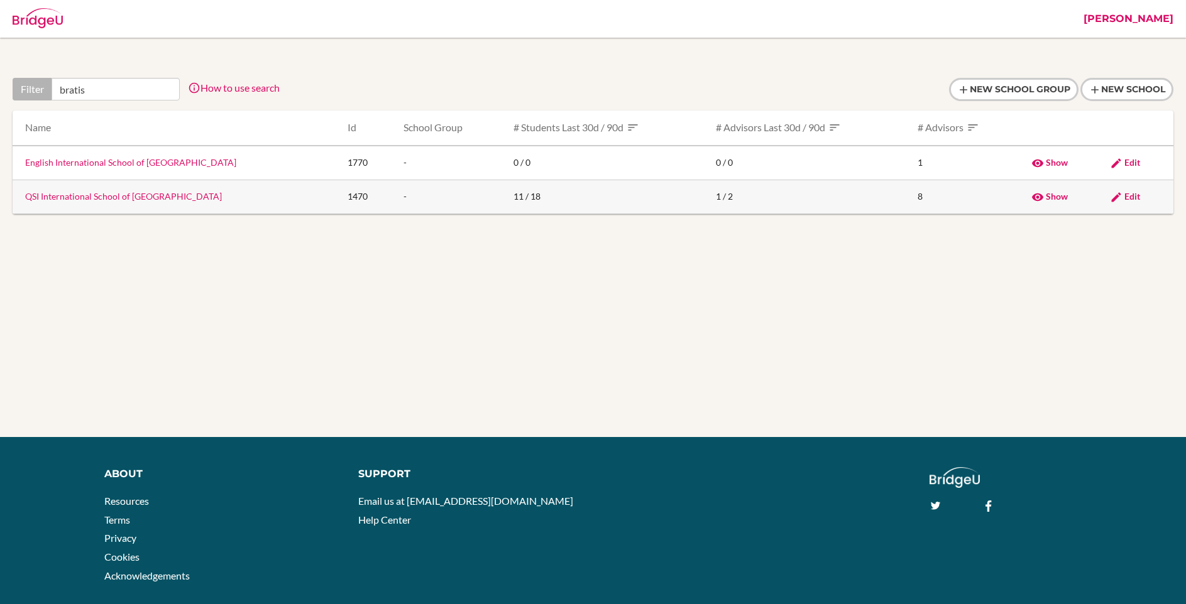
type input "bratis"
click at [1129, 195] on span "Edit" at bounding box center [1132, 196] width 16 height 11
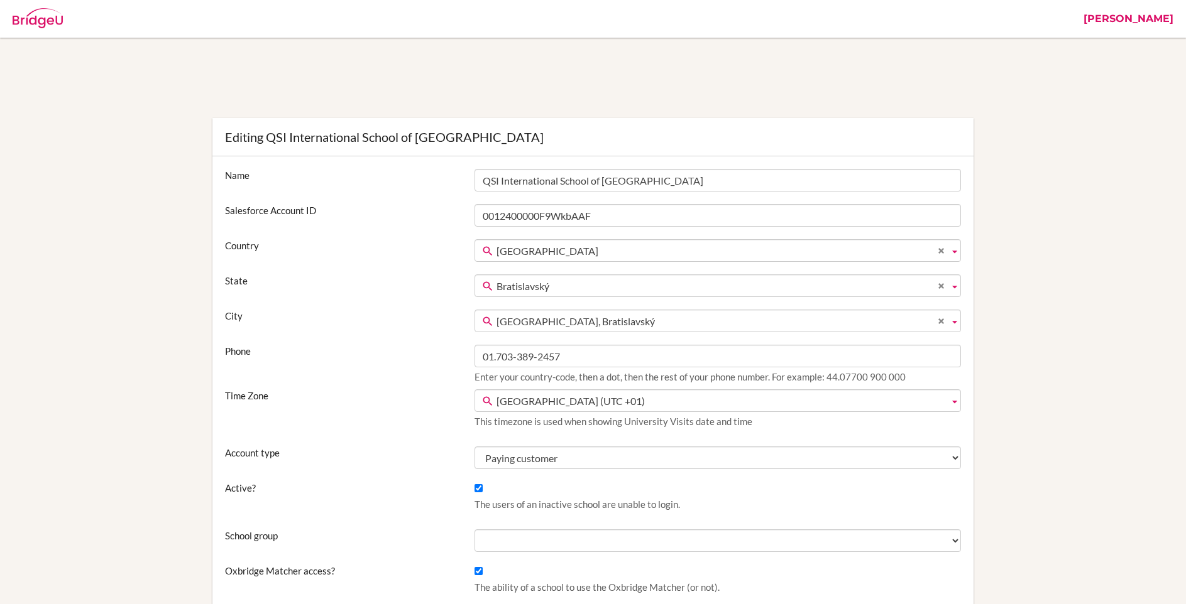
click at [519, 356] on input "01.703-389-2457" at bounding box center [717, 356] width 486 height 23
click at [539, 359] on input "01.703 389-2457" at bounding box center [717, 356] width 486 height 23
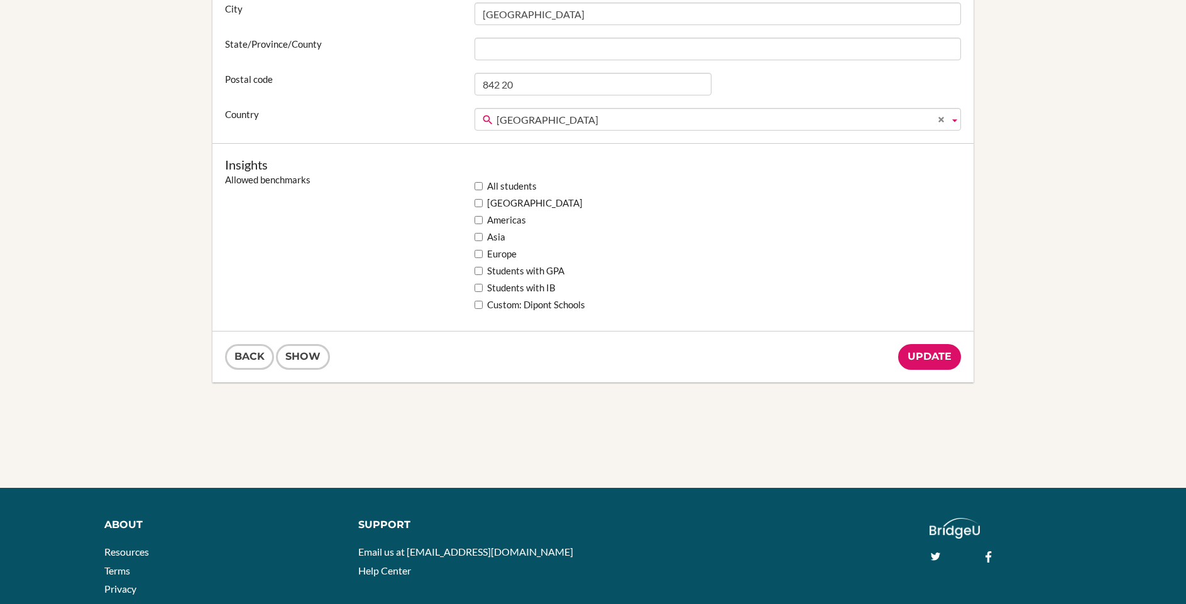
scroll to position [956, 0]
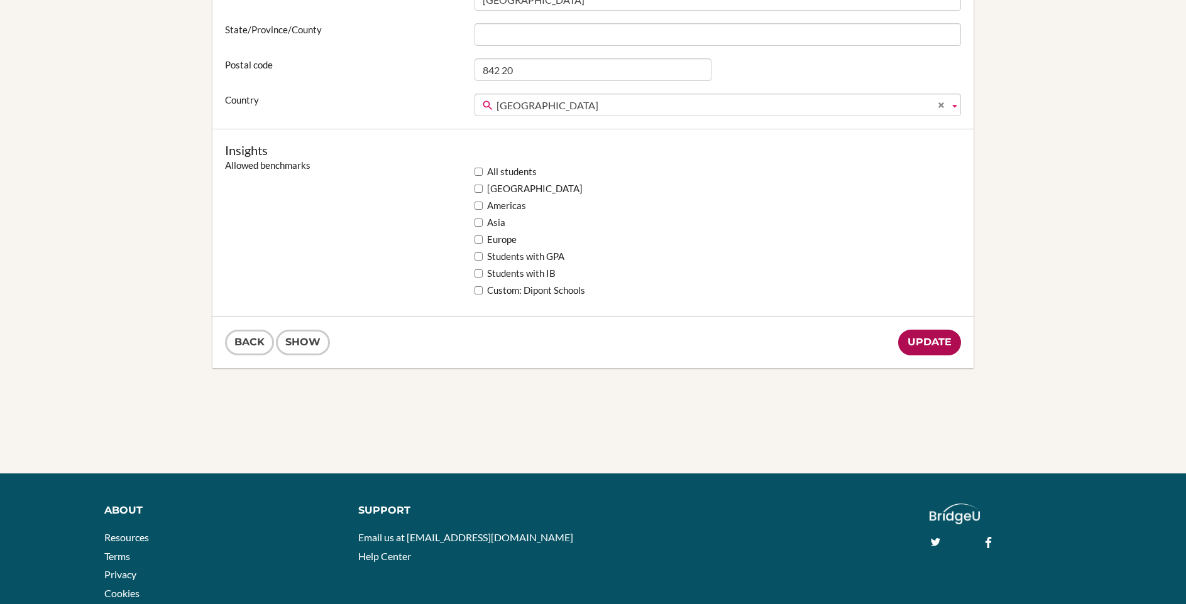
type input "01.703 389 2457"
click at [921, 344] on input "Update" at bounding box center [929, 343] width 63 height 26
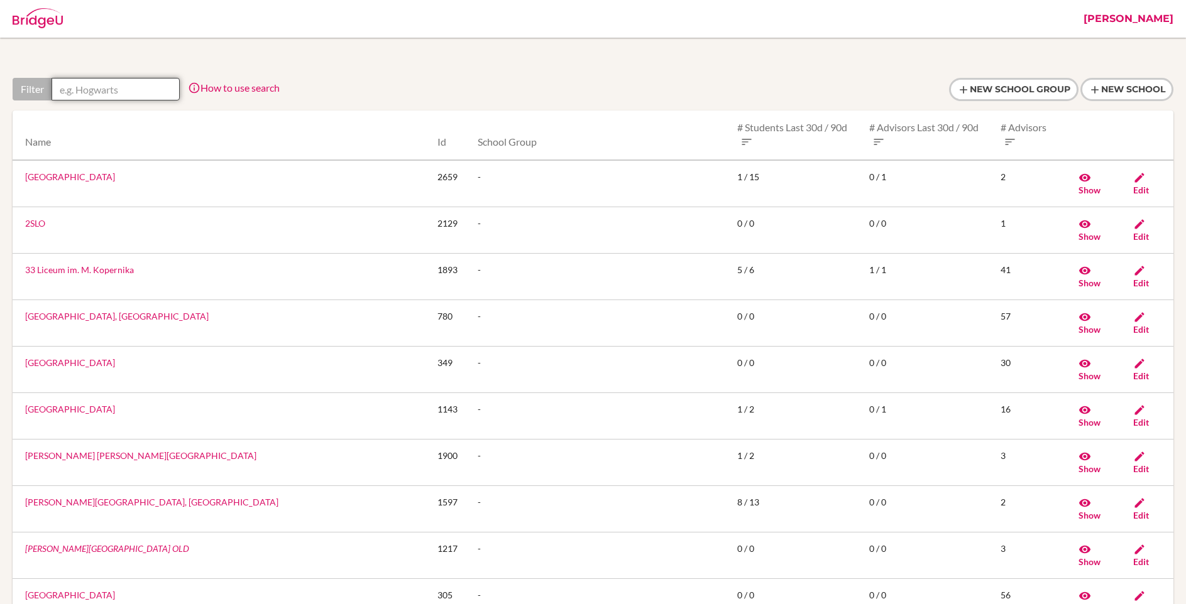
click at [134, 84] on input "text" at bounding box center [116, 89] width 128 height 23
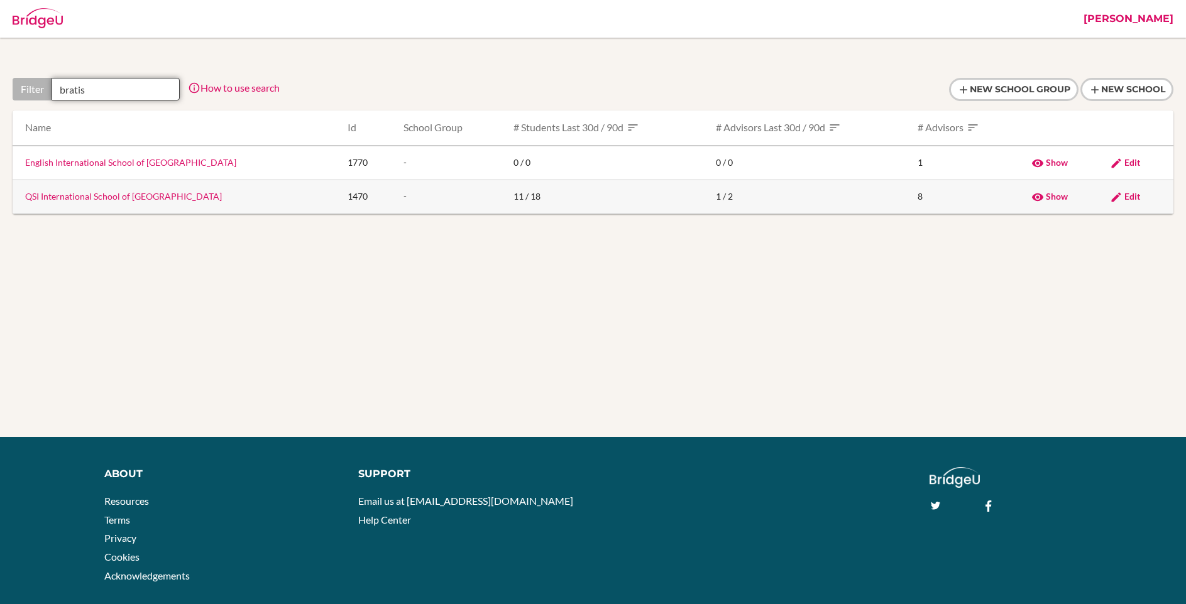
type input "bratis"
click at [1124, 195] on span "Edit" at bounding box center [1132, 196] width 16 height 11
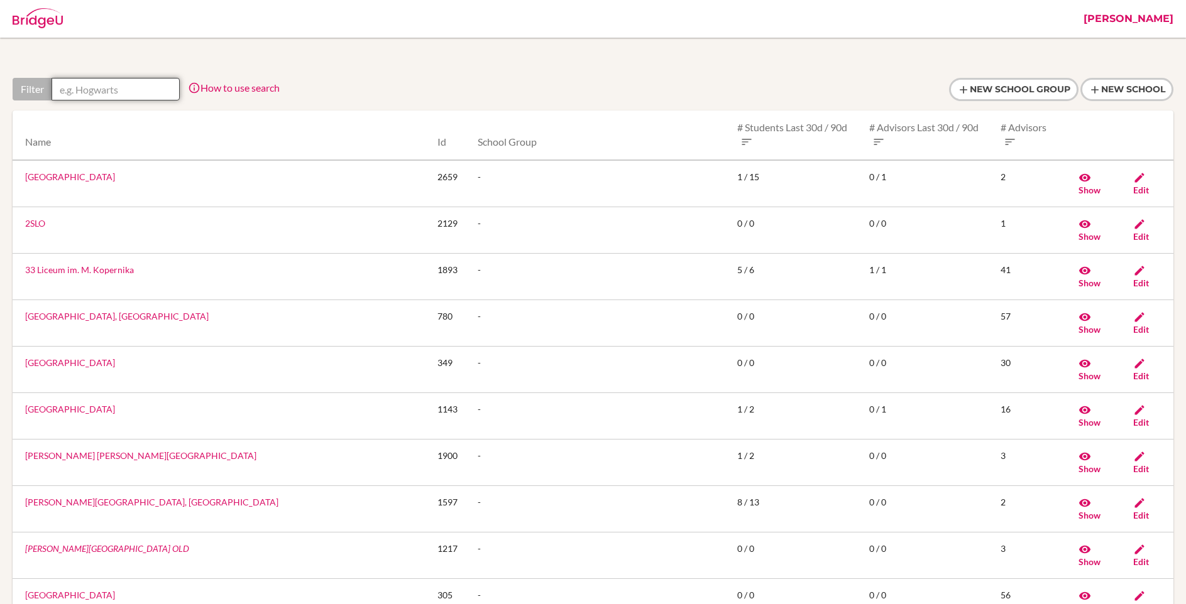
click at [115, 85] on input "text" at bounding box center [116, 89] width 128 height 23
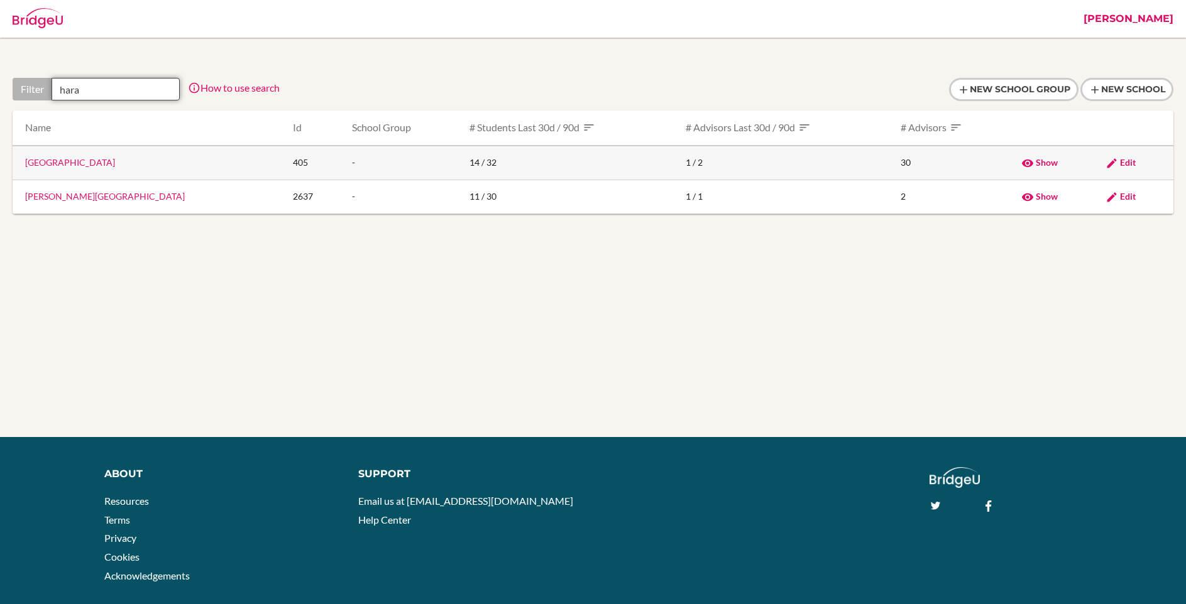
type input "hara"
click at [101, 160] on link "Harare International School" at bounding box center [70, 162] width 90 height 11
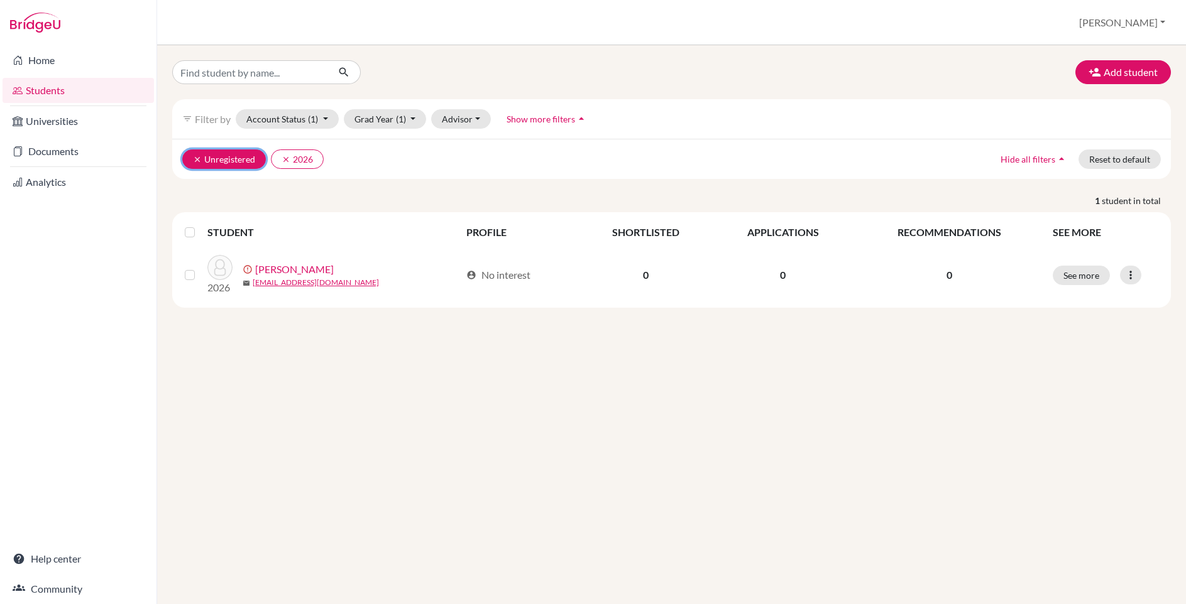
click at [196, 159] on icon "clear" at bounding box center [197, 159] width 9 height 9
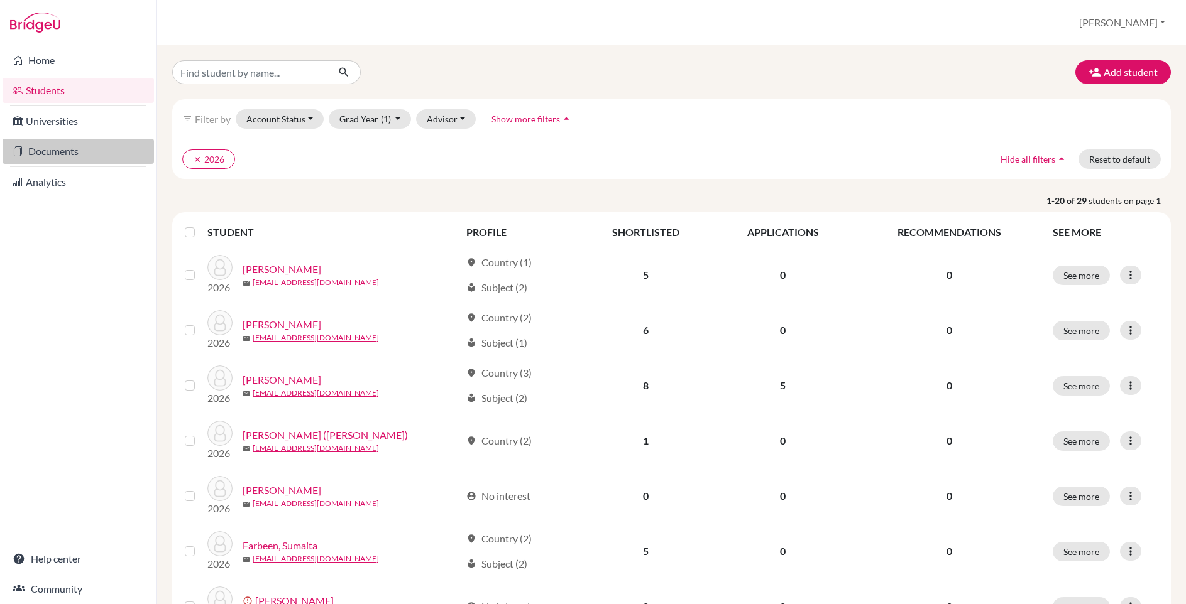
click at [64, 148] on link "Documents" at bounding box center [78, 151] width 151 height 25
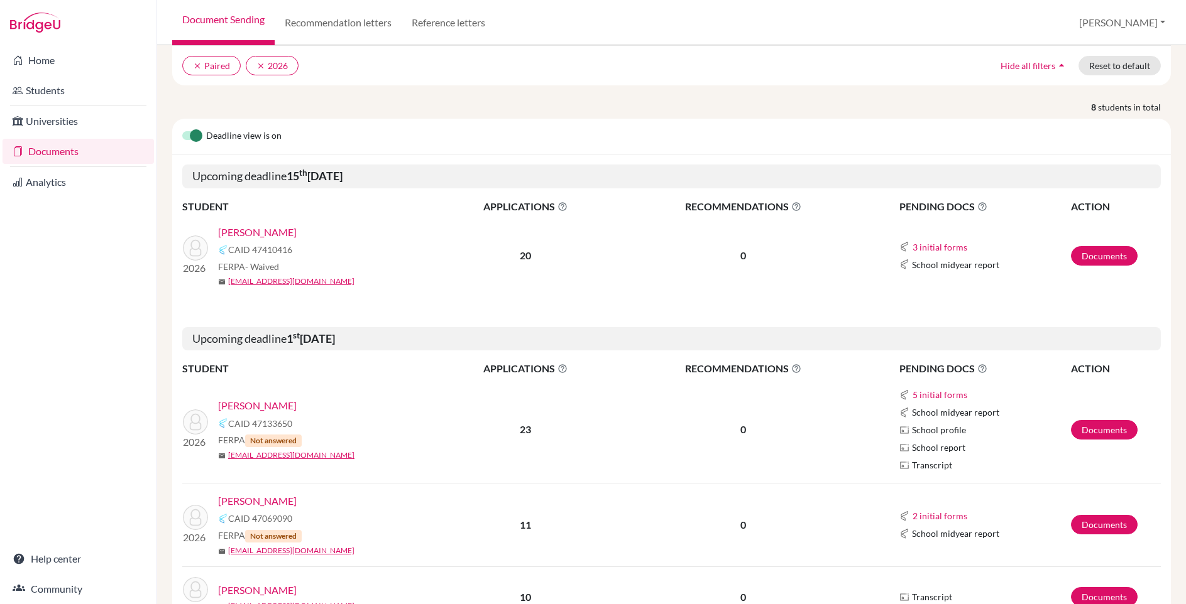
scroll to position [94, 0]
click at [264, 230] on link "Wang, Catherine" at bounding box center [257, 231] width 79 height 15
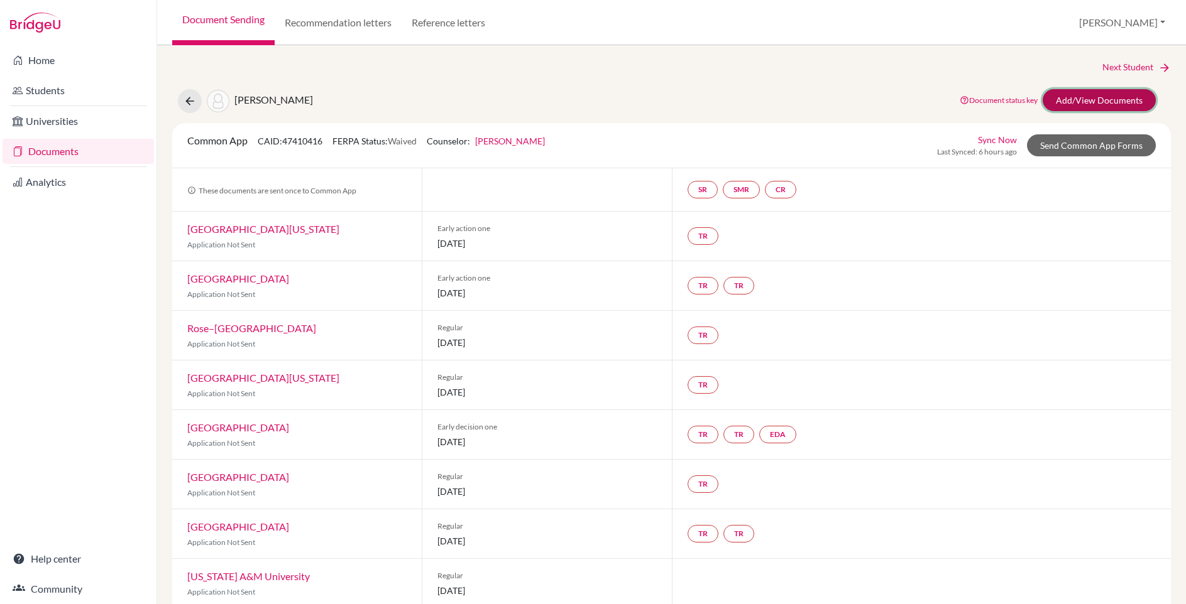
click at [1078, 101] on link "Add/View Documents" at bounding box center [1098, 100] width 113 height 22
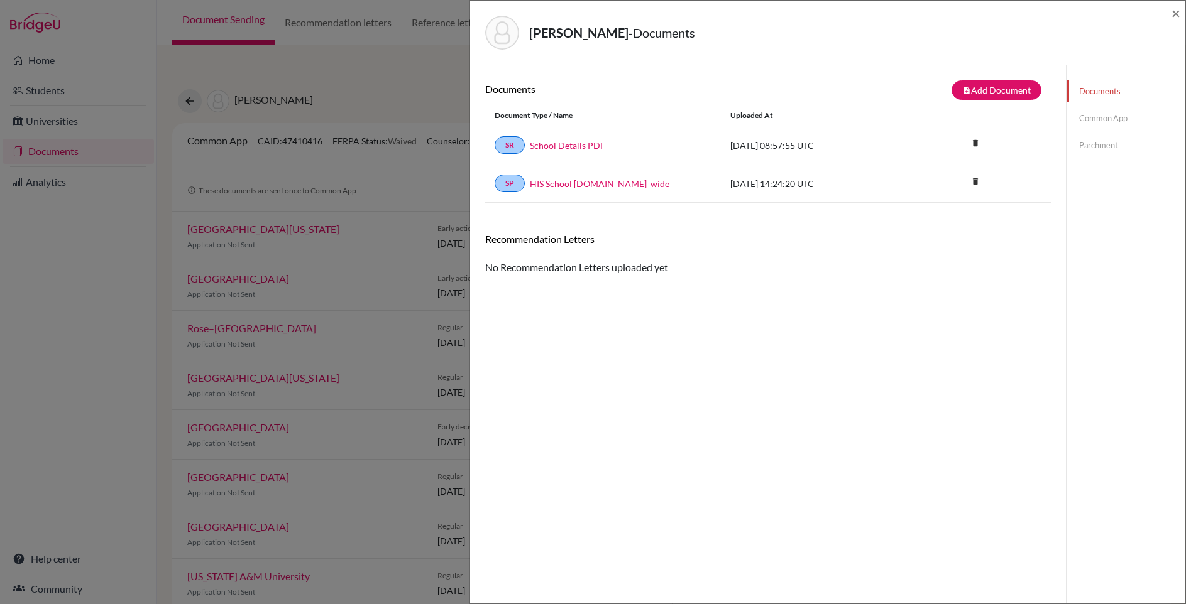
click at [1098, 119] on link "Common App" at bounding box center [1125, 118] width 119 height 22
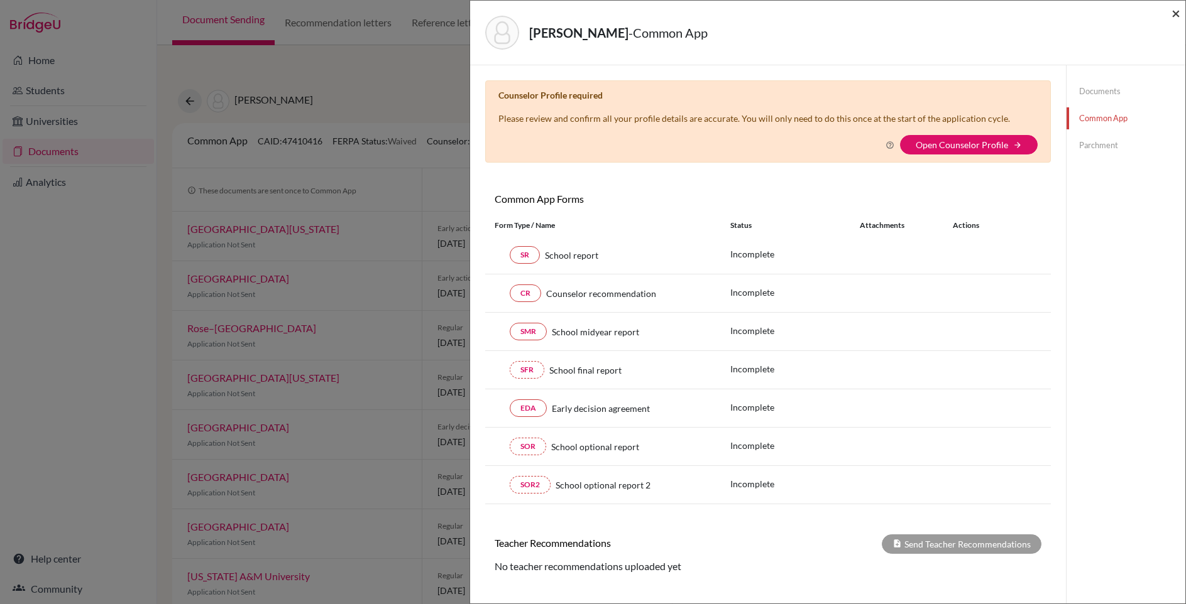
click at [1173, 15] on span "×" at bounding box center [1175, 13] width 9 height 18
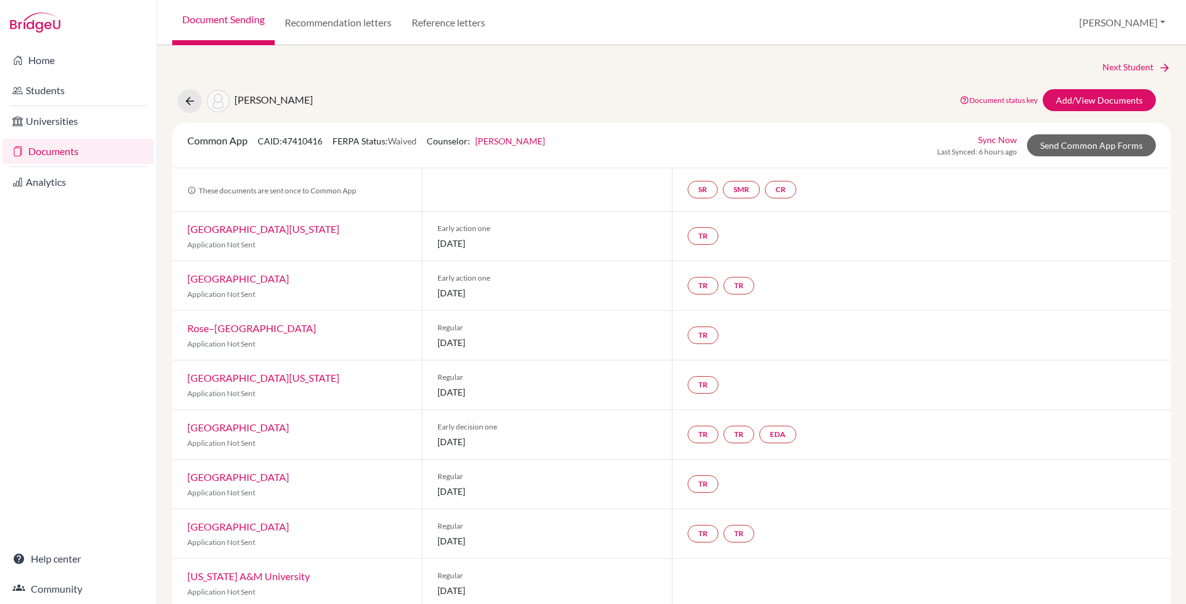
click at [504, 145] on link "Anne Payne" at bounding box center [510, 141] width 70 height 11
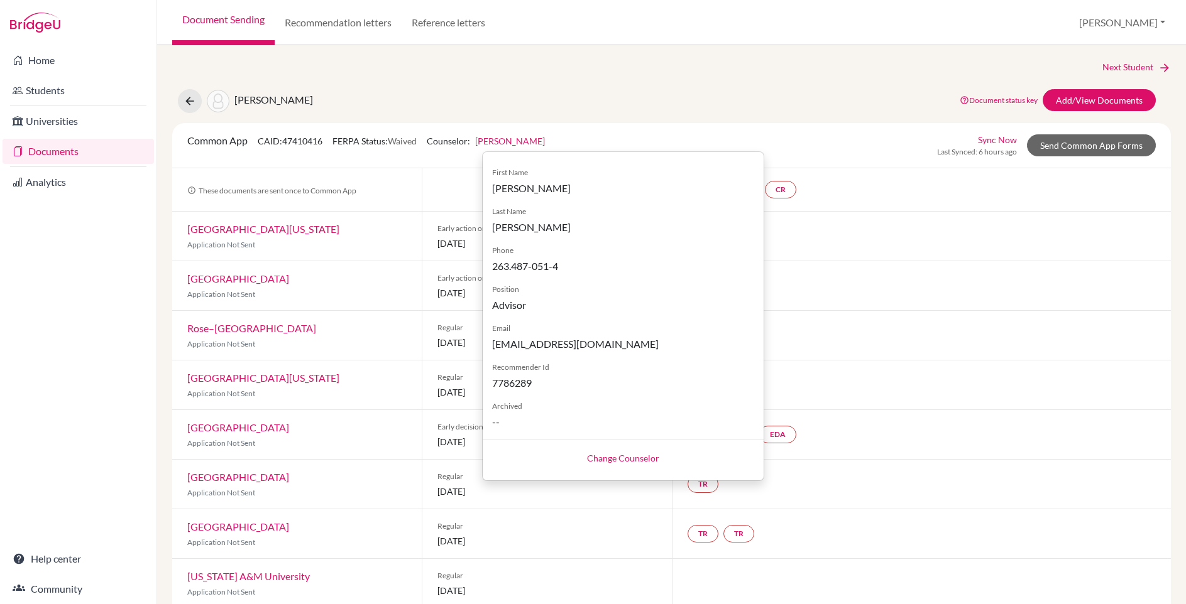
click at [610, 459] on link "Change Counselor" at bounding box center [623, 458] width 72 height 11
select select "138716"
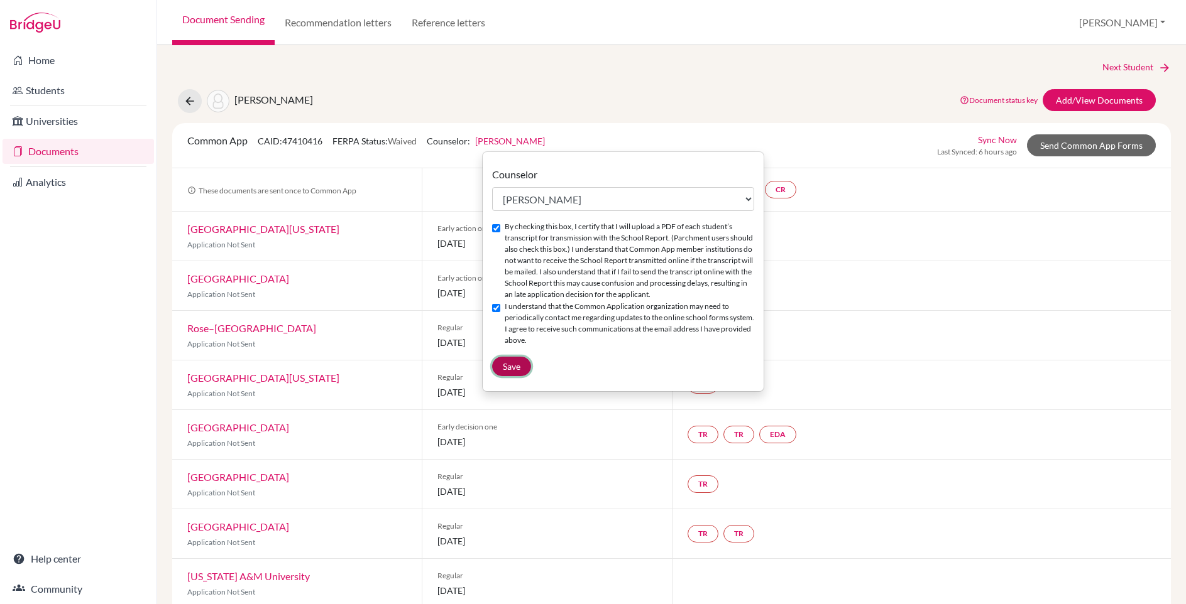
click at [508, 372] on span "Save" at bounding box center [512, 366] width 18 height 11
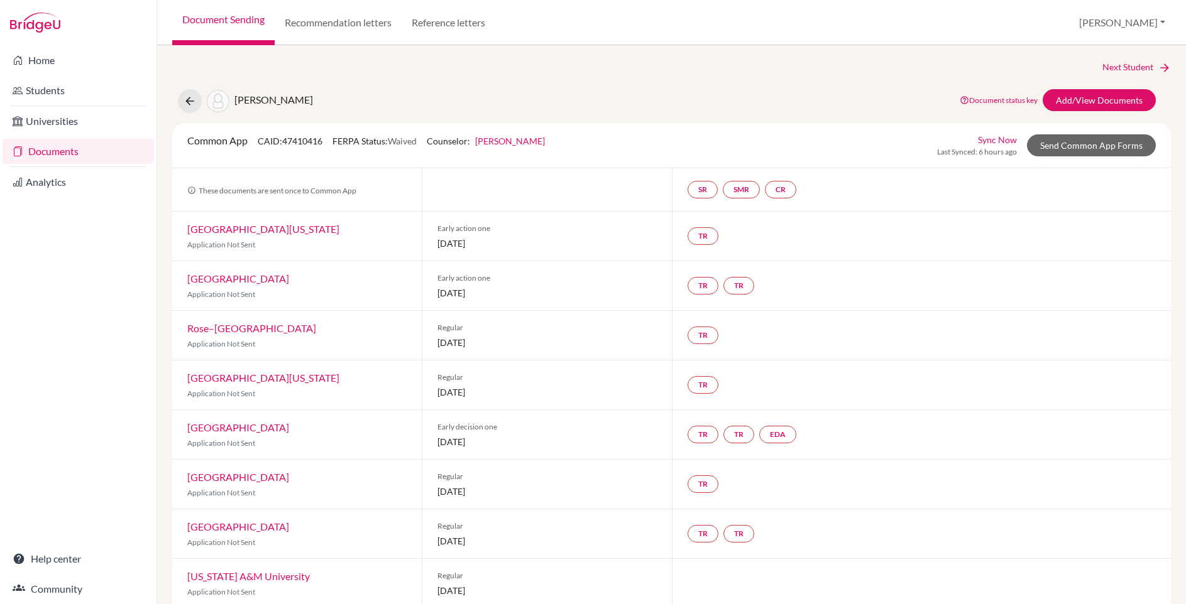
click at [515, 141] on link "Anne Payne" at bounding box center [510, 141] width 70 height 11
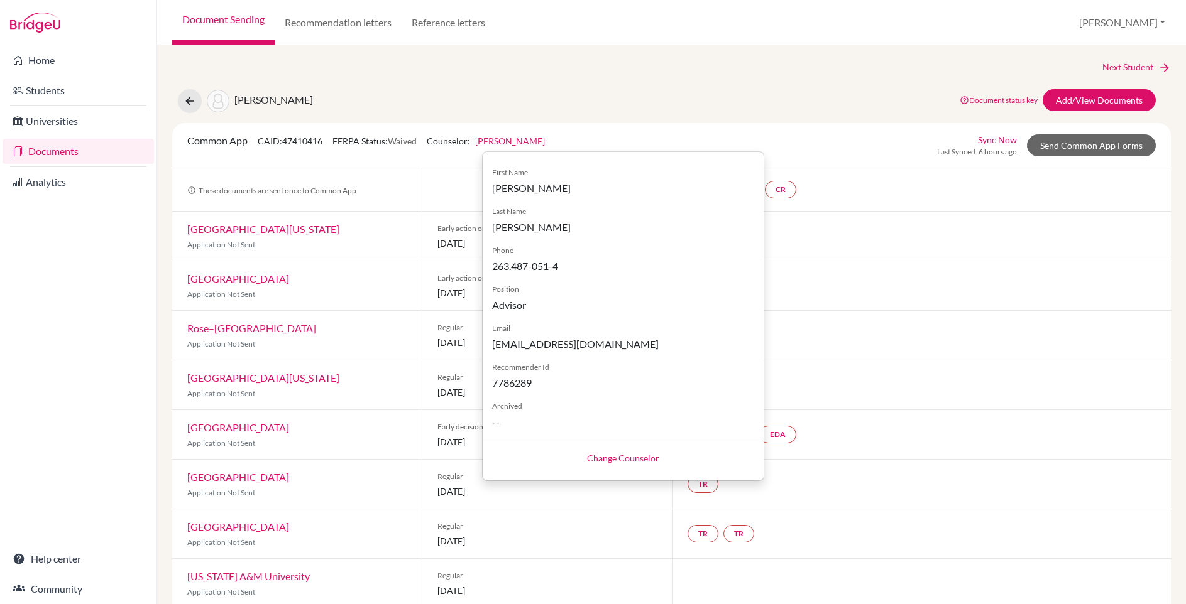
click at [719, 109] on div "Wang, Catherine Document status key TR Requirement. Document not uploaded yet. …" at bounding box center [671, 101] width 1017 height 24
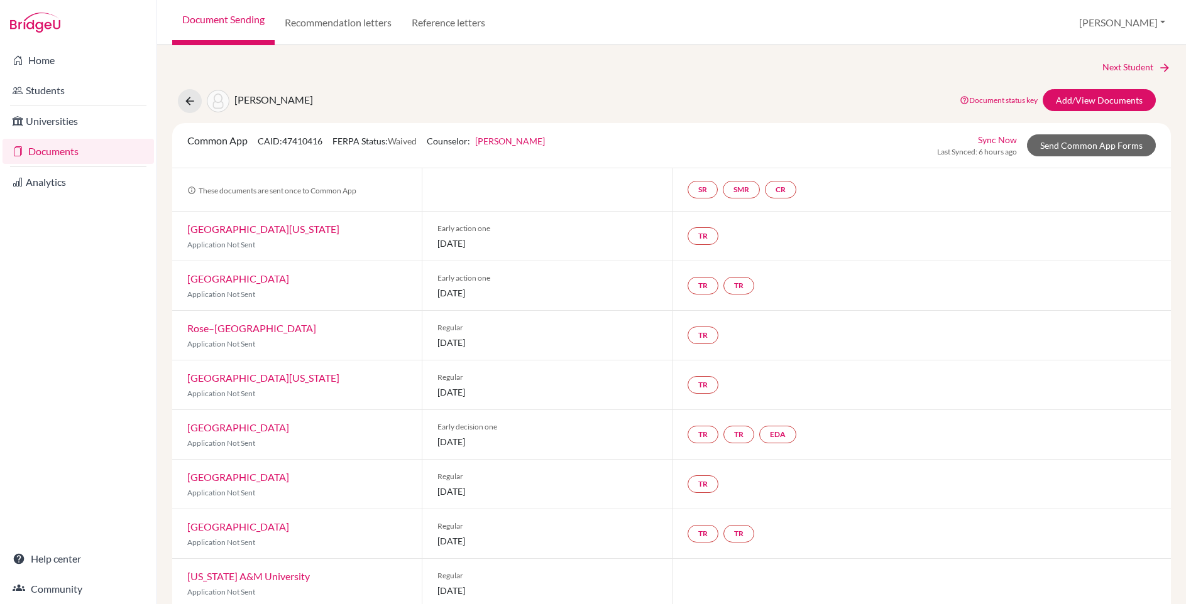
click at [515, 143] on link "Anne Payne" at bounding box center [510, 141] width 70 height 11
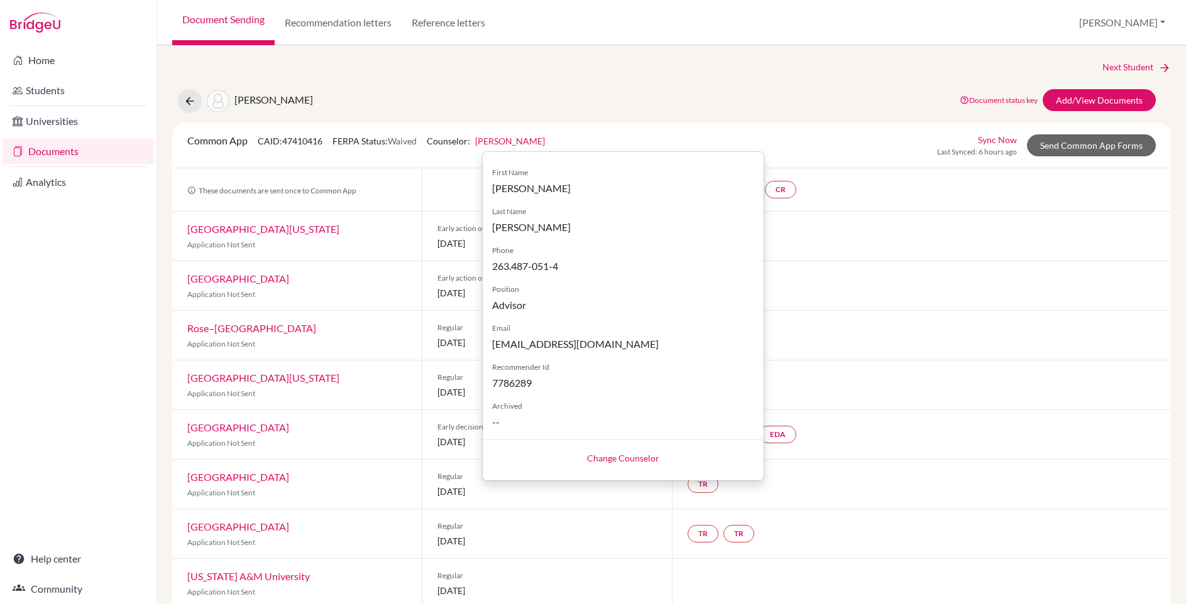
click at [595, 459] on link "Change Counselor" at bounding box center [623, 458] width 72 height 11
select select "138716"
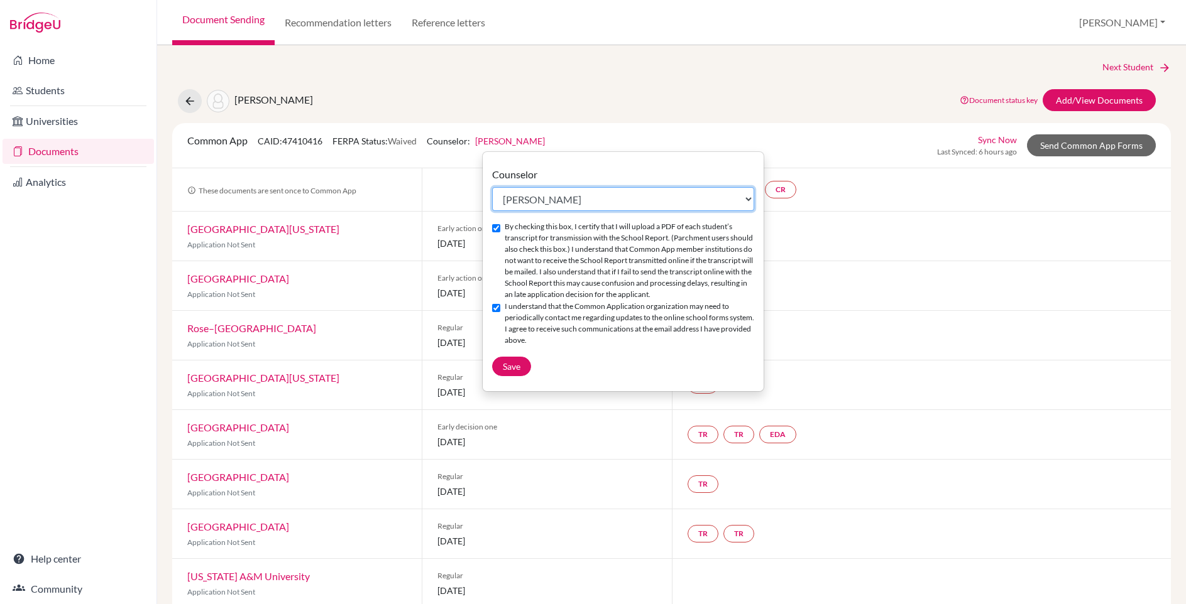
click at [543, 198] on select "Select counselor Carolina CHARSLEY Diana Chiyangwa Kudakwashe DHORO Christian F…" at bounding box center [623, 199] width 262 height 24
click at [461, 70] on div "Next Student" at bounding box center [671, 67] width 998 height 14
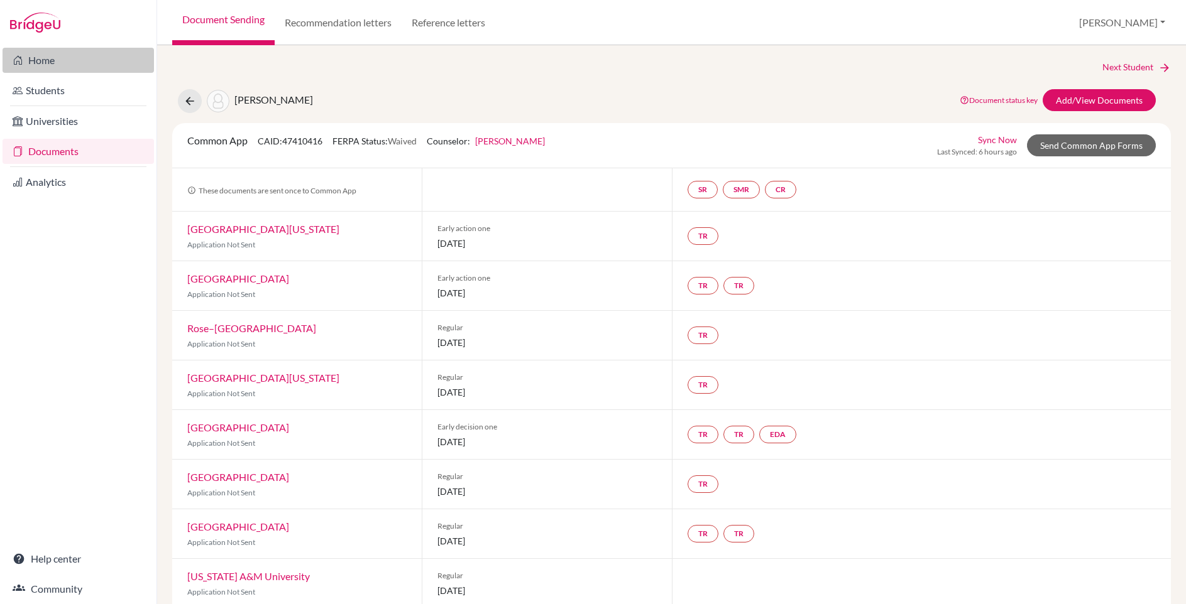
click at [49, 60] on link "Home" at bounding box center [78, 60] width 151 height 25
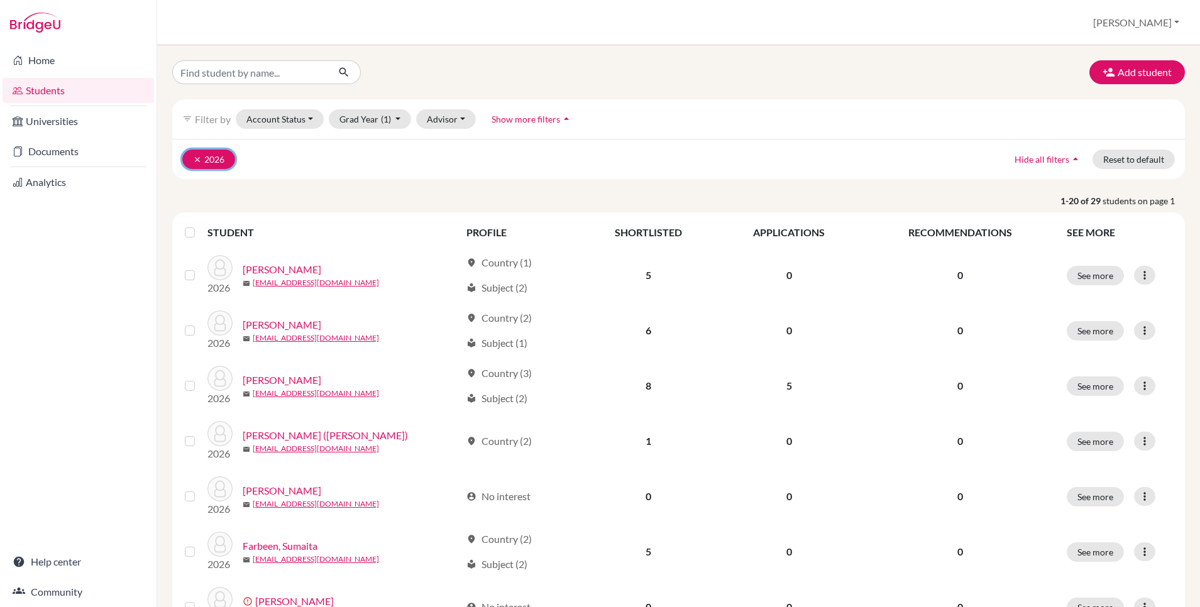
click at [193, 156] on icon "clear" at bounding box center [197, 159] width 9 height 9
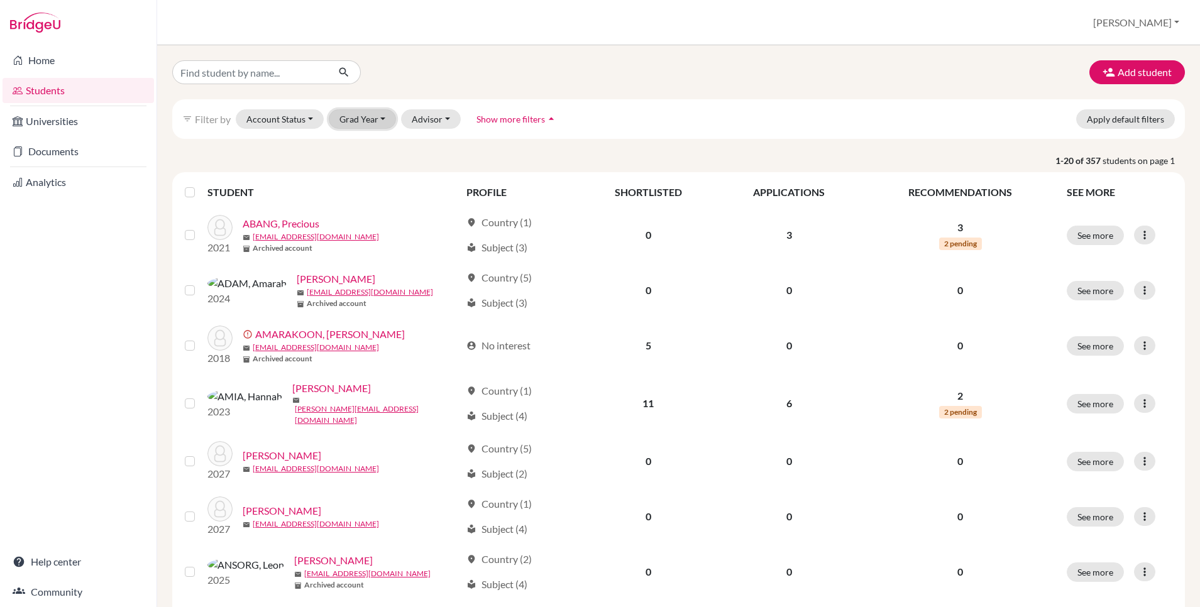
click at [367, 118] on button "Grad Year" at bounding box center [363, 118] width 68 height 19
click at [362, 145] on span "2027" at bounding box center [355, 145] width 23 height 15
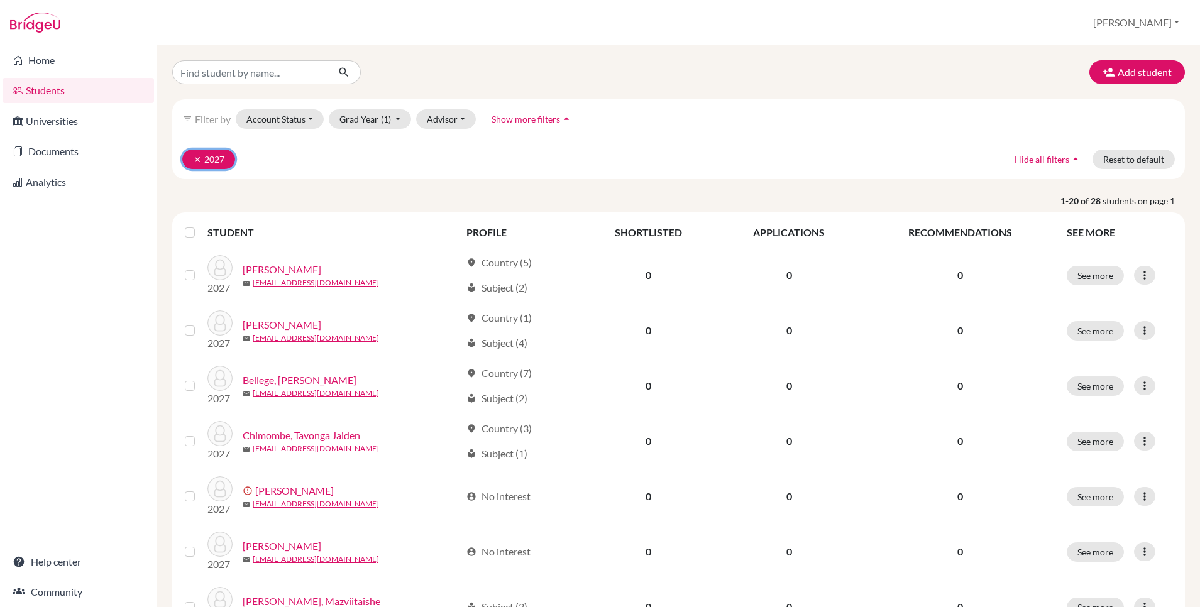
click at [198, 160] on icon "clear" at bounding box center [197, 159] width 9 height 9
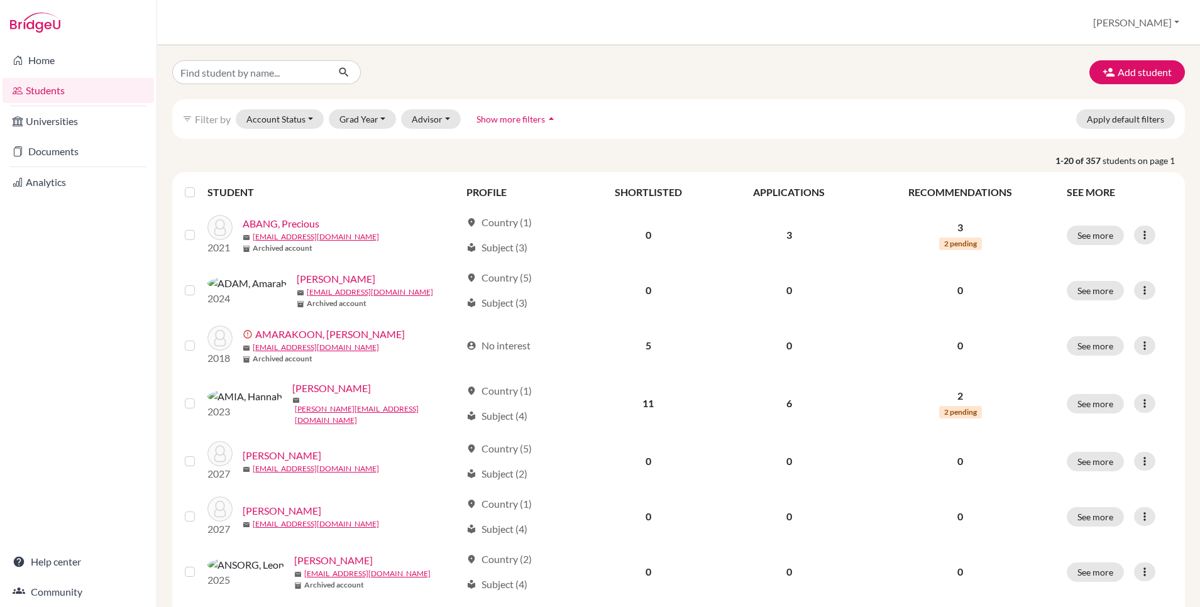
click at [165, 144] on div "Add student filter_list Filter by Account Status Active accounts Archived accou…" at bounding box center [678, 326] width 1042 height 562
click at [52, 145] on link "Documents" at bounding box center [78, 151] width 151 height 25
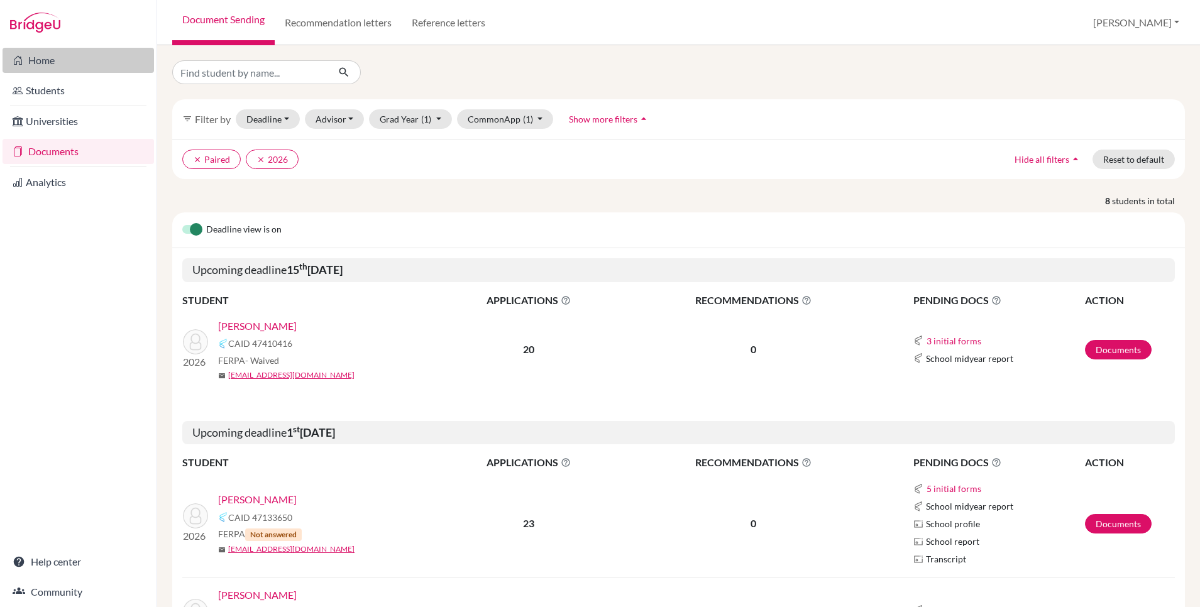
click at [45, 60] on link "Home" at bounding box center [78, 60] width 151 height 25
click at [193, 161] on icon "clear" at bounding box center [197, 159] width 9 height 9
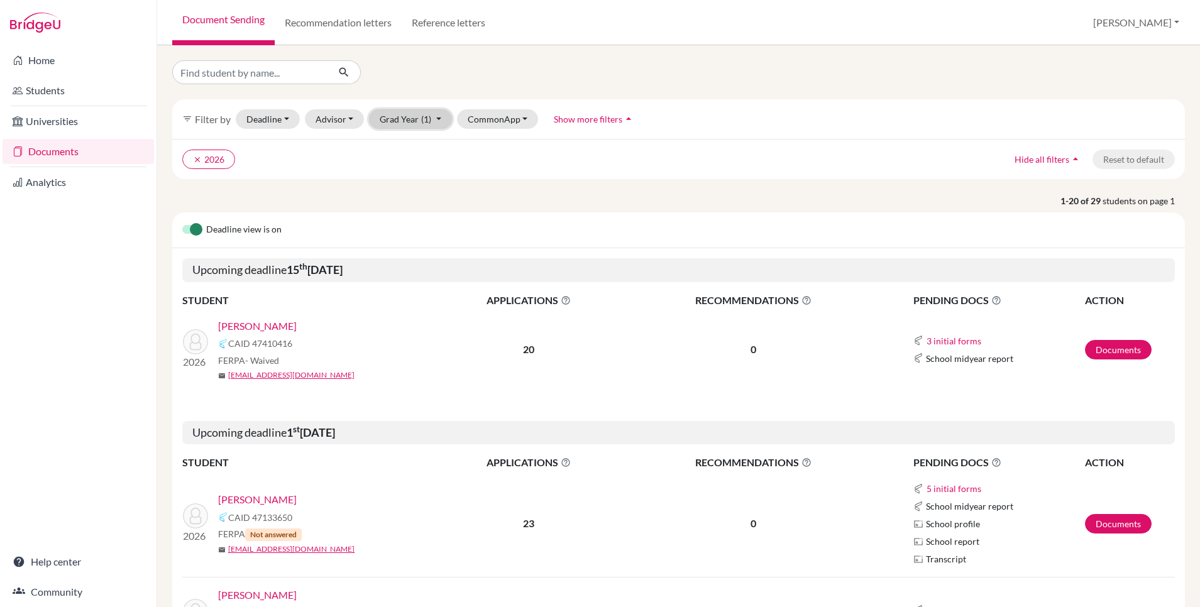
click at [412, 124] on button "Grad Year (1)" at bounding box center [410, 118] width 83 height 19
click at [249, 77] on input "Find student by name..." at bounding box center [250, 72] width 156 height 24
type input "mufaro"
click button "submit" at bounding box center [343, 72] width 33 height 24
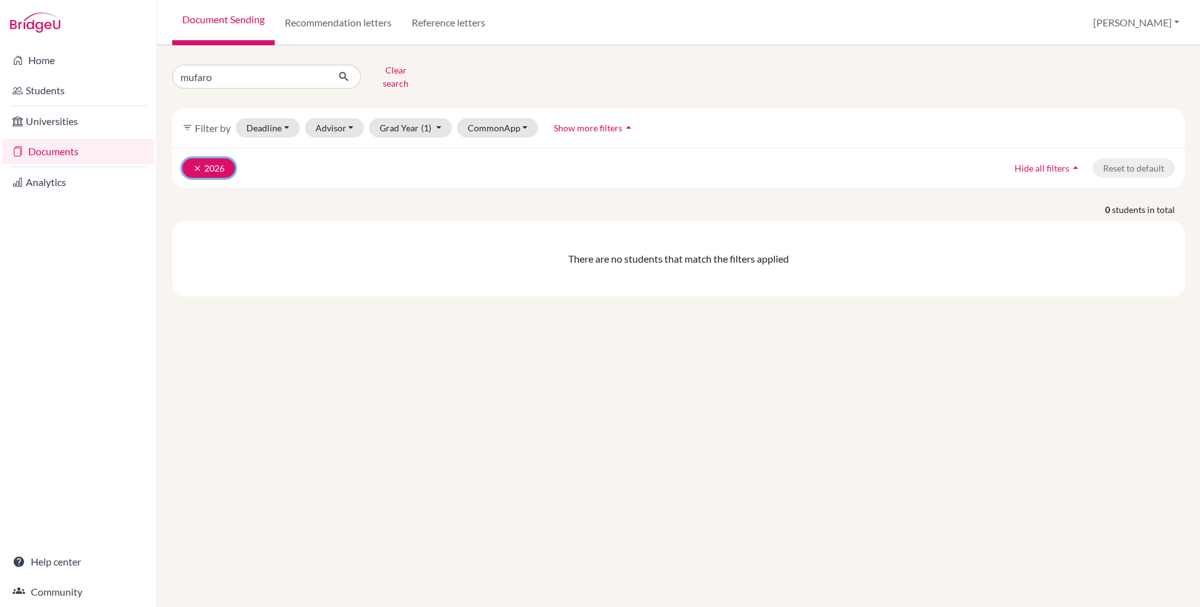
click at [194, 164] on icon "clear" at bounding box center [197, 168] width 9 height 9
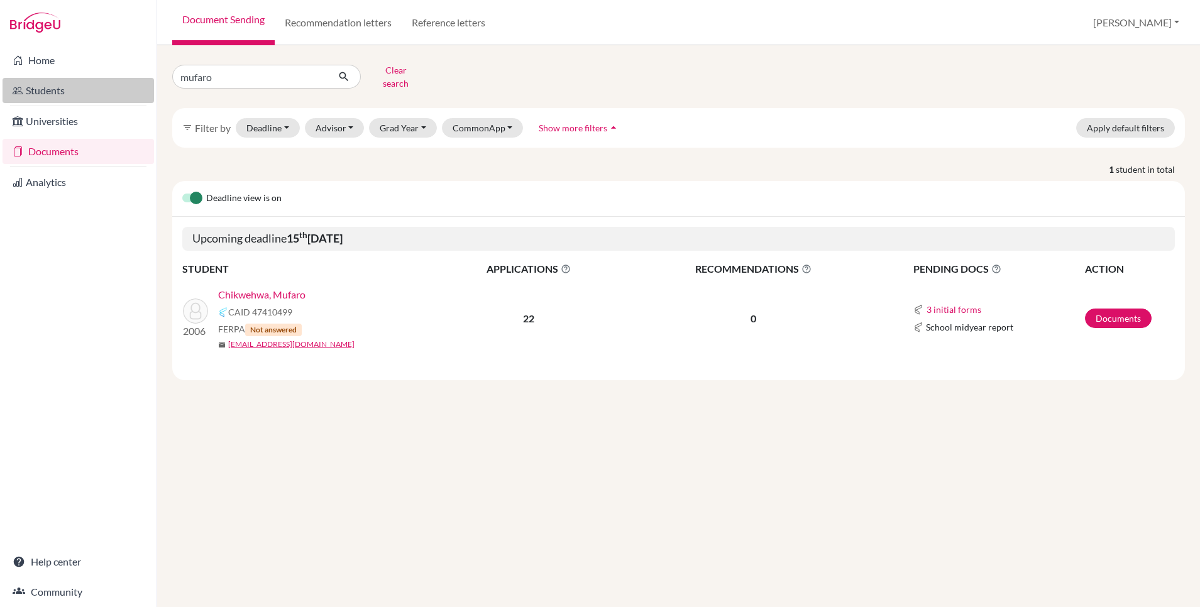
click at [46, 91] on link "Students" at bounding box center [78, 90] width 151 height 25
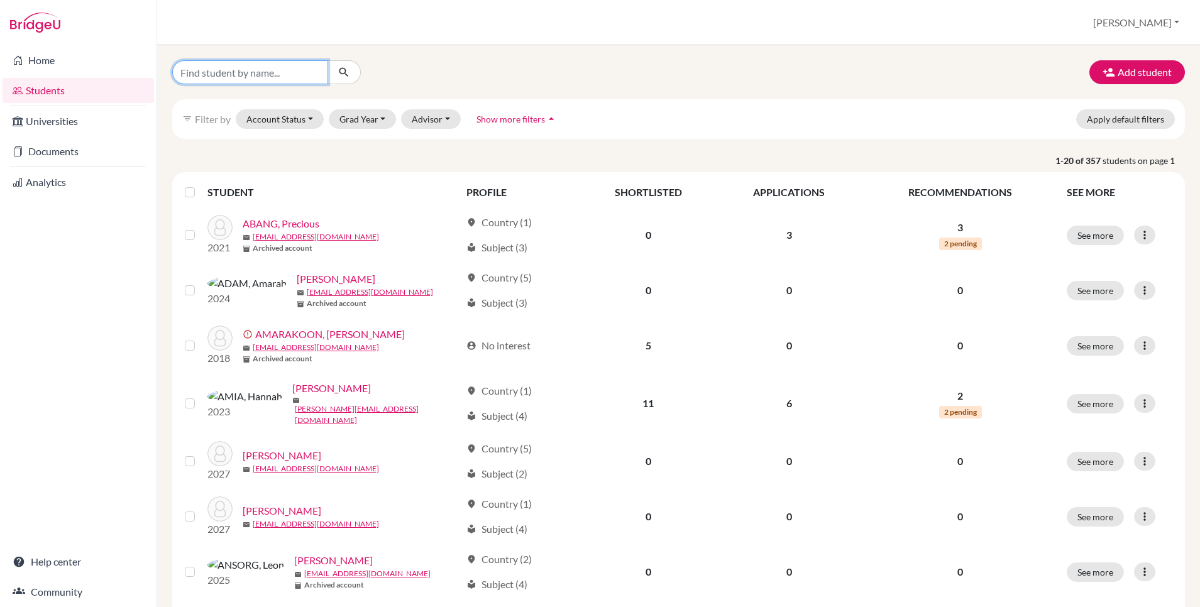
click at [217, 74] on input "Find student by name..." at bounding box center [250, 72] width 156 height 24
type input "mufa"
click button "submit" at bounding box center [343, 72] width 33 height 24
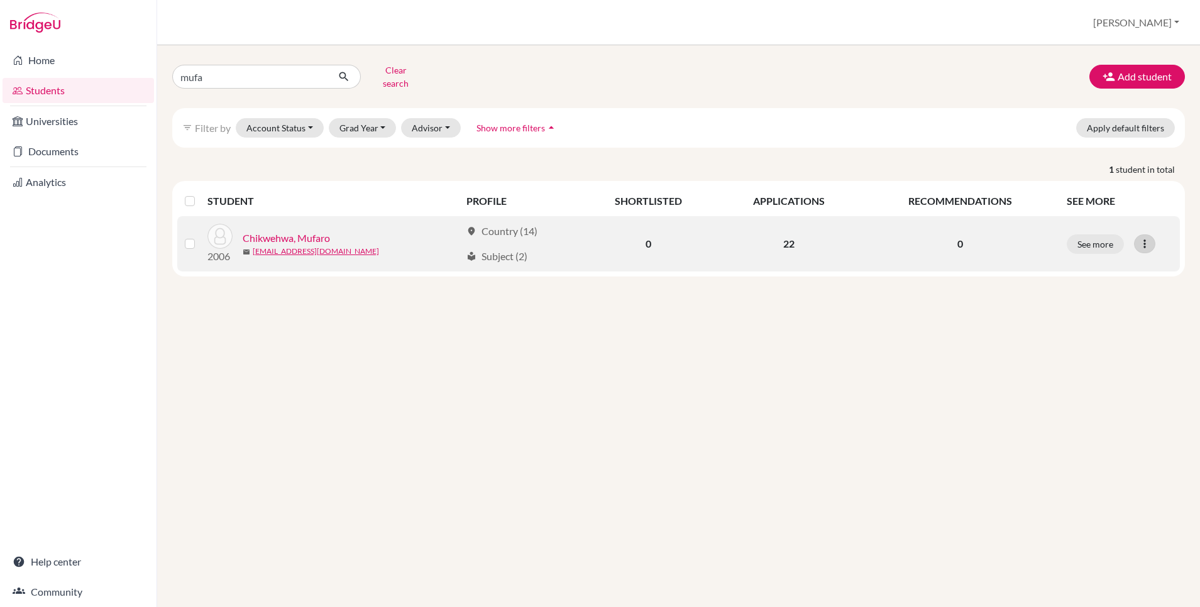
click at [1142, 238] on icon at bounding box center [1144, 244] width 13 height 13
click at [1081, 263] on button "Edit student" at bounding box center [1089, 270] width 99 height 20
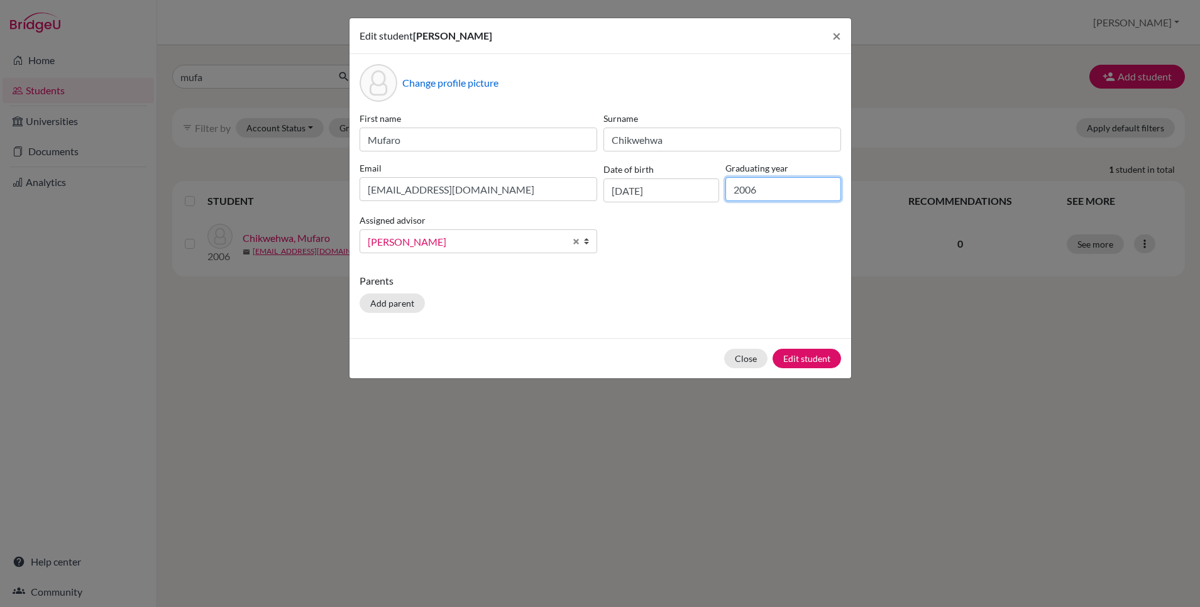
click at [750, 189] on input "2006" at bounding box center [783, 189] width 116 height 24
type input "2026"
click at [792, 361] on button "Edit student" at bounding box center [806, 358] width 68 height 19
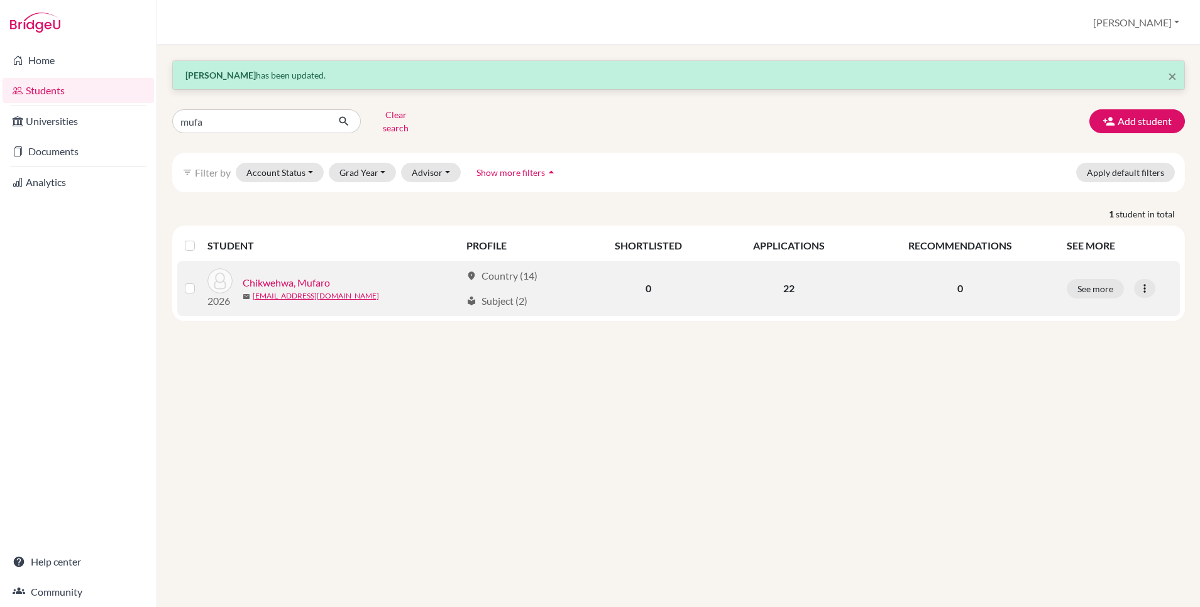
click at [296, 275] on link "Chikwehwa, Mufaro" at bounding box center [286, 282] width 87 height 15
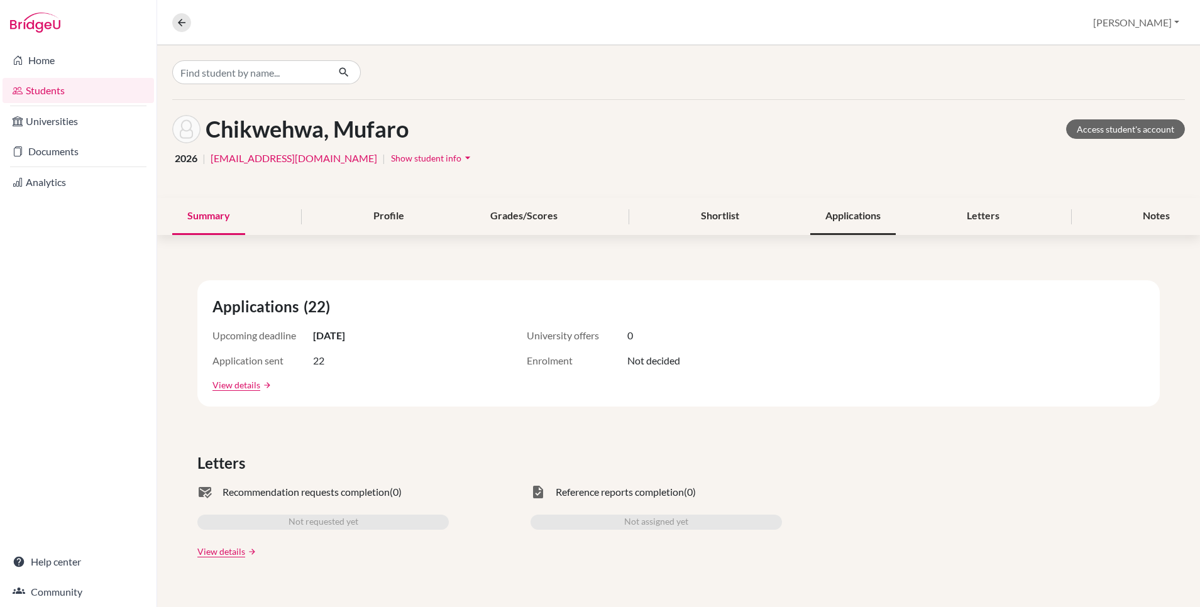
click at [851, 217] on div "Applications" at bounding box center [852, 216] width 85 height 37
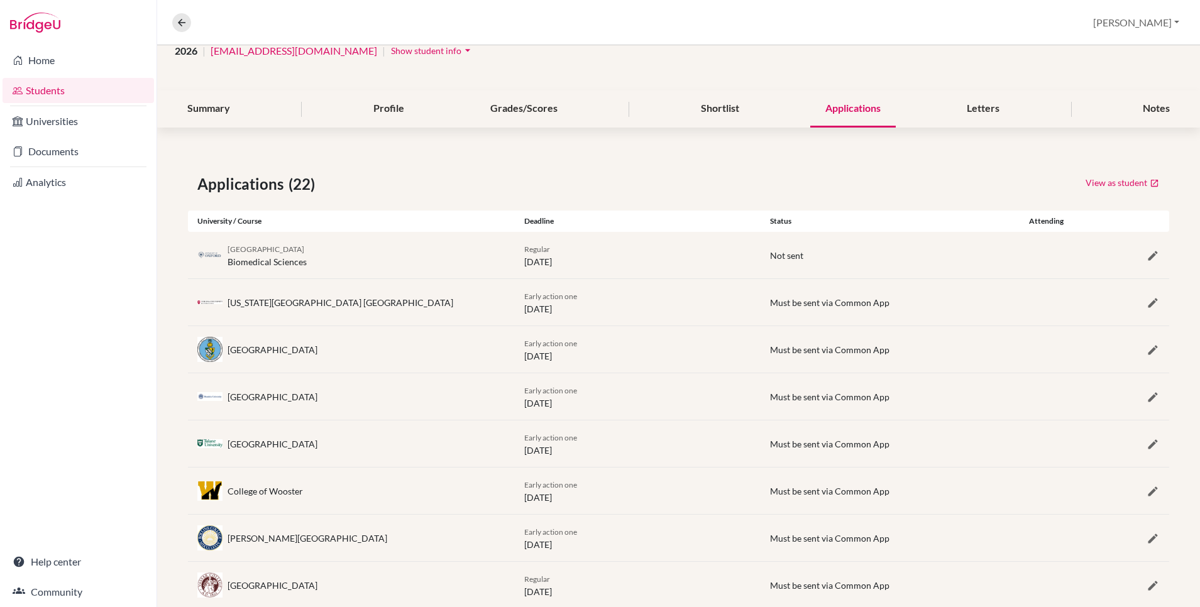
scroll to position [177, 0]
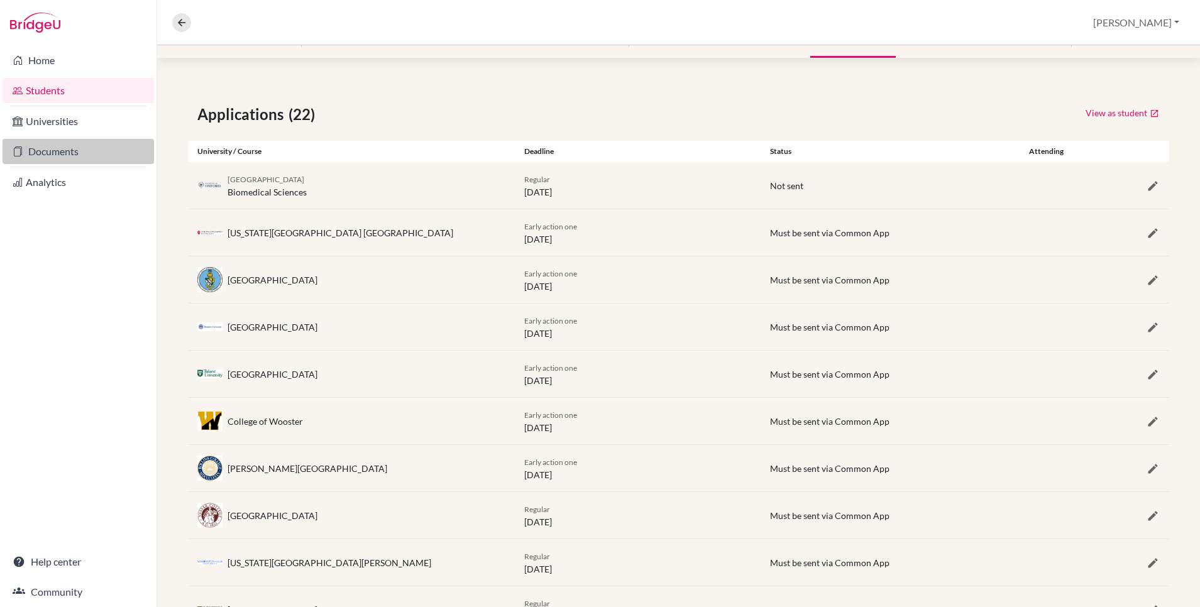
click at [56, 153] on link "Documents" at bounding box center [78, 151] width 151 height 25
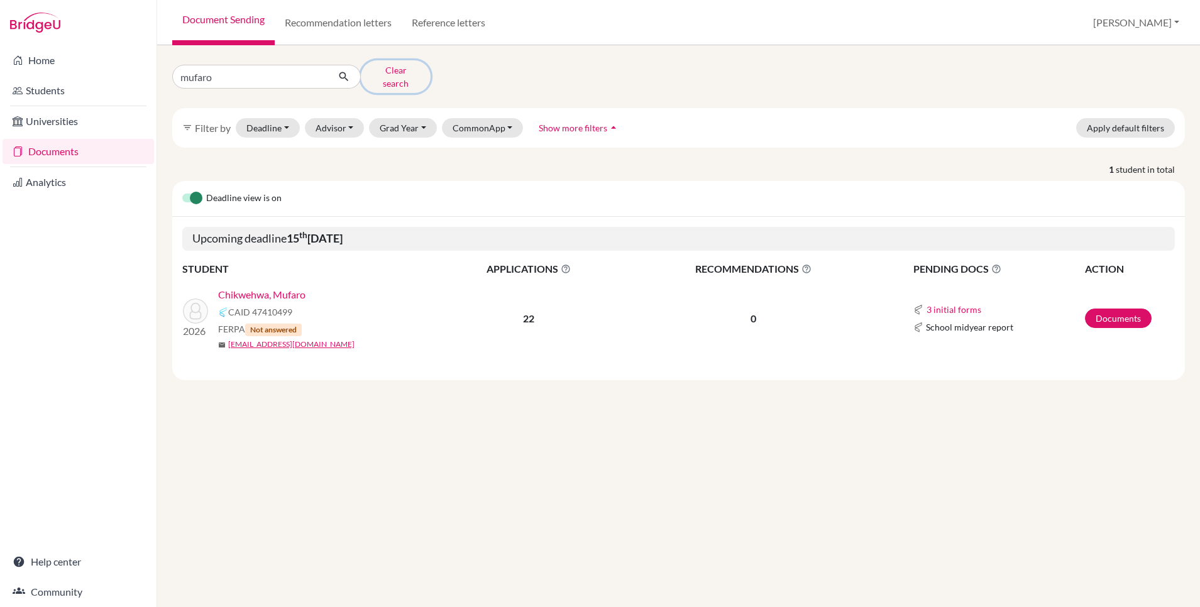
click at [393, 71] on button "Clear search" at bounding box center [396, 76] width 70 height 33
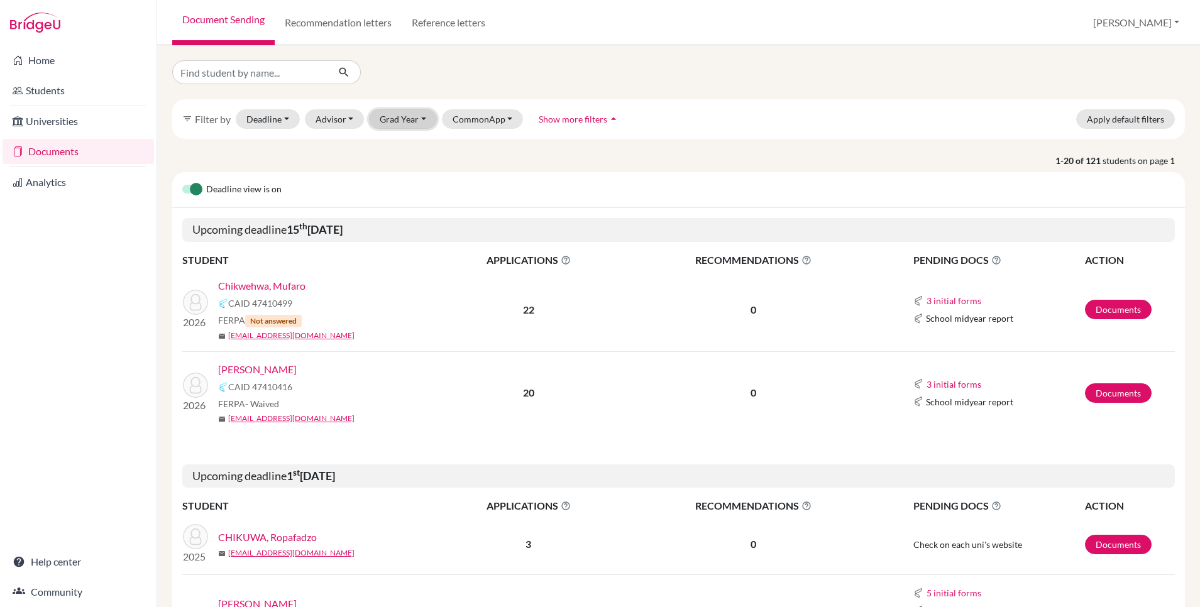
click at [393, 121] on button "Grad Year" at bounding box center [403, 118] width 68 height 19
click at [393, 167] on span "2026" at bounding box center [396, 165] width 23 height 15
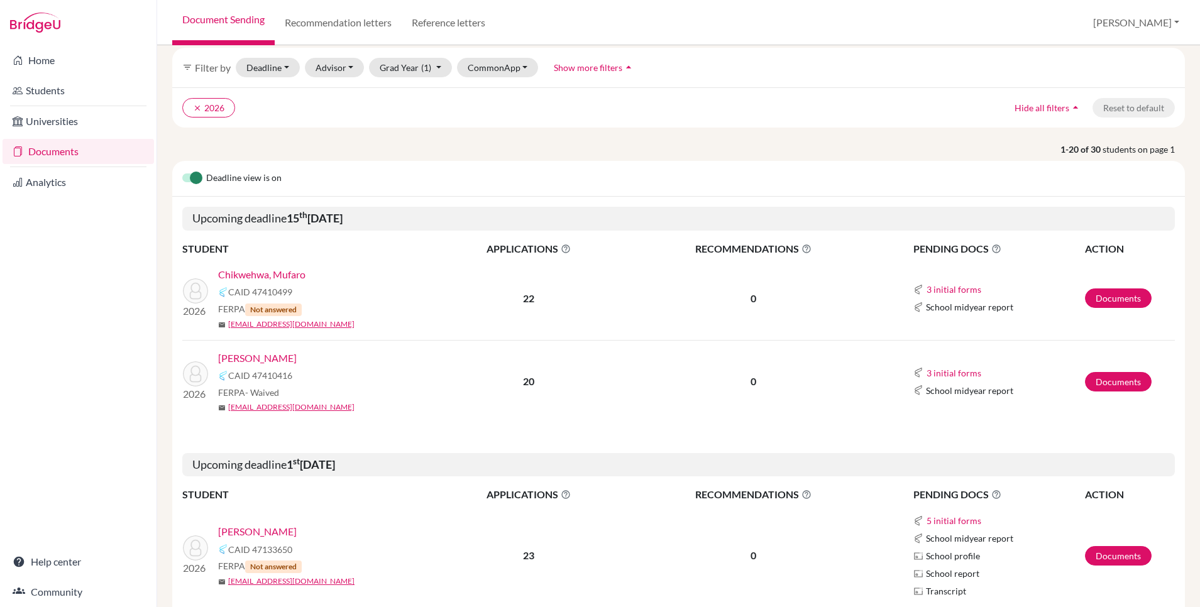
scroll to position [57, 0]
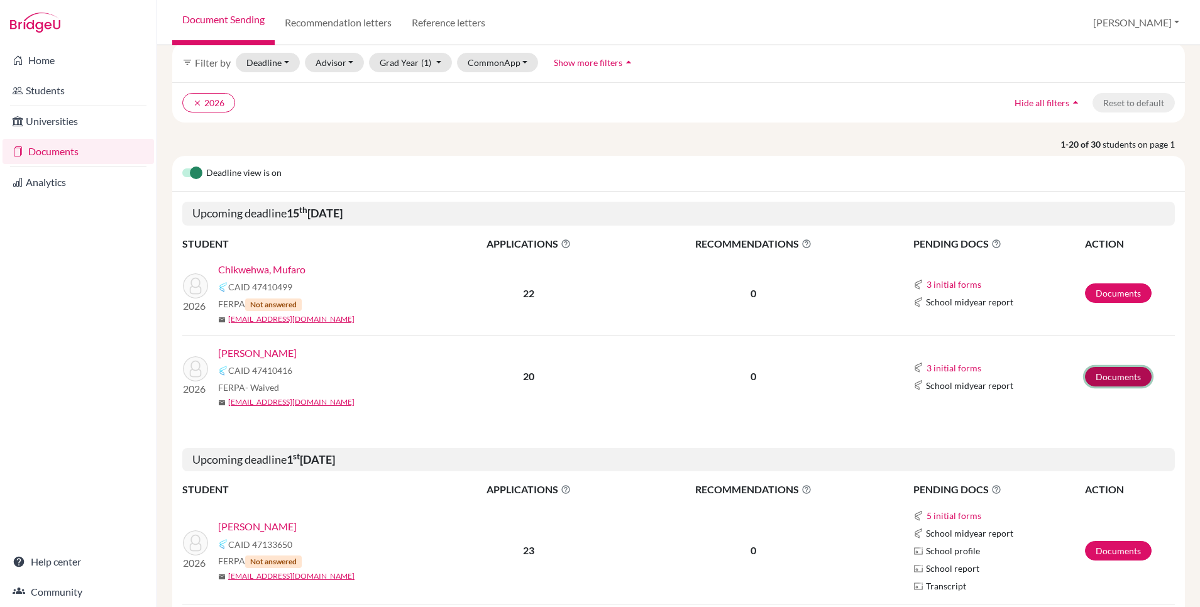
click at [1102, 376] on link "Documents" at bounding box center [1118, 376] width 67 height 19
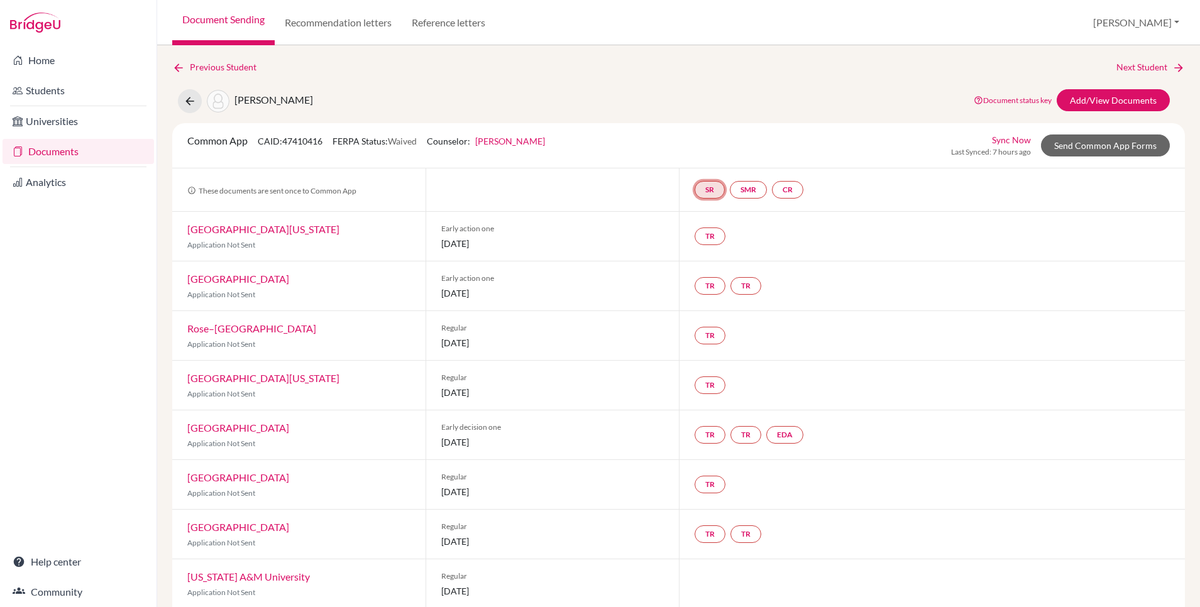
click at [709, 193] on link "SR" at bounding box center [709, 190] width 30 height 18
click at [789, 190] on link "CR" at bounding box center [787, 190] width 31 height 18
click at [805, 235] on div "TR" at bounding box center [932, 236] width 506 height 49
click at [1096, 148] on link "Send Common App Forms" at bounding box center [1105, 145] width 129 height 22
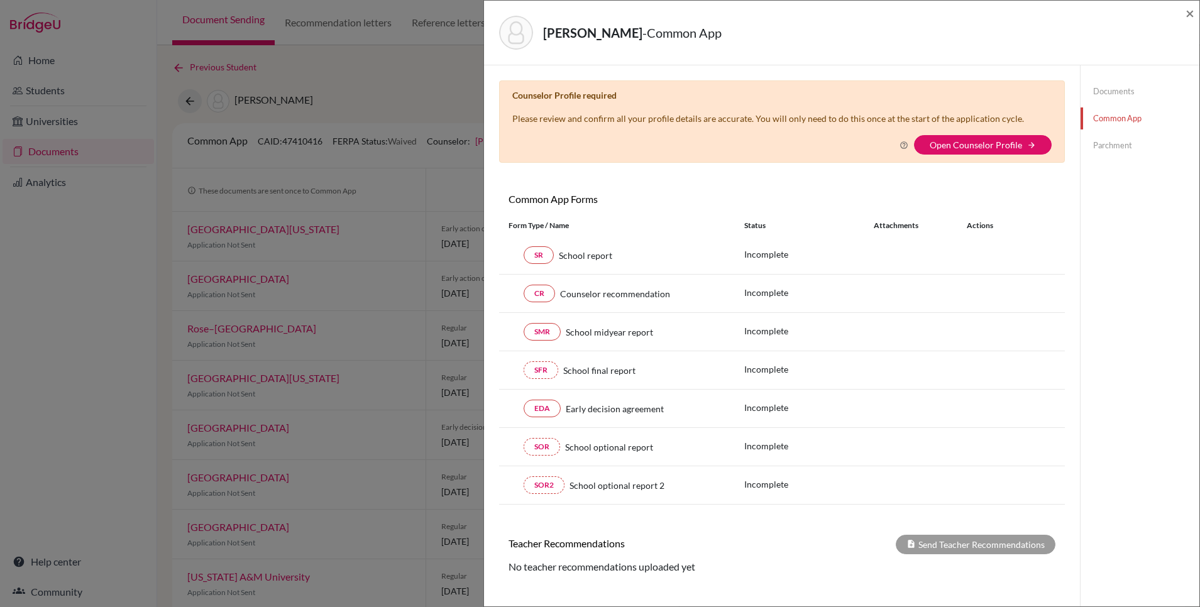
click at [459, 112] on div "Wang, Catherine - Common App × × Counselor Profile required Please review and c…" at bounding box center [600, 303] width 1200 height 607
click at [1188, 13] on span "×" at bounding box center [1189, 13] width 9 height 18
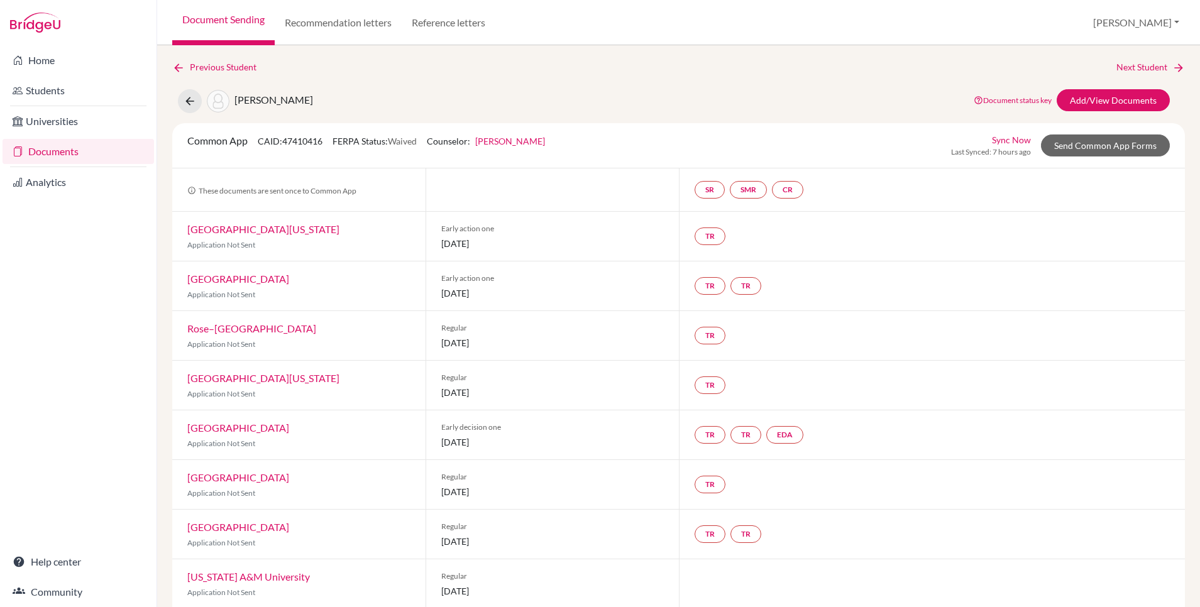
click at [502, 144] on link "Anne Payne" at bounding box center [510, 141] width 70 height 11
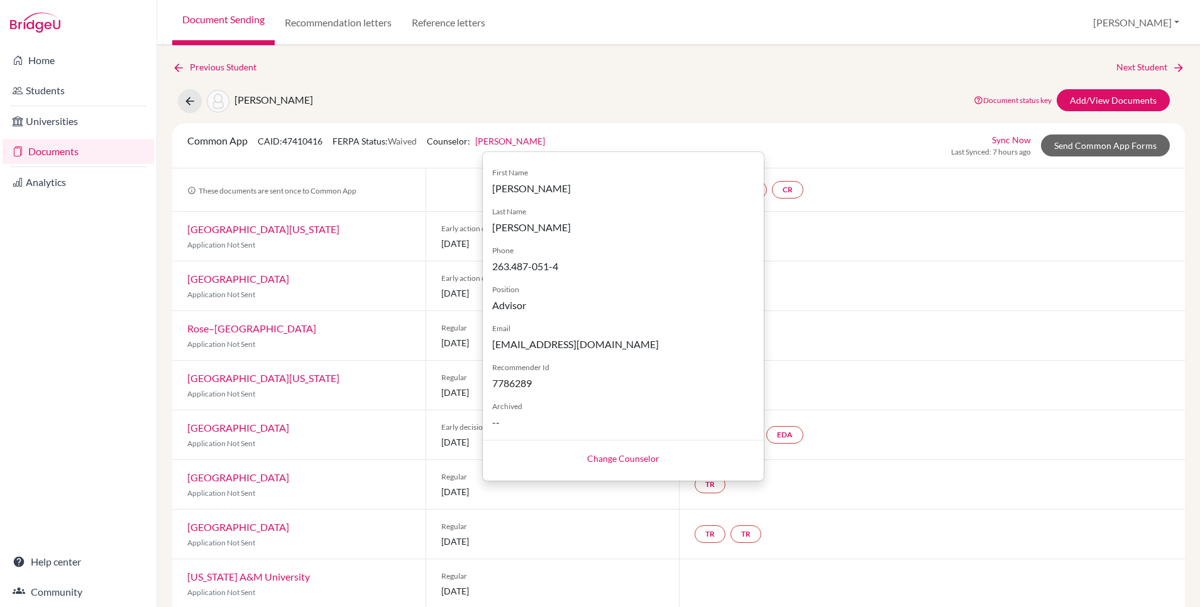
click at [601, 458] on link "Change Counselor" at bounding box center [623, 458] width 72 height 11
select select "138716"
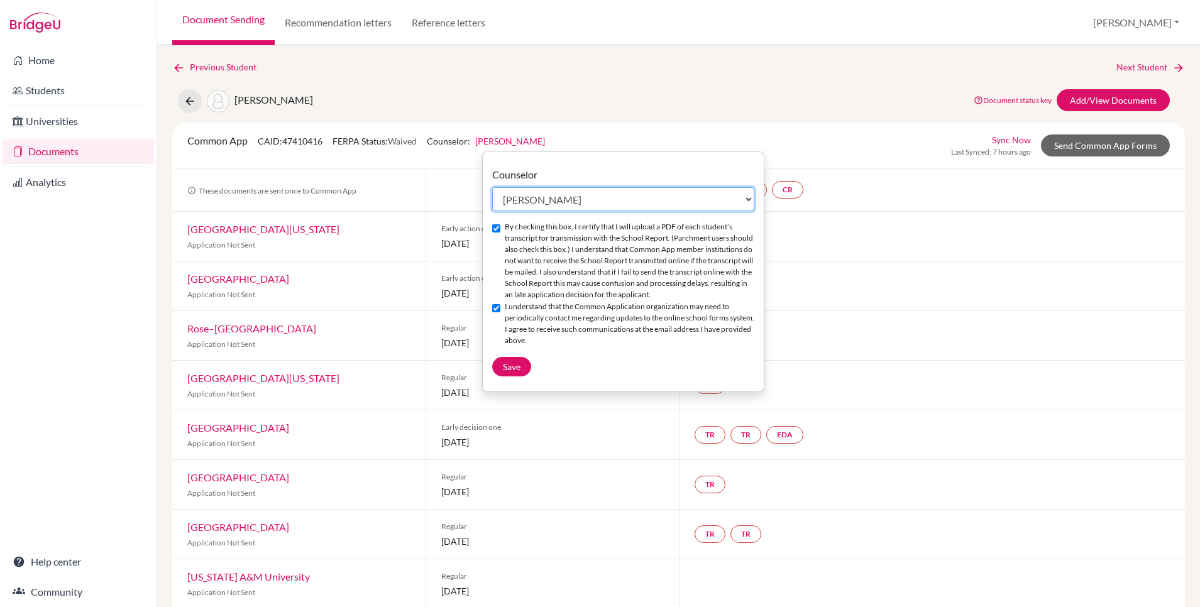
click at [549, 199] on select "Select counselor Carolina CHARSLEY Diana Chiyangwa Kudakwashe DHORO Christian F…" at bounding box center [623, 199] width 262 height 24
click at [511, 372] on span "Save" at bounding box center [512, 366] width 18 height 11
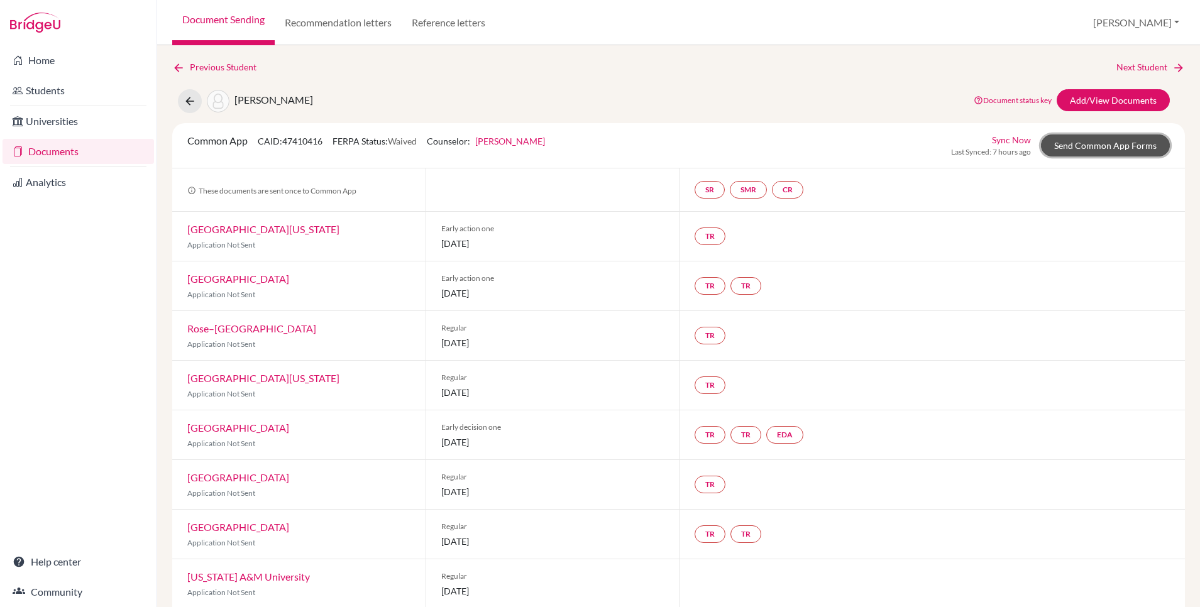
click at [1107, 142] on link "Send Common App Forms" at bounding box center [1105, 145] width 129 height 22
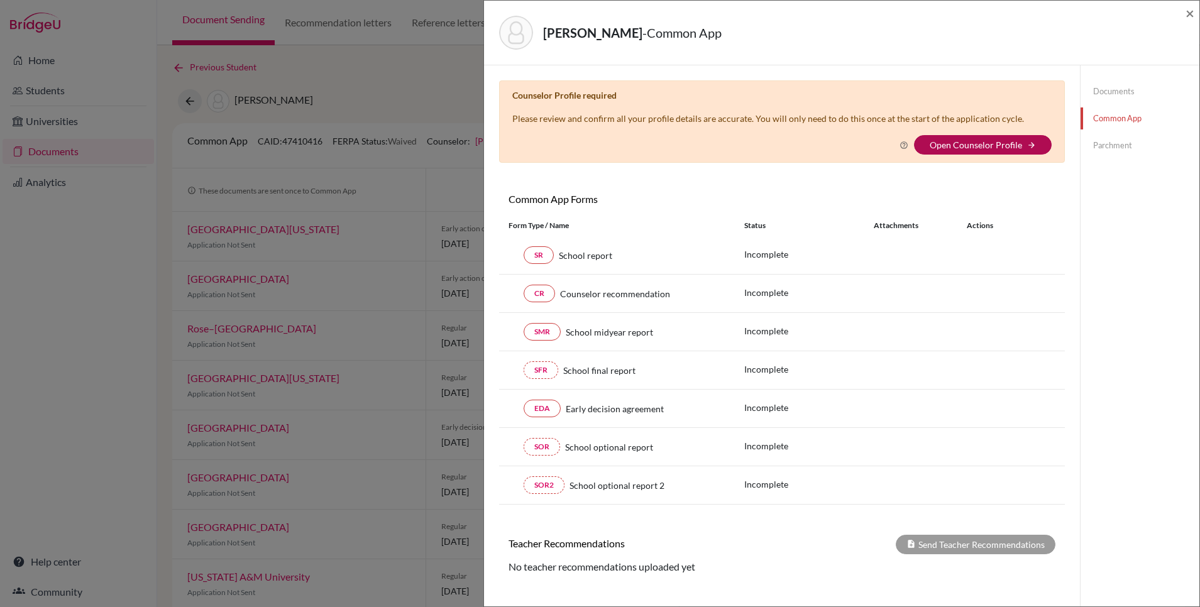
click at [962, 146] on link "Open Counselor Profile" at bounding box center [975, 144] width 92 height 11
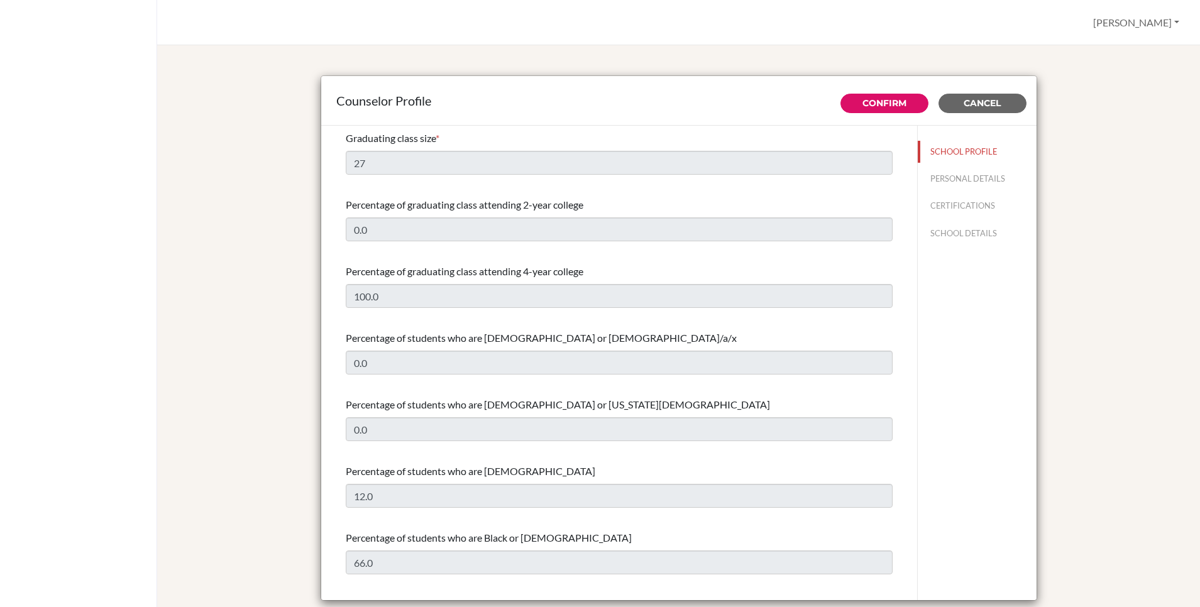
select select "0"
select select "278920"
click at [961, 175] on button "PERSONAL DETAILS" at bounding box center [976, 179] width 119 height 22
type input "Anne"
type input "Payne"
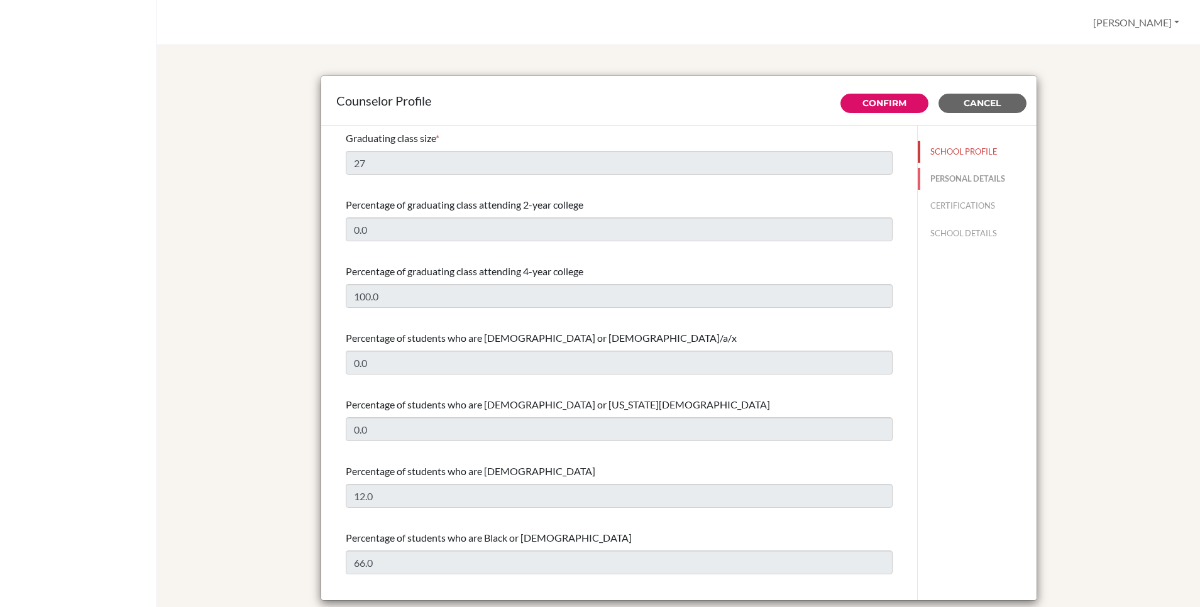
type input "Counselor"
type input "263.772163515"
type input "counseling@his.ac.zw"
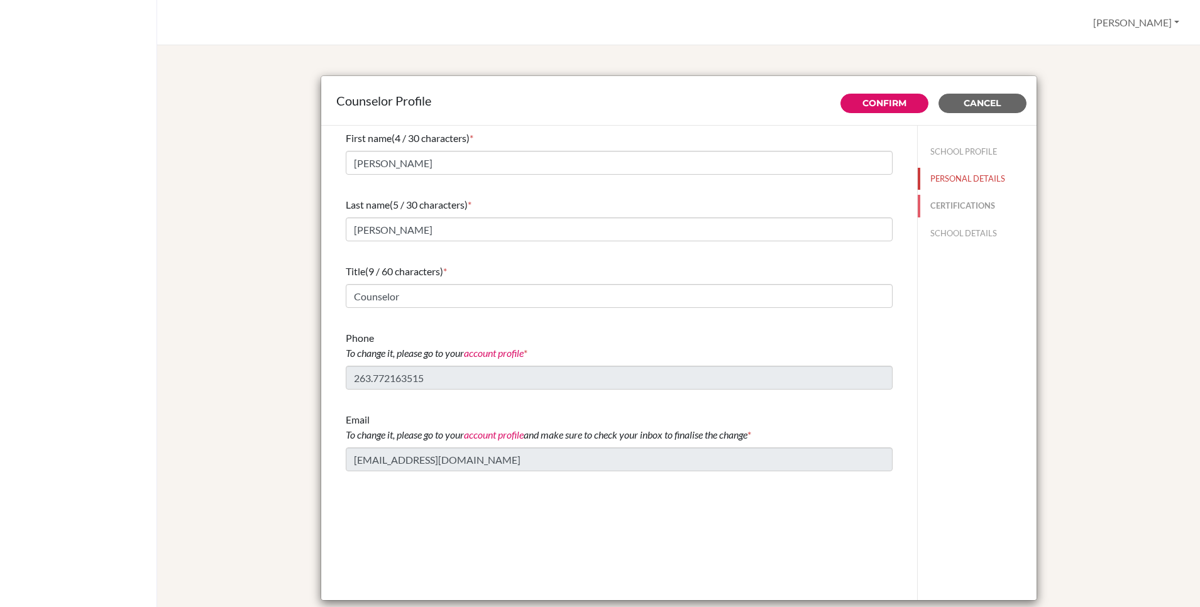
click at [953, 204] on button "CERTIFICATIONS" at bounding box center [976, 206] width 119 height 22
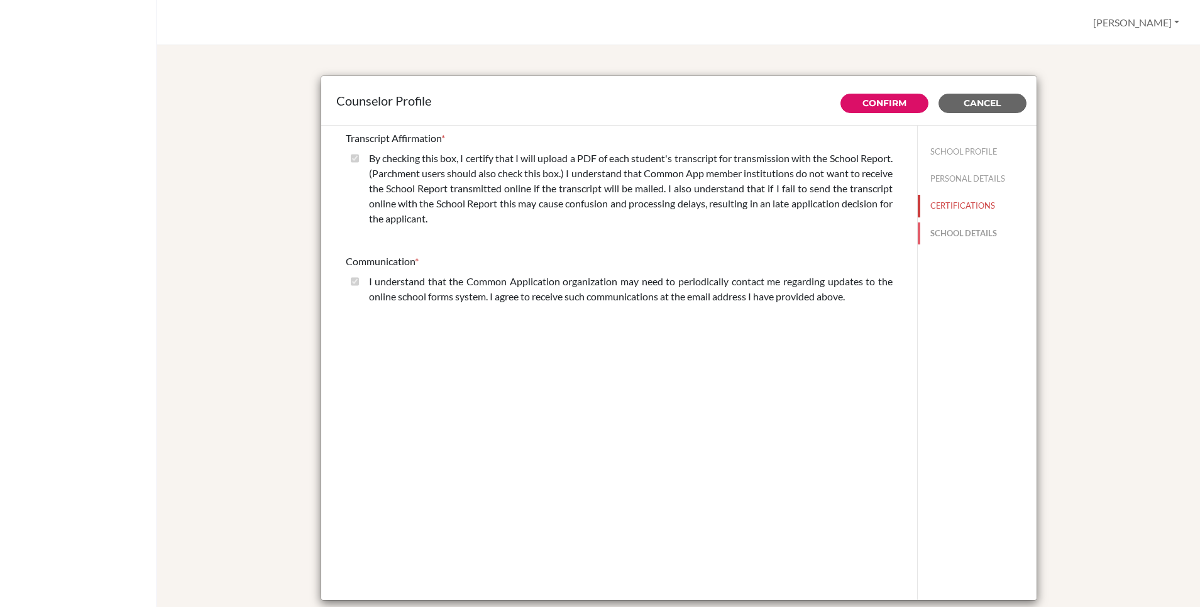
click at [948, 226] on button "SCHOOL DETAILS" at bounding box center [976, 233] width 119 height 22
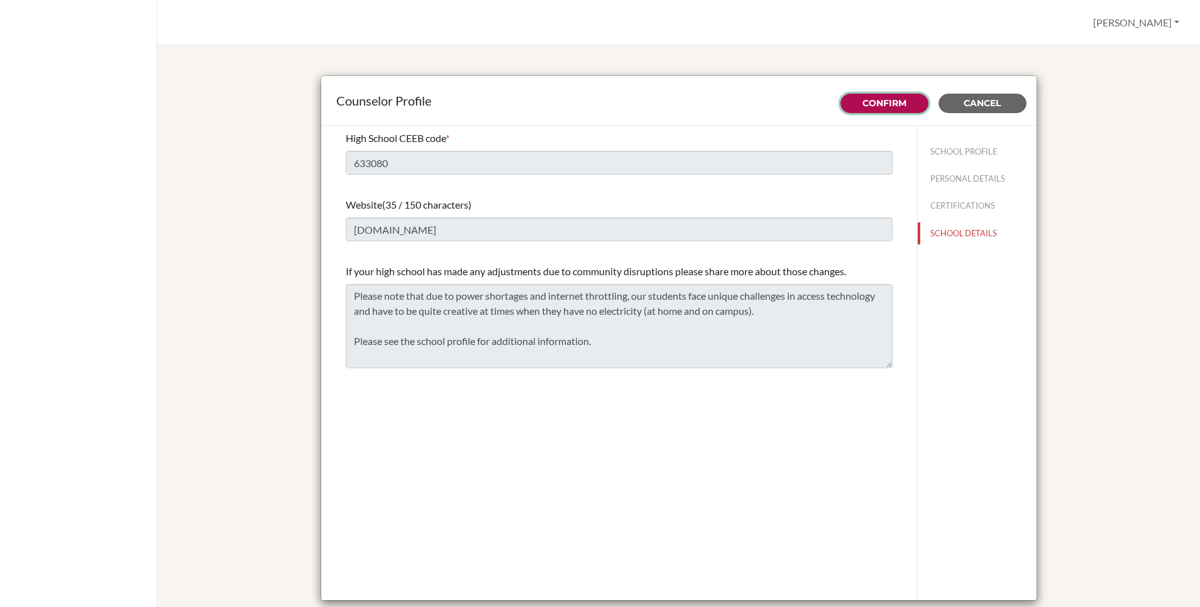
click at [879, 107] on link "Confirm" at bounding box center [884, 102] width 44 height 11
type input "27"
type input "0.0"
select select "0"
select select "278920"
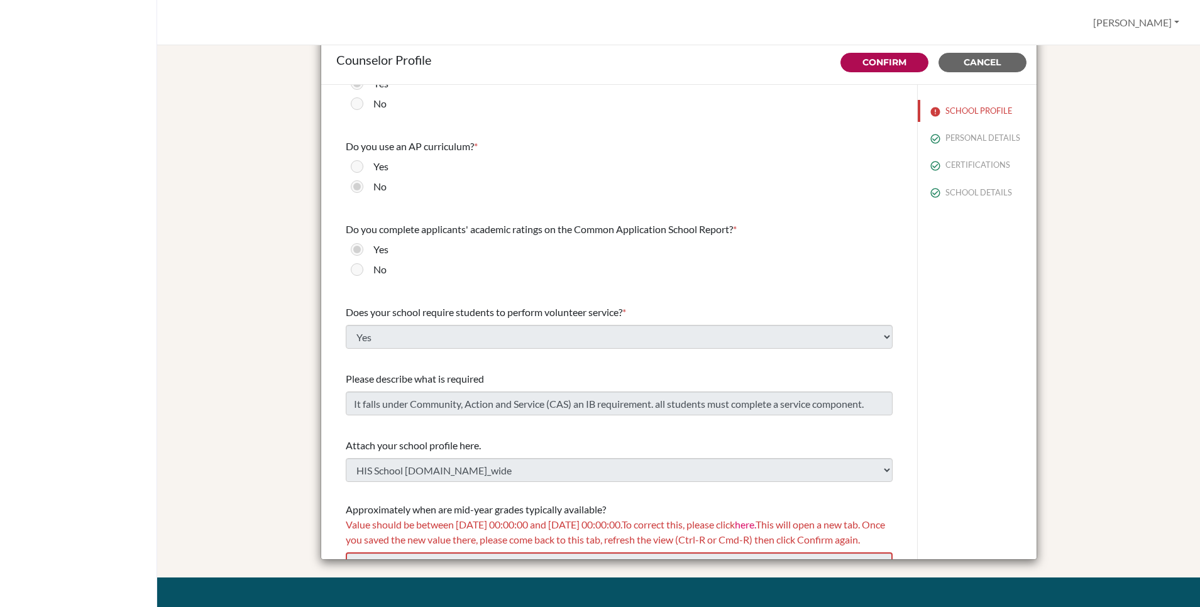
scroll to position [1305, 0]
click at [966, 58] on span "Cancel" at bounding box center [981, 62] width 37 height 11
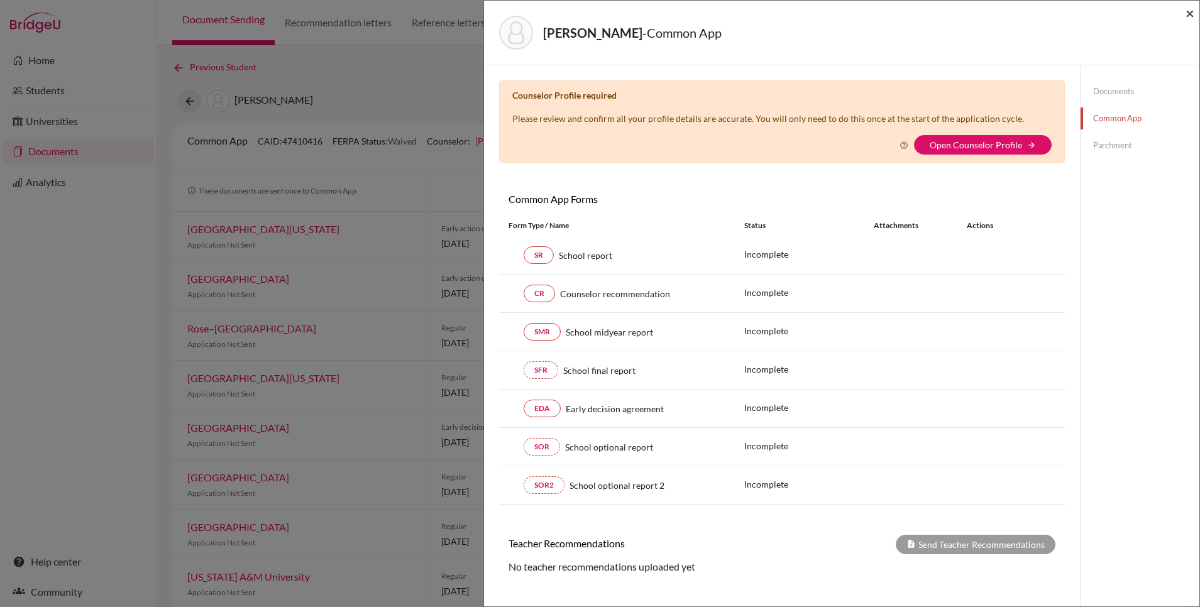
click at [1188, 13] on span "×" at bounding box center [1189, 13] width 9 height 18
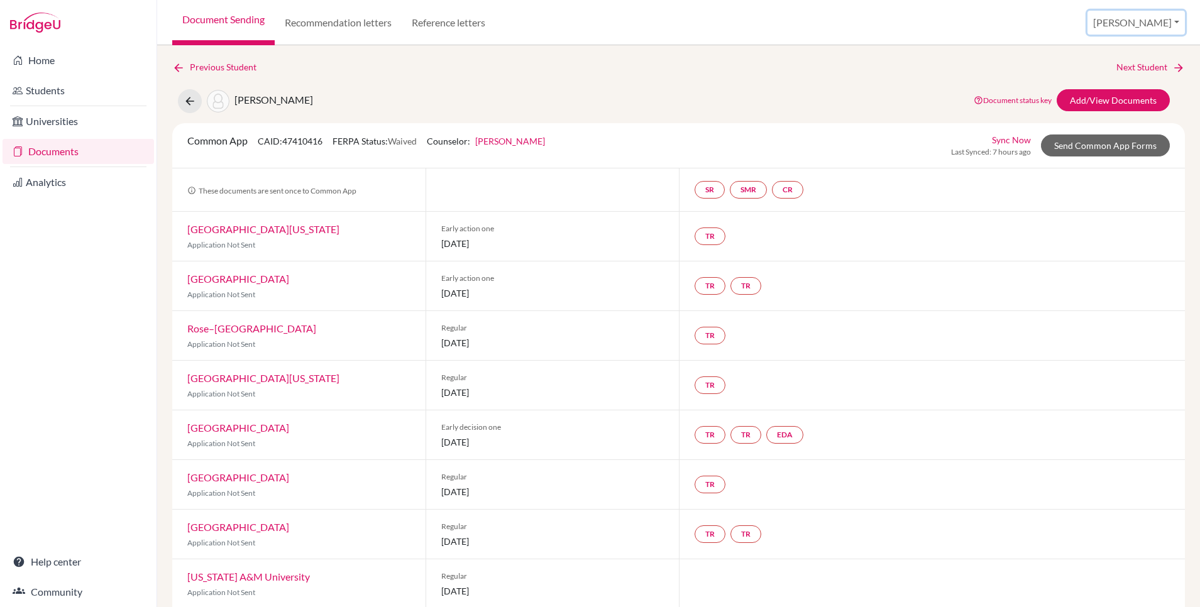
click at [1157, 25] on button "[PERSON_NAME]" at bounding box center [1135, 23] width 97 height 24
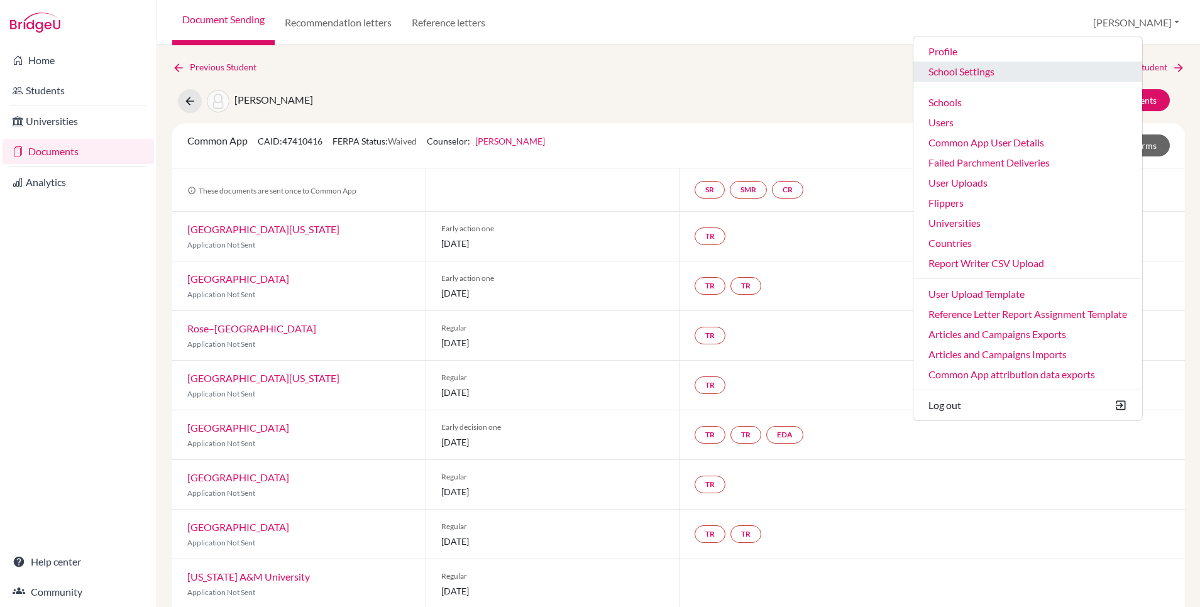
click at [1007, 74] on link "School Settings" at bounding box center [1027, 72] width 229 height 20
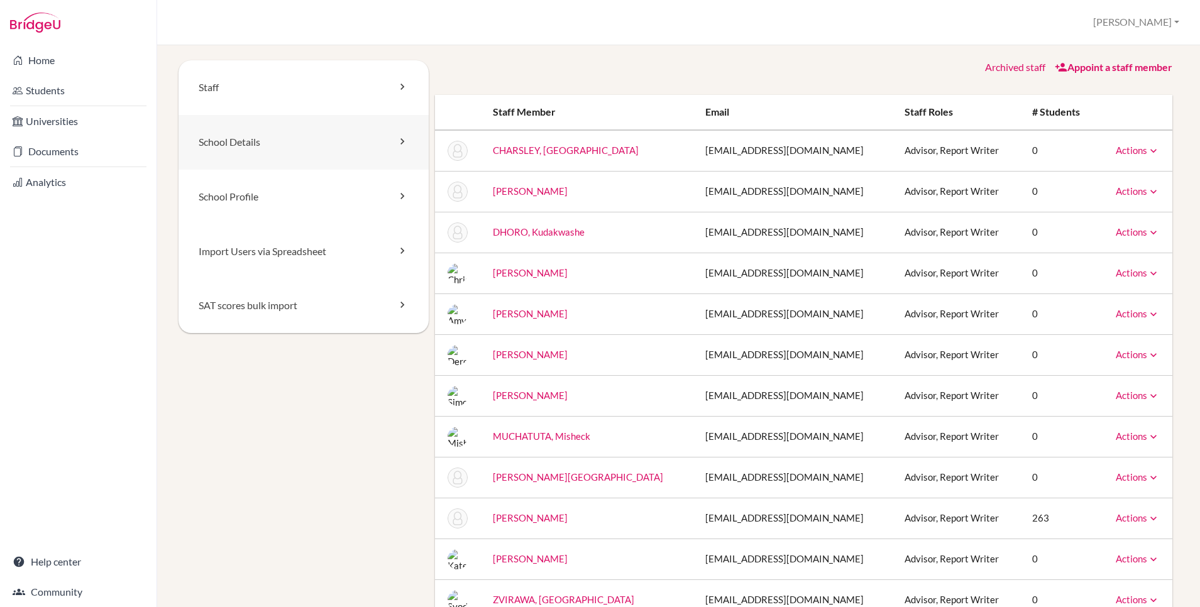
click at [231, 145] on link "School Details" at bounding box center [303, 142] width 250 height 55
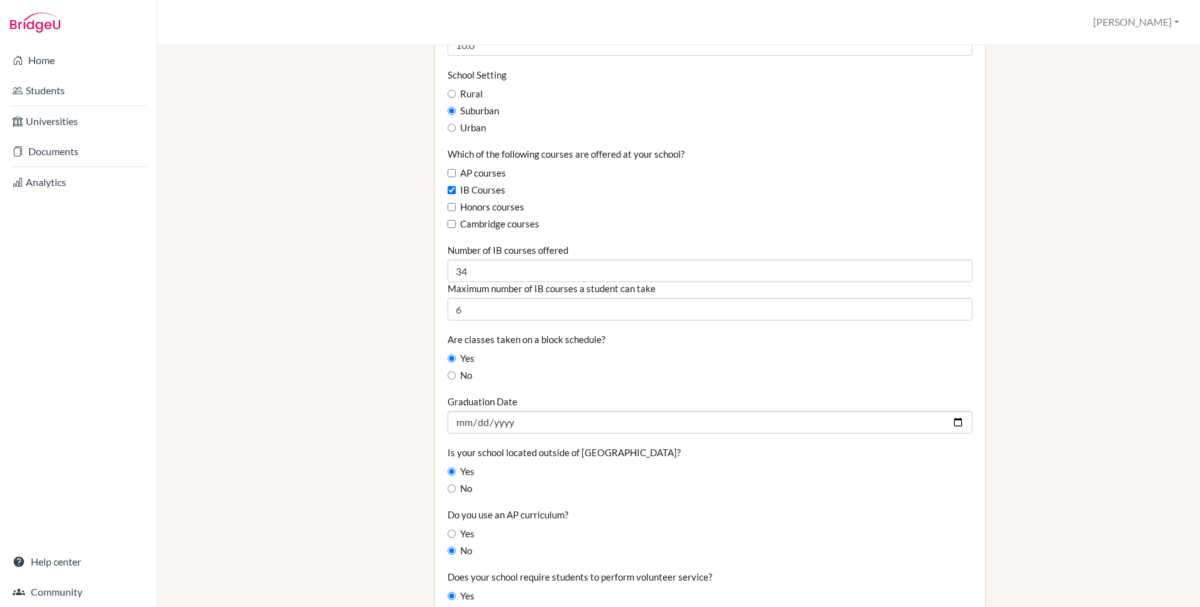
scroll to position [721, 0]
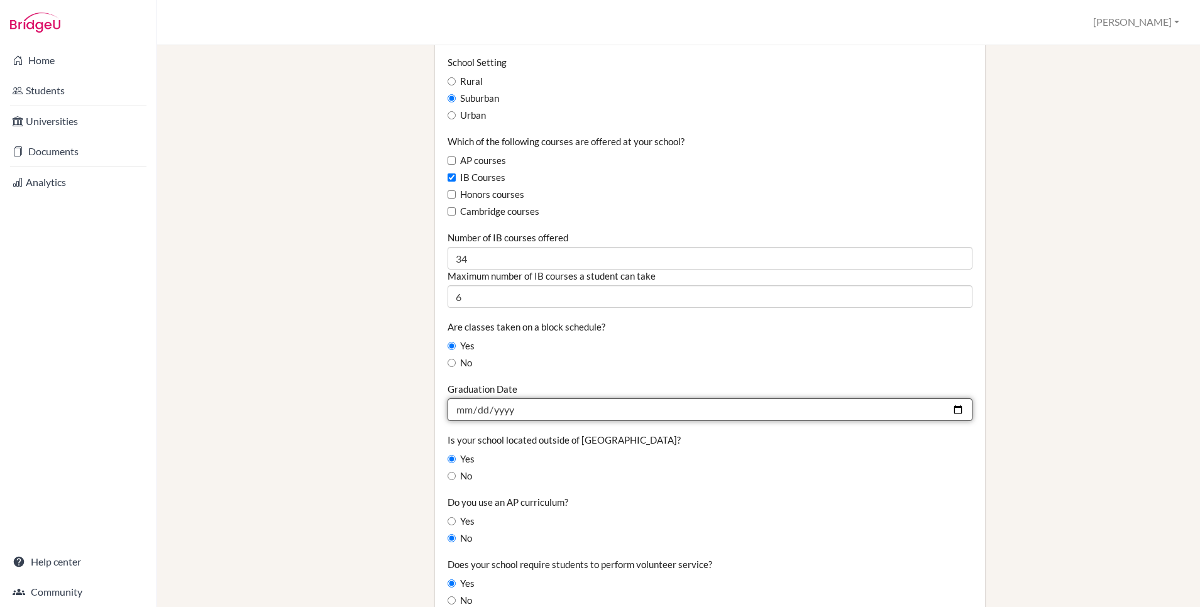
click at [954, 410] on input "2024-05-25" at bounding box center [709, 409] width 525 height 23
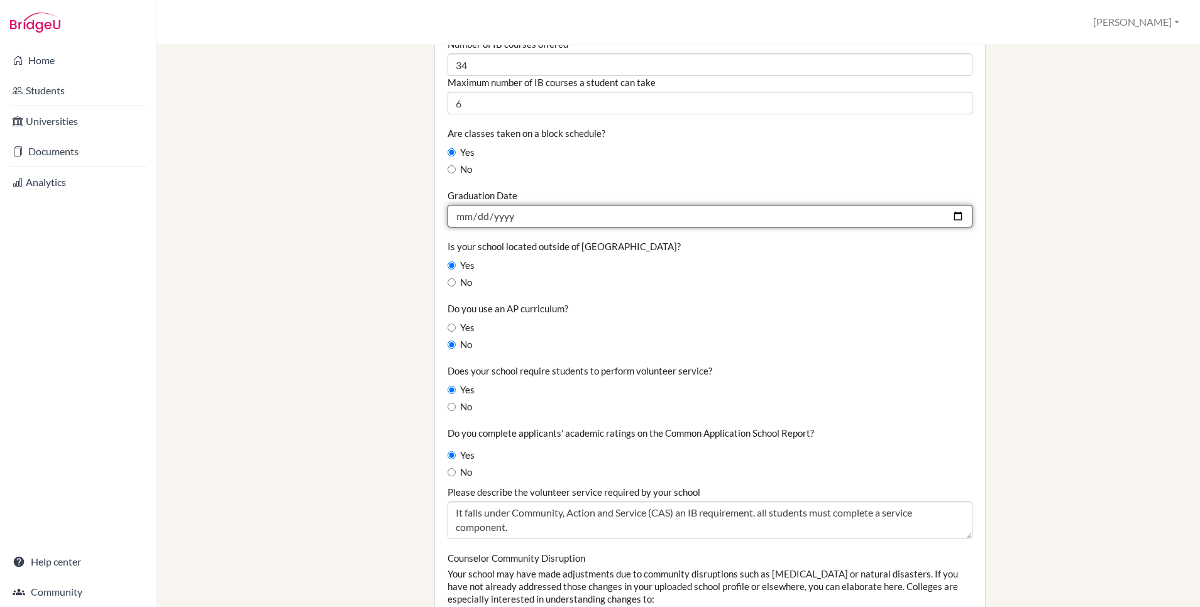
scroll to position [863, 0]
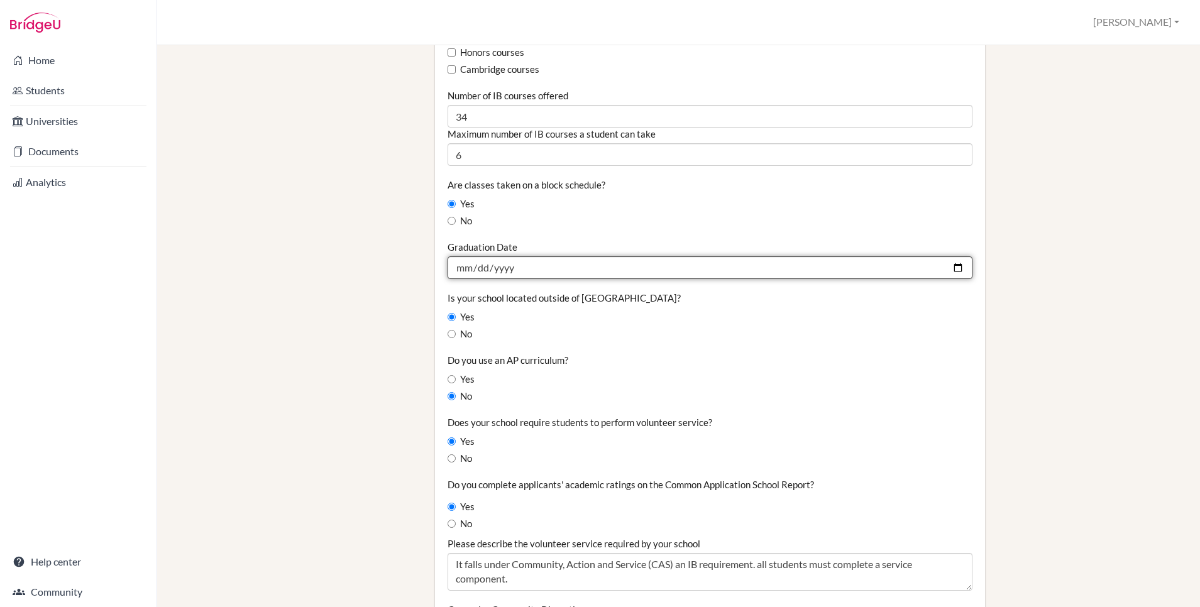
click at [563, 265] on input "2024-05-25" at bounding box center [709, 267] width 525 height 23
click at [957, 265] on input "2024-05-25" at bounding box center [709, 267] width 525 height 23
type input "2026-05-29"
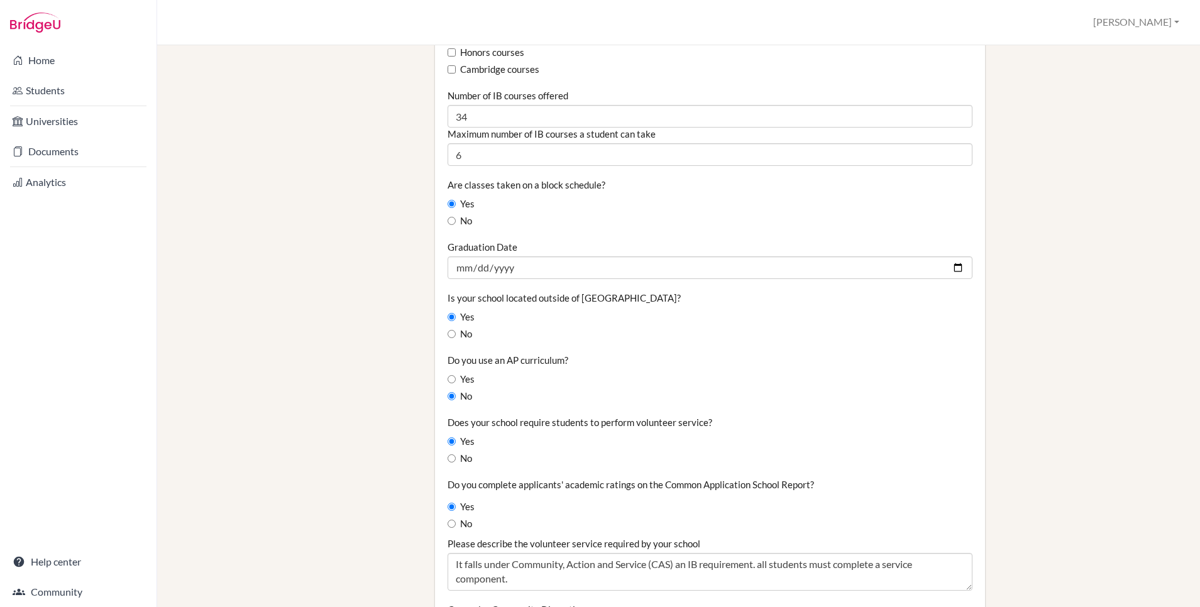
click at [393, 367] on div "Staff School Details School Profile Import Users via Spreadsheet SAT scores bul…" at bounding box center [678, 146] width 1000 height 1898
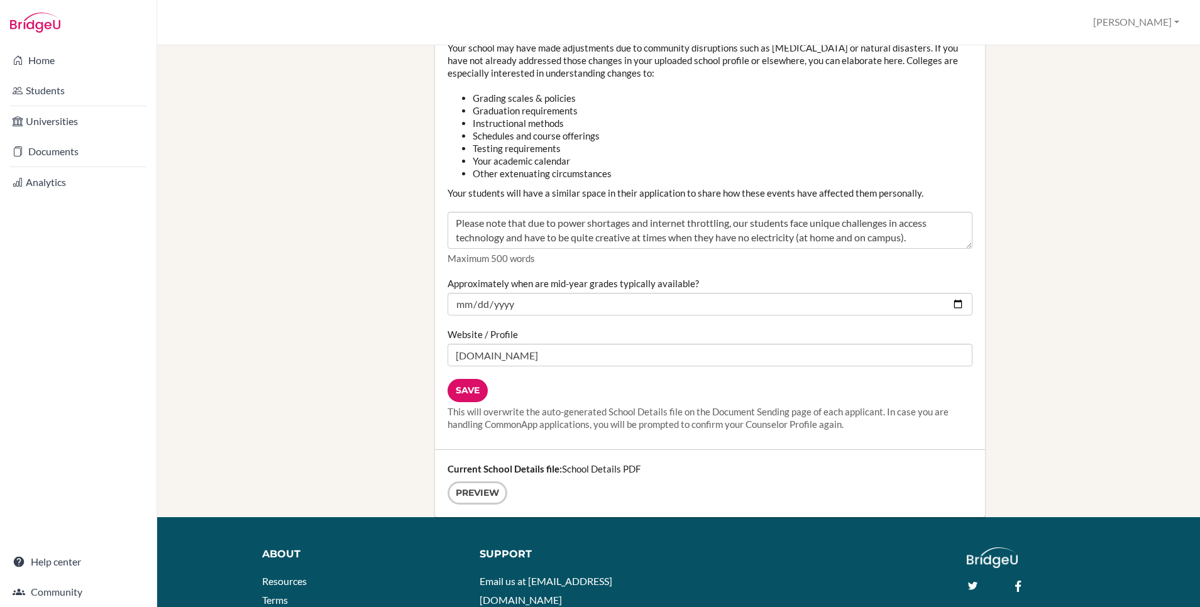
scroll to position [1442, 0]
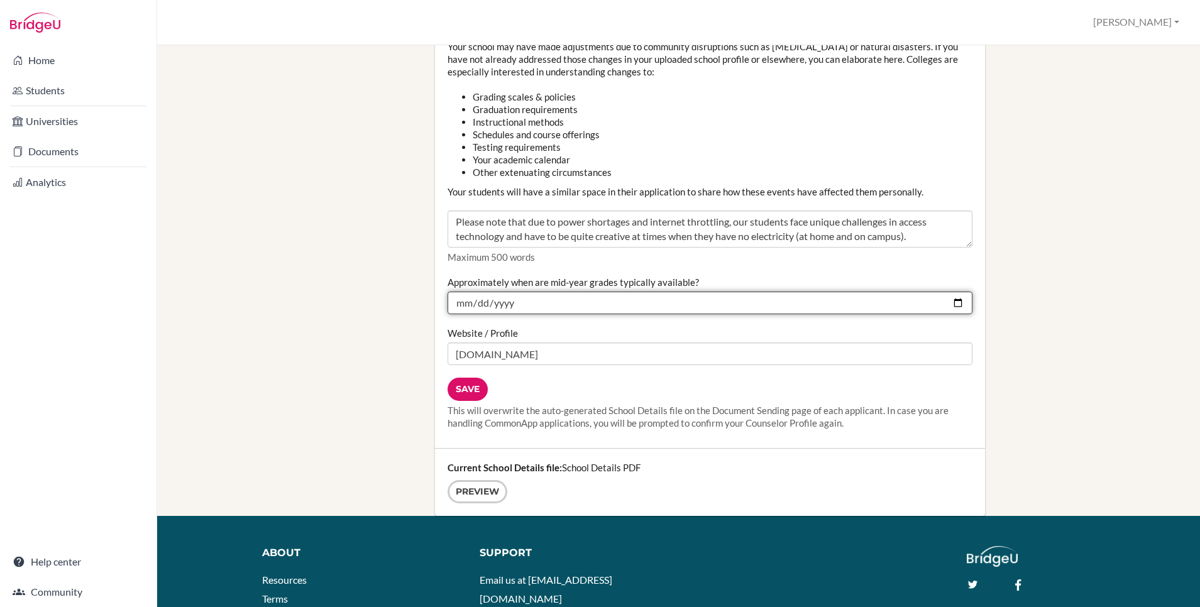
click at [956, 302] on input "2024-02-15" at bounding box center [709, 303] width 525 height 23
type input "2026-02-15"
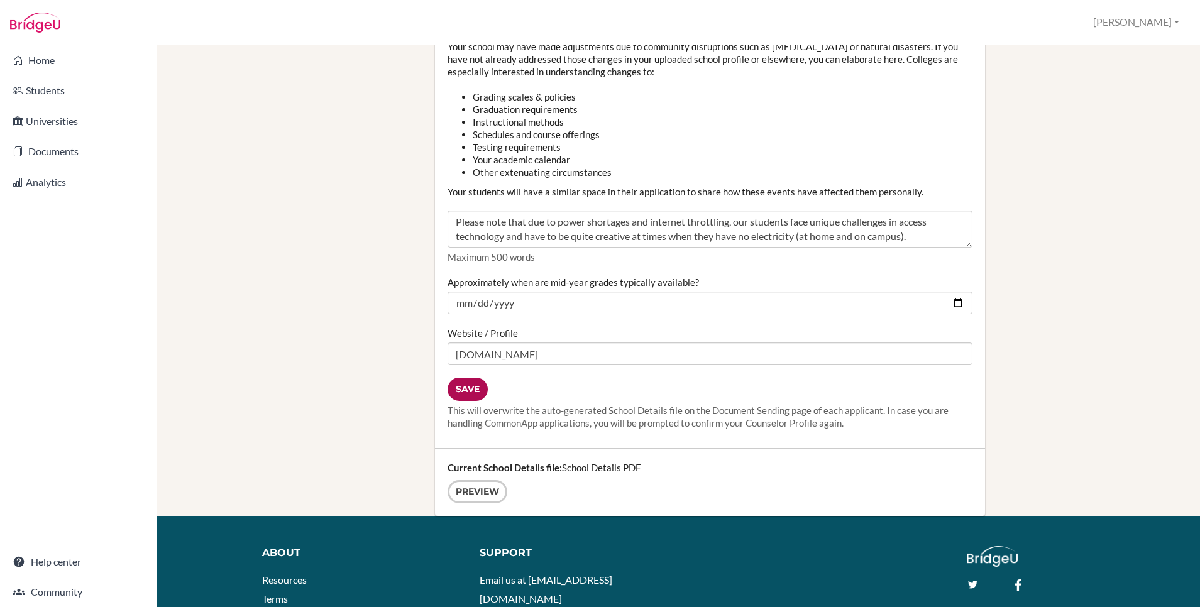
click at [471, 386] on input "Save" at bounding box center [467, 389] width 40 height 23
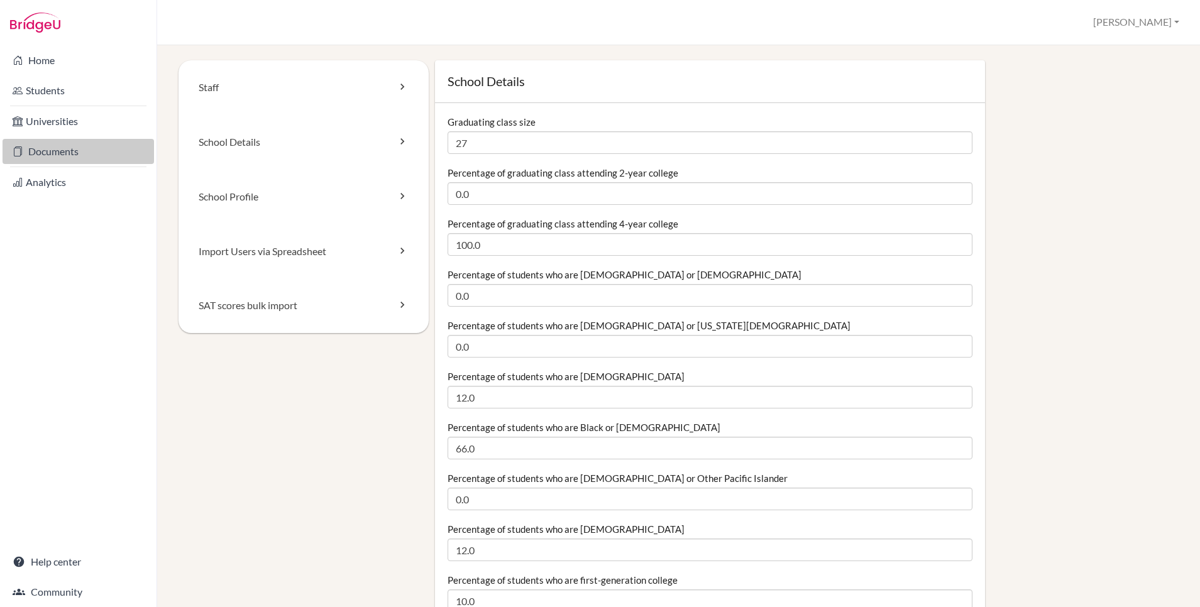
click at [50, 153] on link "Documents" at bounding box center [78, 151] width 151 height 25
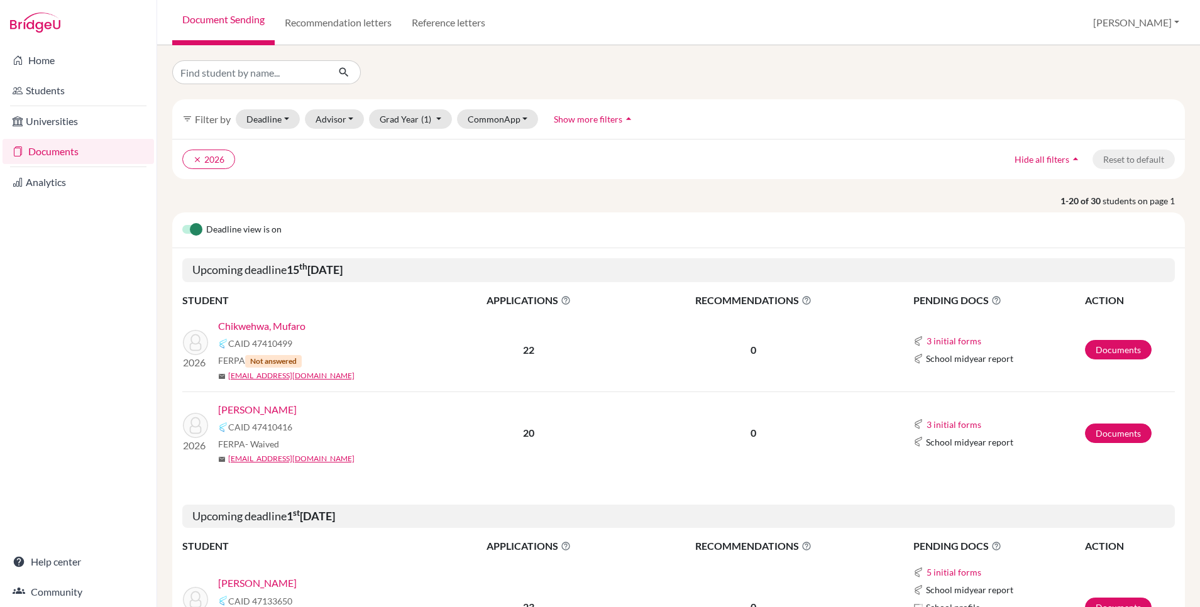
click at [270, 409] on link "Wang, Catherine" at bounding box center [257, 409] width 79 height 15
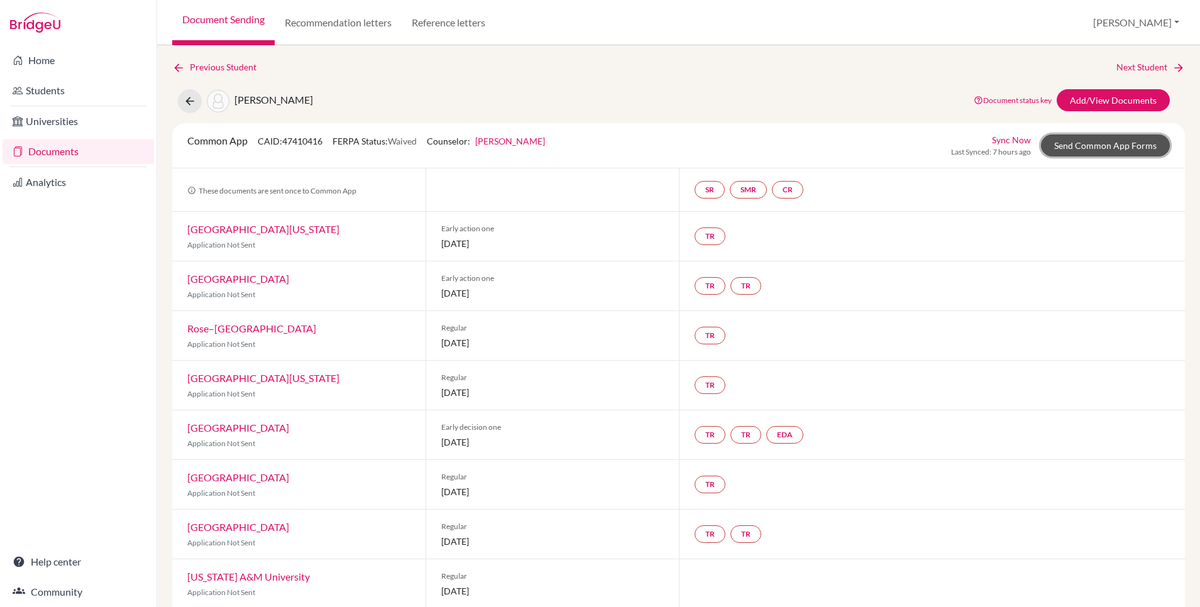
click at [1104, 147] on link "Send Common App Forms" at bounding box center [1105, 145] width 129 height 22
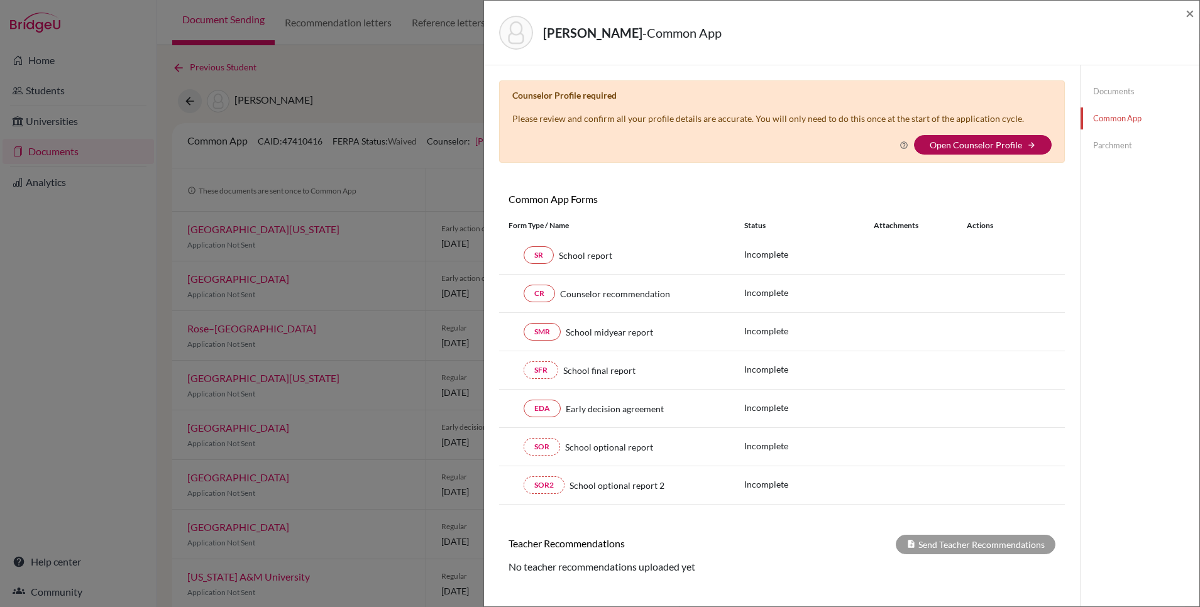
click at [954, 146] on link "Open Counselor Profile" at bounding box center [975, 144] width 92 height 11
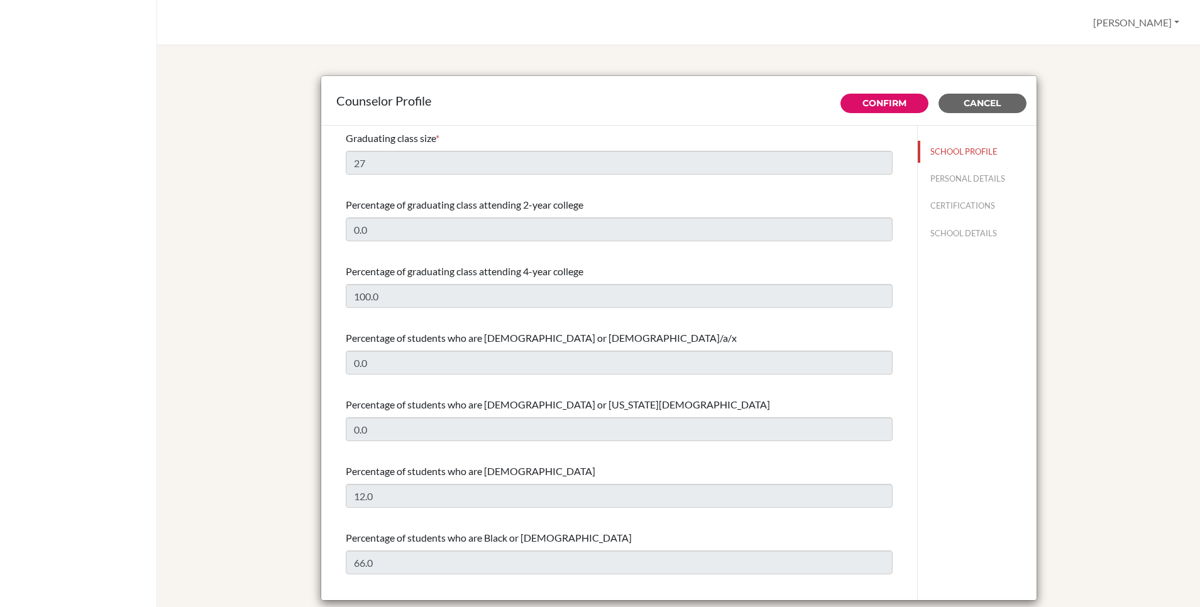
select select "0"
select select "278920"
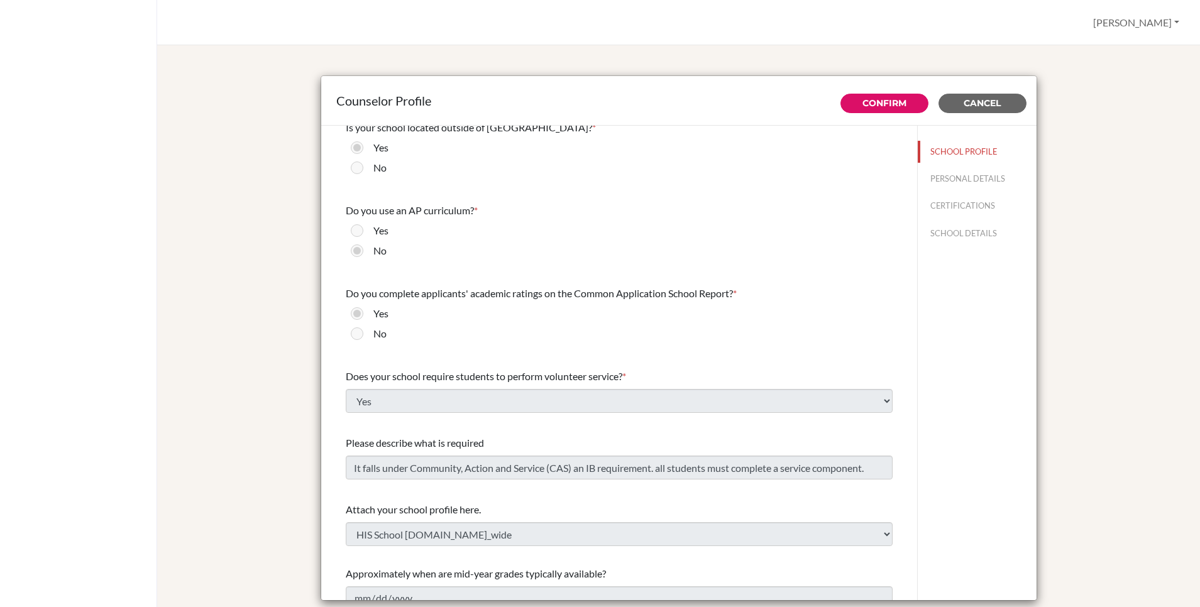
scroll to position [1297, 0]
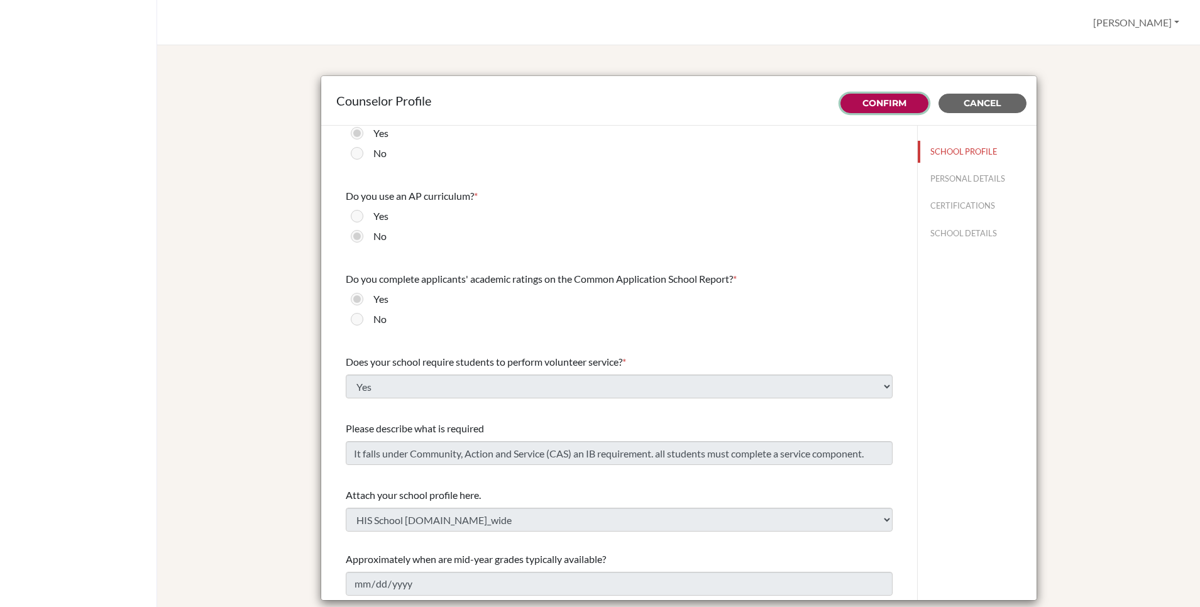
click at [883, 106] on link "Confirm" at bounding box center [884, 102] width 44 height 11
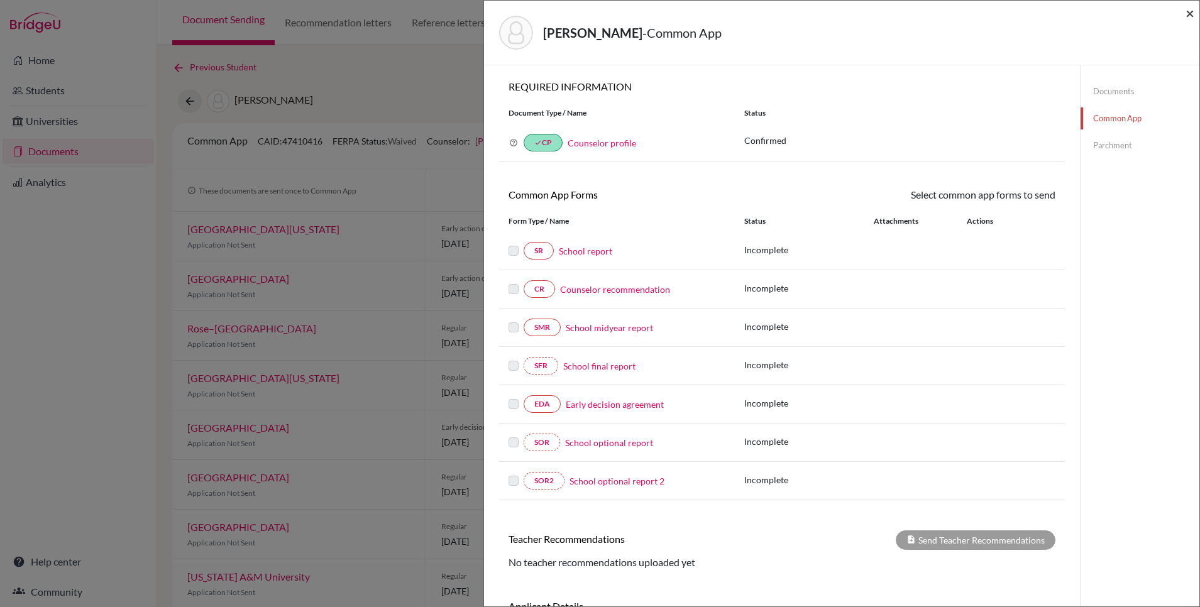
click at [1192, 16] on span "×" at bounding box center [1189, 13] width 9 height 18
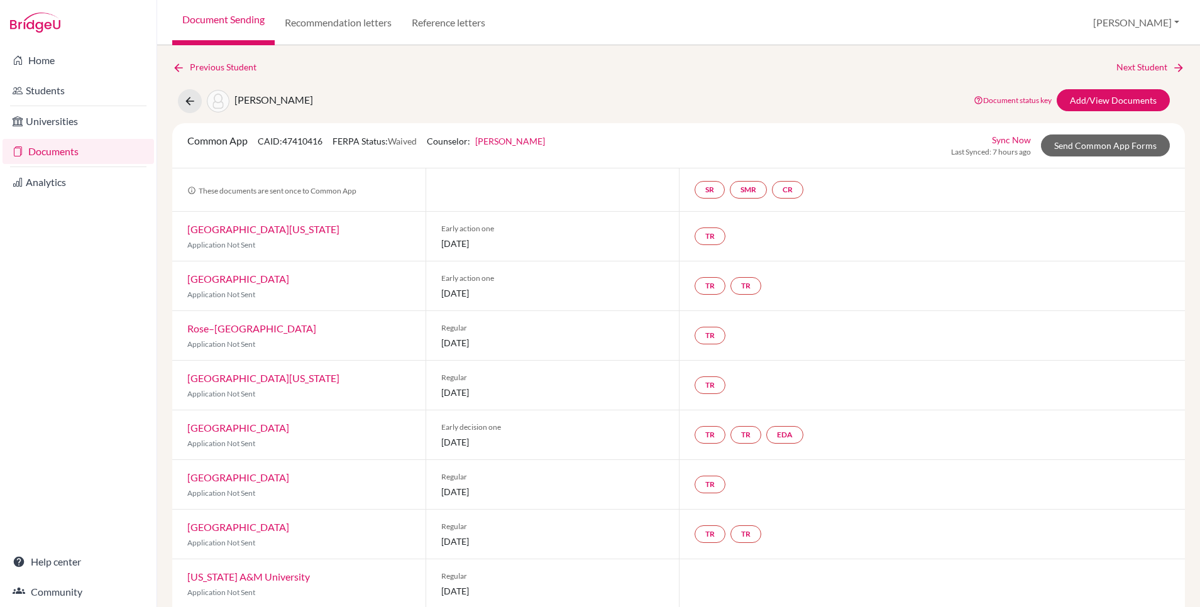
click at [242, 26] on link "Document Sending" at bounding box center [223, 22] width 102 height 45
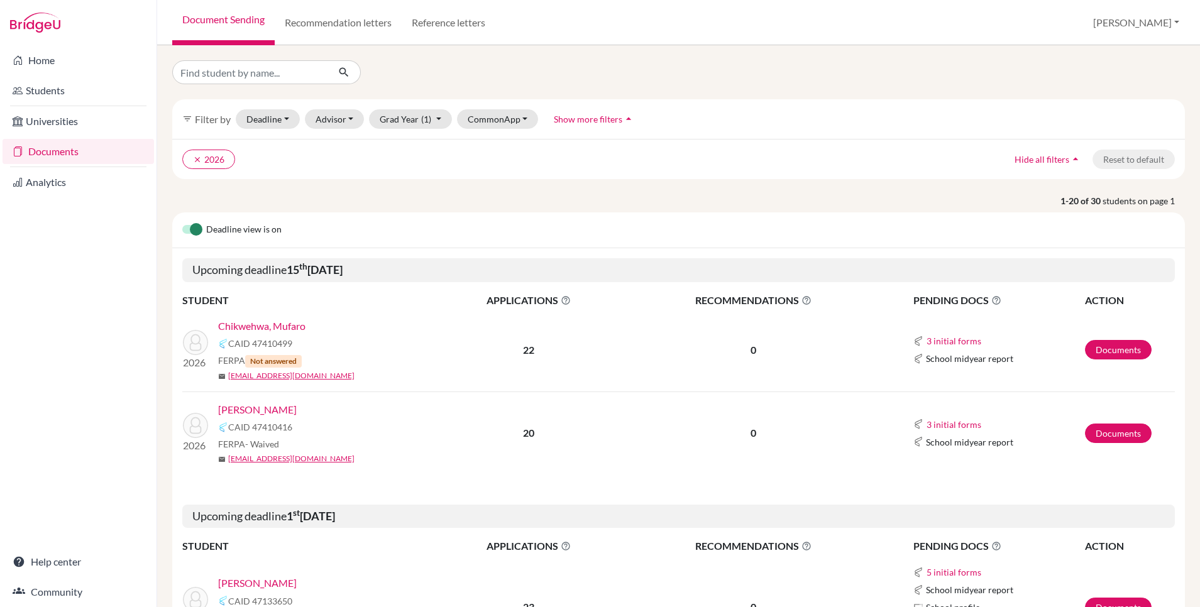
click at [286, 323] on link "Chikwehwa, Mufaro" at bounding box center [261, 326] width 87 height 15
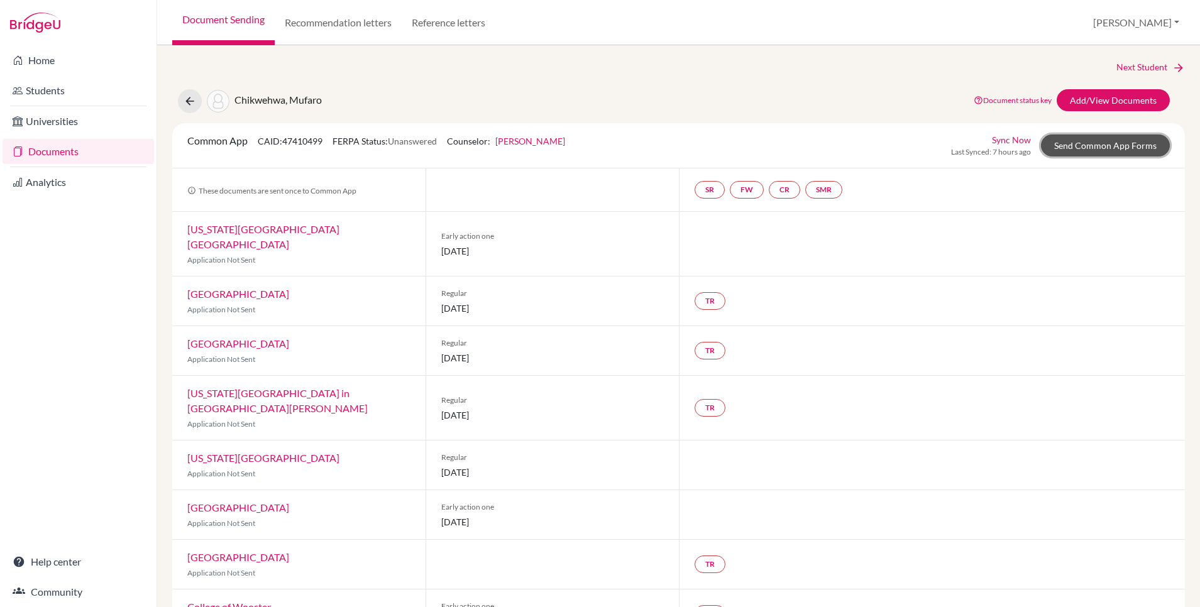
click at [1113, 145] on link "Send Common App Forms" at bounding box center [1105, 145] width 129 height 22
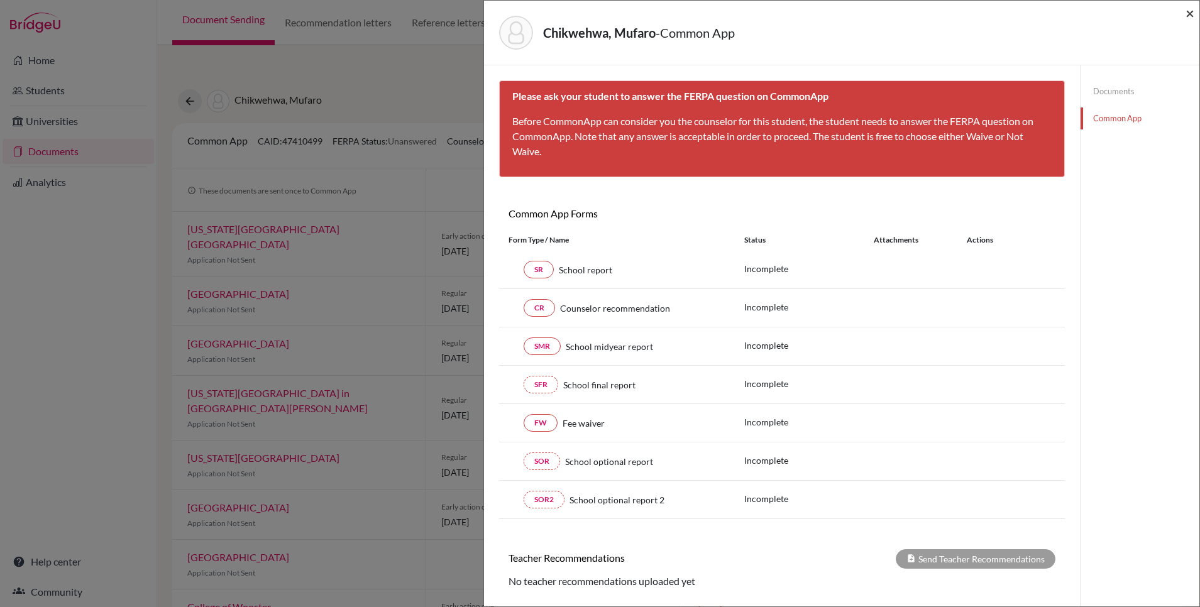
click at [1187, 13] on span "×" at bounding box center [1189, 13] width 9 height 18
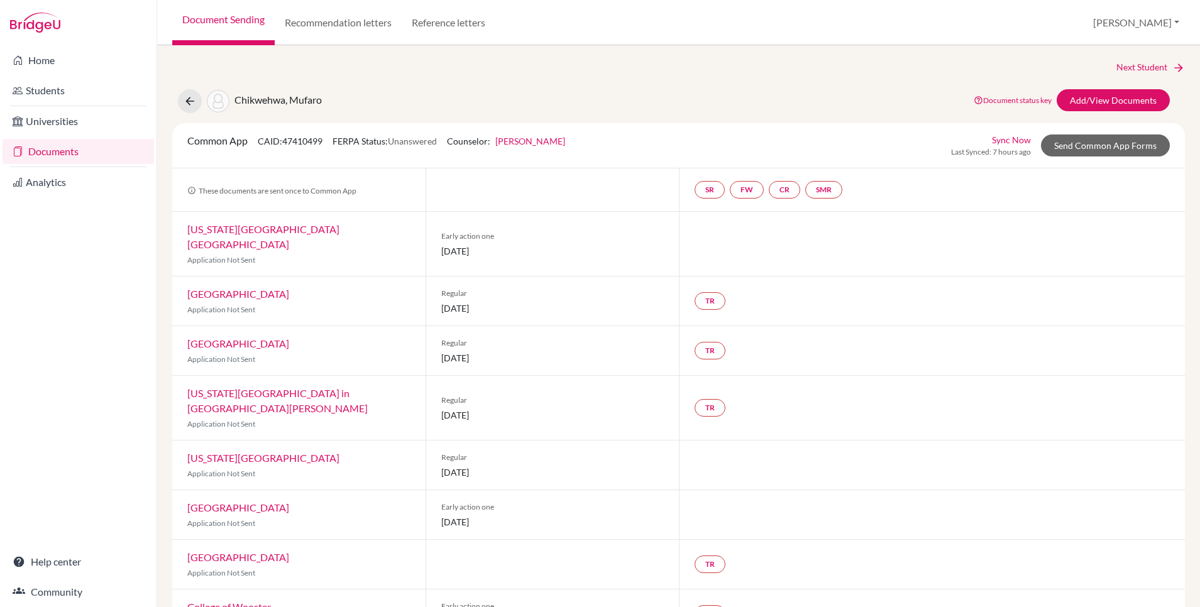
click at [251, 25] on link "Document Sending" at bounding box center [223, 22] width 102 height 45
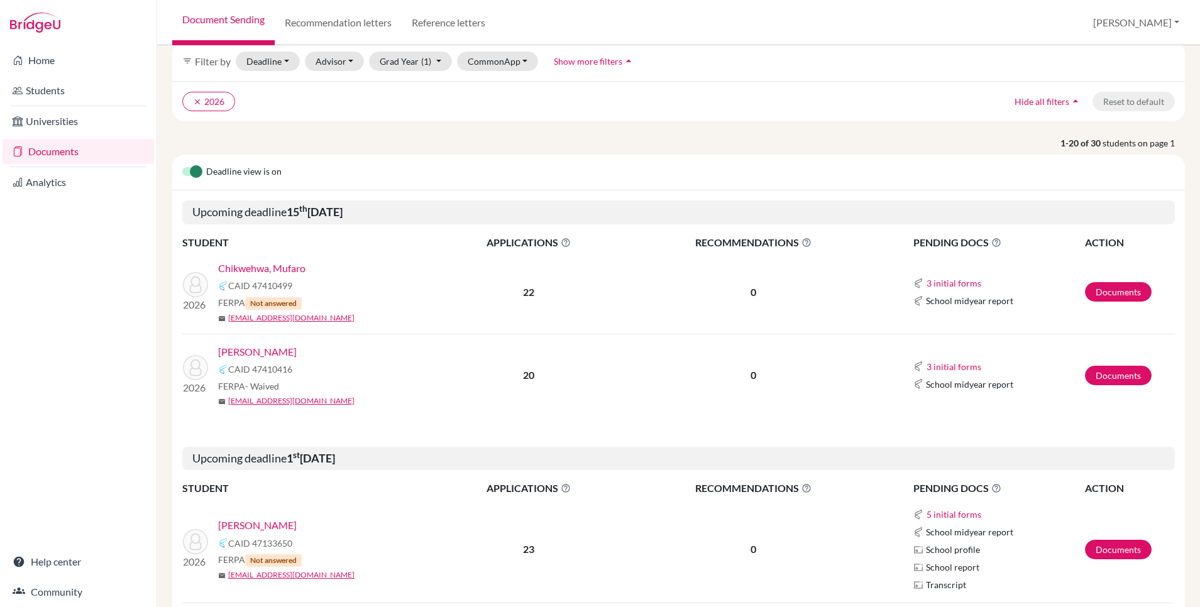
scroll to position [55, 0]
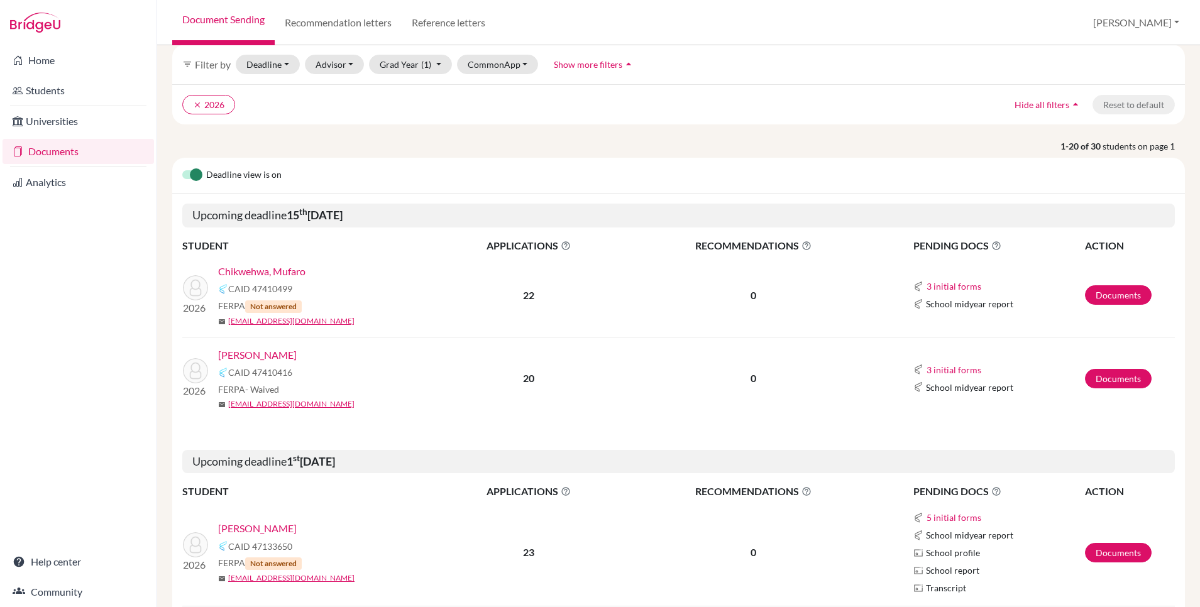
click at [273, 354] on link "[PERSON_NAME]" at bounding box center [257, 354] width 79 height 15
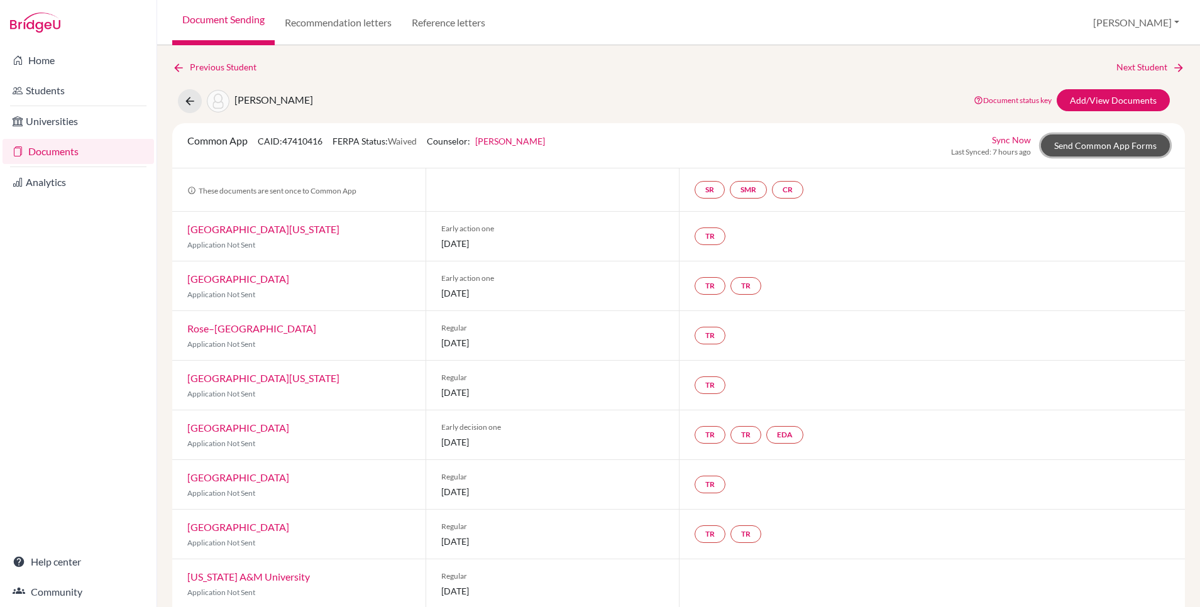
click at [1074, 146] on link "Send Common App Forms" at bounding box center [1105, 145] width 129 height 22
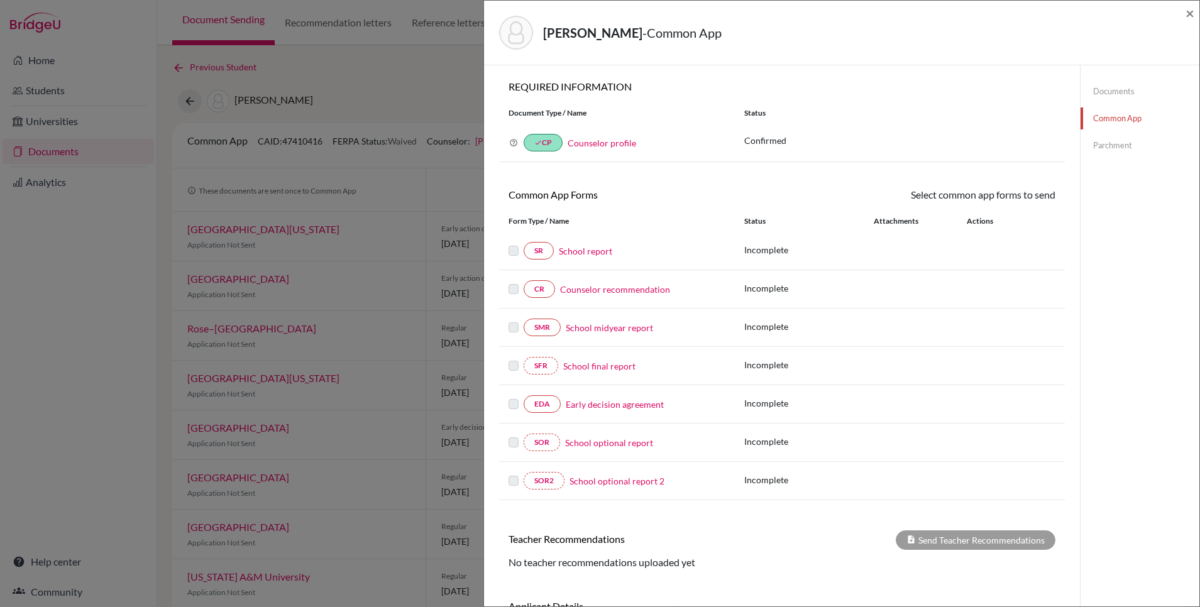
click at [576, 252] on link "School report" at bounding box center [585, 250] width 53 height 13
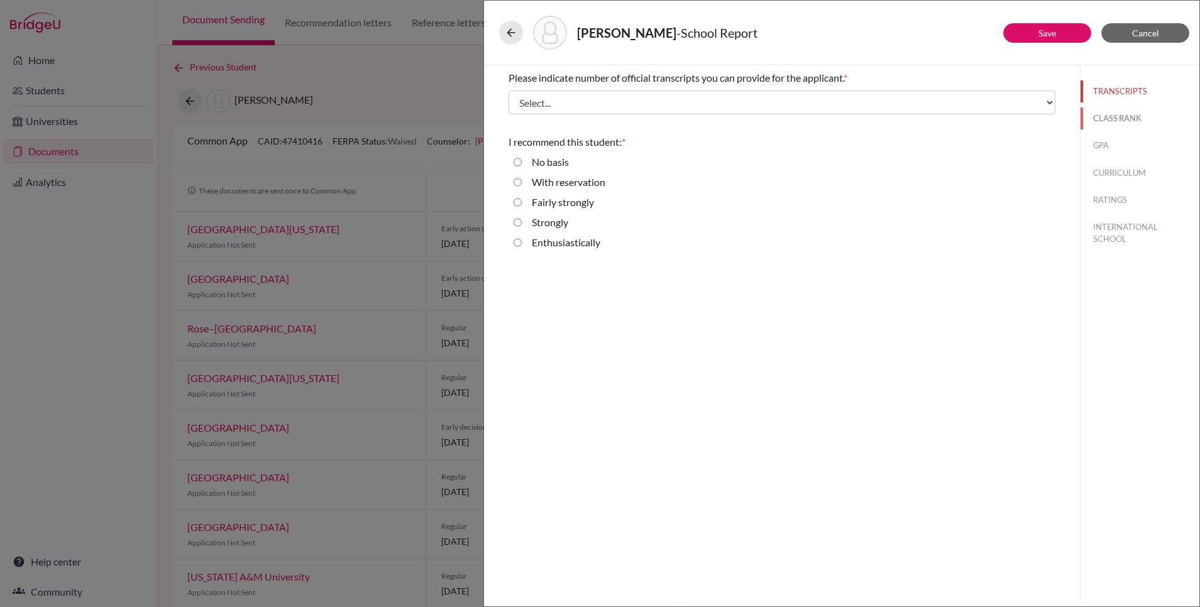
click at [1095, 119] on button "CLASS RANK" at bounding box center [1139, 118] width 119 height 22
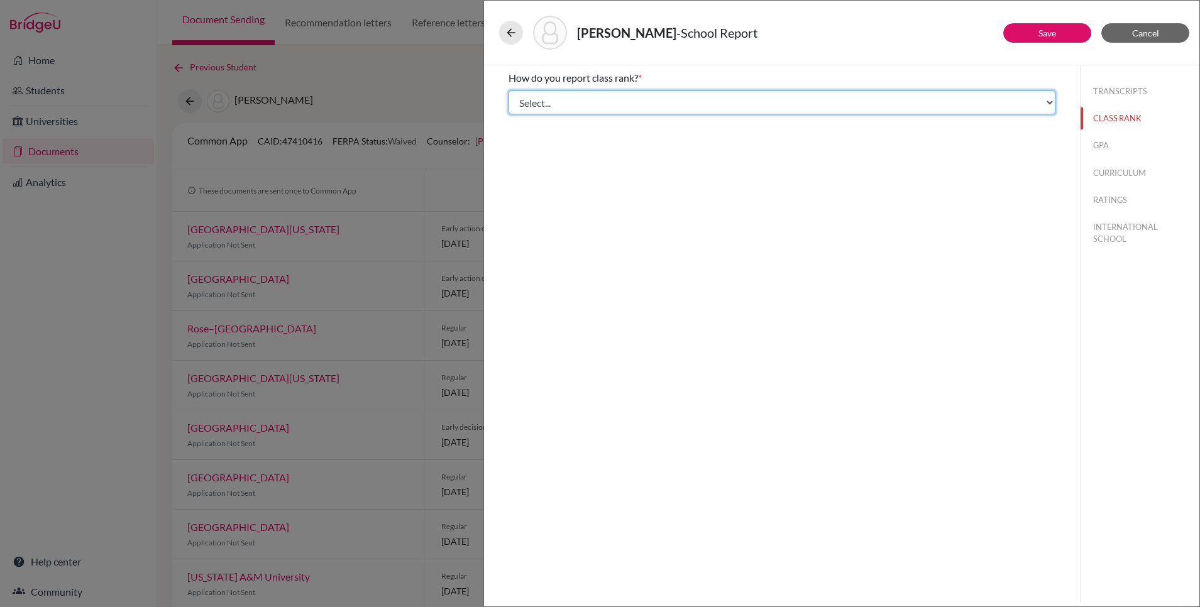
click at [1010, 105] on select "Select... Exact Decile Quintile Quartile None" at bounding box center [781, 102] width 547 height 24
click at [992, 100] on select "Select... Exact Decile Quintile Quartile None" at bounding box center [781, 102] width 547 height 24
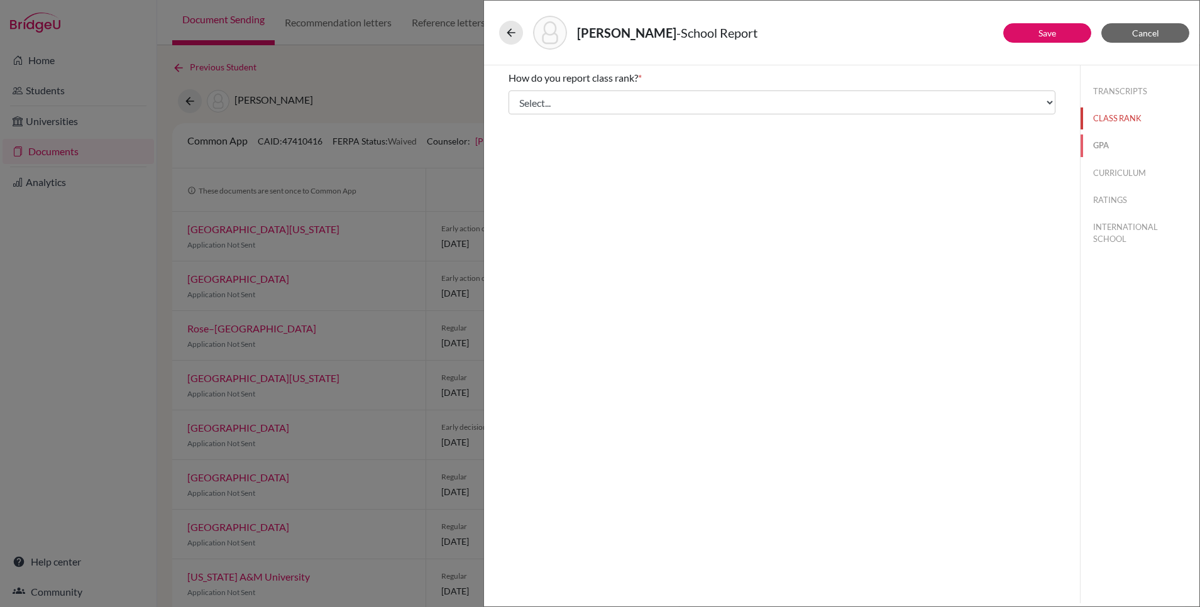
click at [1106, 146] on button "GPA" at bounding box center [1139, 145] width 119 height 22
click at [519, 95] on input "Yes" at bounding box center [517, 97] width 8 height 15
radio input "true"
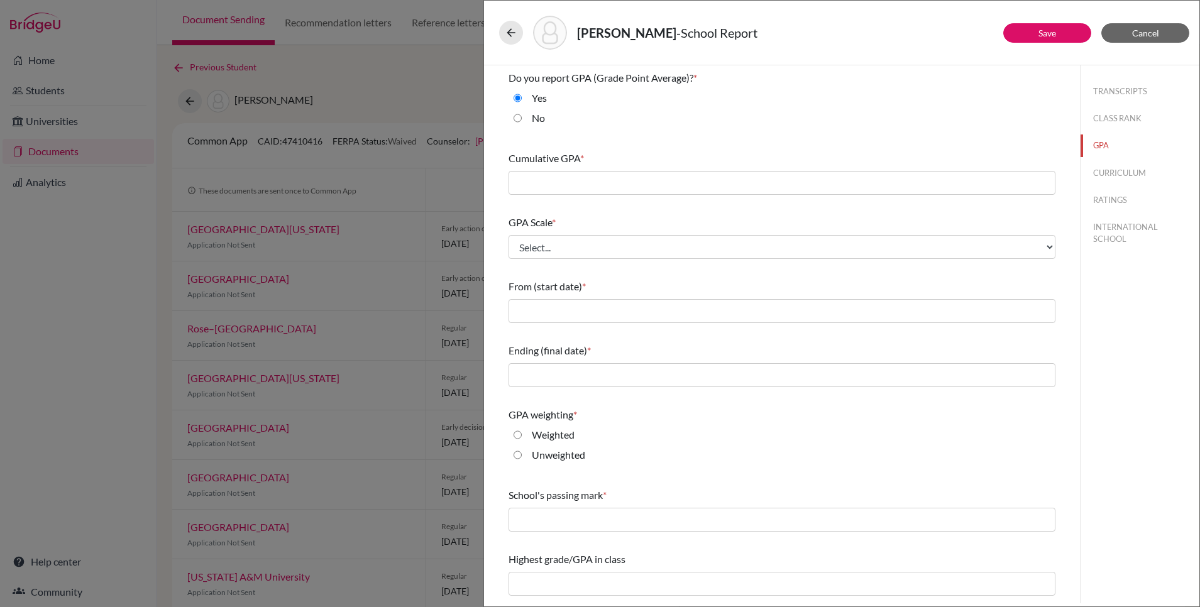
click at [515, 116] on input "No" at bounding box center [517, 118] width 8 height 15
radio input "true"
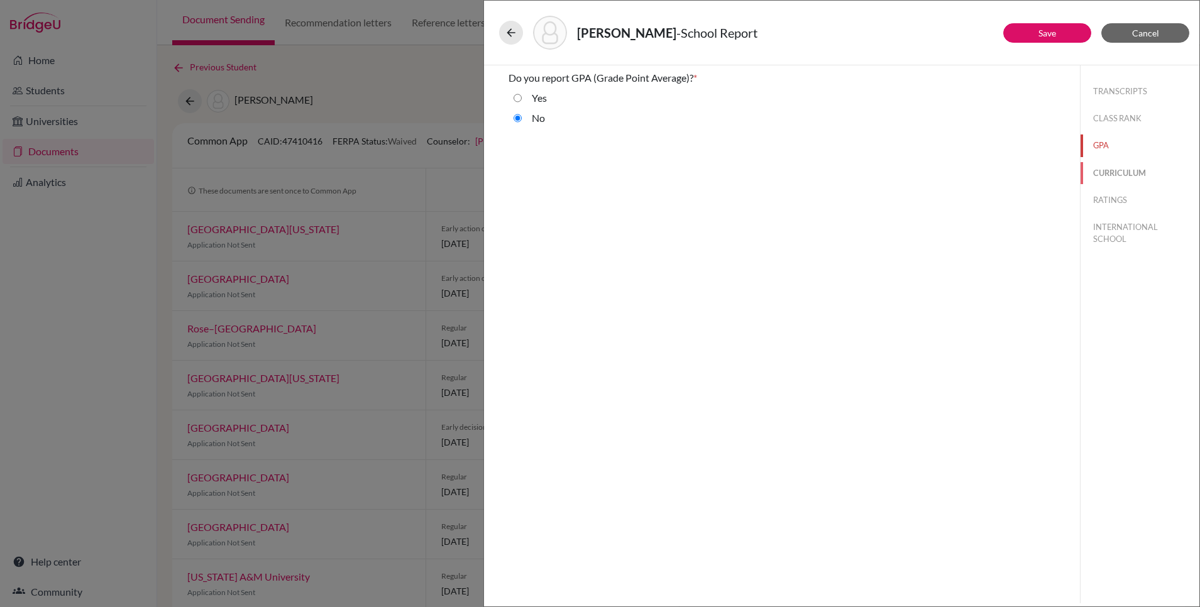
click at [1105, 175] on button "CURRICULUM" at bounding box center [1139, 173] width 119 height 22
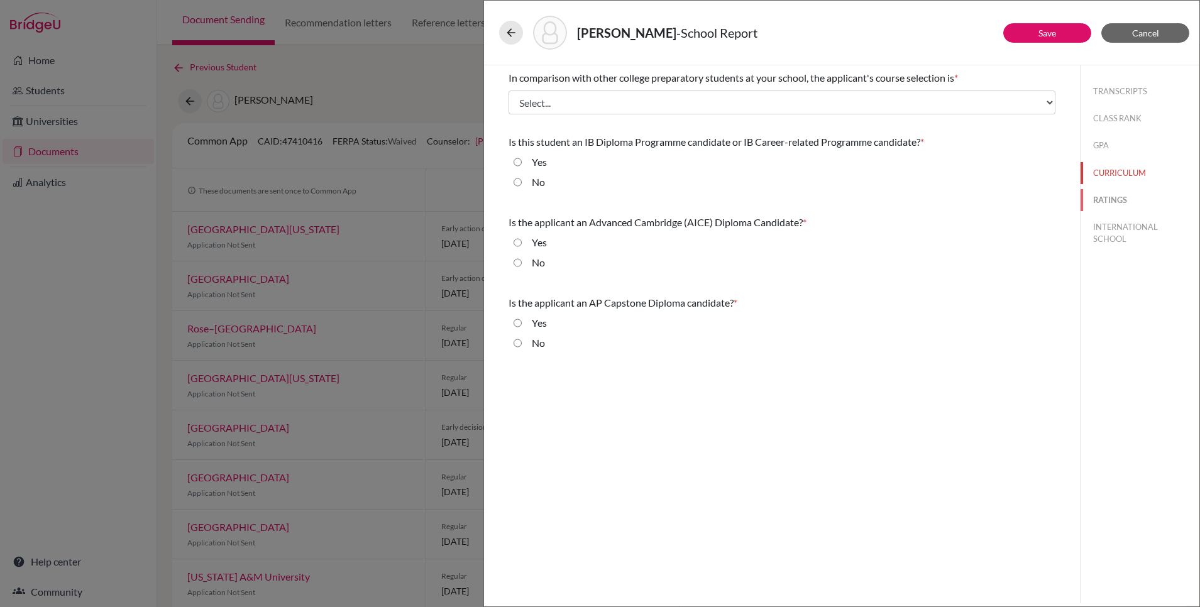
click at [1104, 201] on button "RATINGS" at bounding box center [1139, 200] width 119 height 22
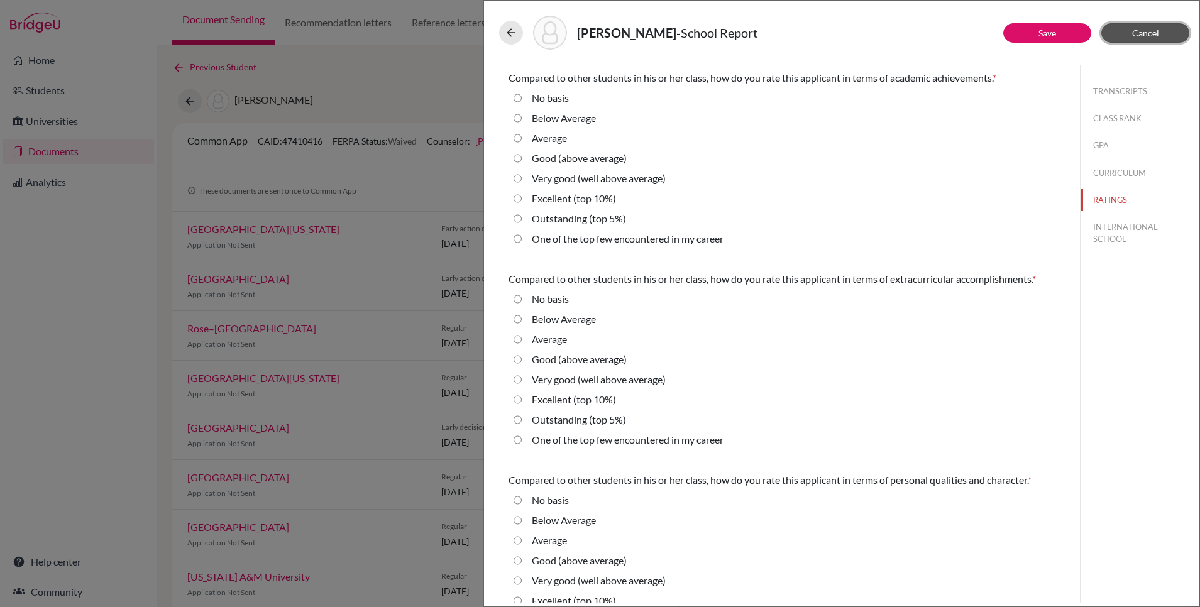
click at [1155, 31] on span "Cancel" at bounding box center [1145, 33] width 27 height 11
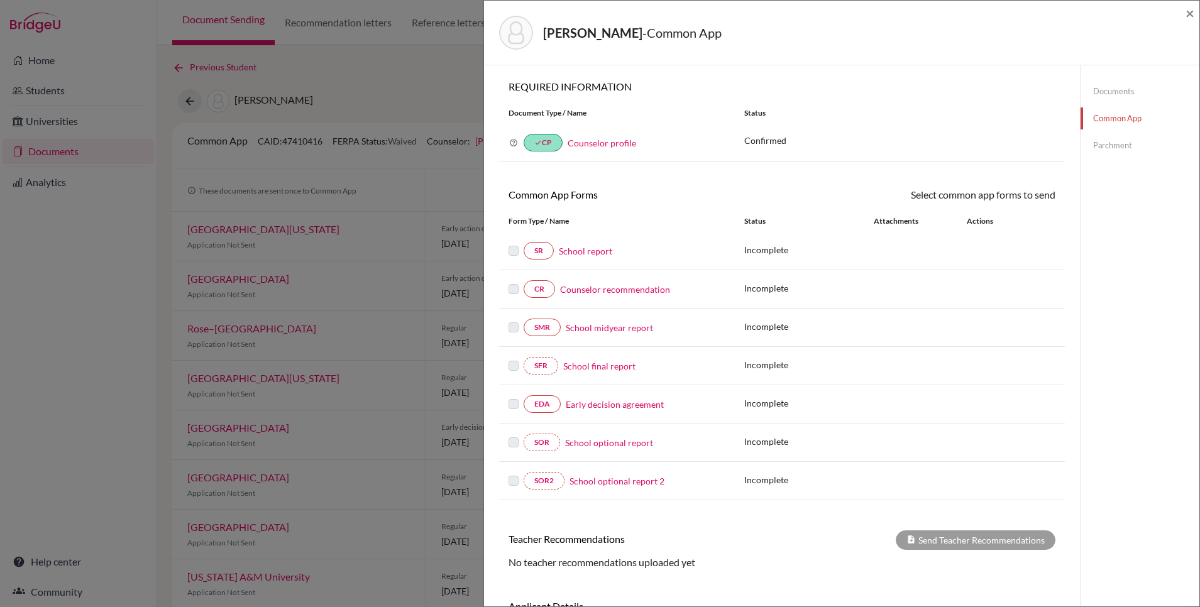
click at [1196, 11] on div "[PERSON_NAME] App ×" at bounding box center [841, 33] width 715 height 65
click at [1190, 11] on span "×" at bounding box center [1189, 13] width 9 height 18
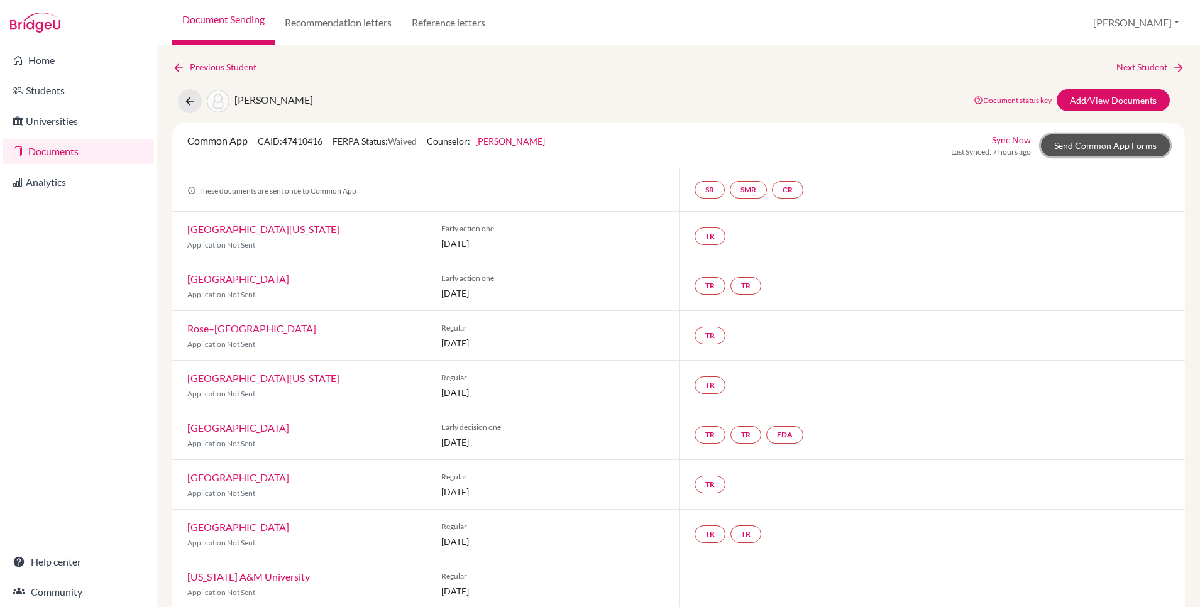
click at [1117, 143] on link "Send Common App Forms" at bounding box center [1105, 145] width 129 height 22
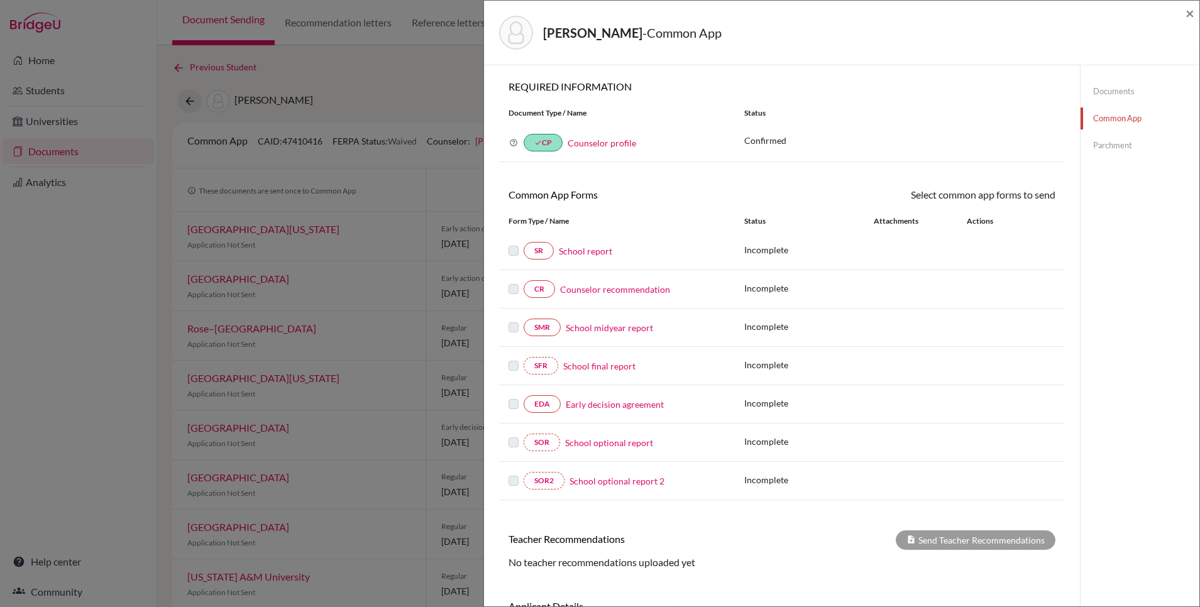
click at [571, 253] on link "School report" at bounding box center [585, 250] width 53 height 13
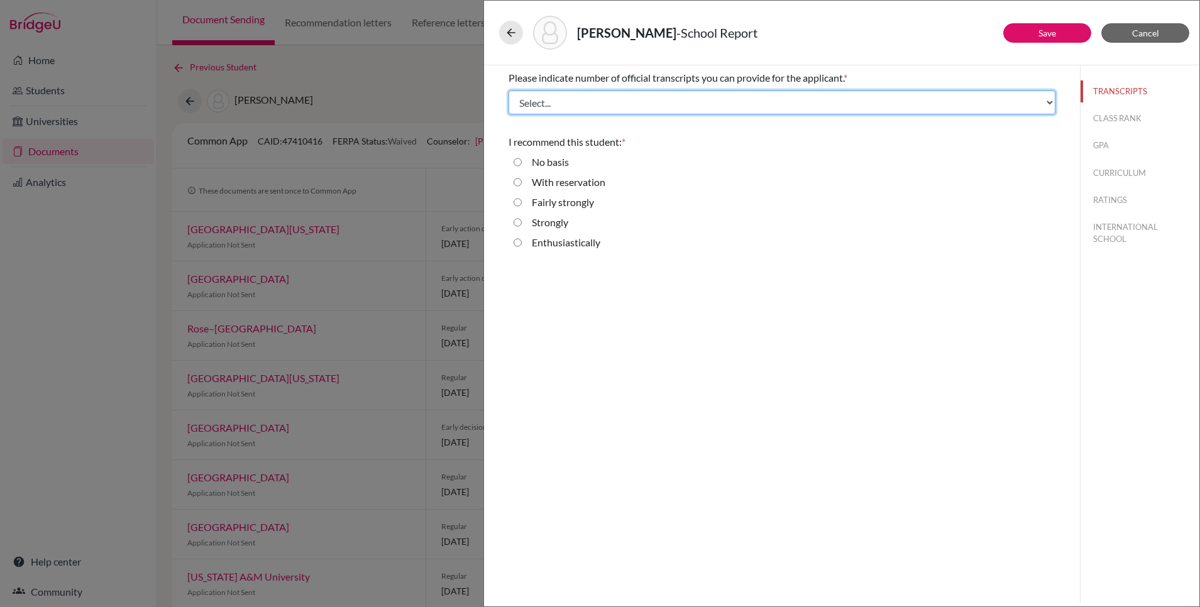
click at [555, 103] on select "Select... 1 2 3 4" at bounding box center [781, 102] width 547 height 24
select select "1"
click at [508, 90] on select "Select... 1 2 3 4" at bounding box center [781, 102] width 547 height 24
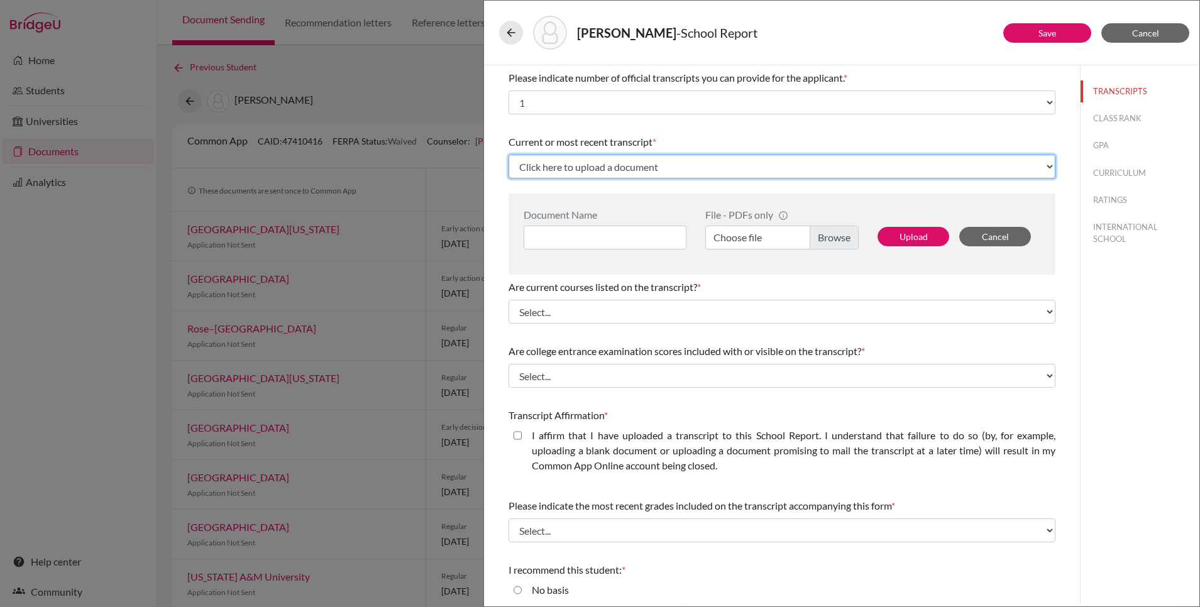
click at [596, 165] on select "Click here to upload a document Upload New File" at bounding box center [781, 167] width 547 height 24
select select "Upload New File"
click at [508, 155] on select "Click here to upload a document Upload New File" at bounding box center [781, 167] width 547 height 24
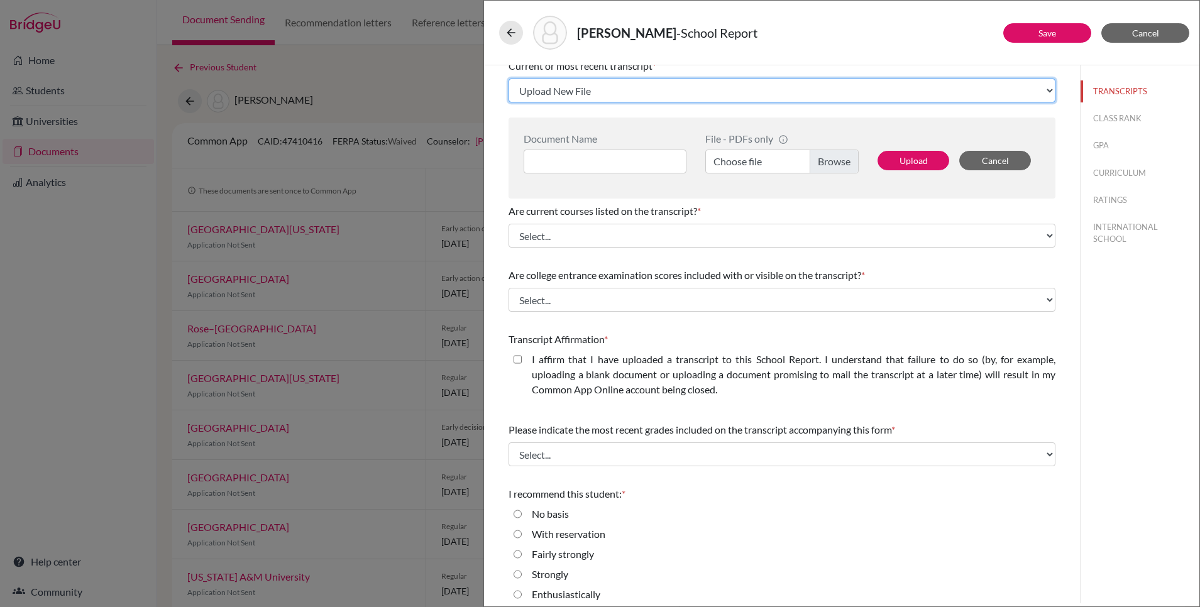
scroll to position [85, 0]
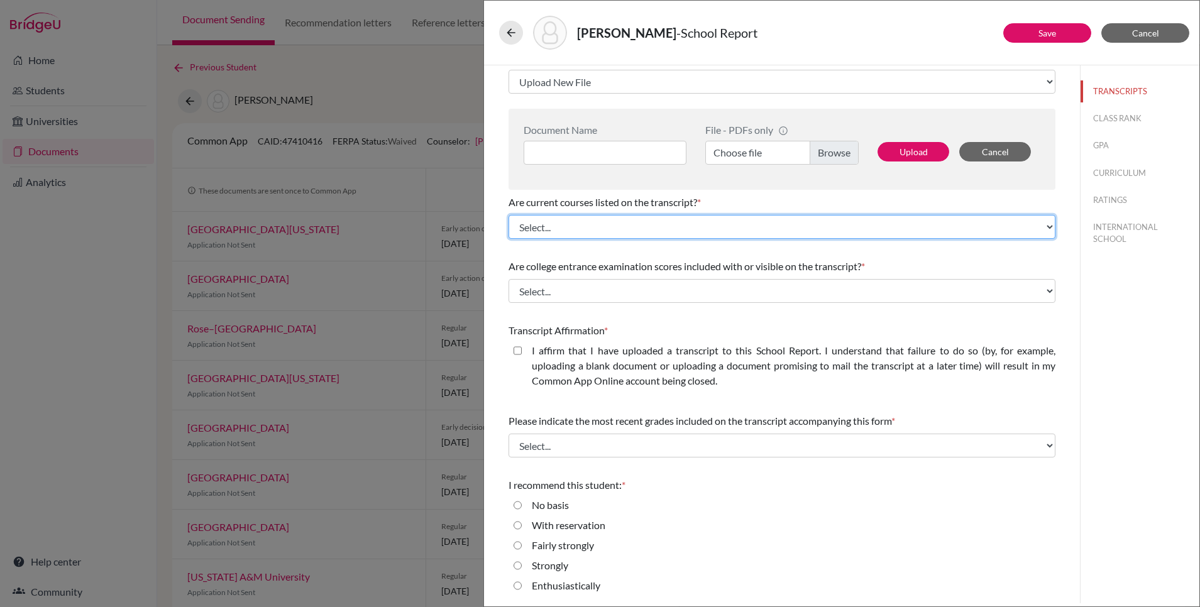
click at [531, 227] on select "Select... Yes No" at bounding box center [781, 227] width 547 height 24
click at [508, 215] on select "Select... Yes No" at bounding box center [781, 227] width 547 height 24
click at [530, 226] on select "Select... Yes No" at bounding box center [781, 227] width 547 height 24
click at [508, 215] on select "Select... Yes No" at bounding box center [781, 227] width 547 height 24
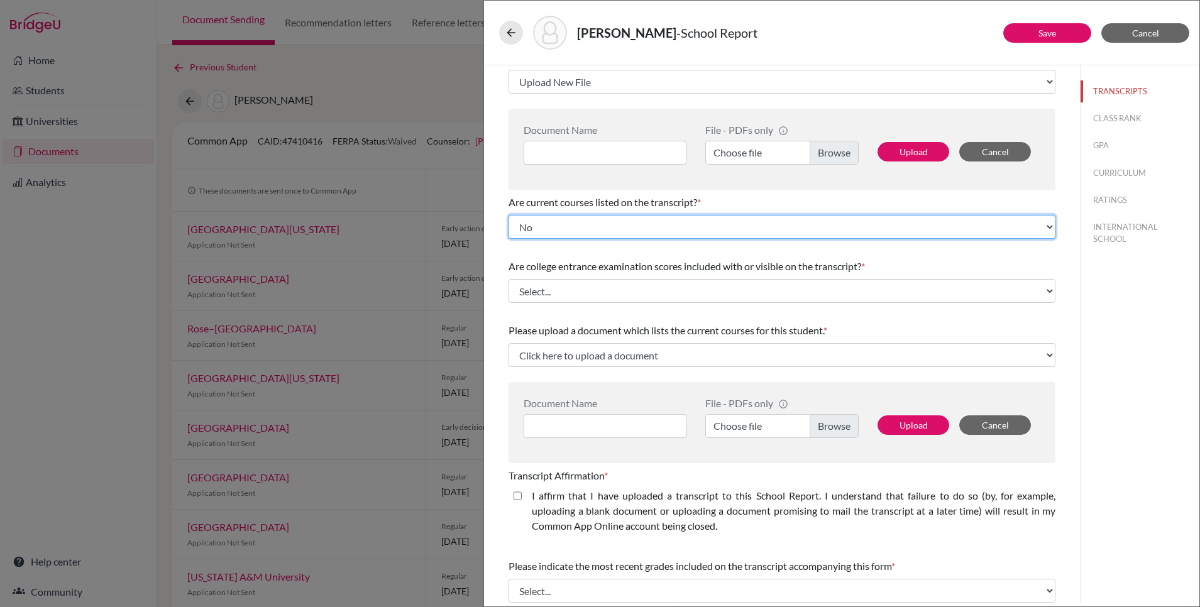
click at [535, 237] on select "Select... Yes No" at bounding box center [781, 227] width 547 height 24
select select "0"
click at [508, 215] on select "Select... Yes No" at bounding box center [781, 227] width 547 height 24
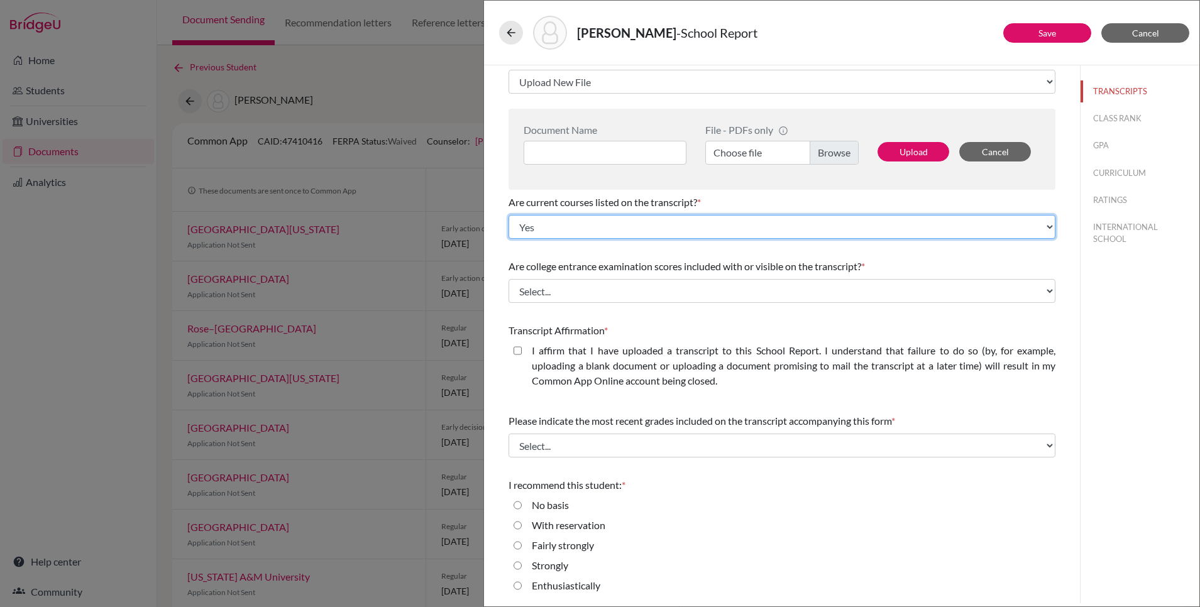
scroll to position [0, 0]
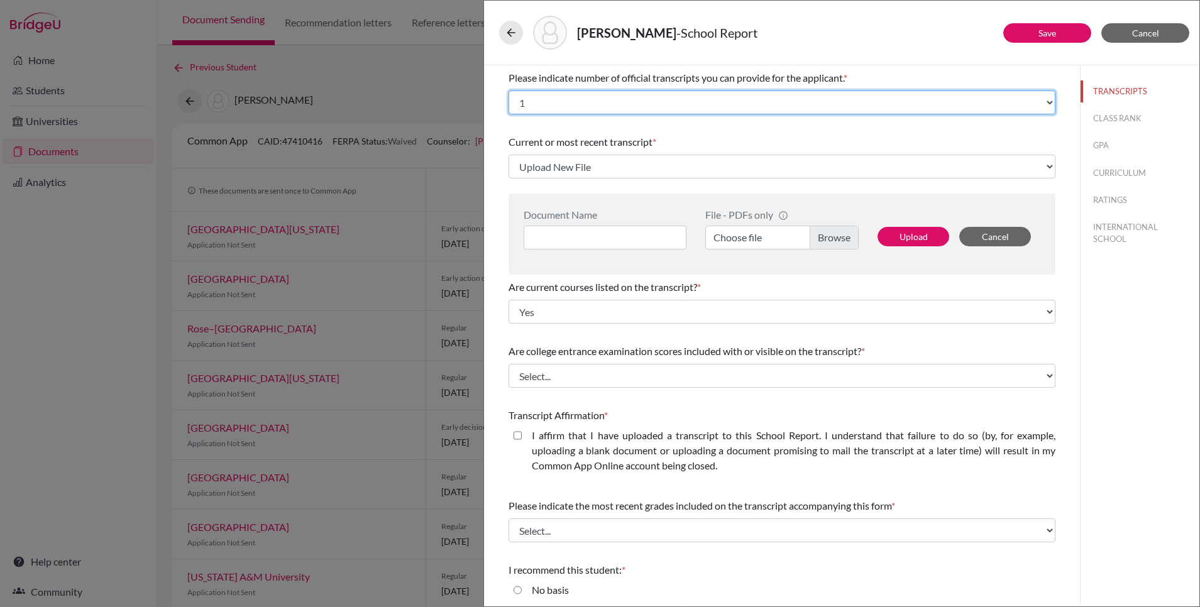
click at [545, 102] on select "Select... 1 2 3 4" at bounding box center [781, 102] width 547 height 24
select select "2"
click at [508, 90] on select "Select... 1 2 3 4" at bounding box center [781, 102] width 547 height 24
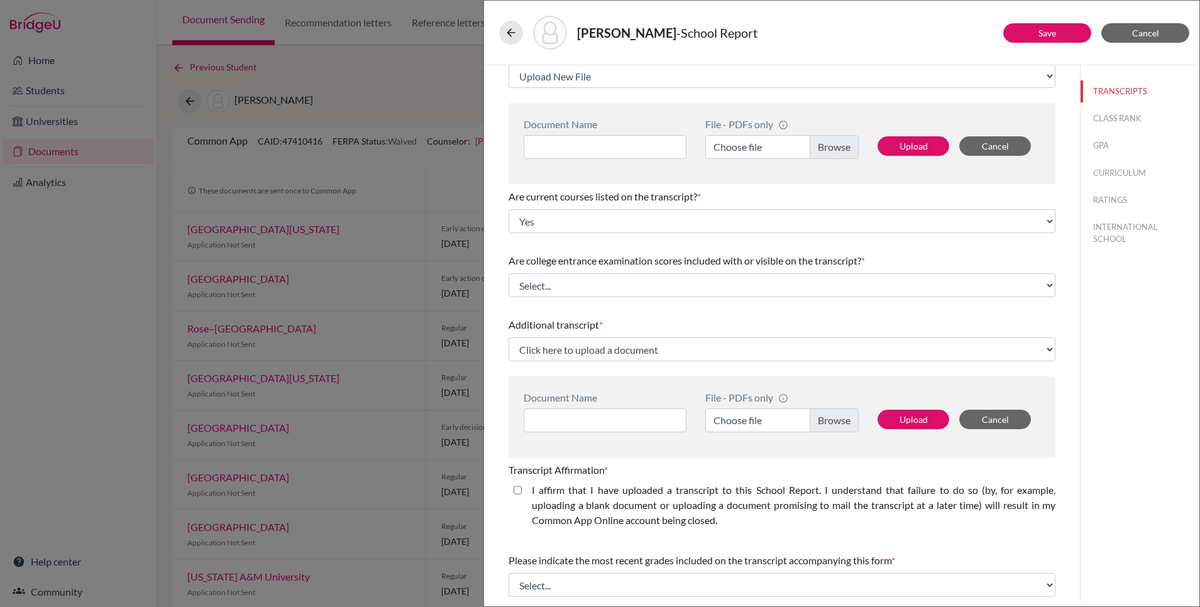
scroll to position [112, 0]
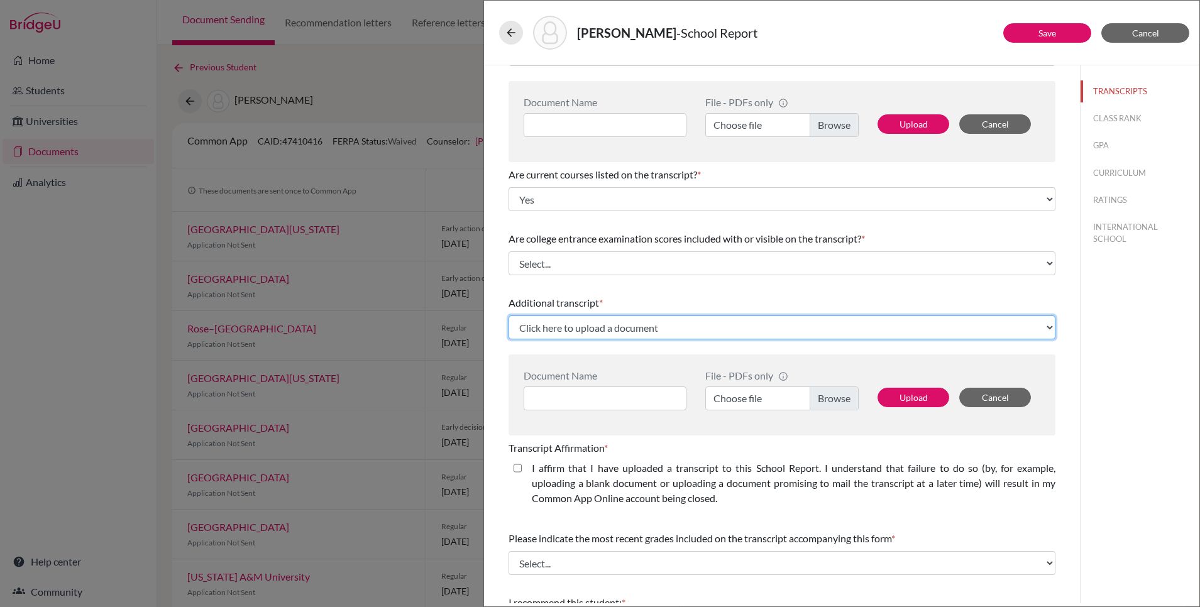
click at [531, 329] on select "Click here to upload a document Upload New File" at bounding box center [781, 327] width 547 height 24
select select "Upload New File"
click at [508, 315] on select "Click here to upload a document Upload New File" at bounding box center [781, 327] width 547 height 24
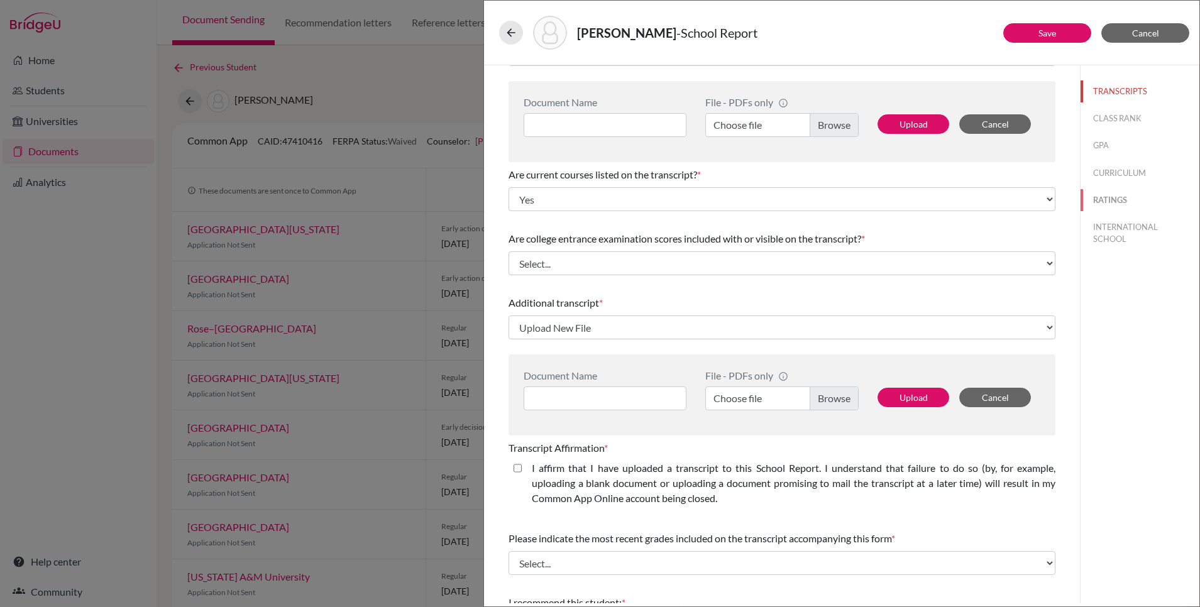
click at [1112, 198] on button "RATINGS" at bounding box center [1139, 200] width 119 height 22
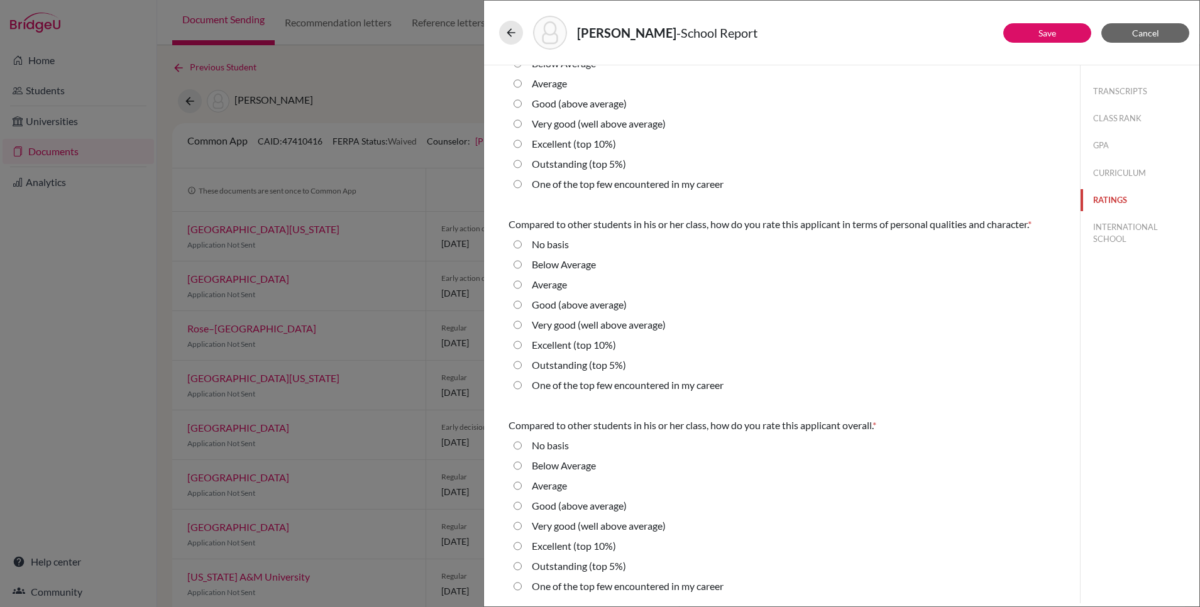
scroll to position [256, 0]
click at [1161, 31] on button "Cancel" at bounding box center [1145, 32] width 88 height 19
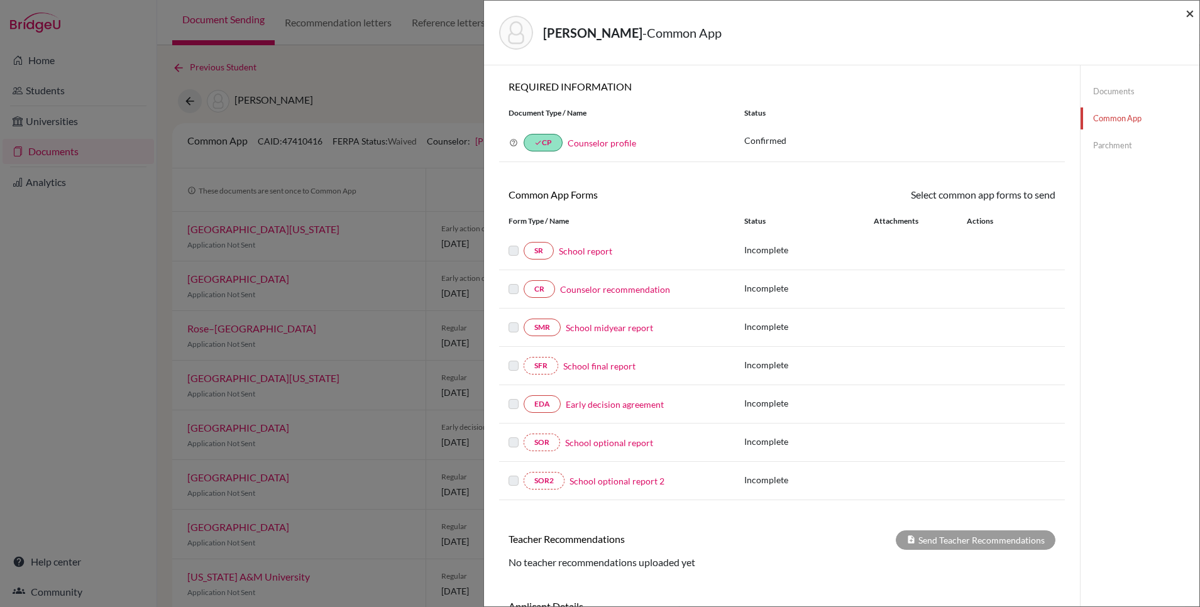
click at [1186, 16] on span "×" at bounding box center [1189, 13] width 9 height 18
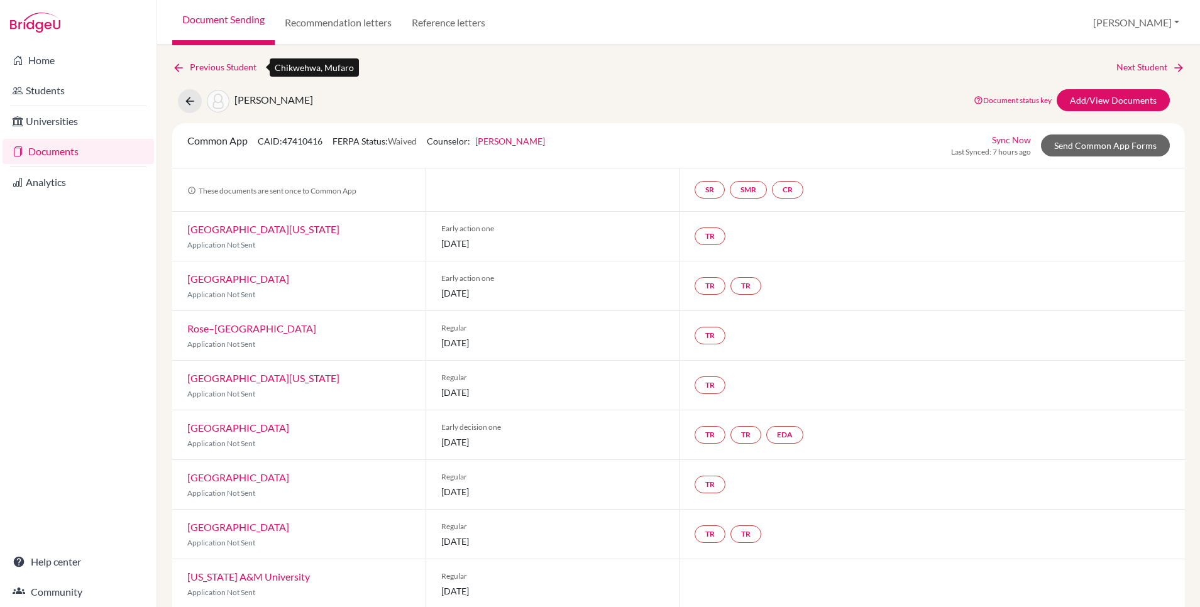
click at [205, 68] on link "Previous Student" at bounding box center [219, 67] width 94 height 14
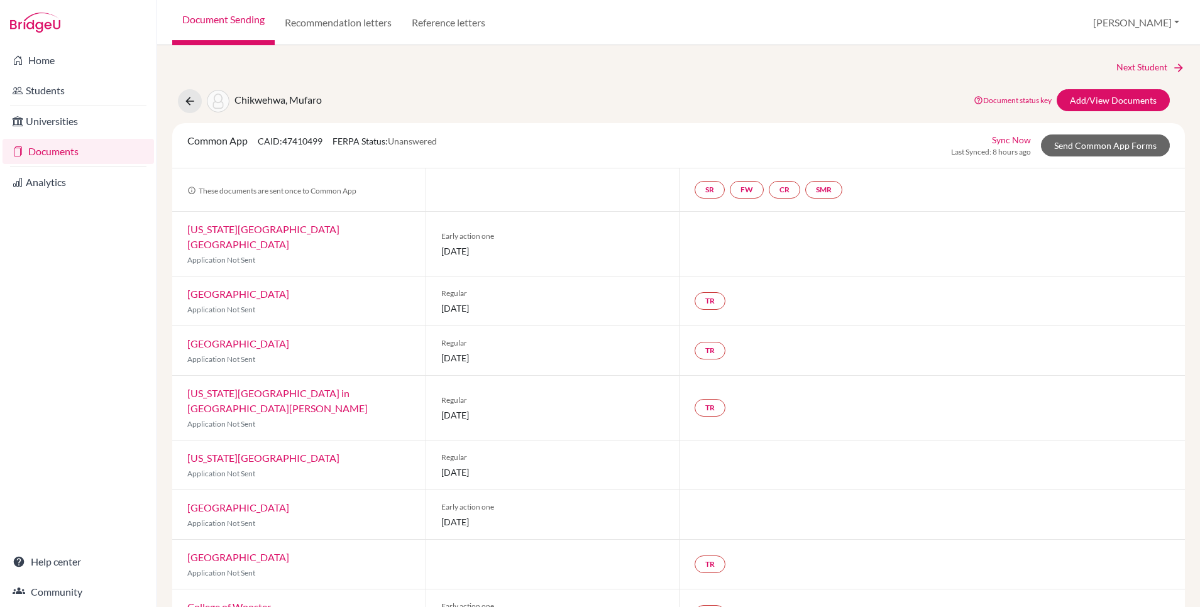
click at [215, 20] on link "Document Sending" at bounding box center [223, 22] width 102 height 45
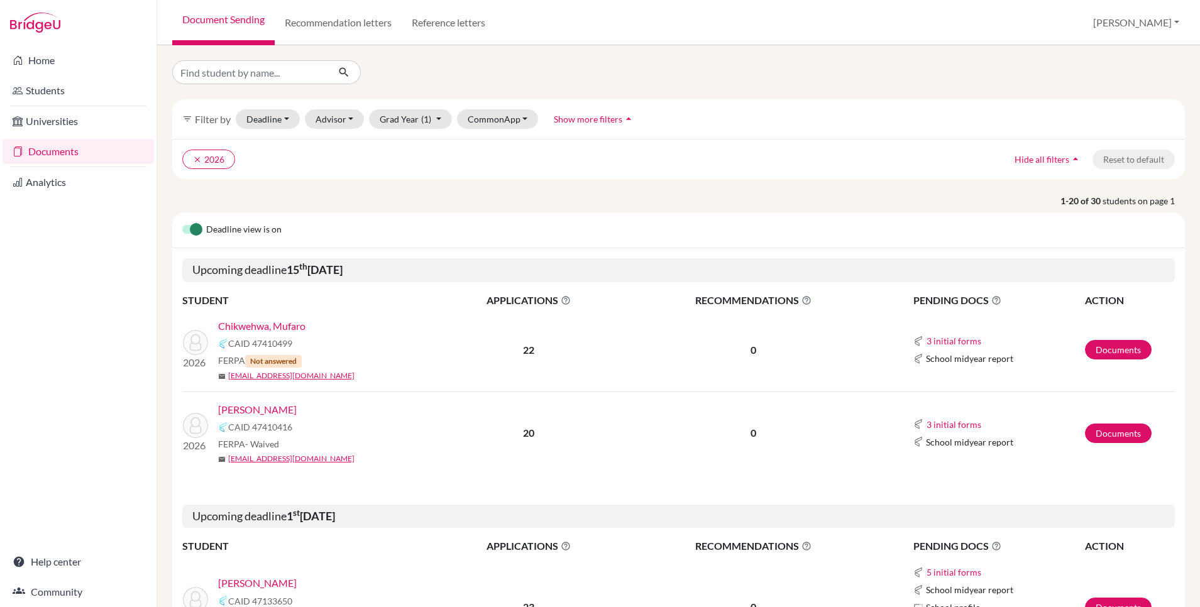
scroll to position [14, 0]
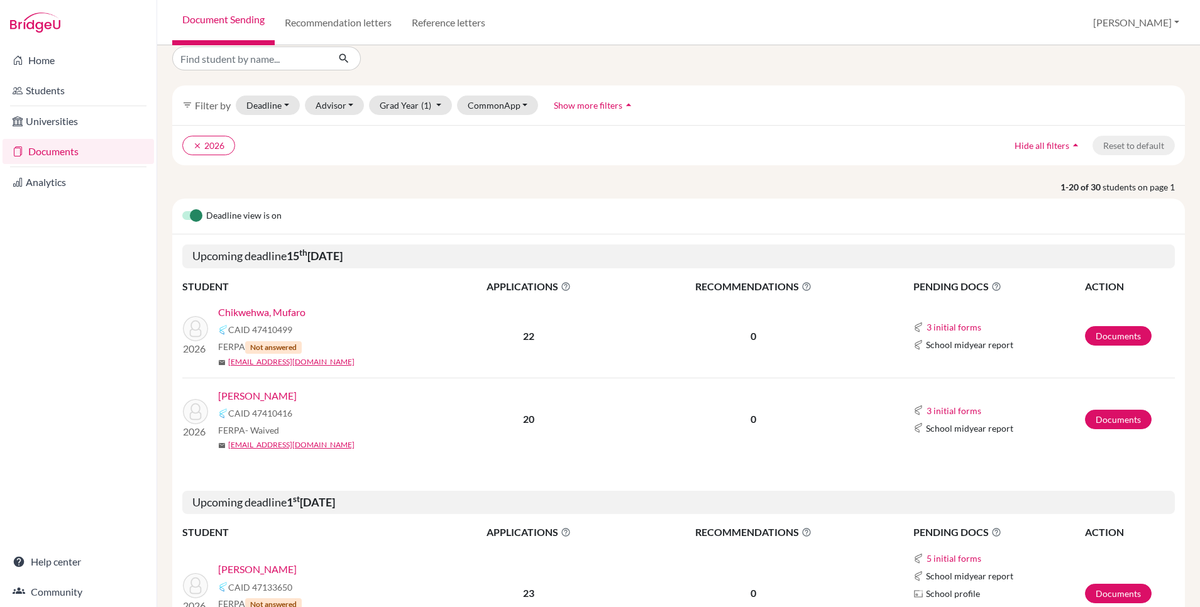
click at [298, 312] on link "Chikwehwa, Mufaro" at bounding box center [261, 312] width 87 height 15
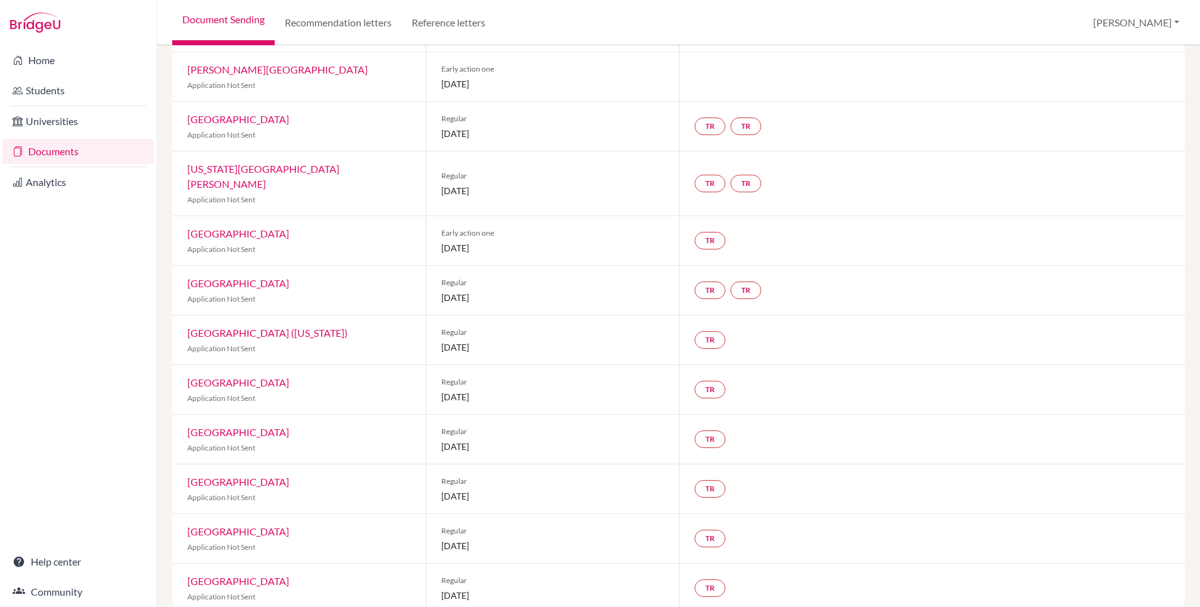
scroll to position [762, 0]
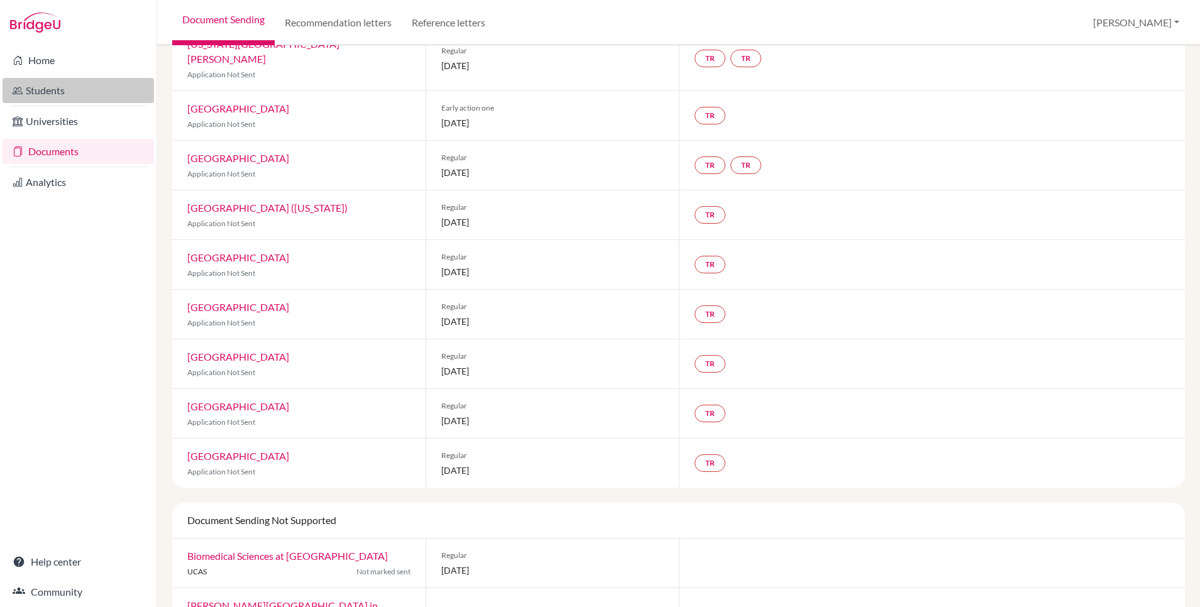
click at [48, 89] on link "Students" at bounding box center [78, 90] width 151 height 25
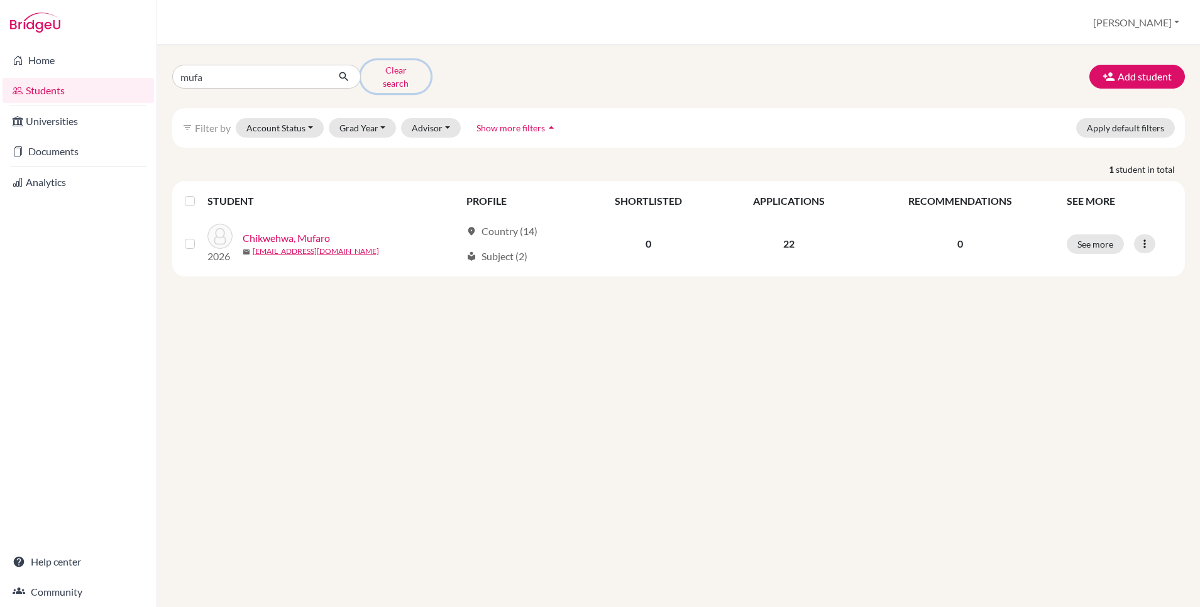
click at [388, 73] on button "Clear search" at bounding box center [396, 76] width 70 height 33
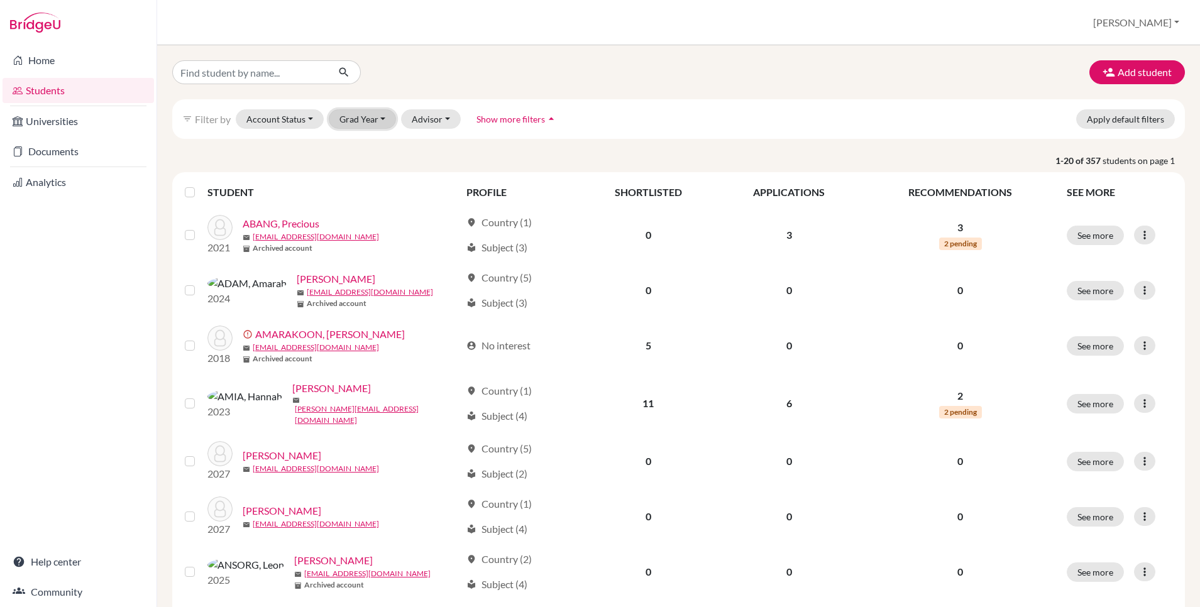
click at [364, 121] on button "Grad Year" at bounding box center [363, 118] width 68 height 19
click at [381, 144] on div "2027" at bounding box center [366, 145] width 44 height 15
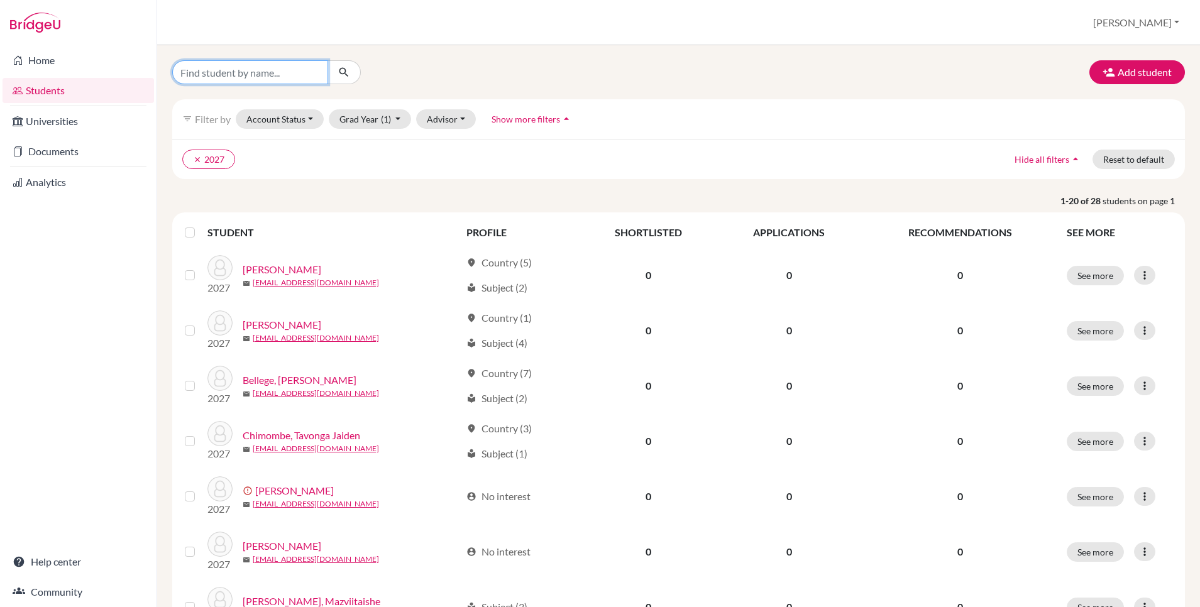
click at [275, 75] on input "Find student by name..." at bounding box center [250, 72] width 156 height 24
type input "patience"
click button "submit" at bounding box center [343, 72] width 33 height 24
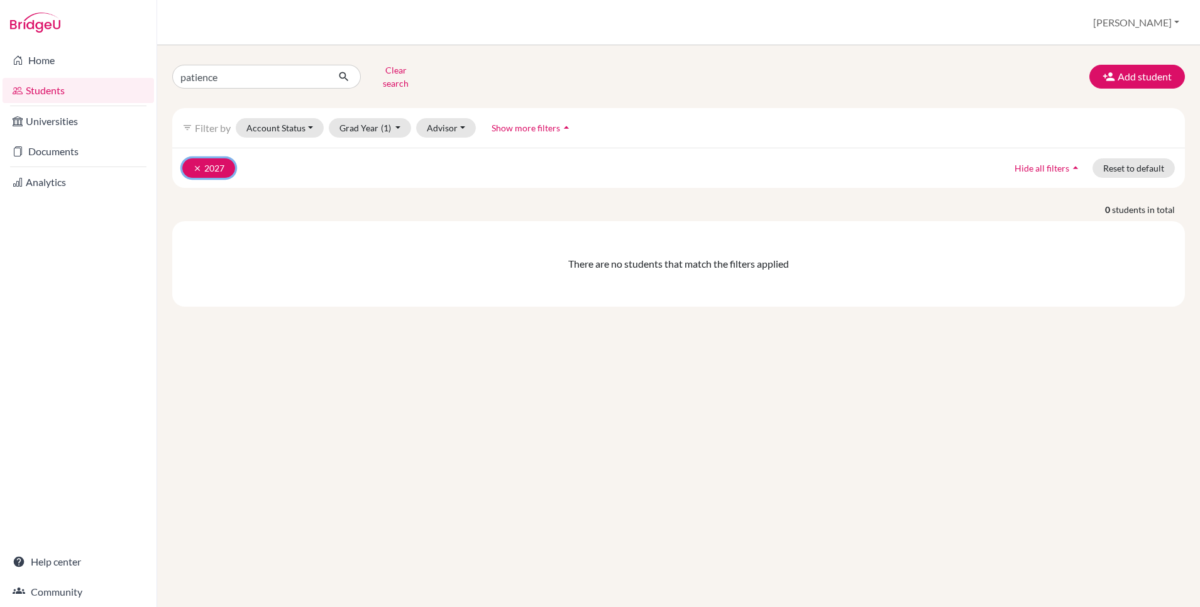
click at [197, 164] on icon "clear" at bounding box center [197, 168] width 9 height 9
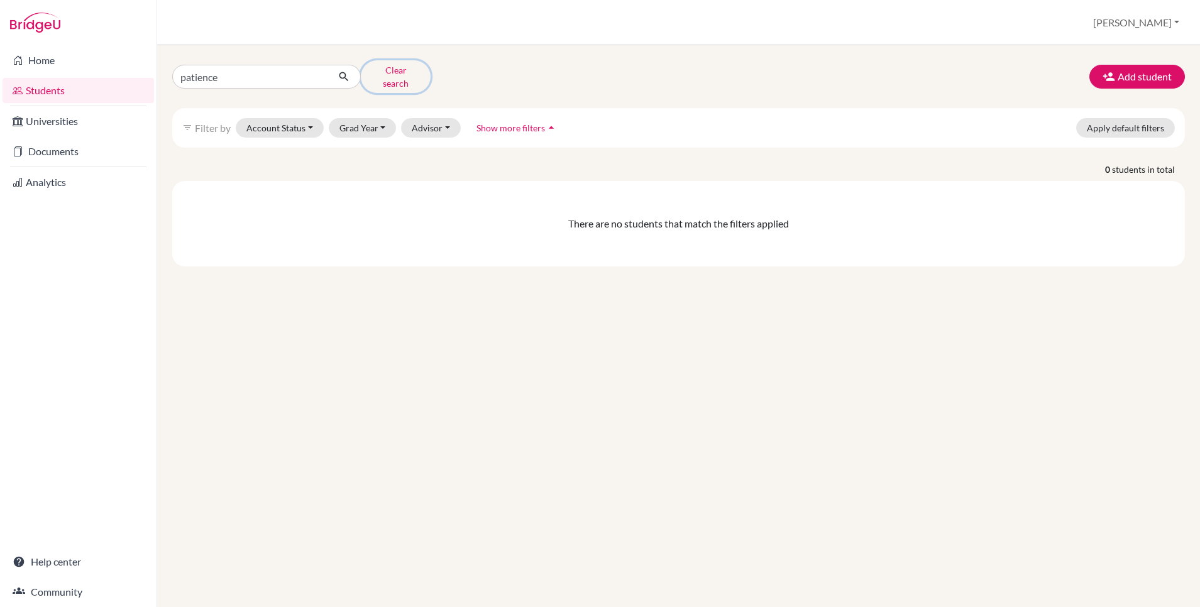
click at [400, 73] on button "Clear search" at bounding box center [396, 76] width 70 height 33
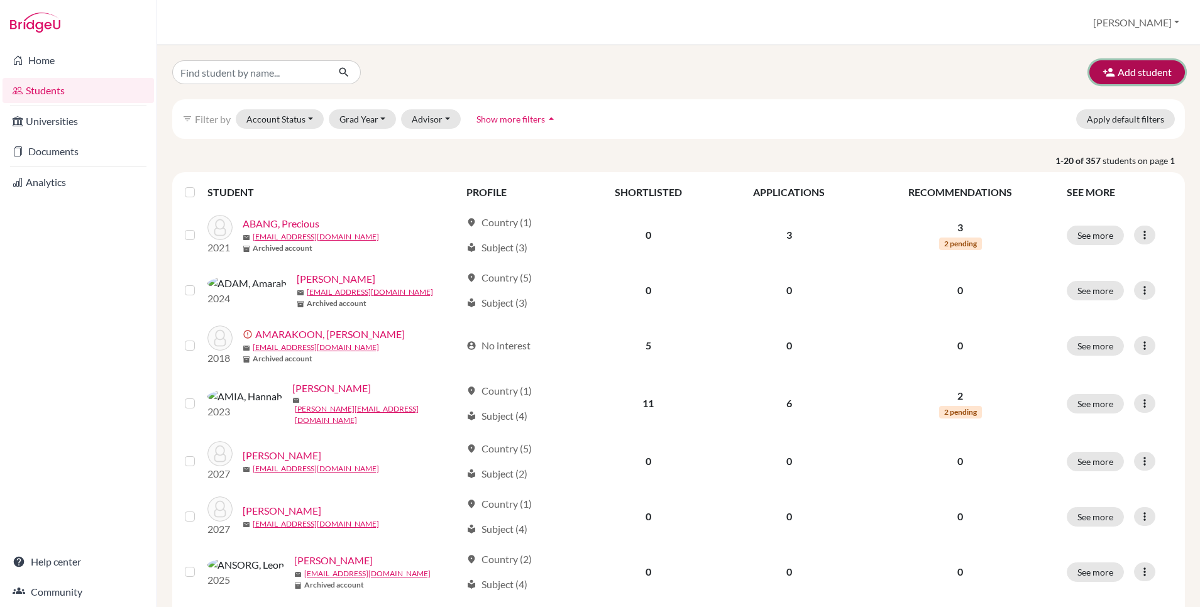
click at [1130, 75] on button "Add student" at bounding box center [1137, 72] width 96 height 24
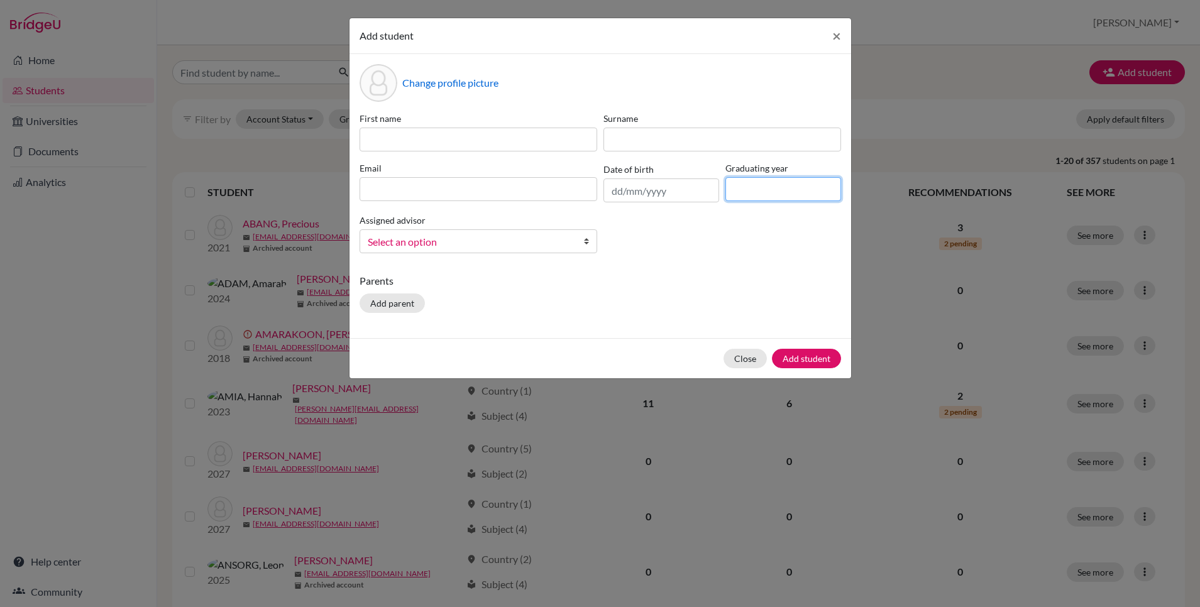
click at [757, 197] on input at bounding box center [783, 189] width 116 height 24
type input "2027"
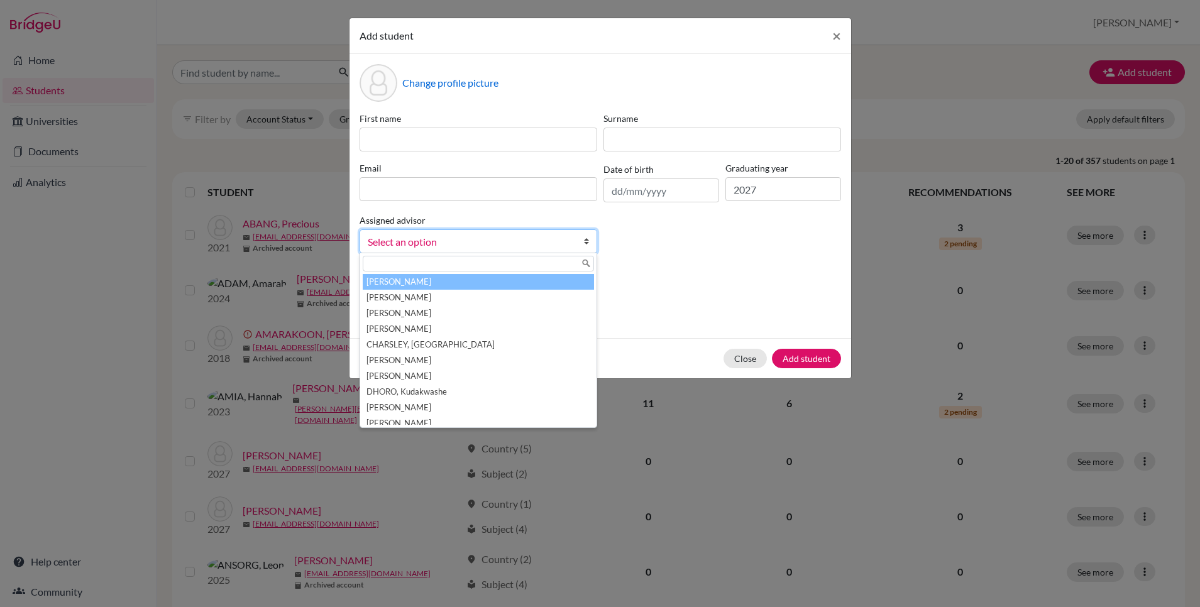
click at [557, 243] on span "Select an option" at bounding box center [470, 242] width 205 height 16
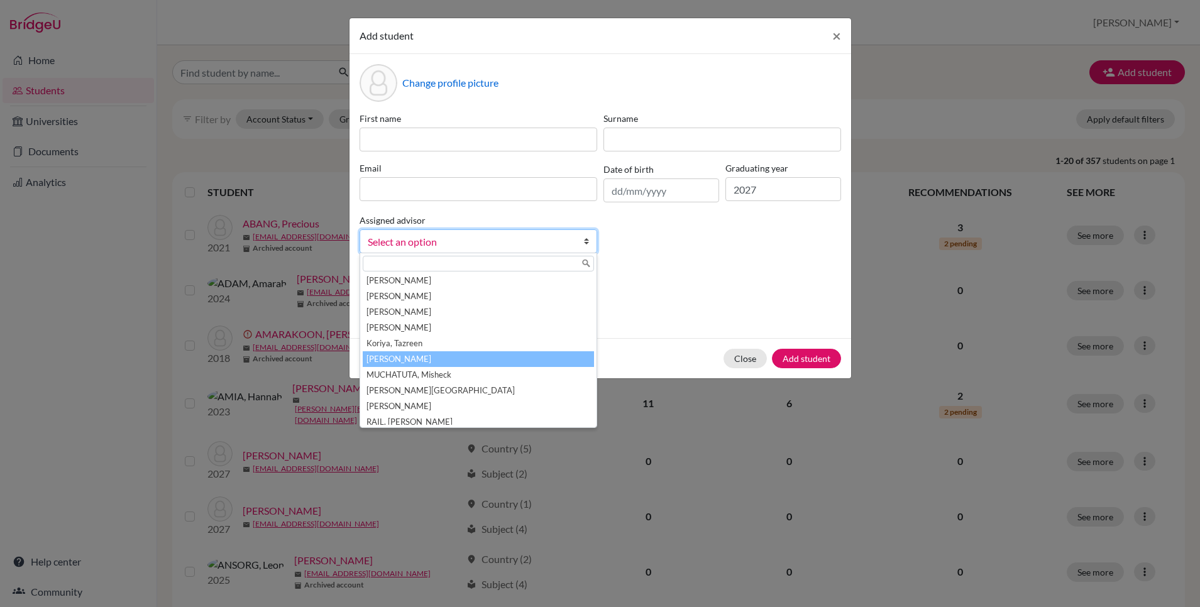
scroll to position [182, 0]
click at [643, 310] on div "Parents Add parent" at bounding box center [599, 295] width 481 height 45
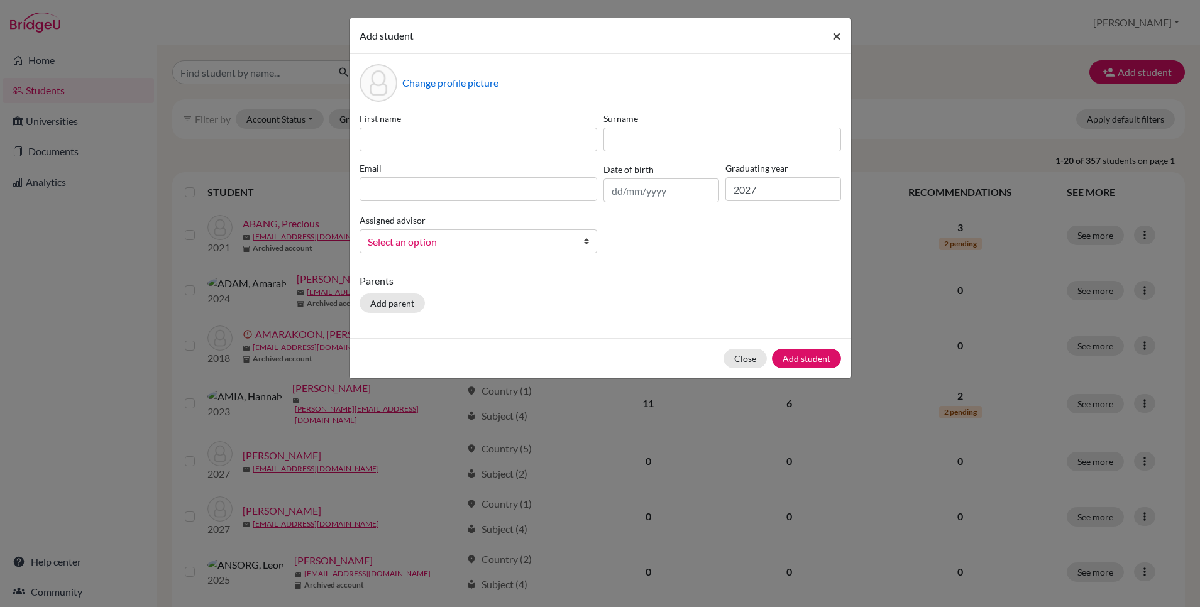
click at [832, 33] on span "×" at bounding box center [836, 35] width 9 height 18
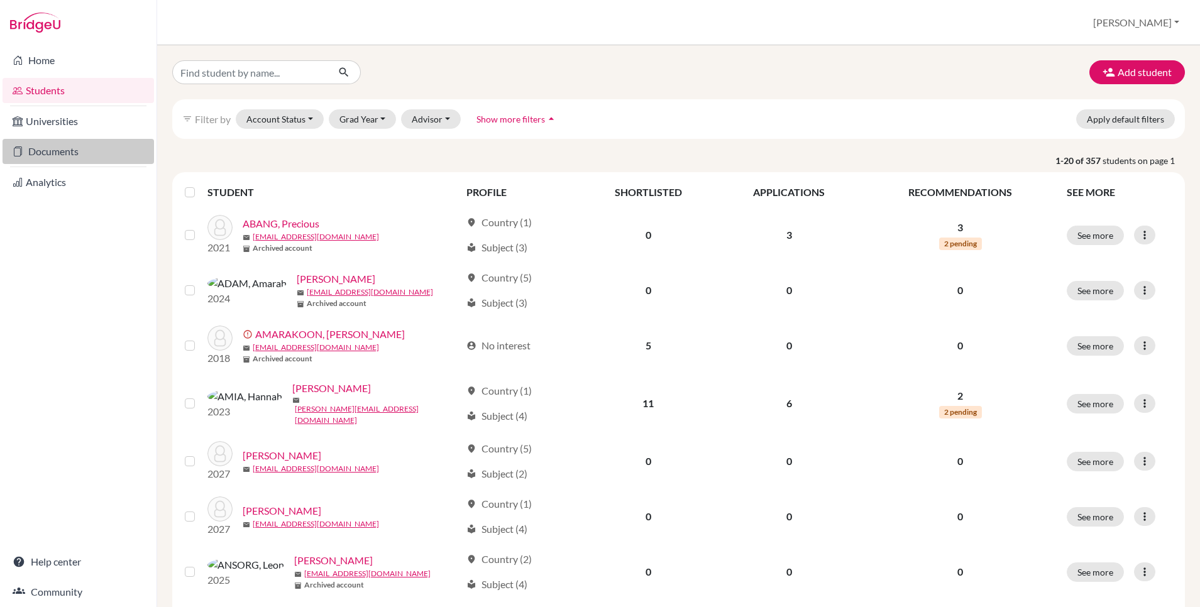
click at [58, 152] on link "Documents" at bounding box center [78, 151] width 151 height 25
